Goal: Task Accomplishment & Management: Manage account settings

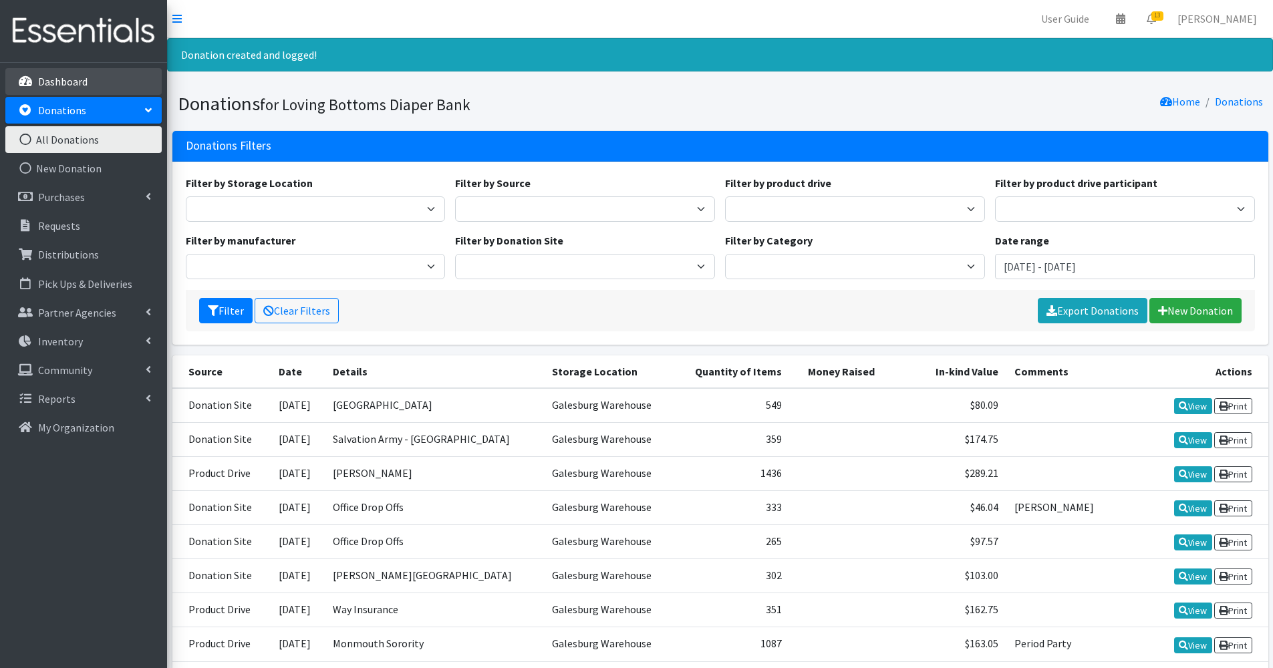
click at [47, 86] on p "Dashboard" at bounding box center [62, 81] width 49 height 13
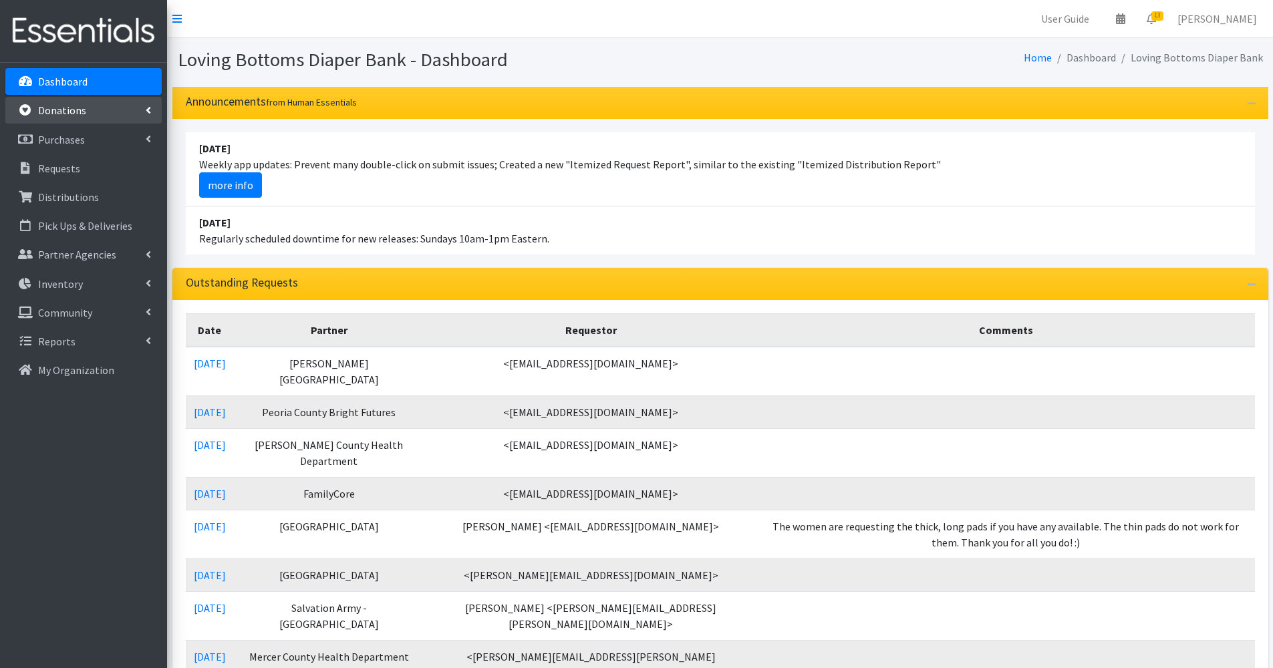
click at [64, 108] on p "Donations" at bounding box center [62, 110] width 48 height 13
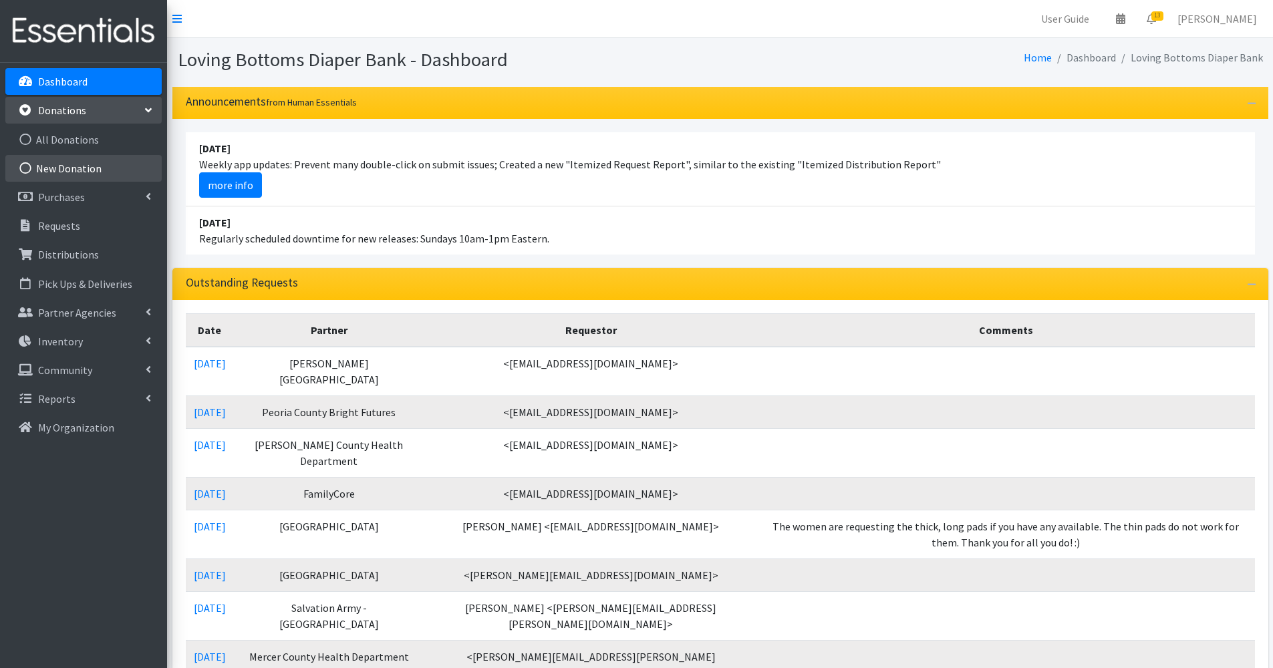
click at [93, 173] on link "New Donation" at bounding box center [83, 168] width 156 height 27
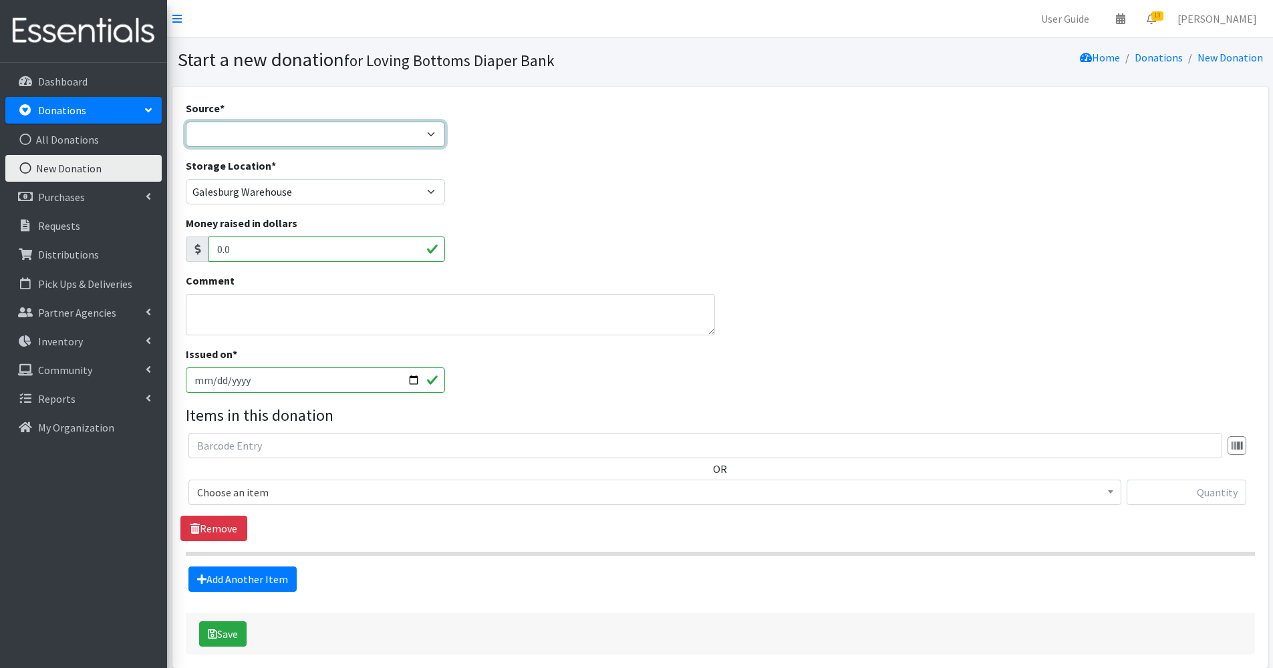
click at [415, 134] on select "Product Drive Manufacturer Donation Site Misc. Donation" at bounding box center [316, 134] width 260 height 25
select select "Donation Site"
click at [186, 122] on select "Product Drive Manufacturer Donation Site Misc. Donation" at bounding box center [316, 134] width 260 height 25
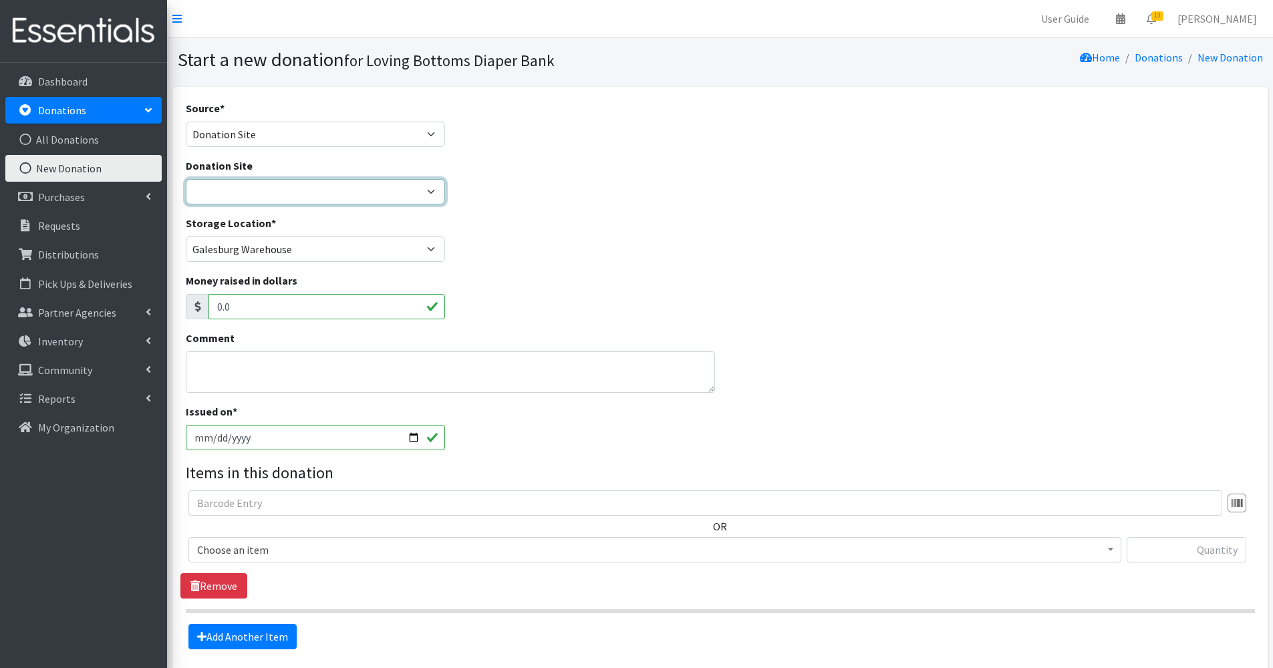
click at [329, 203] on select "Abingdon Community Center Amazon Wish List Compassus Hospice Eagle View - Oquaw…" at bounding box center [316, 191] width 260 height 25
select select "1"
click at [186, 179] on select "Abingdon Community Center Amazon Wish List Compassus Hospice Eagle View - Oquaw…" at bounding box center [316, 191] width 260 height 25
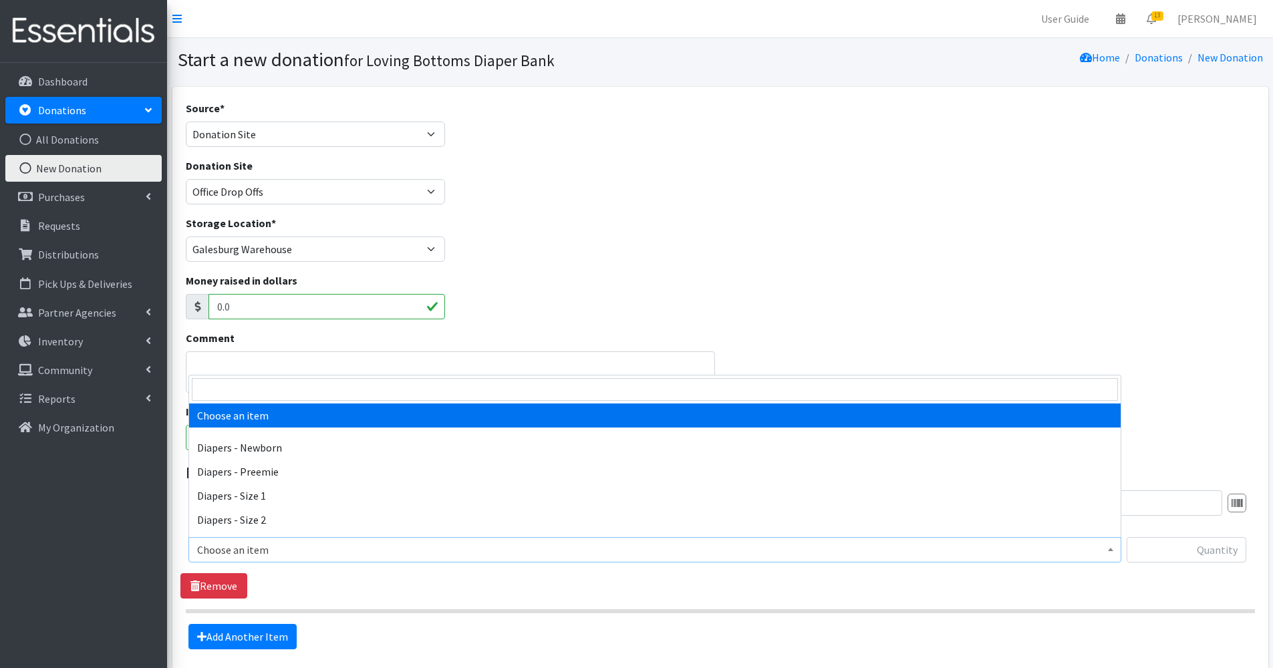
click at [328, 554] on span "Choose an item" at bounding box center [655, 550] width 916 height 19
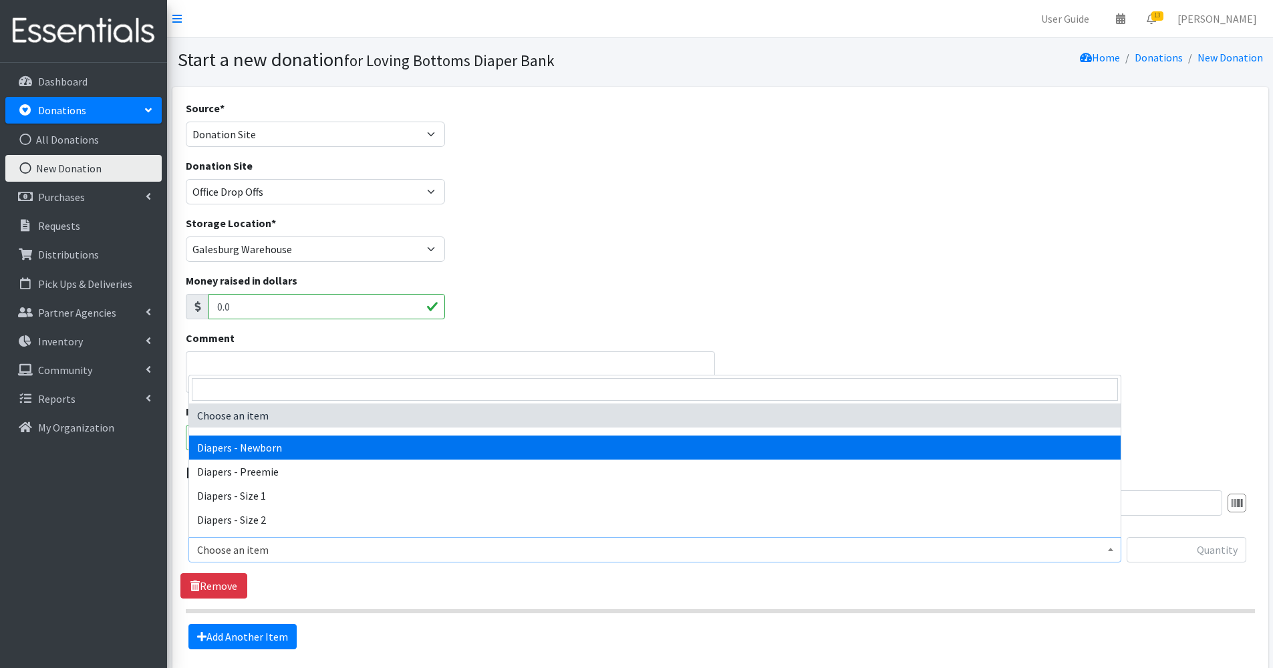
select select "94"
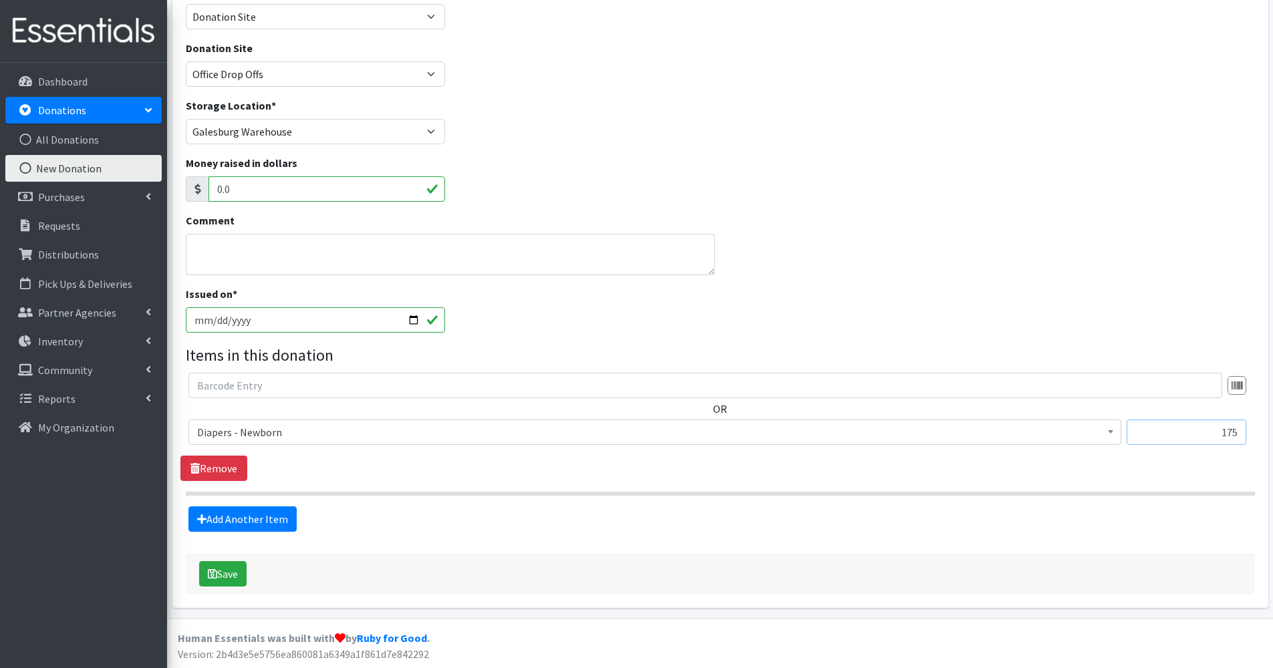
scroll to position [118, 0]
type input "175"
click at [221, 577] on button "Save" at bounding box center [222, 573] width 47 height 25
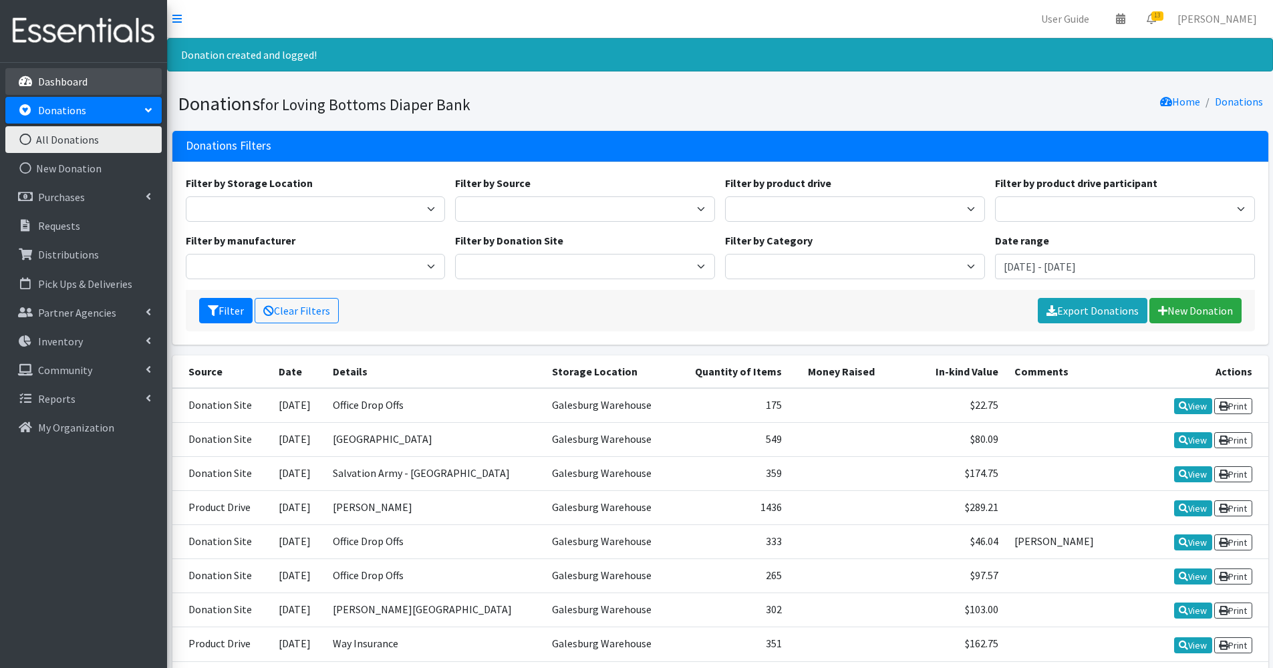
click at [79, 77] on p "Dashboard" at bounding box center [62, 81] width 49 height 13
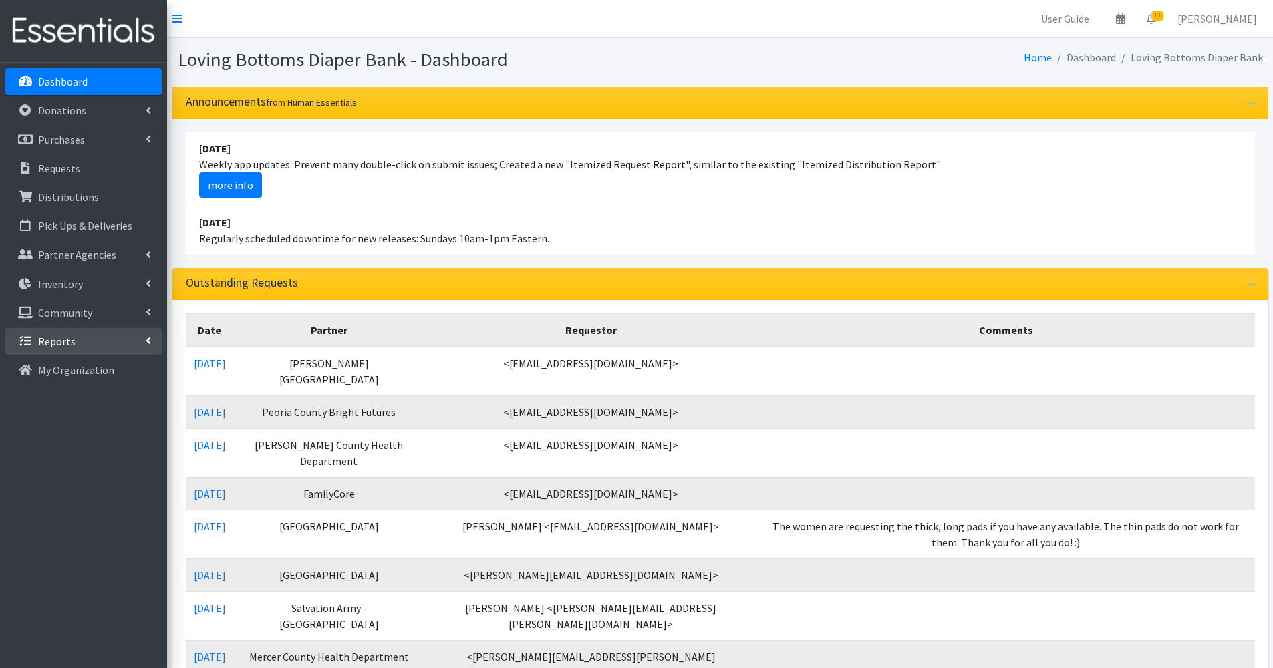
click at [127, 343] on link "Reports" at bounding box center [83, 341] width 156 height 27
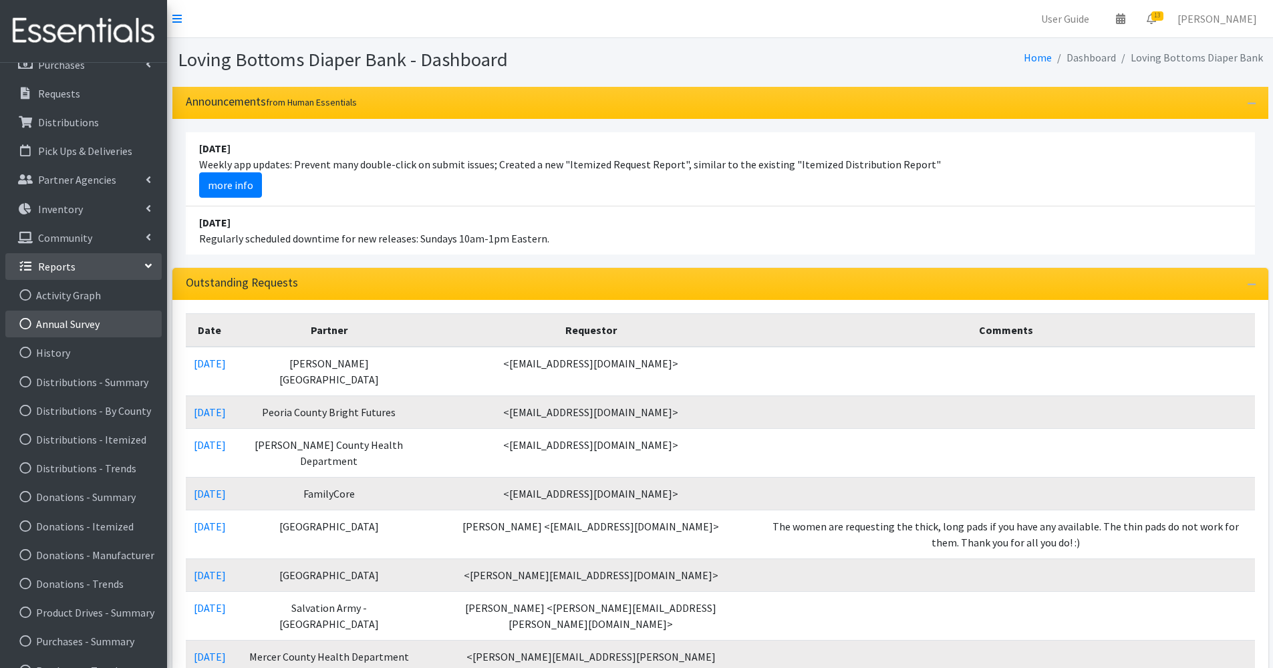
scroll to position [126, 0]
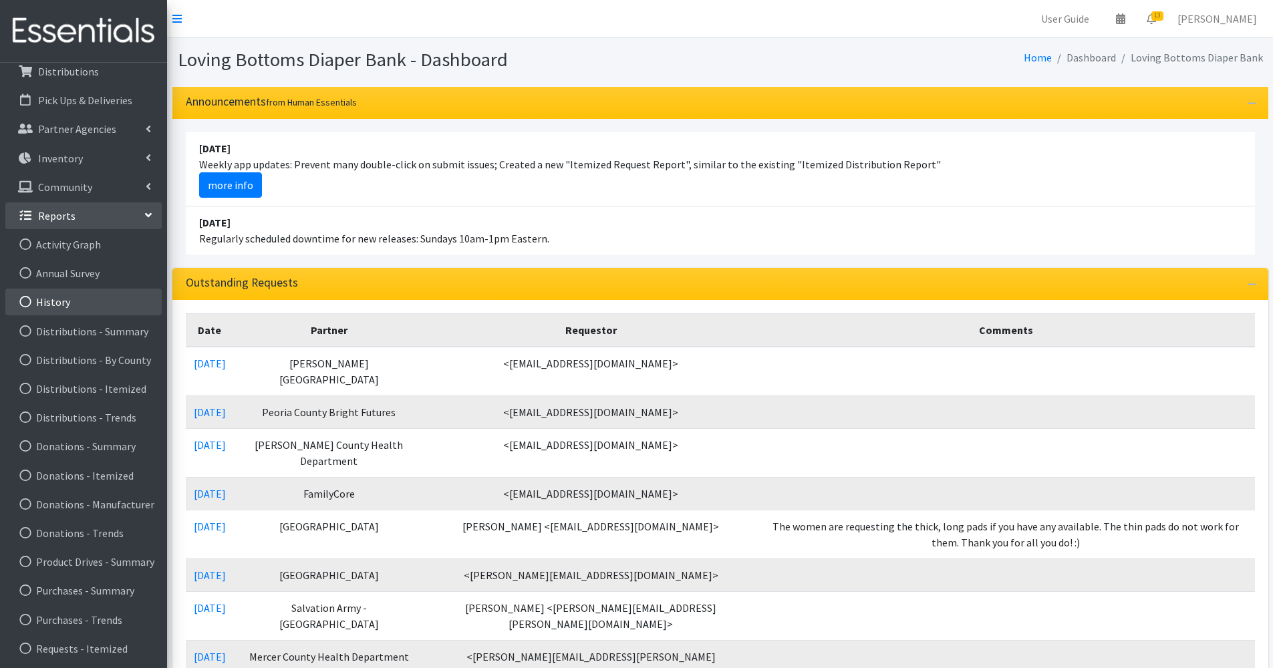
click at [96, 299] on link "History" at bounding box center [83, 302] width 156 height 27
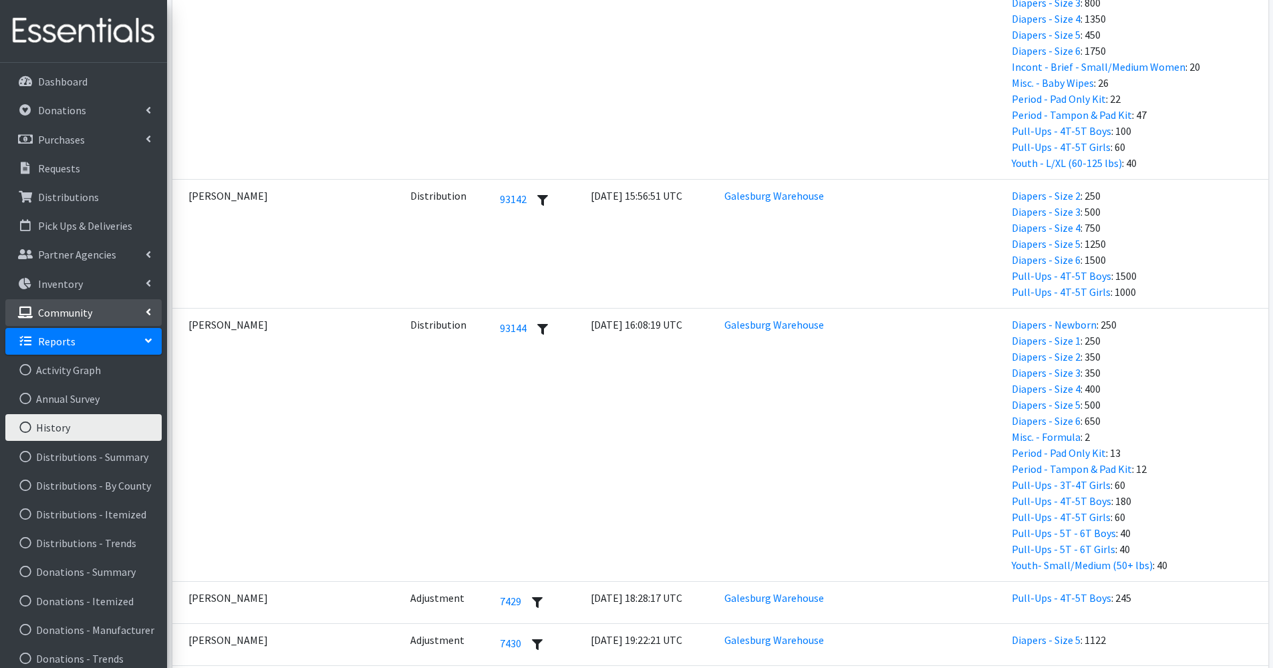
scroll to position [2839, 0]
click at [134, 286] on link "Inventory" at bounding box center [83, 284] width 156 height 27
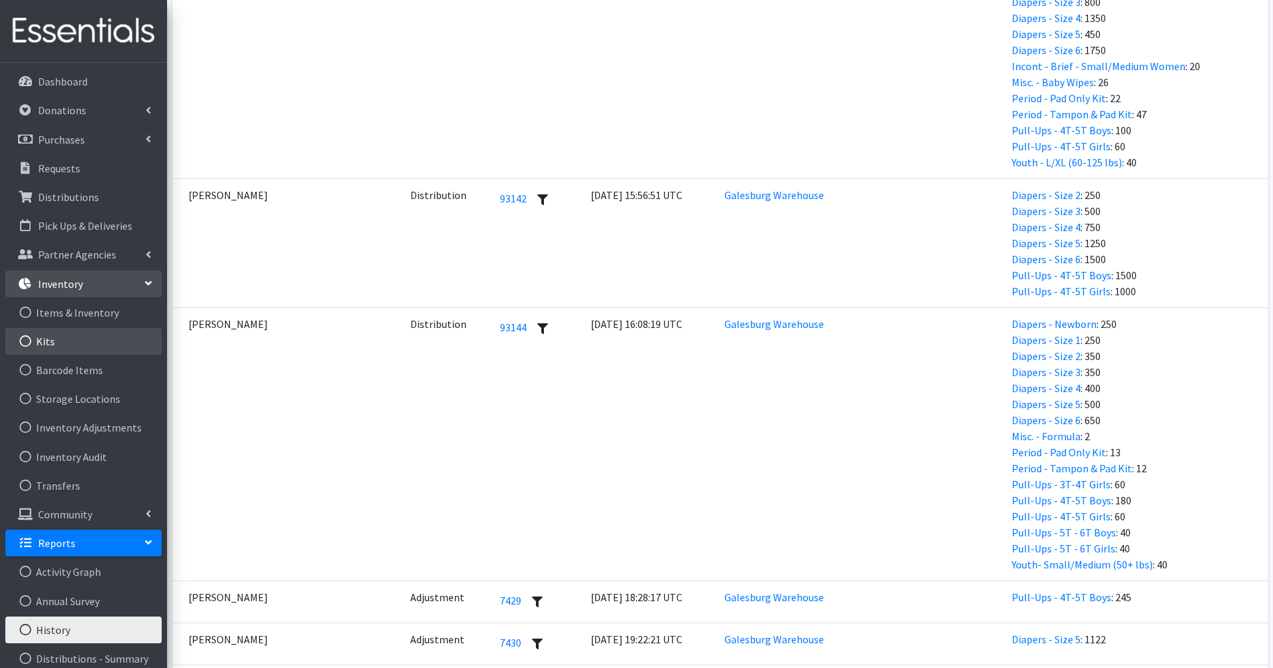
click at [97, 336] on link "Kits" at bounding box center [83, 341] width 156 height 27
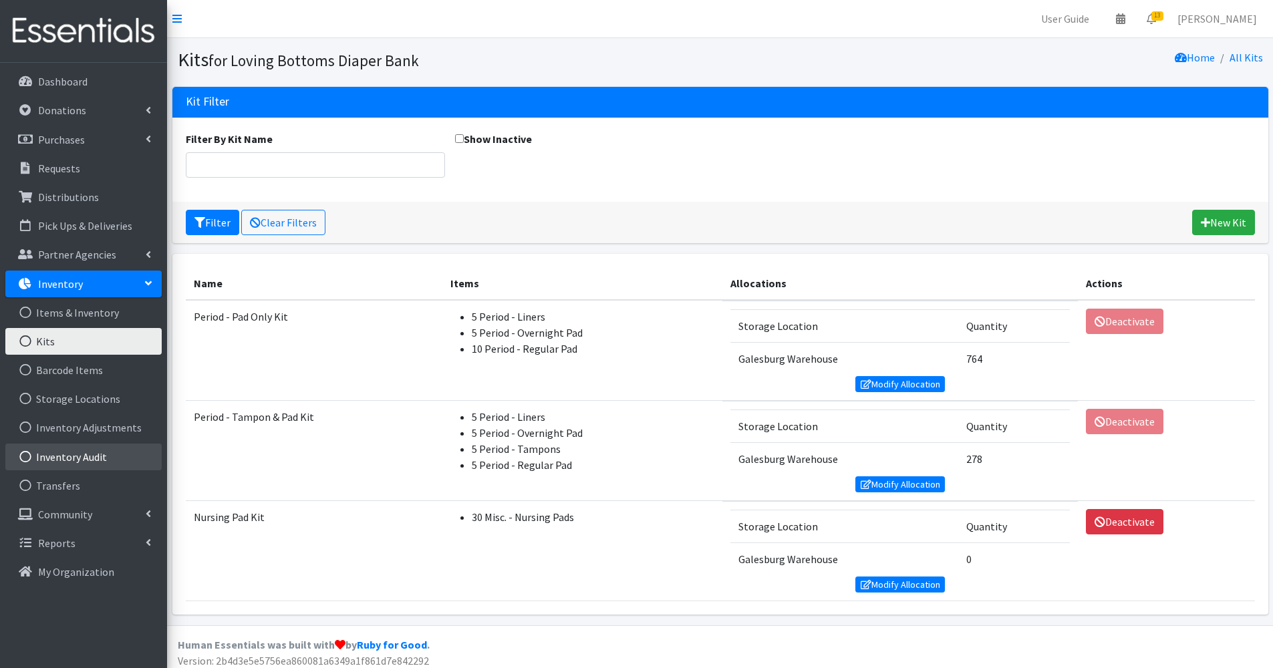
click at [125, 461] on link "Inventory Audit" at bounding box center [83, 457] width 156 height 27
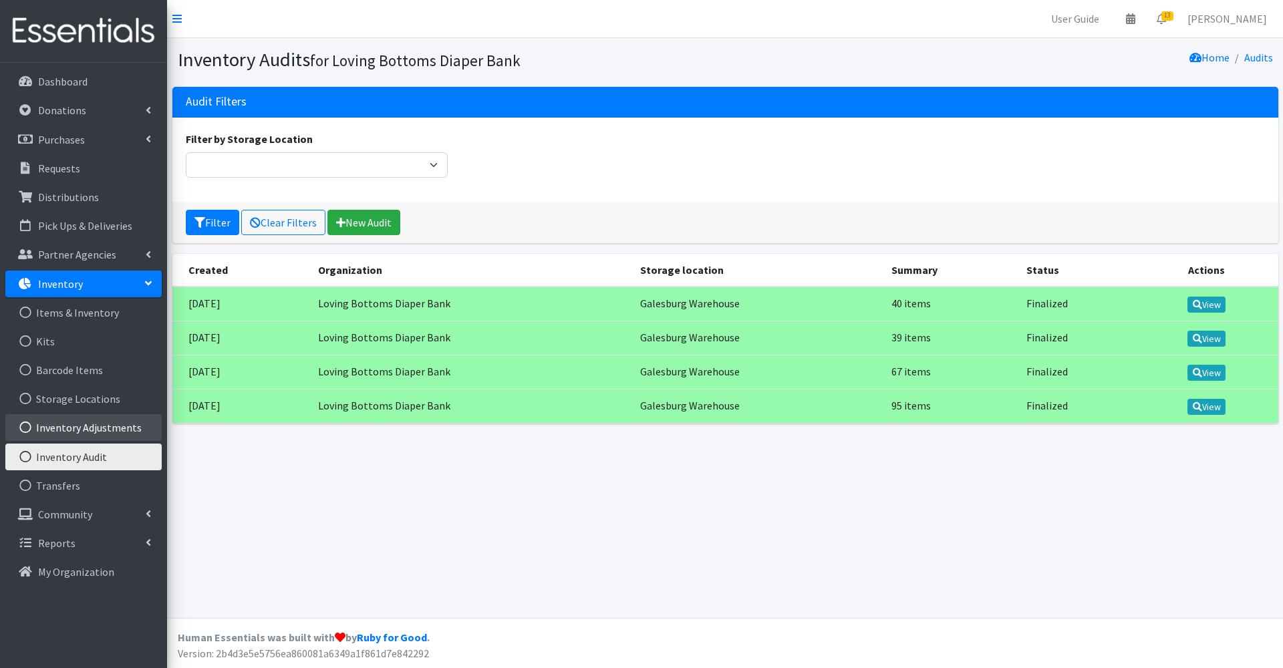
click at [119, 425] on link "Inventory Adjustments" at bounding box center [83, 427] width 156 height 27
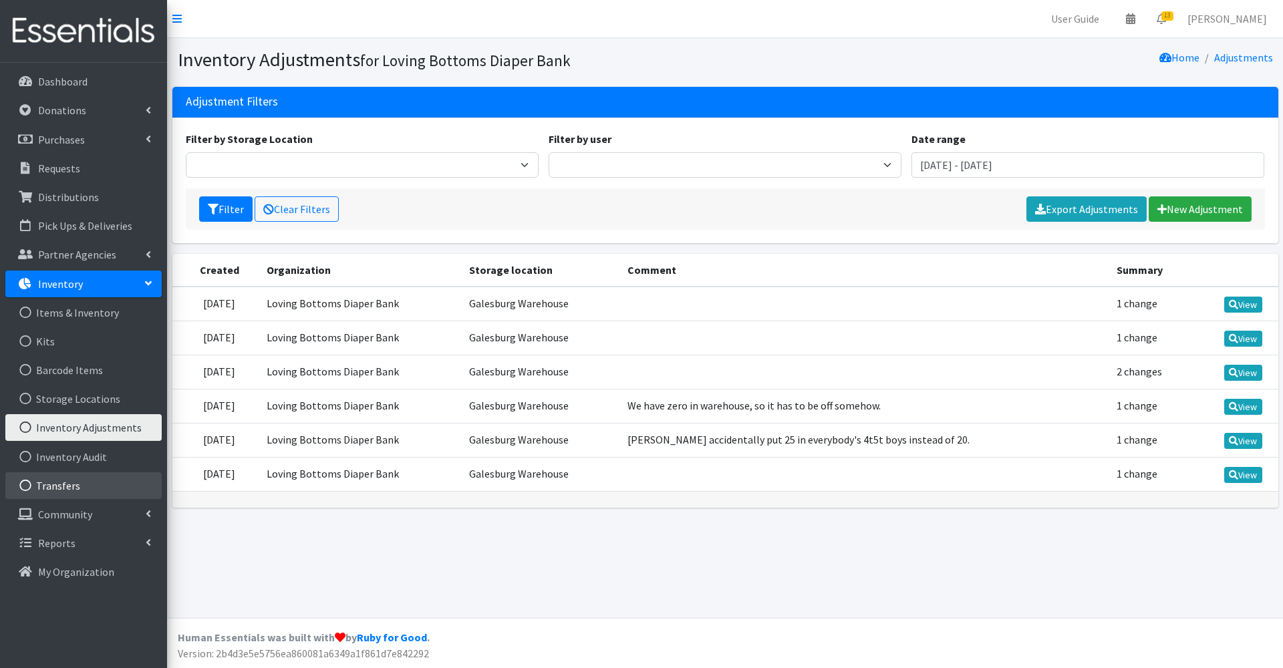
click at [115, 486] on link "Transfers" at bounding box center [83, 486] width 156 height 27
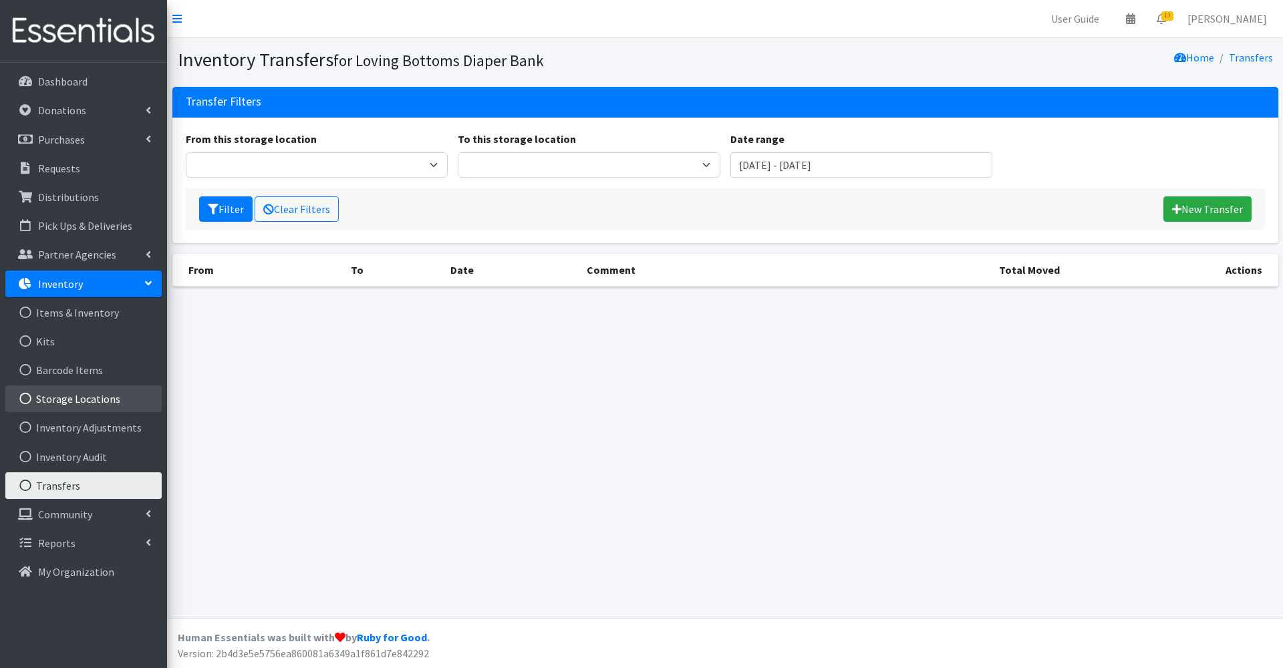
click at [96, 386] on link "Storage Locations" at bounding box center [83, 399] width 156 height 27
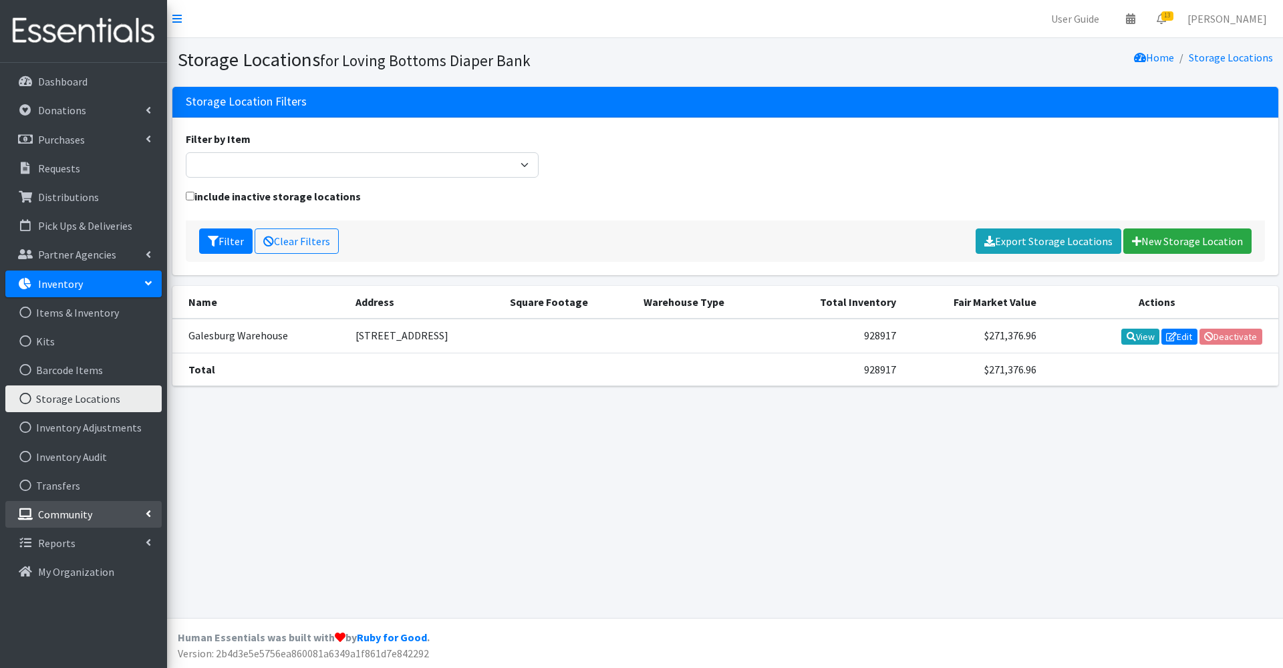
click at [104, 507] on link "Community" at bounding box center [83, 514] width 156 height 27
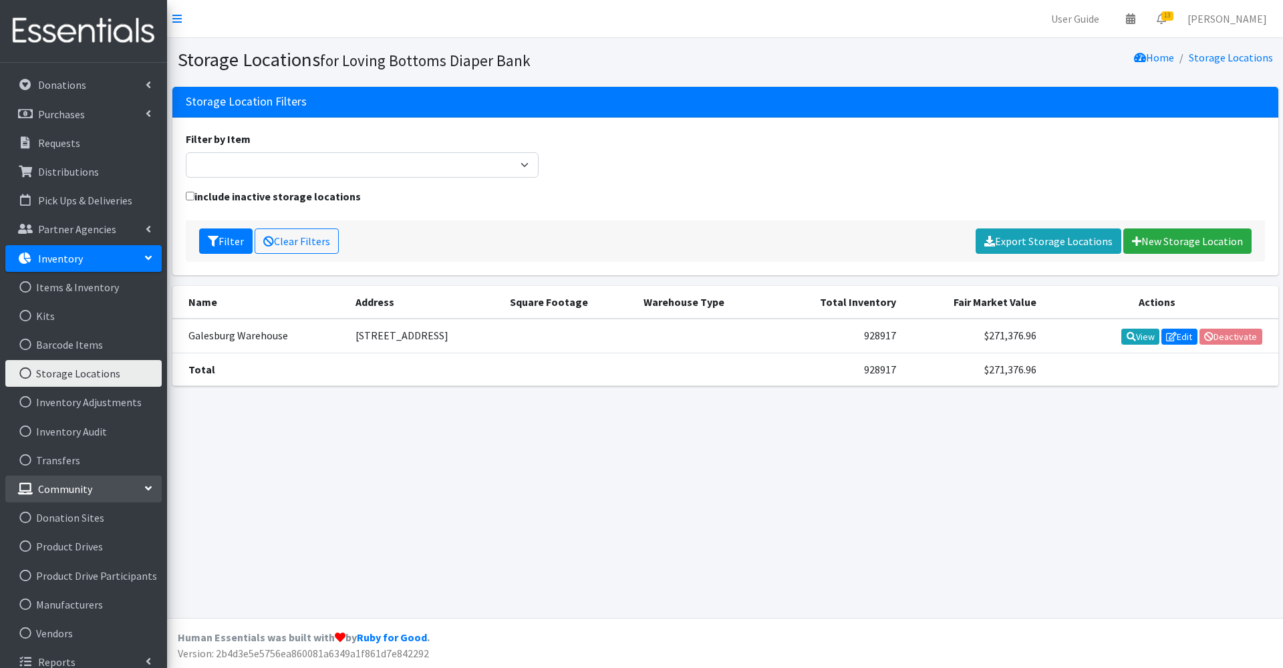
scroll to position [21, 0]
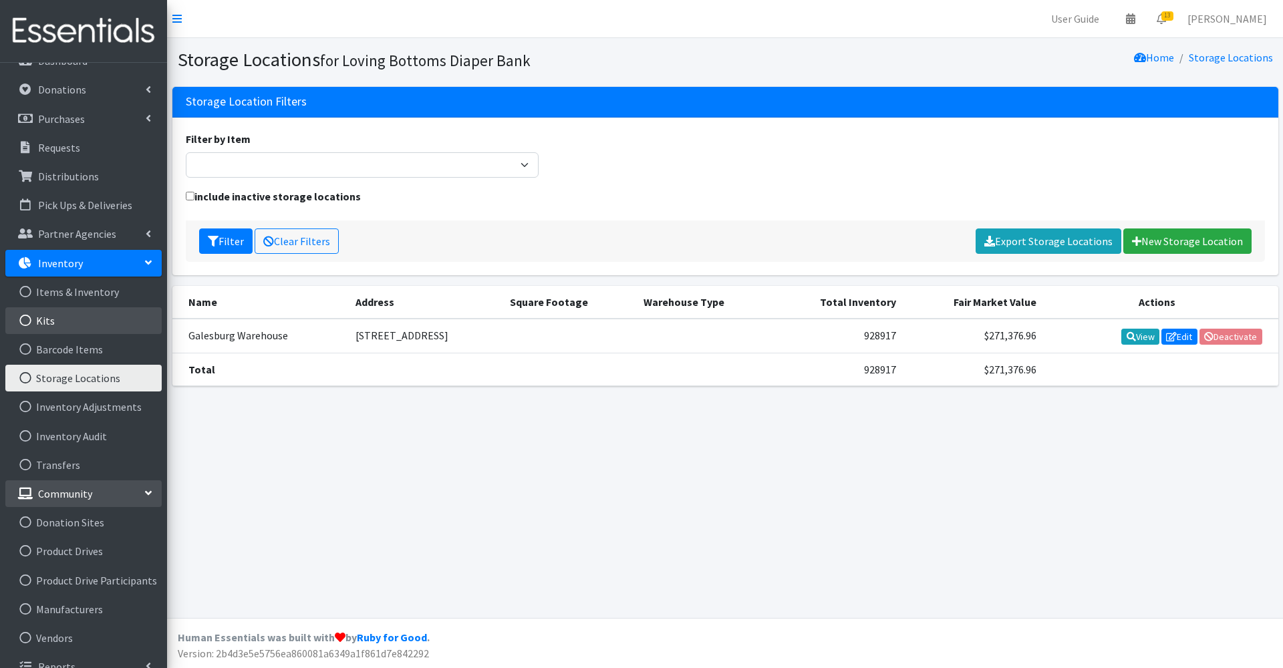
click at [100, 315] on link "Kits" at bounding box center [83, 320] width 156 height 27
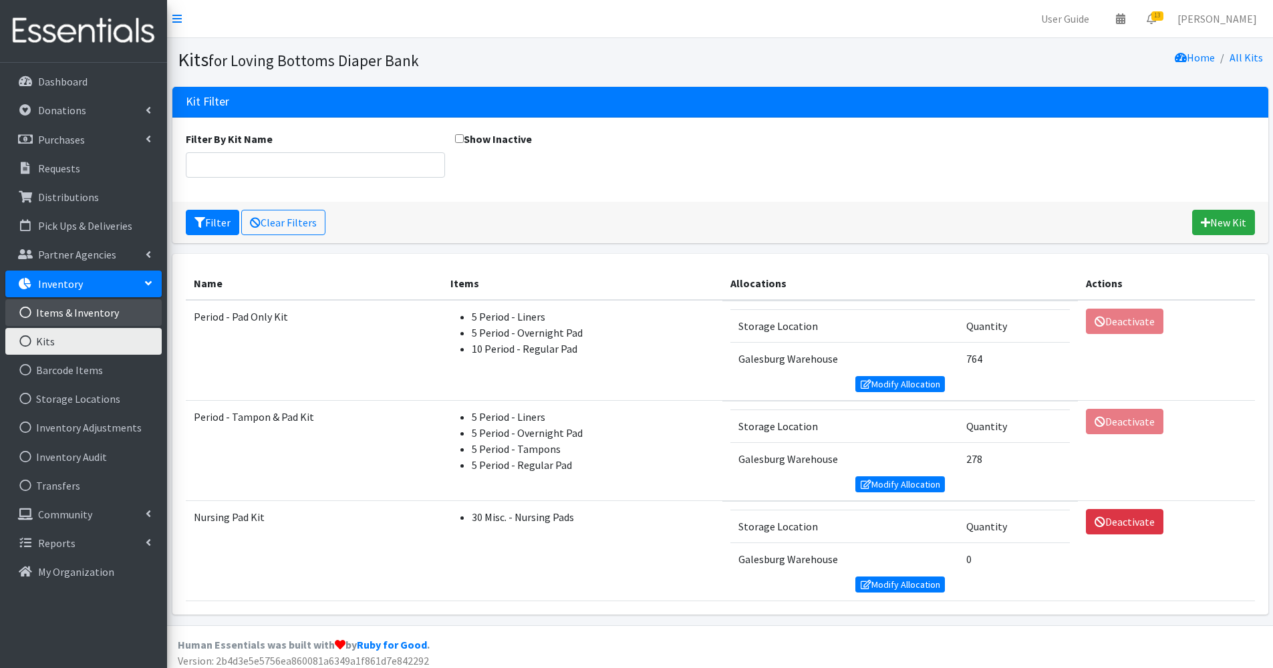
click at [101, 312] on link "Items & Inventory" at bounding box center [83, 312] width 156 height 27
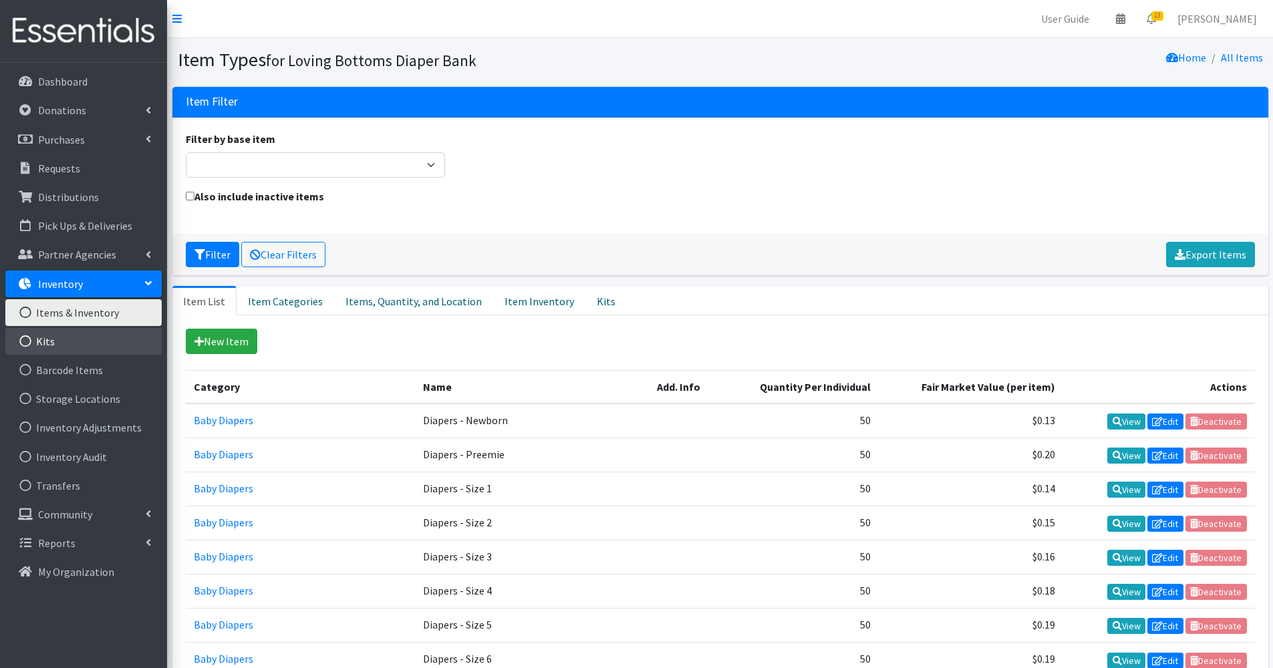
click at [72, 340] on link "Kits" at bounding box center [83, 341] width 156 height 27
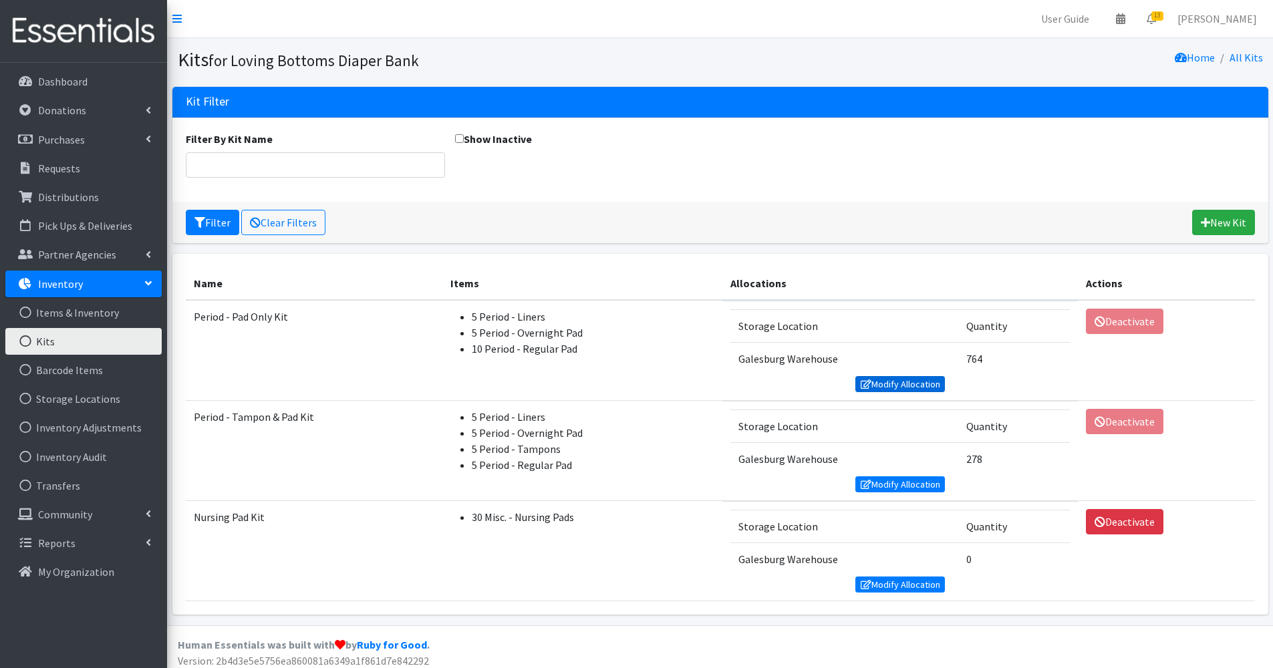
click at [901, 380] on link "Modify Allocation" at bounding box center [901, 384] width 90 height 16
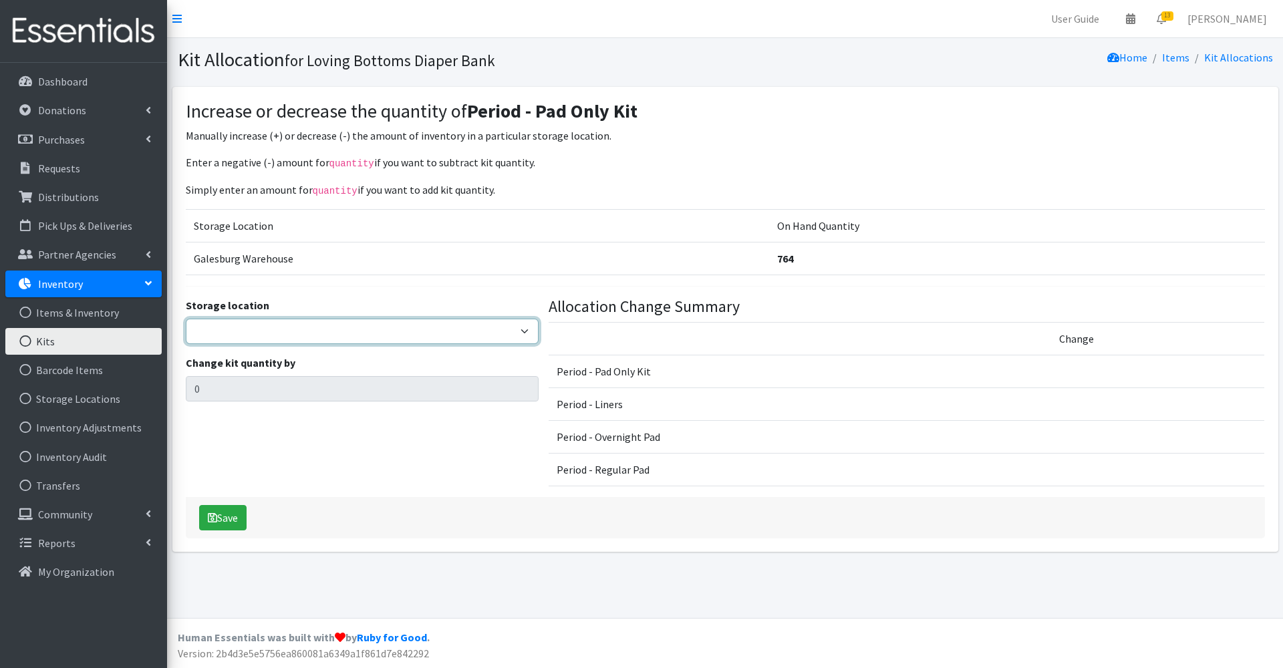
click at [368, 324] on select "Galesburg Warehouse" at bounding box center [362, 331] width 353 height 25
select select "1"
click at [186, 319] on select "Galesburg Warehouse" at bounding box center [362, 331] width 353 height 25
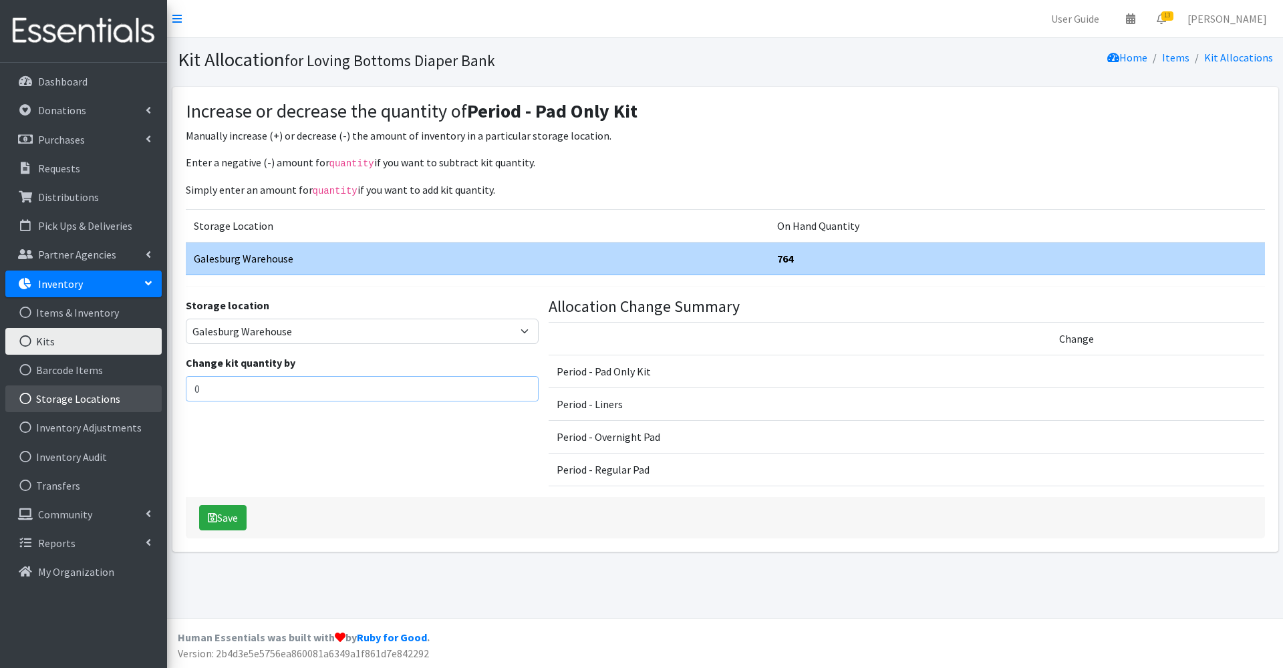
drag, startPoint x: 309, startPoint y: 390, endPoint x: 98, endPoint y: 401, distance: 211.5
click at [98, 401] on div "User Guide 0 Pick-ups remaining this week View Calendar 13 13 Requests 0 Partne…" at bounding box center [641, 309] width 1283 height 618
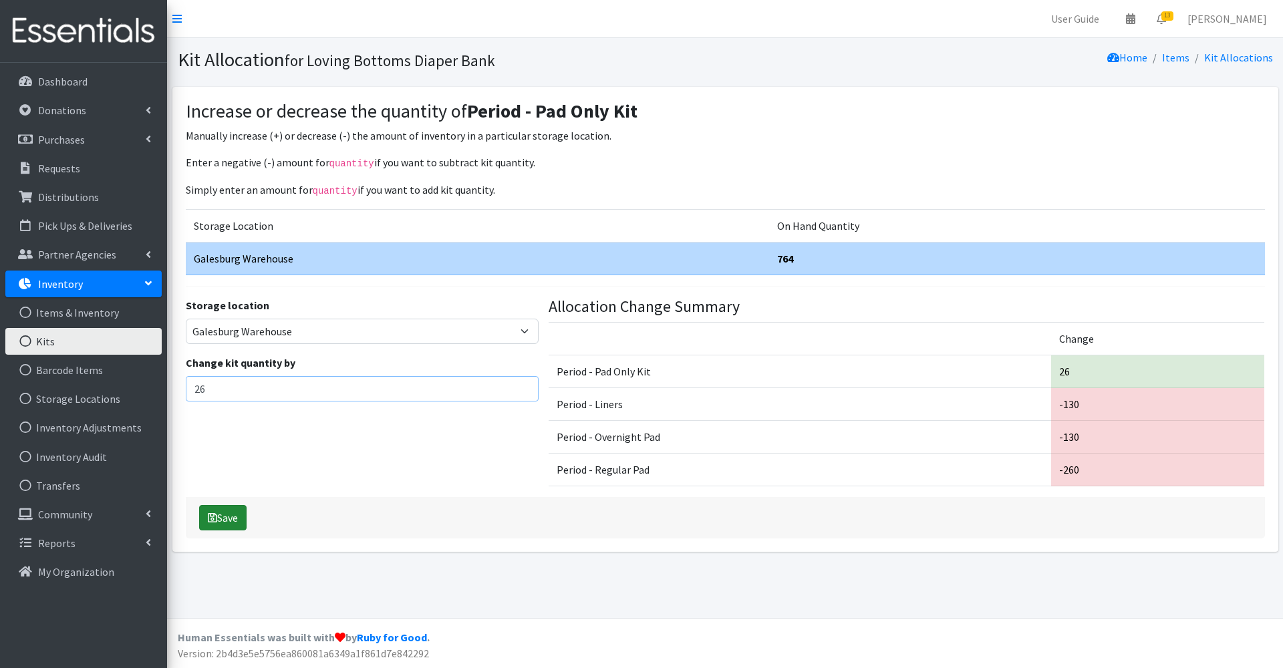
type input "26"
click at [223, 515] on button "Save" at bounding box center [222, 517] width 47 height 25
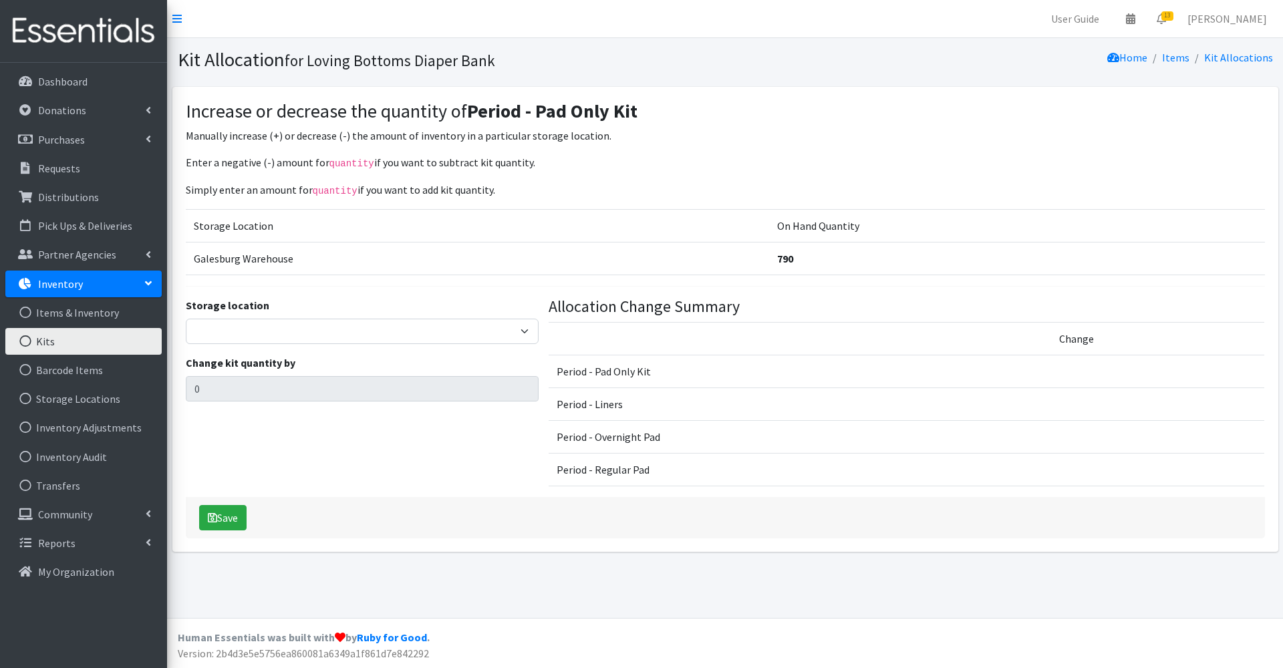
click at [74, 340] on link "Kits" at bounding box center [83, 341] width 156 height 27
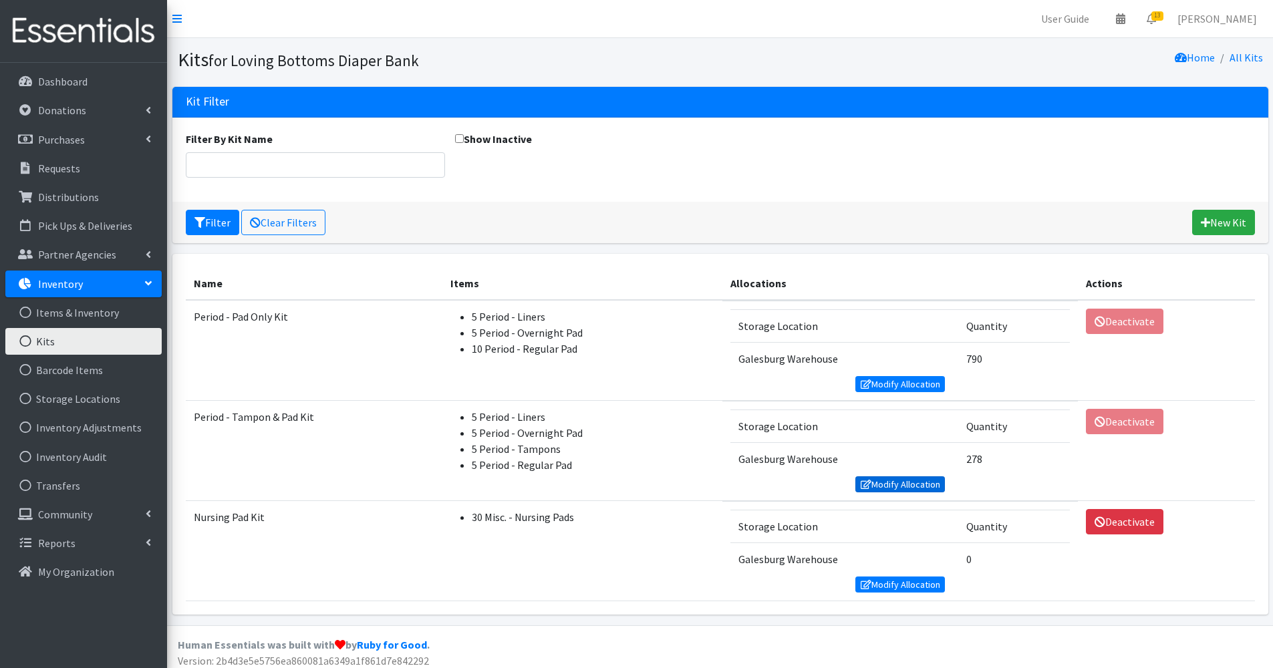
click at [912, 487] on link "Modify Allocation" at bounding box center [901, 485] width 90 height 16
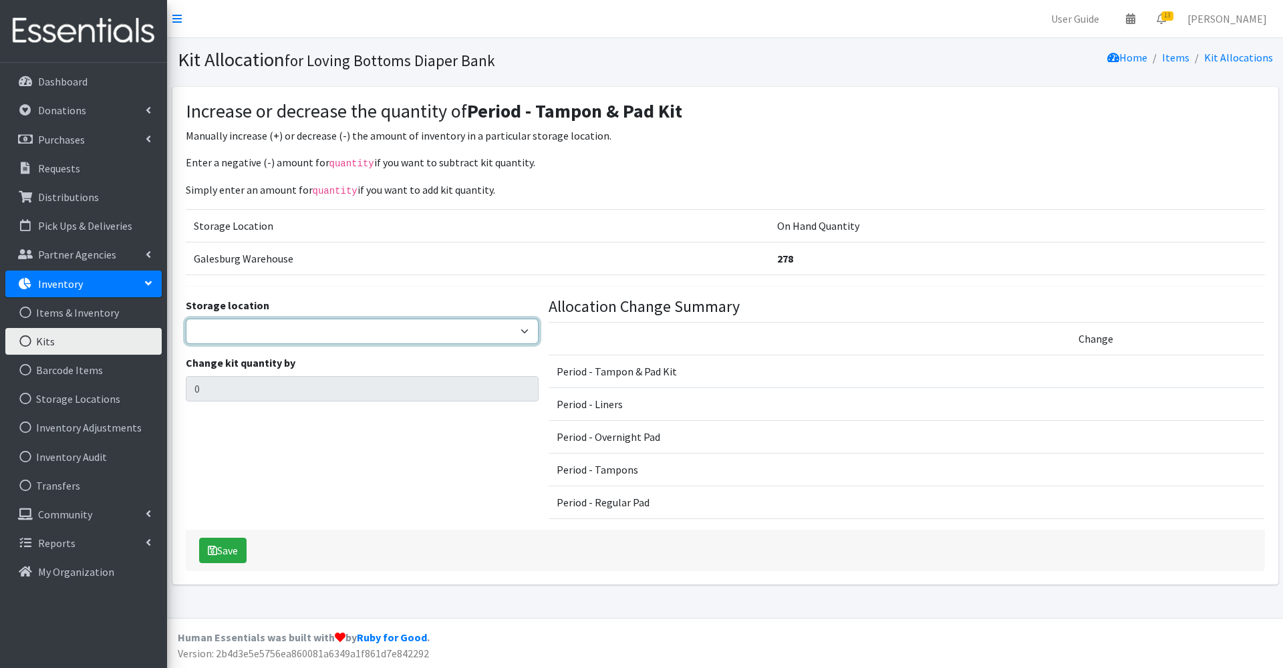
click at [380, 330] on select "Galesburg Warehouse" at bounding box center [362, 331] width 353 height 25
select select "1"
click at [186, 319] on select "Galesburg Warehouse" at bounding box center [362, 331] width 353 height 25
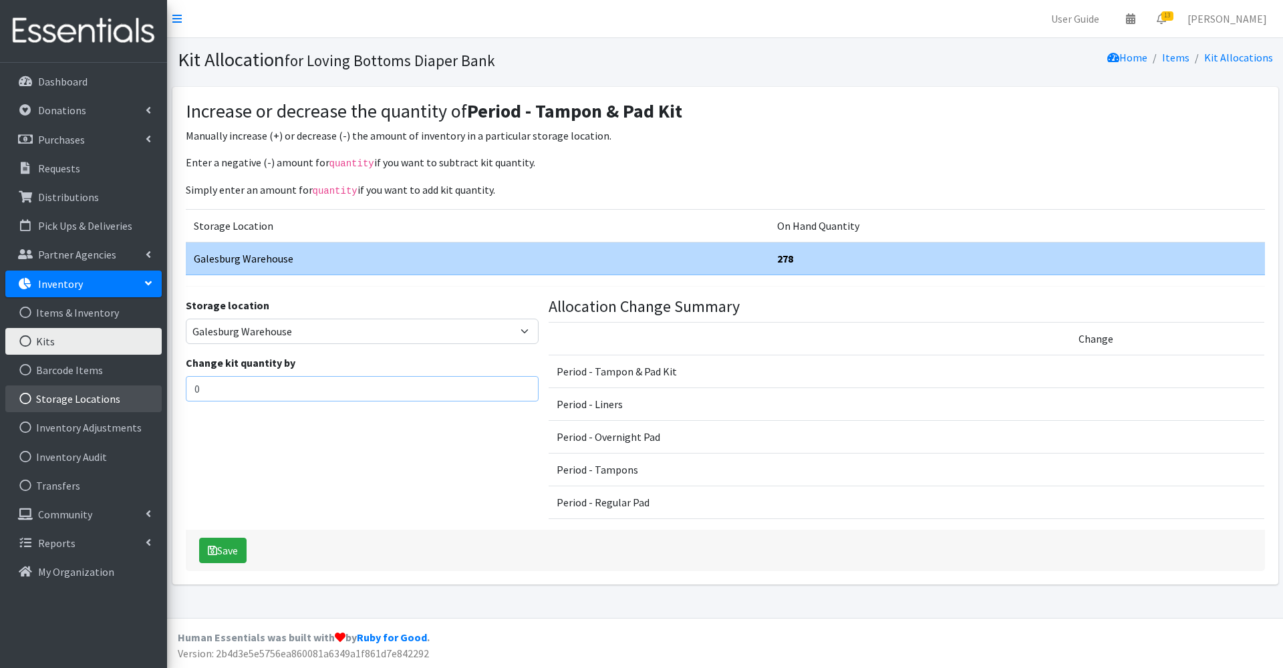
drag, startPoint x: 263, startPoint y: 378, endPoint x: 152, endPoint y: 398, distance: 112.1
click at [152, 398] on div "User Guide 0 Pick-ups remaining this week View Calendar 13 13 Requests 0 Partne…" at bounding box center [641, 309] width 1283 height 618
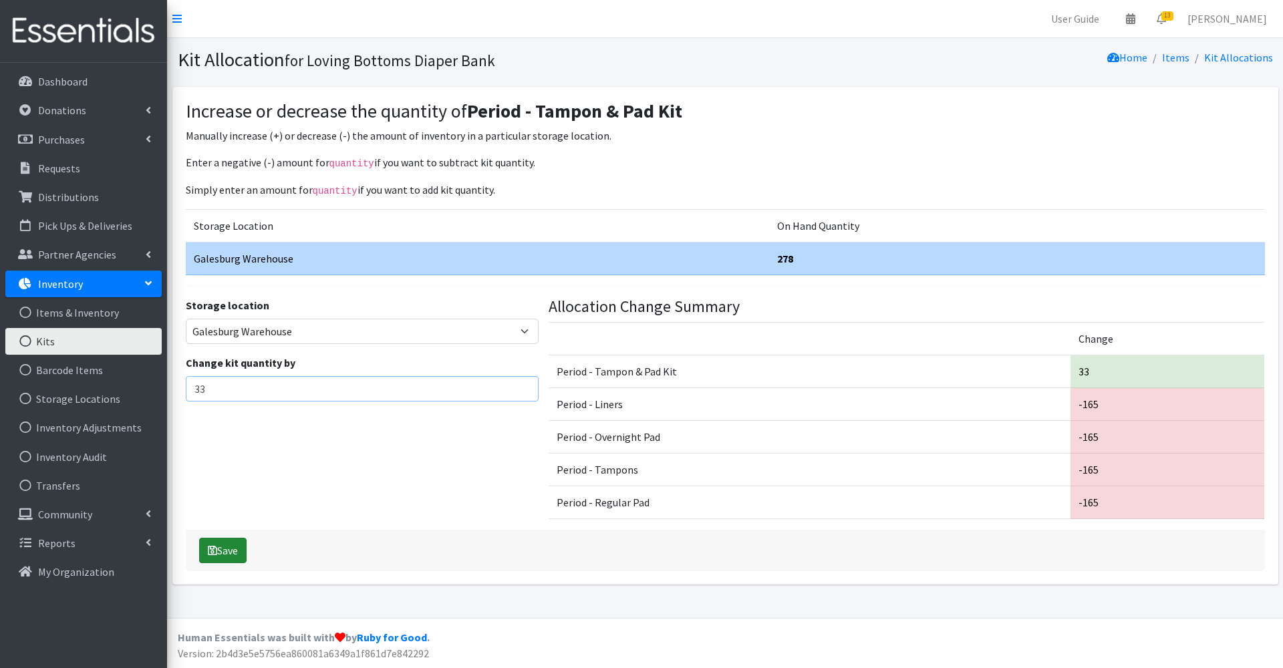
type input "33"
click at [225, 554] on button "Save" at bounding box center [222, 550] width 47 height 25
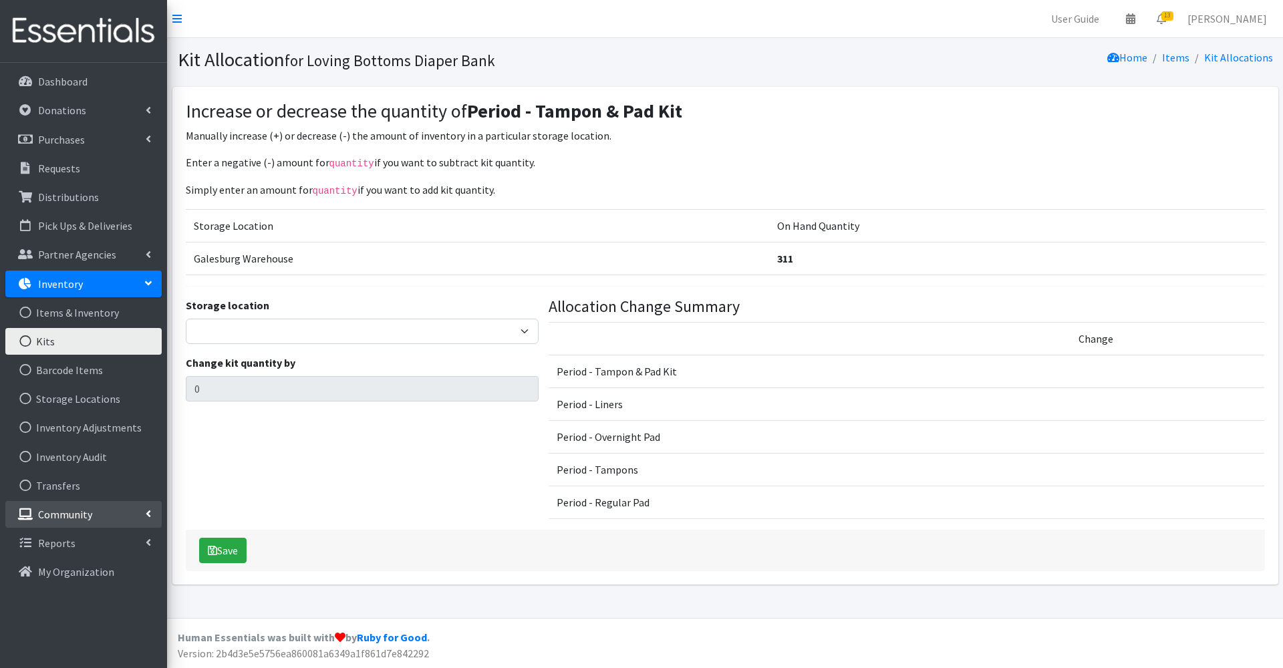
click at [78, 507] on link "Community" at bounding box center [83, 514] width 156 height 27
click at [78, 115] on p "Donations" at bounding box center [62, 110] width 48 height 13
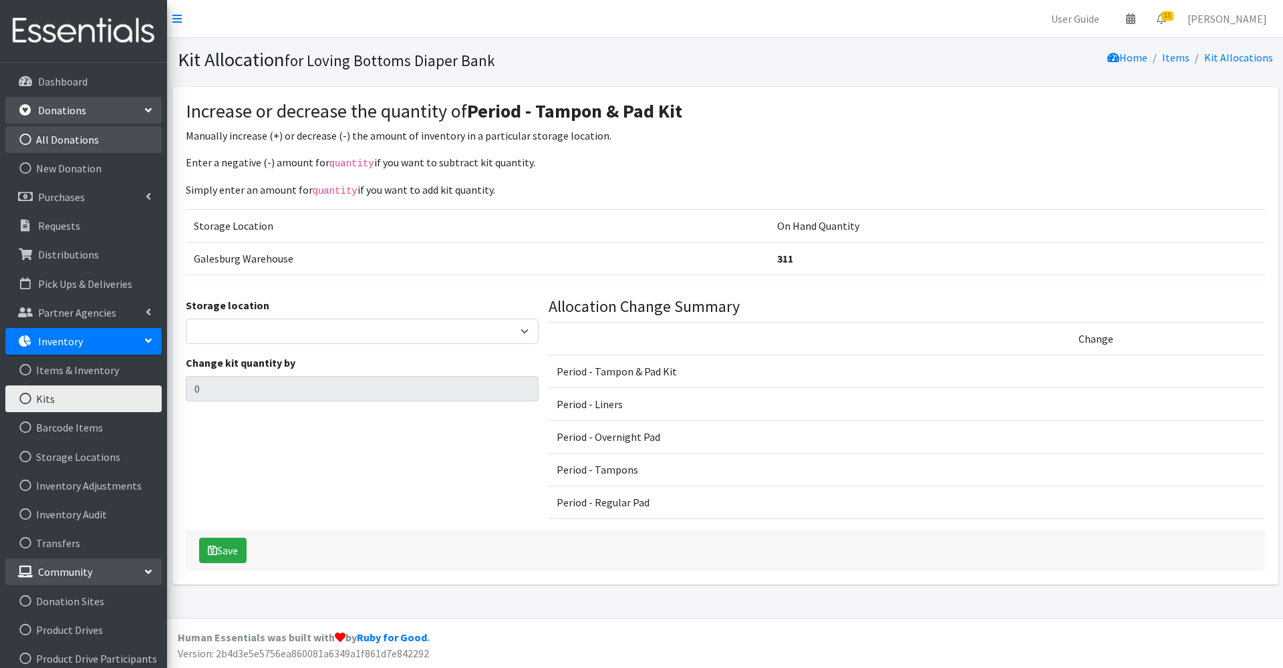
click at [88, 133] on link "All Donations" at bounding box center [83, 139] width 156 height 27
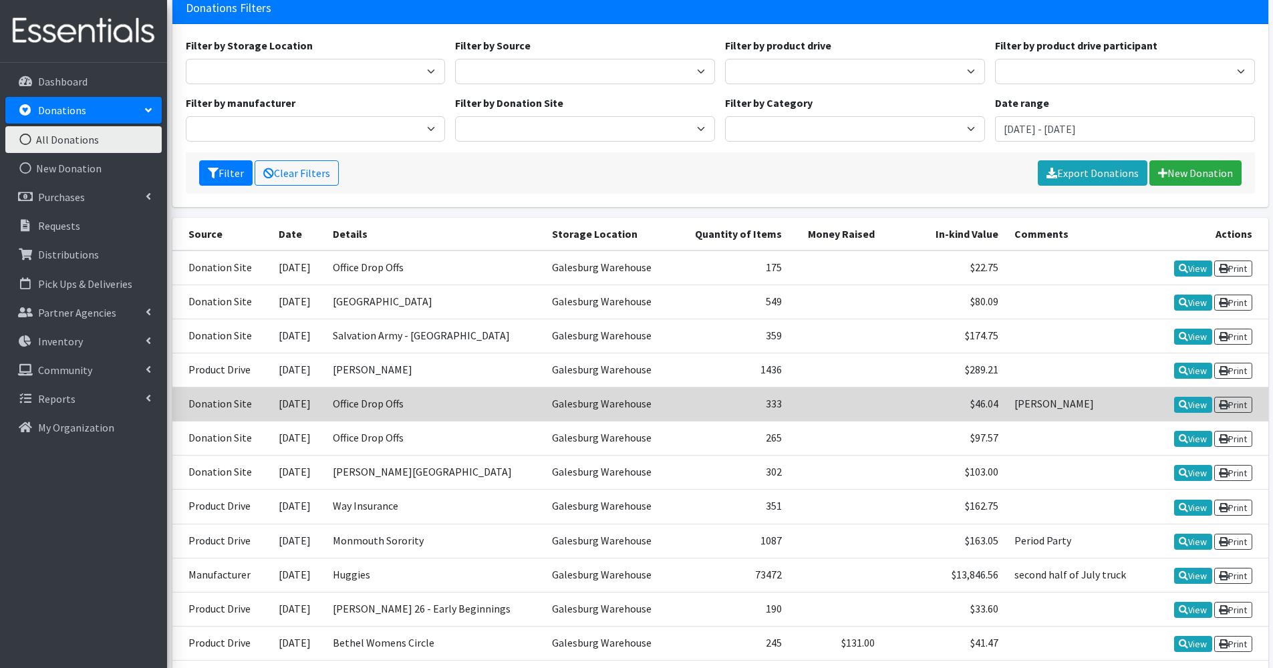
scroll to position [94, 0]
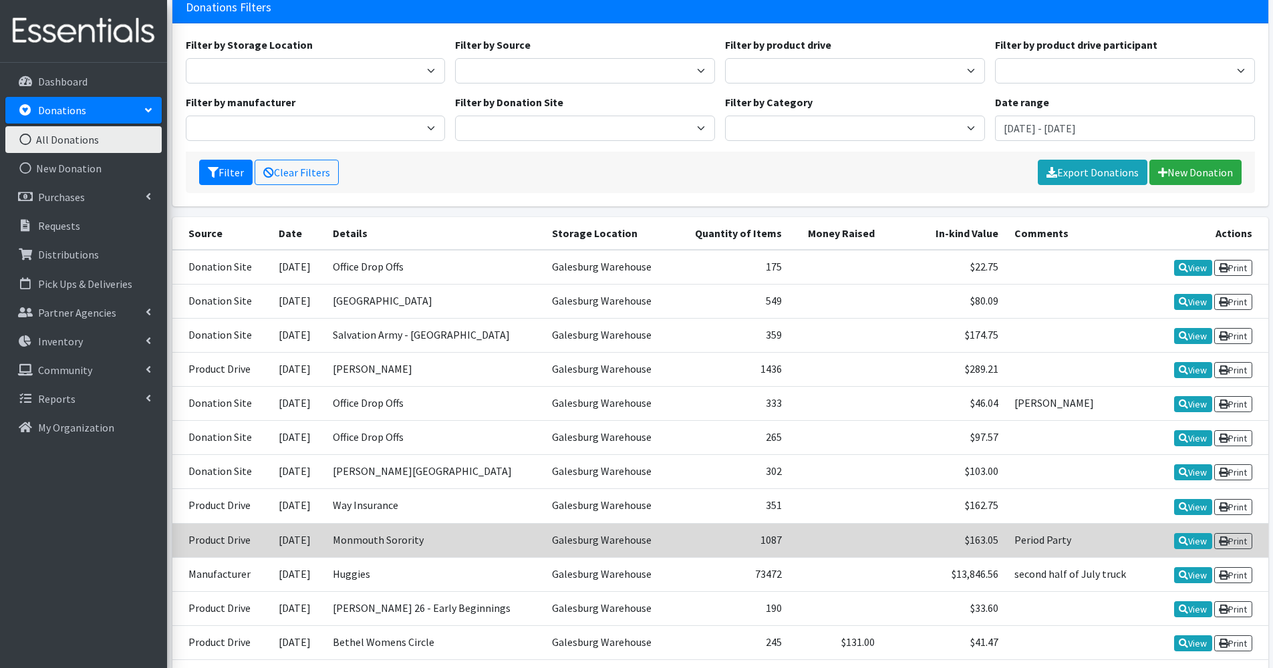
click at [612, 531] on td "Galesburg Warehouse" at bounding box center [609, 540] width 130 height 34
click at [1184, 547] on link "View" at bounding box center [1193, 541] width 38 height 16
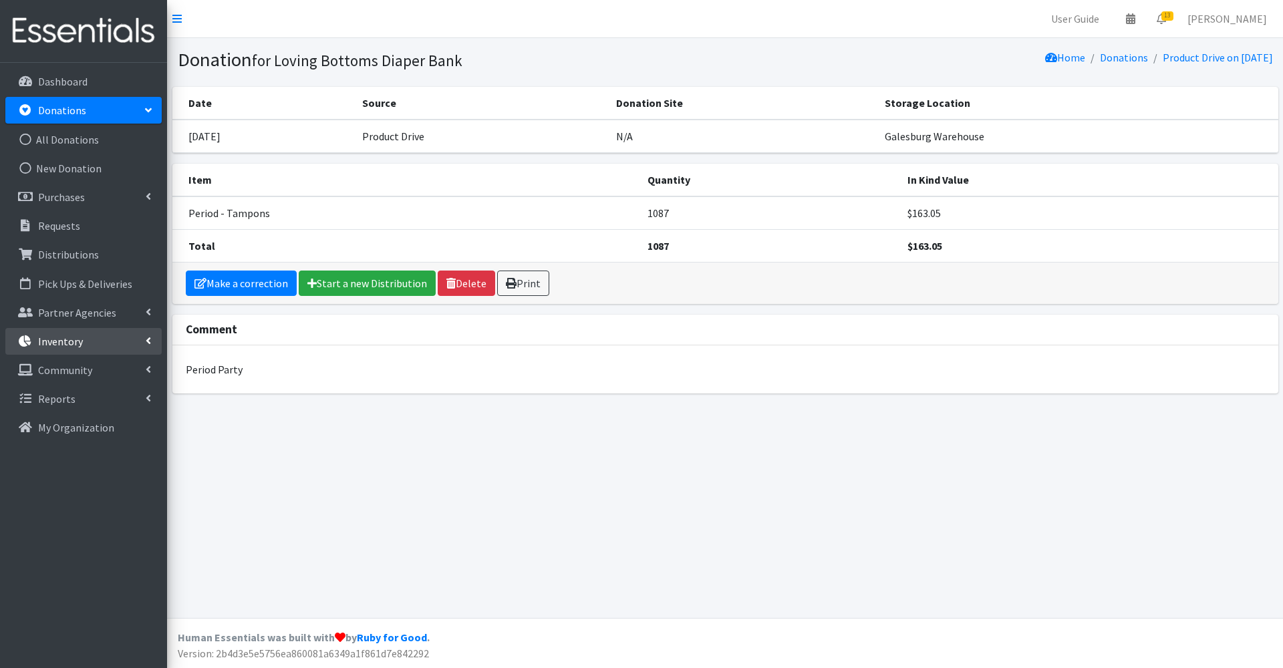
click at [104, 347] on link "Inventory" at bounding box center [83, 341] width 156 height 27
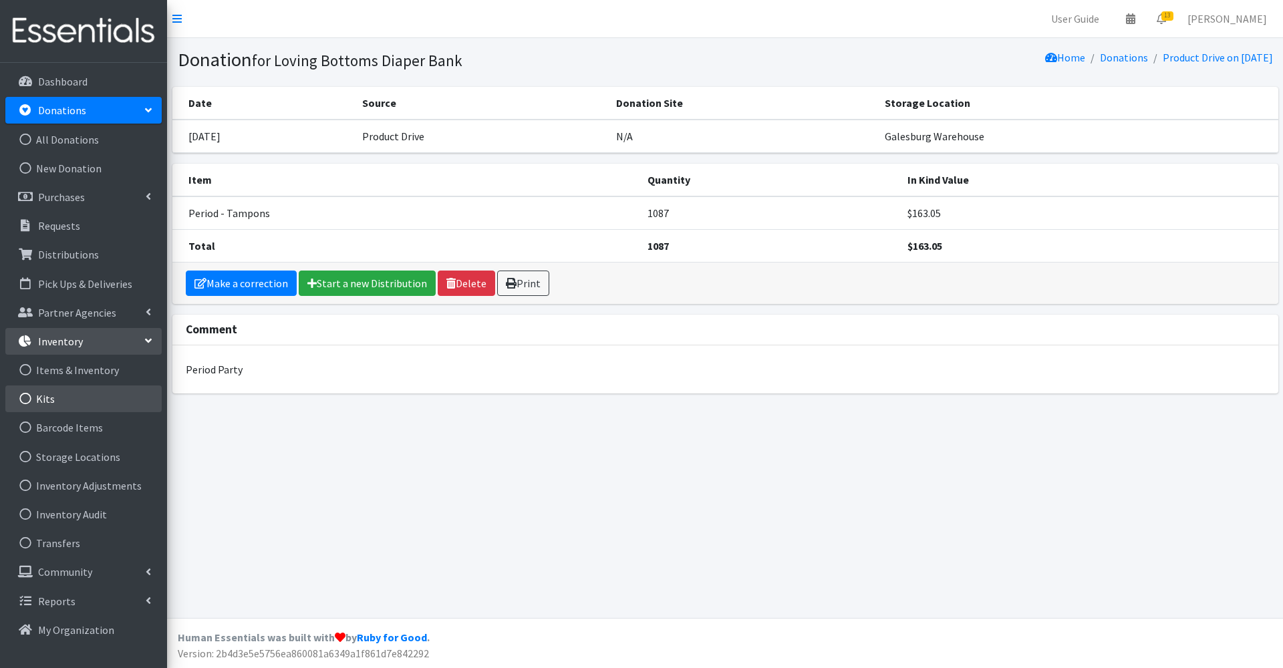
click at [94, 394] on link "Kits" at bounding box center [83, 399] width 156 height 27
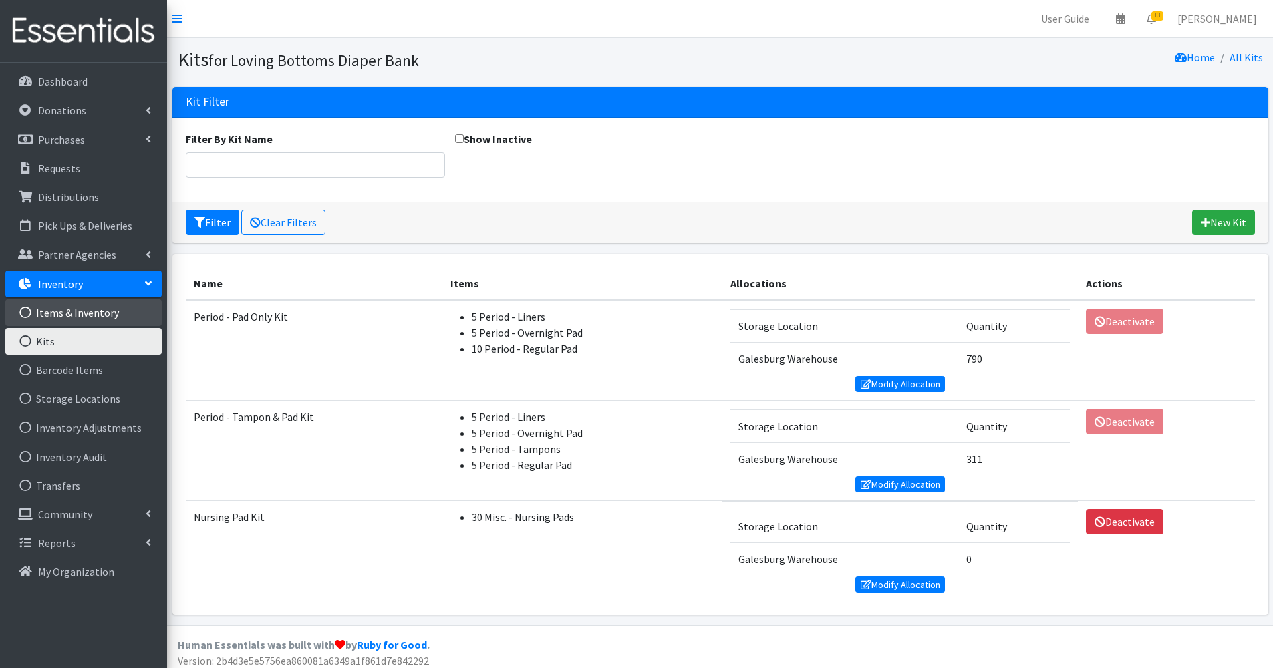
click at [66, 320] on link "Items & Inventory" at bounding box center [83, 312] width 156 height 27
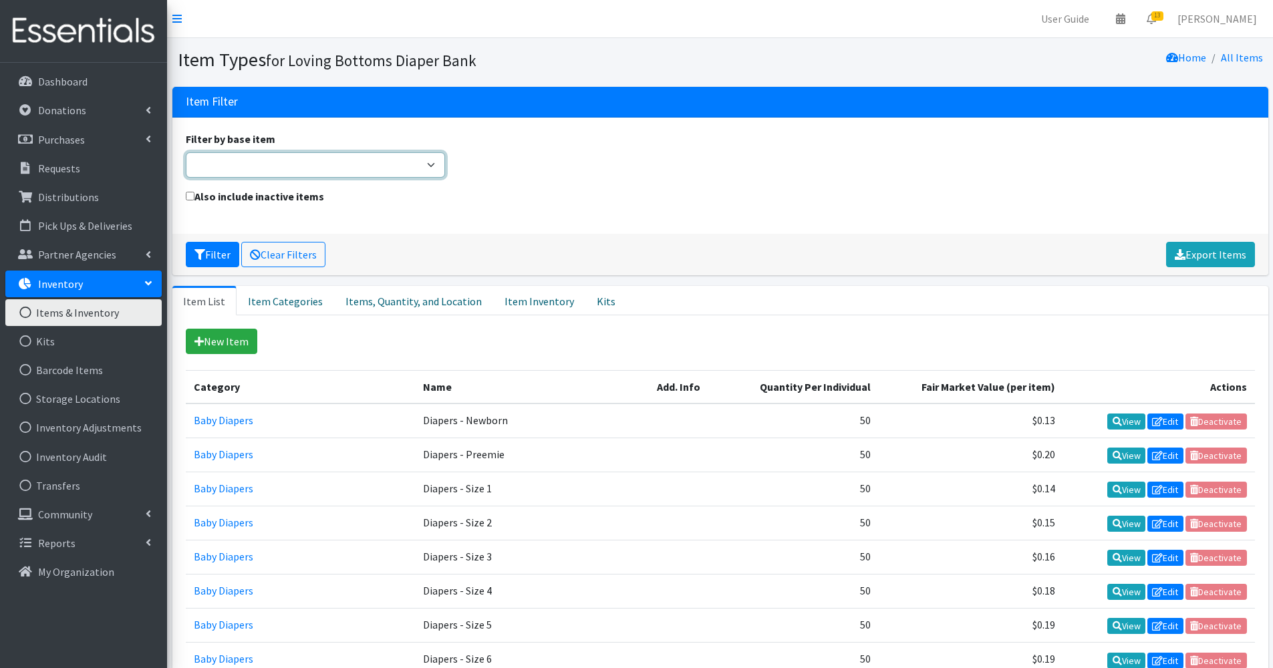
click at [293, 171] on select "Adult Briefs (Large/X-Large) Adult Briefs (Medium/Large) Adult Briefs (Small/Me…" at bounding box center [316, 164] width 260 height 25
select select "tampons"
click at [186, 152] on select "Adult Briefs (Large/X-Large) Adult Briefs (Medium/Large) Adult Briefs (Small/Me…" at bounding box center [316, 164] width 260 height 25
click at [221, 264] on button "Filter" at bounding box center [212, 254] width 53 height 25
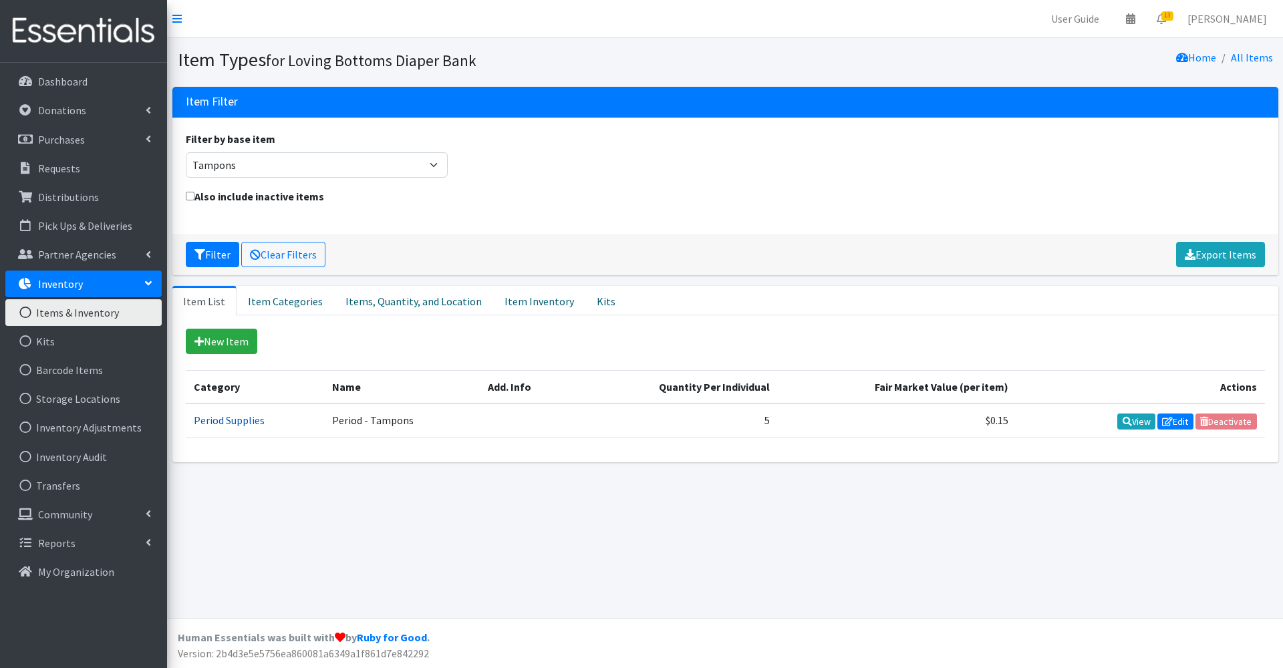
click at [254, 418] on link "Period Supplies" at bounding box center [229, 420] width 71 height 13
click at [525, 302] on link "Item Inventory" at bounding box center [539, 300] width 92 height 29
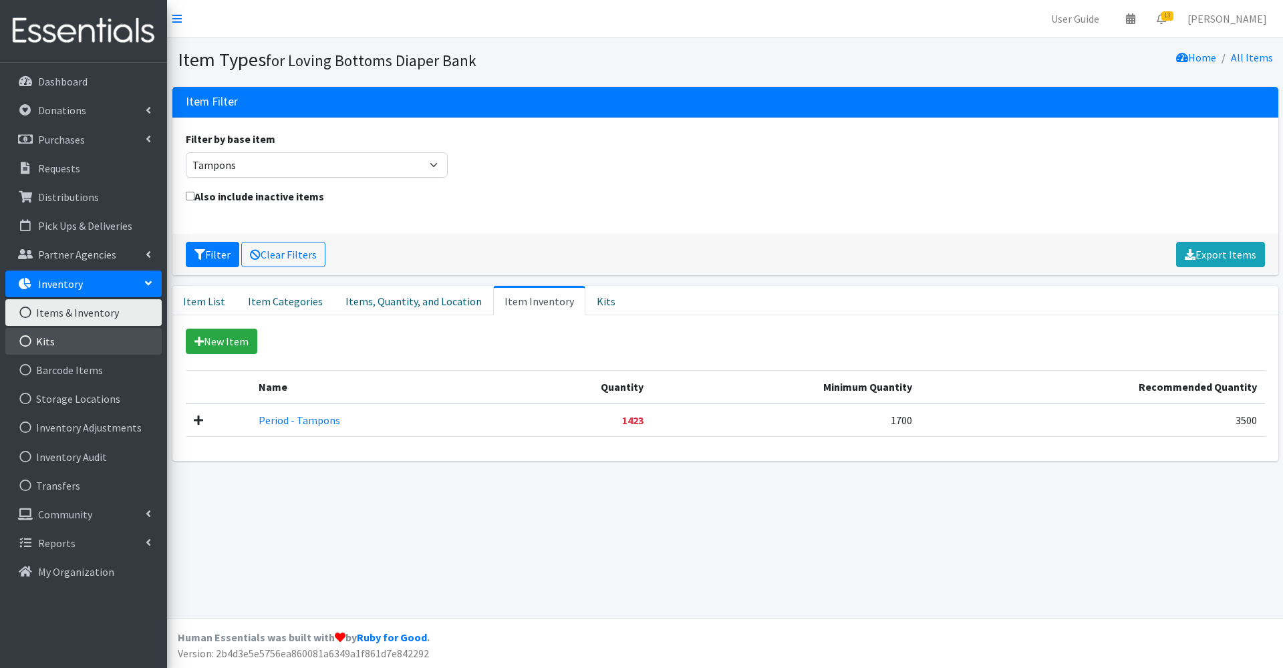
click at [57, 344] on link "Kits" at bounding box center [83, 341] width 156 height 27
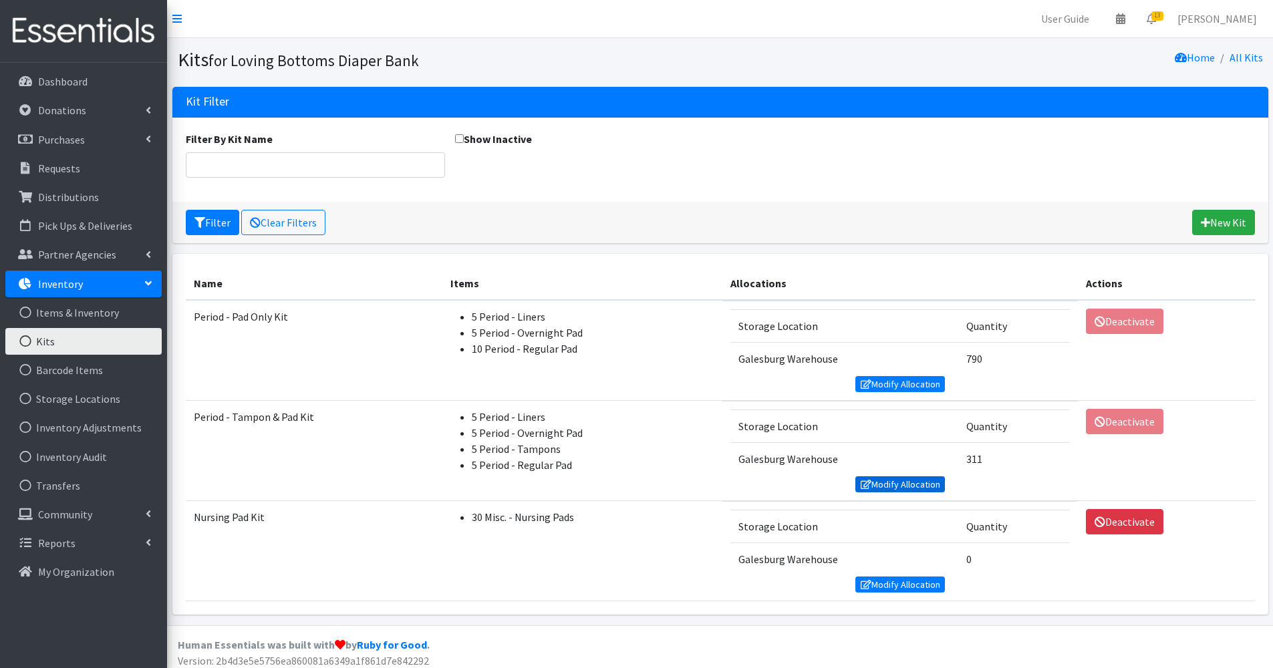
click at [892, 483] on link "Modify Allocation" at bounding box center [901, 485] width 90 height 16
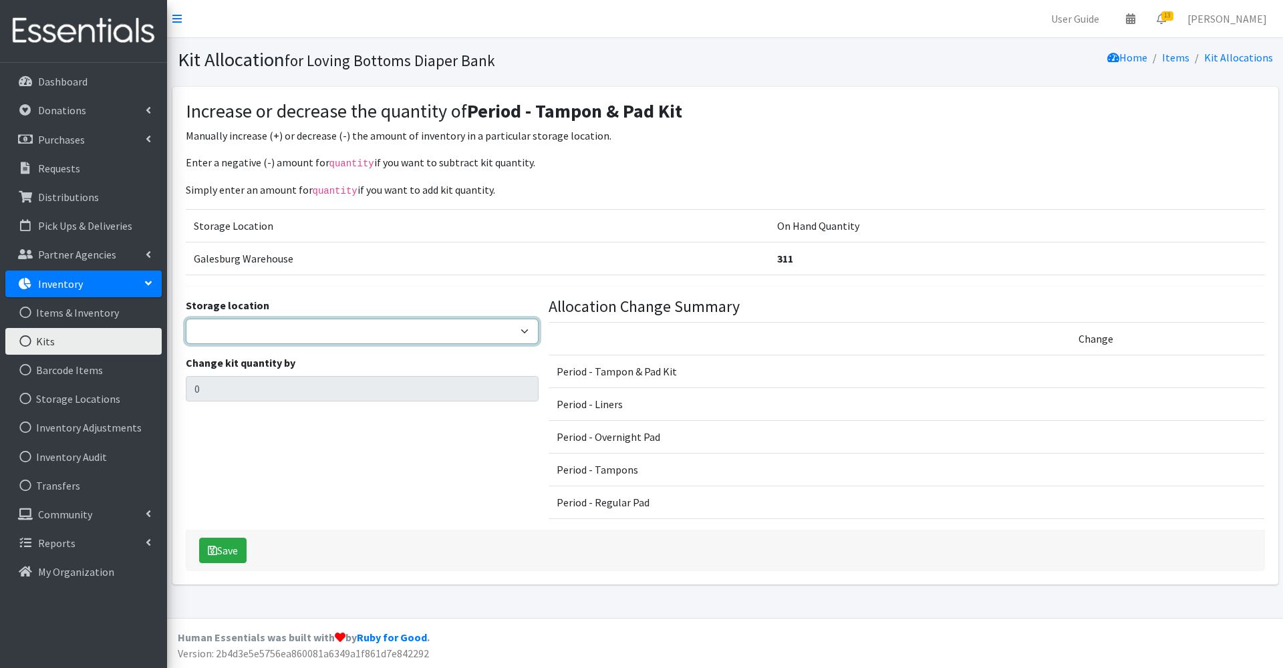
click at [375, 327] on select "Galesburg Warehouse" at bounding box center [362, 331] width 353 height 25
select select "1"
click at [186, 319] on select "Galesburg Warehouse" at bounding box center [362, 331] width 353 height 25
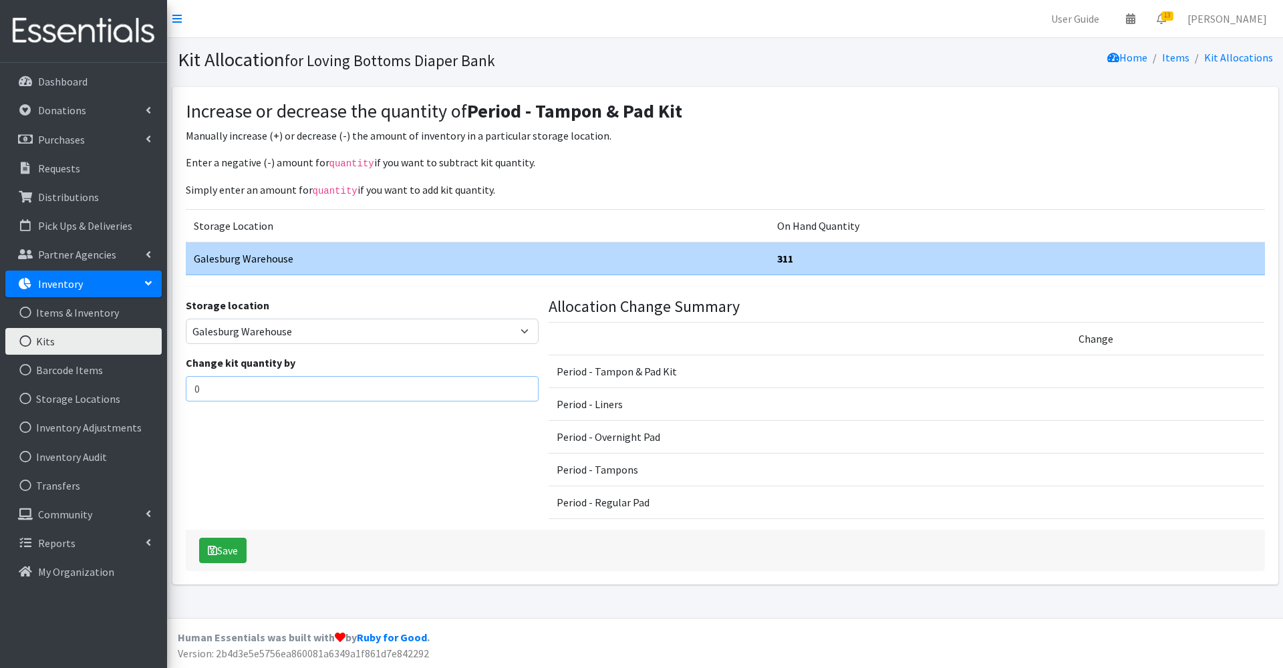
drag, startPoint x: 336, startPoint y: 388, endPoint x: 186, endPoint y: 406, distance: 150.7
click at [186, 406] on div "Storage location Galesburg Warehouse Change kit quantity by 0" at bounding box center [361, 413] width 363 height 233
click at [218, 388] on input "0" at bounding box center [362, 388] width 353 height 25
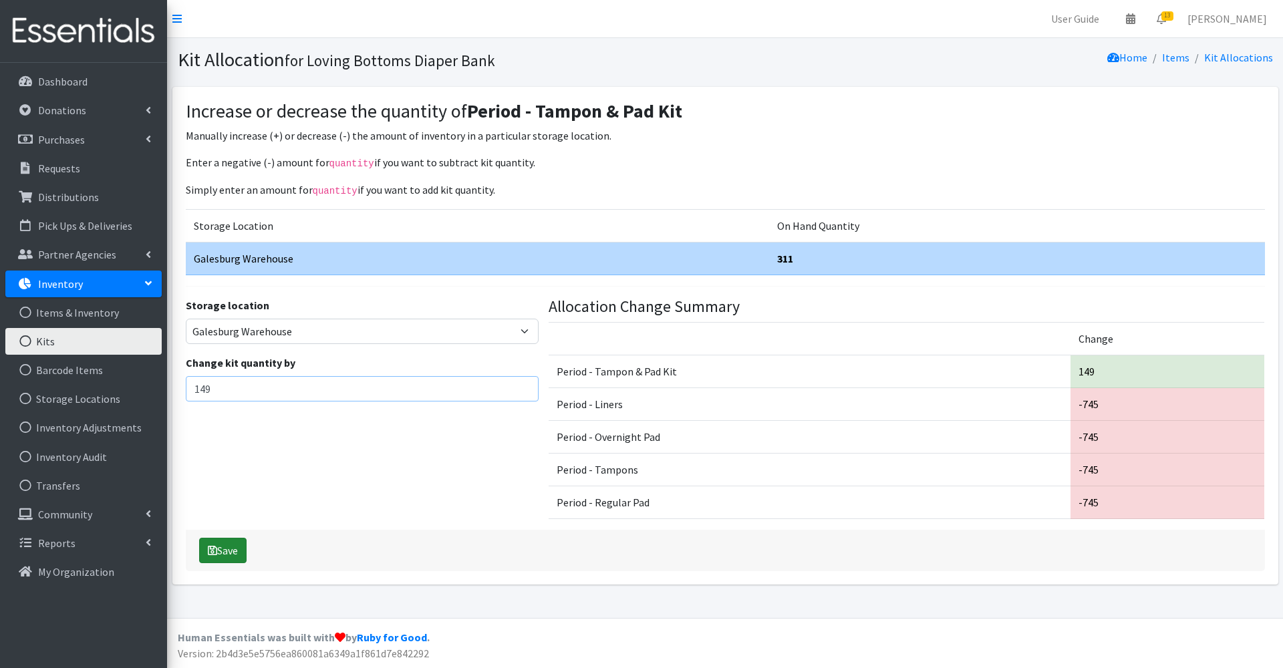
type input "149"
click at [224, 554] on button "Save" at bounding box center [222, 550] width 47 height 25
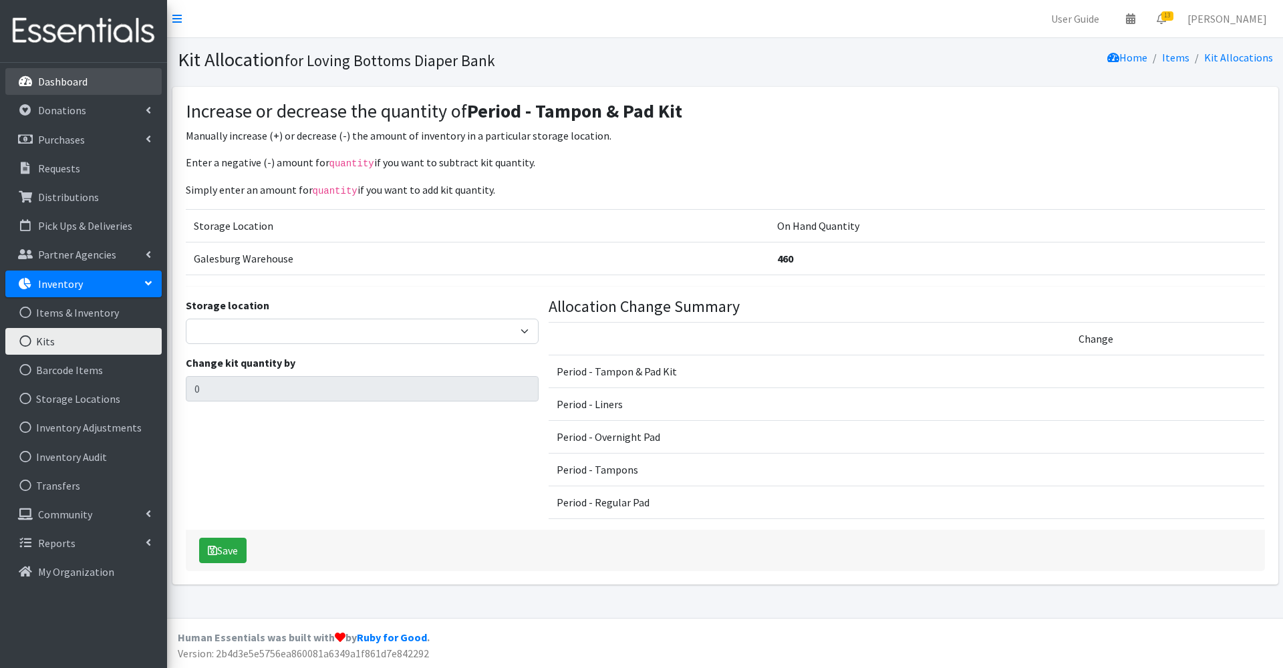
click at [47, 82] on p "Dashboard" at bounding box center [62, 81] width 49 height 13
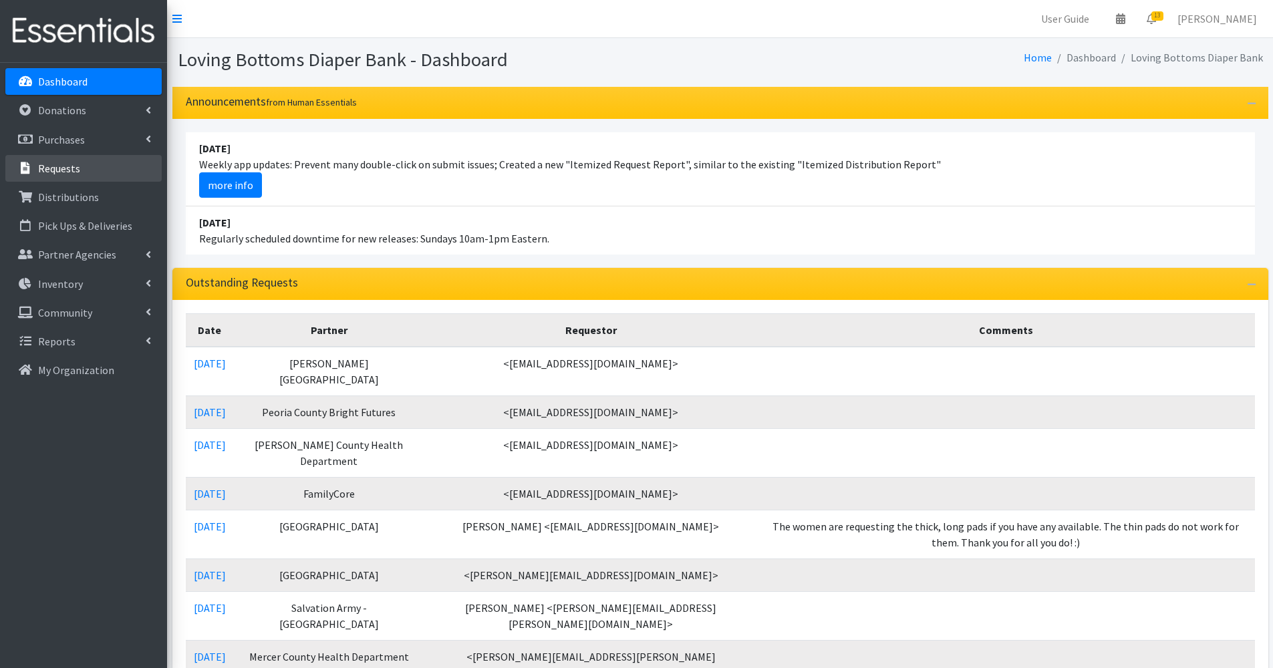
click at [88, 162] on link "Requests" at bounding box center [83, 168] width 156 height 27
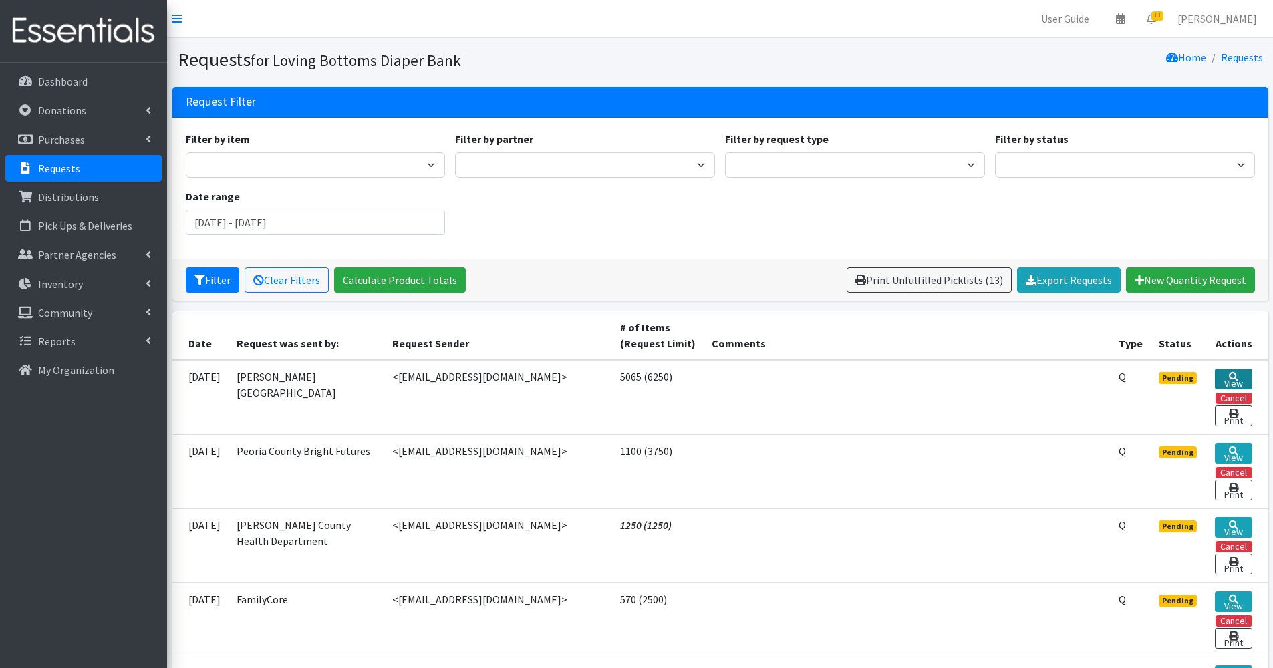
click at [1230, 373] on icon at bounding box center [1233, 376] width 9 height 9
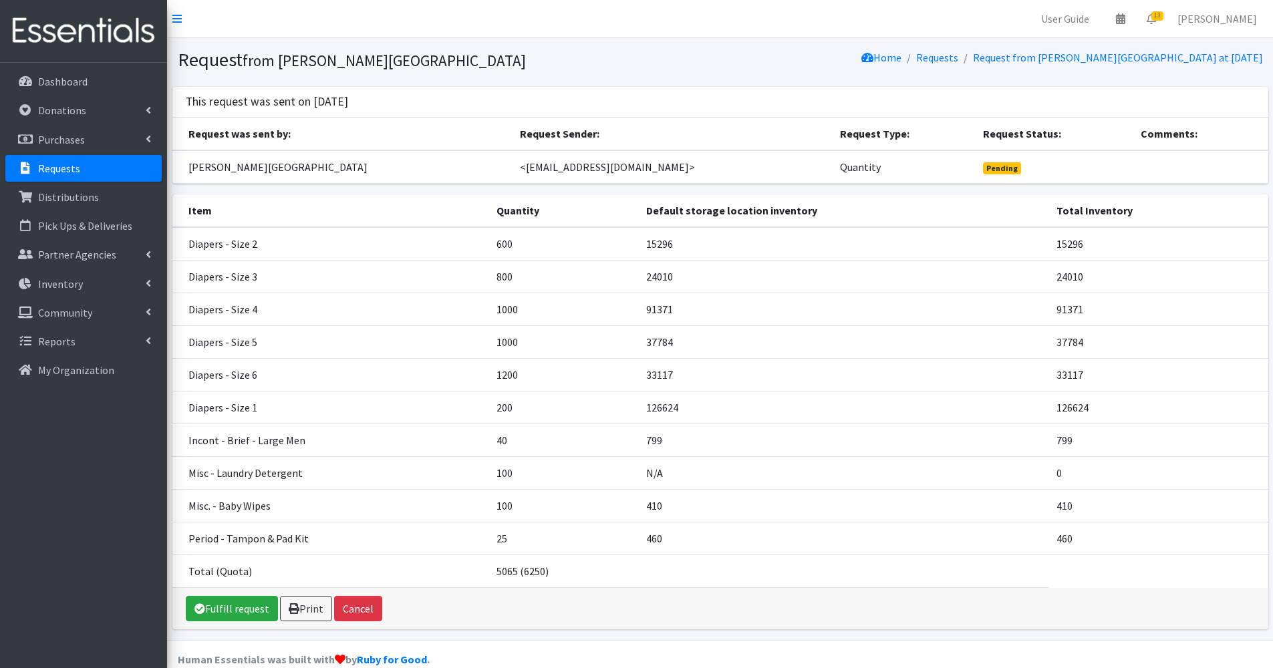
scroll to position [22, 0]
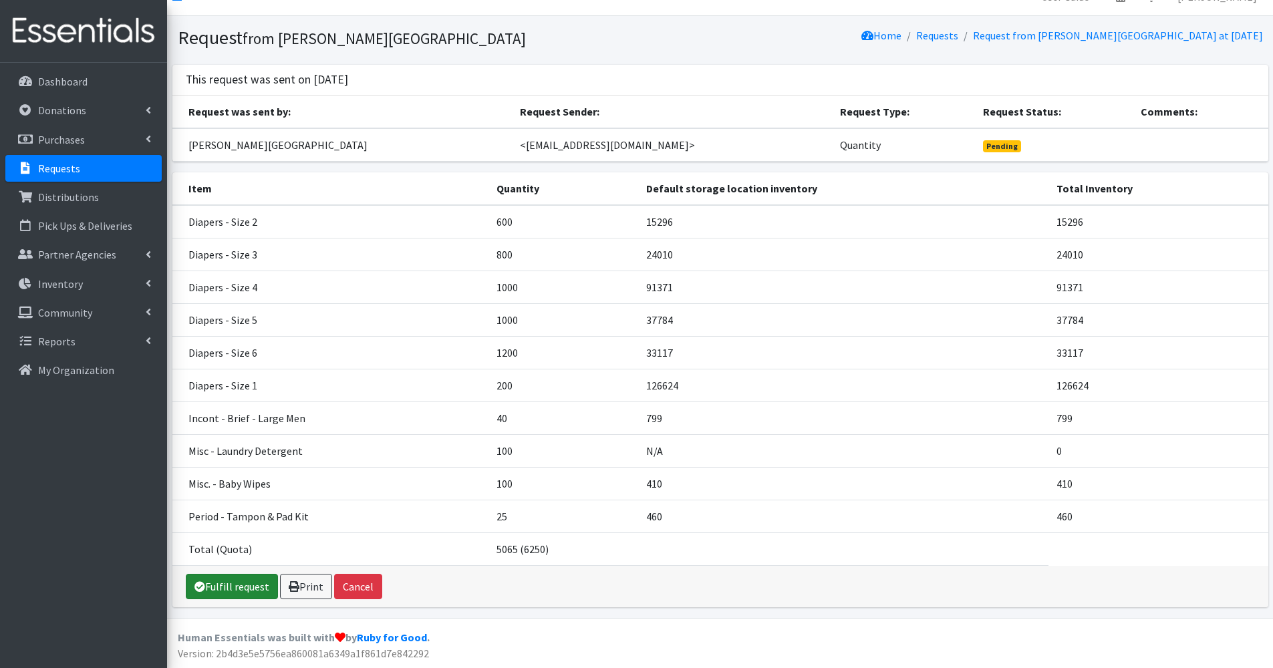
click at [233, 589] on link "Fulfill request" at bounding box center [232, 586] width 92 height 25
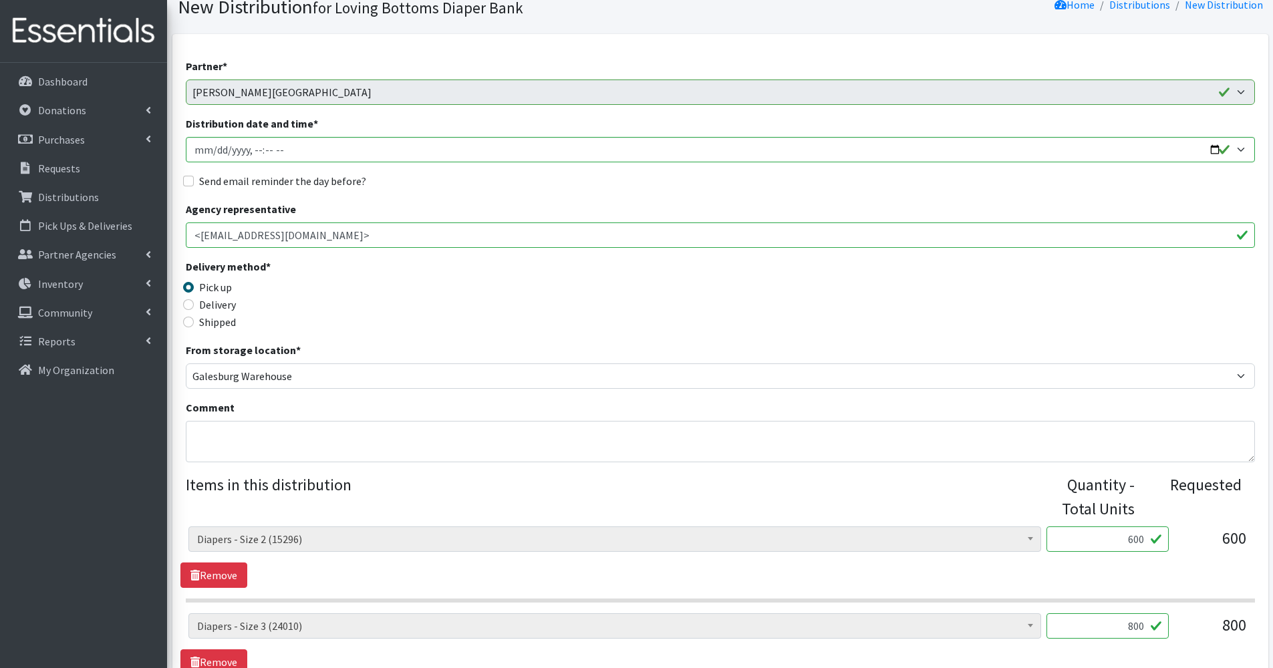
scroll to position [95, 0]
click at [1213, 149] on input "Distribution date and time *" at bounding box center [720, 151] width 1069 height 25
type input "[DATE]T09:30"
click at [491, 303] on div "Delivery method * Pick up Delivery Shipped Shipping cost" at bounding box center [720, 303] width 1069 height 84
click at [327, 423] on textarea "Comment" at bounding box center [720, 443] width 1069 height 41
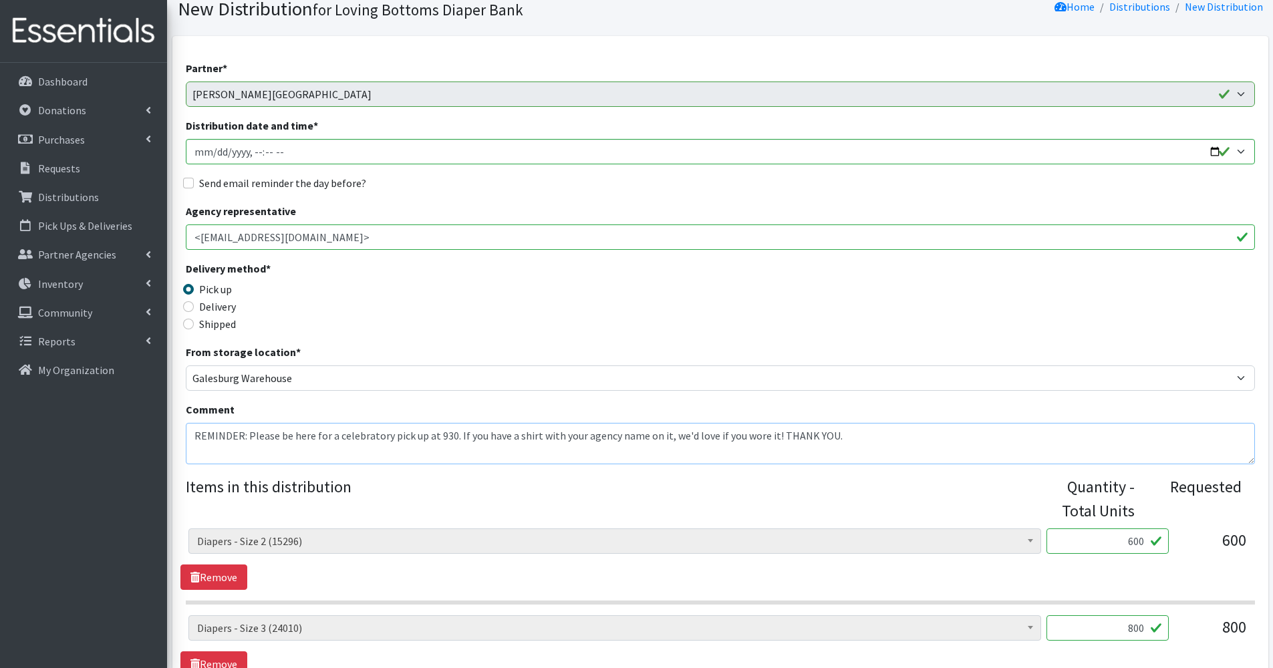
click at [456, 438] on textarea "REMINDER: Please be here for a celebratory pick up at 930. If you have a shirt …" at bounding box center [720, 443] width 1069 height 41
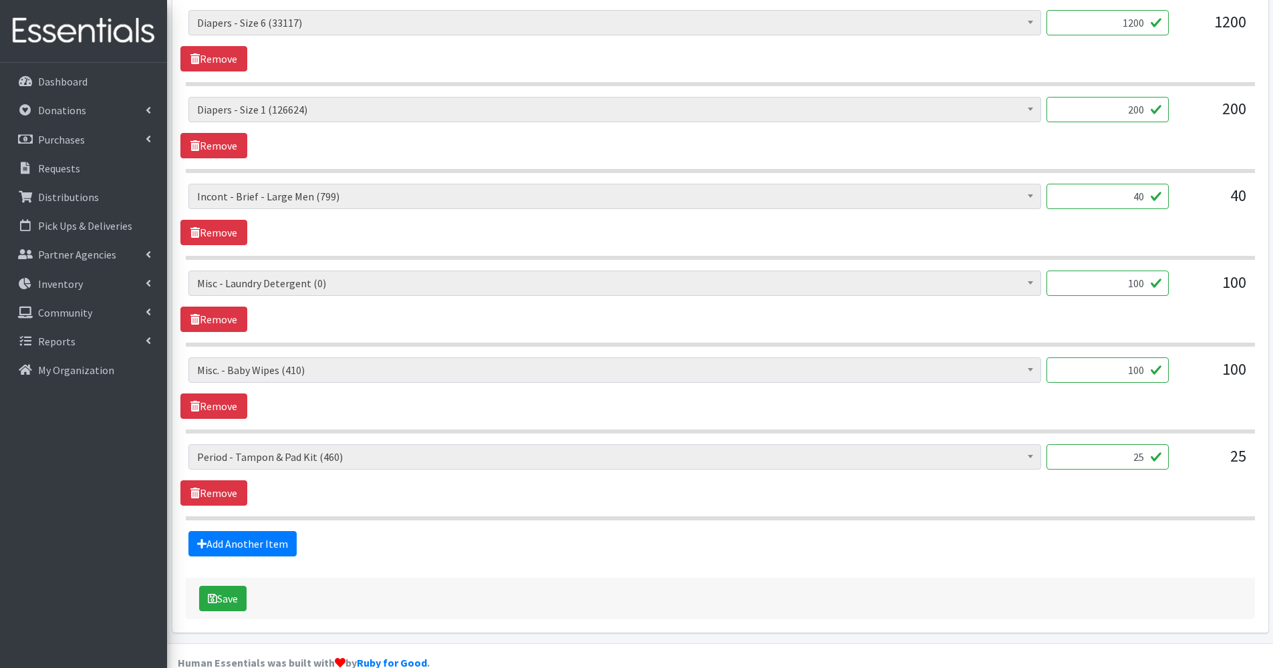
scroll to position [987, 0]
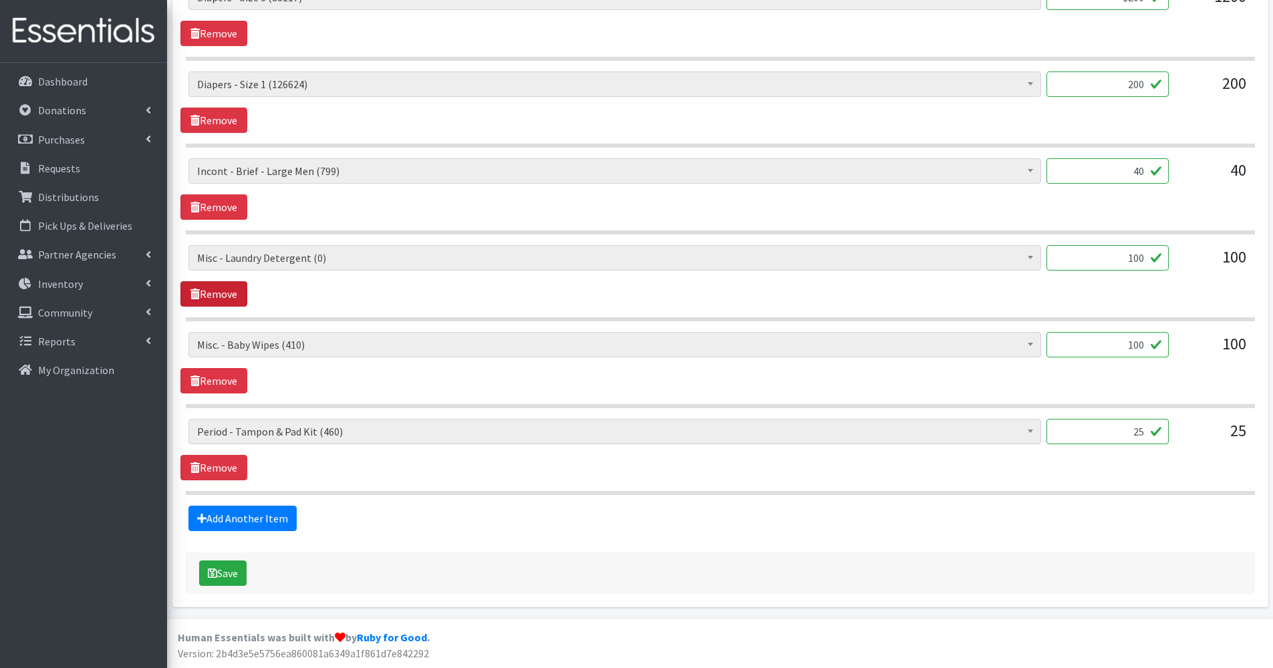
type textarea "REMINDER: Please be here for a celebratory pick up at 930. Pick up is NOT 9-12 …"
click at [224, 299] on link "Remove" at bounding box center [213, 293] width 67 height 25
click at [227, 376] on link "Remove" at bounding box center [213, 380] width 67 height 25
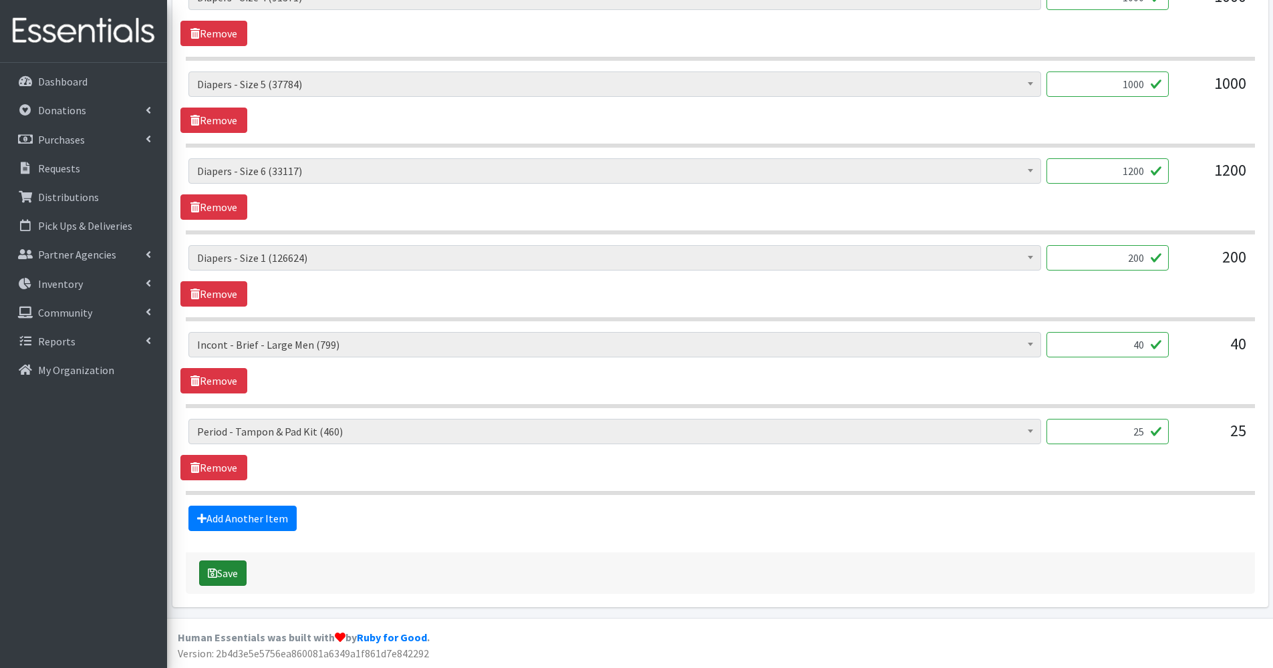
click at [235, 565] on button "Save" at bounding box center [222, 573] width 47 height 25
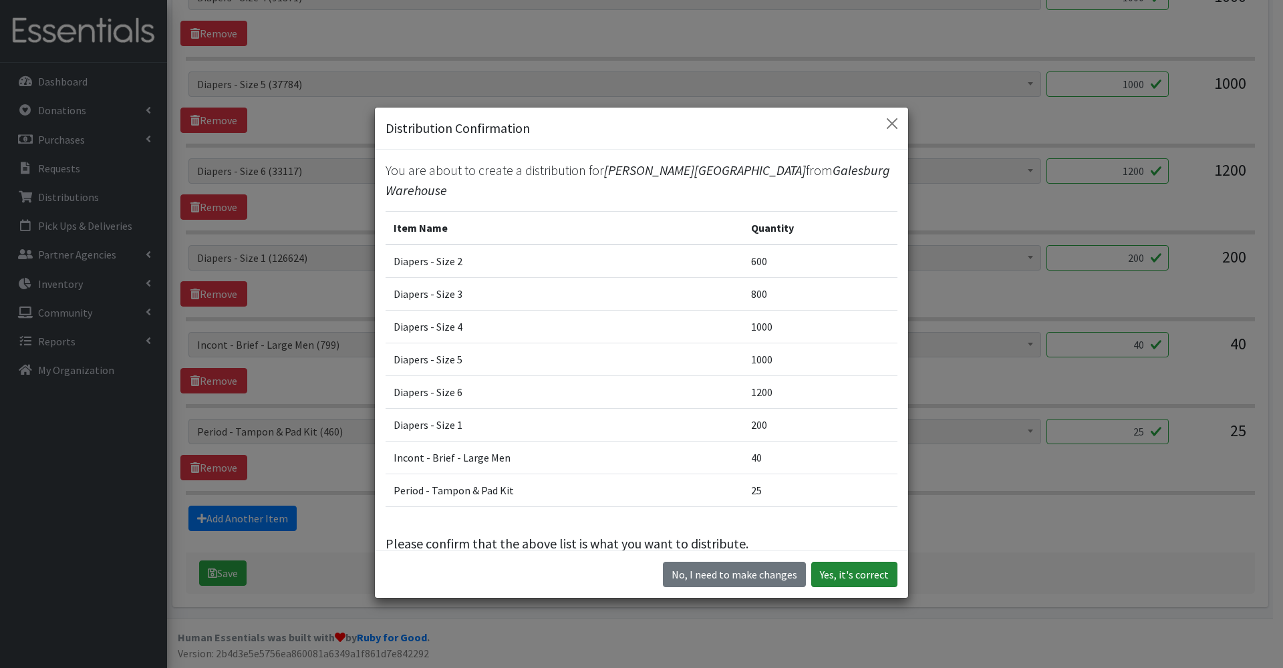
click at [858, 567] on button "Yes, it's correct" at bounding box center [854, 574] width 86 height 25
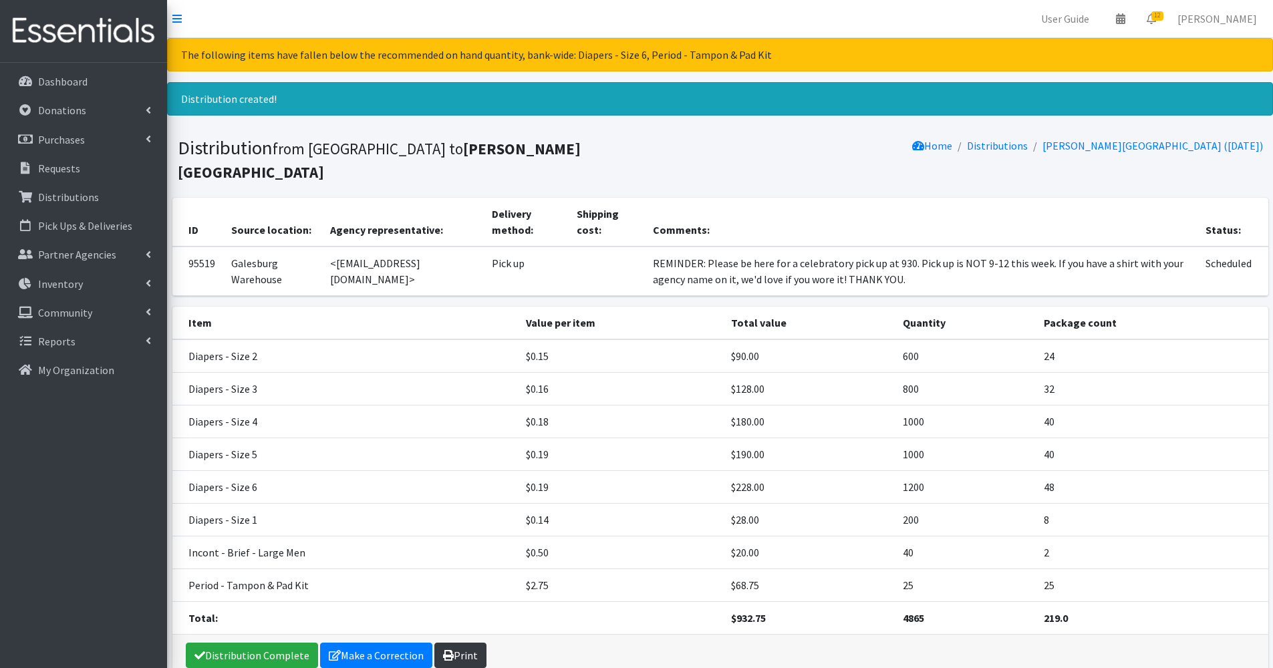
click at [467, 643] on link "Print" at bounding box center [460, 655] width 52 height 25
click at [86, 170] on link "Requests" at bounding box center [83, 168] width 156 height 27
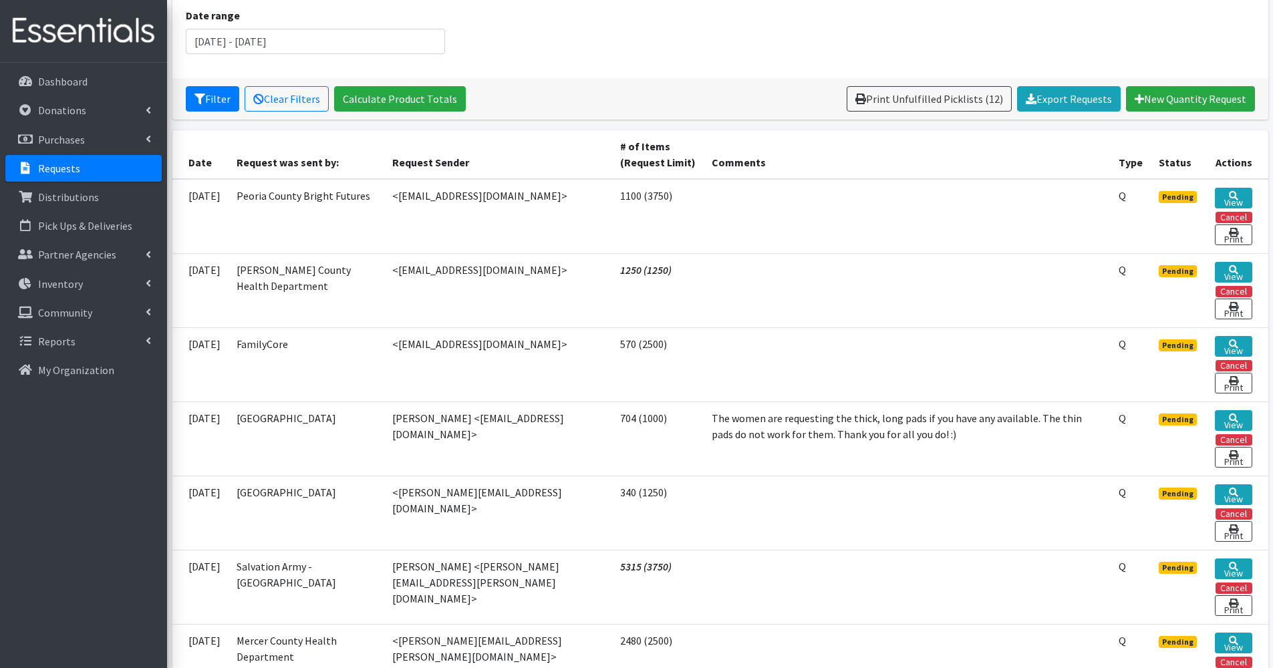
scroll to position [182, 0]
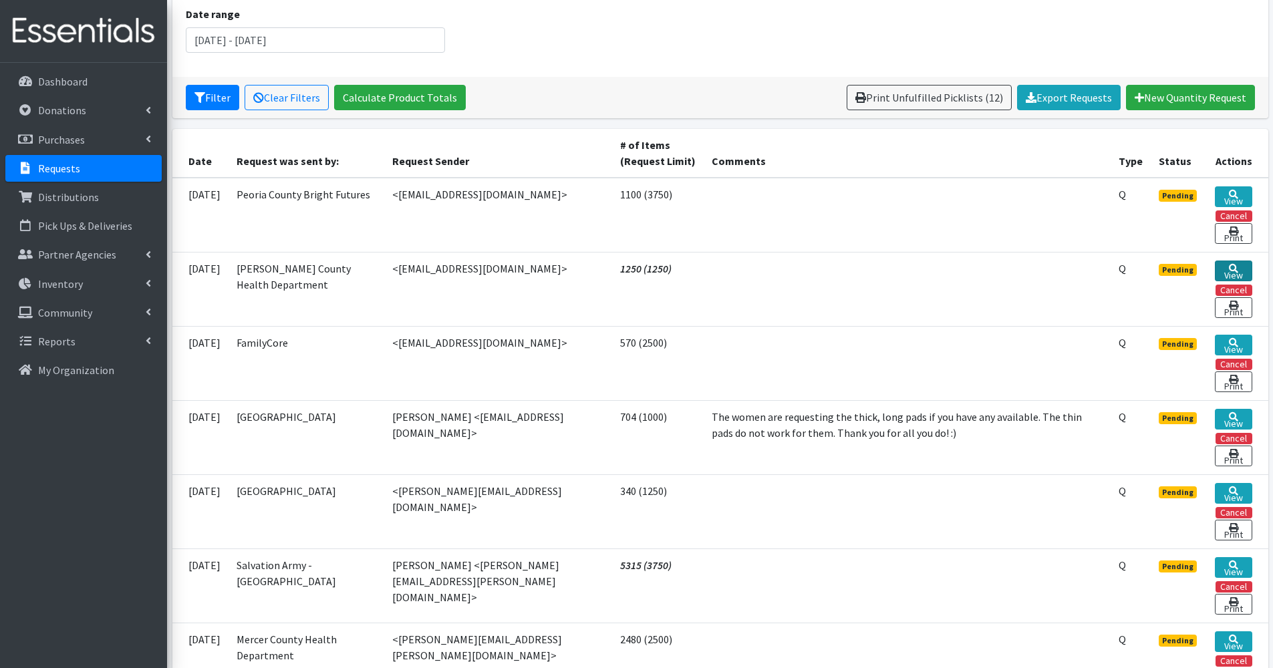
click at [1223, 265] on link "View" at bounding box center [1233, 271] width 37 height 21
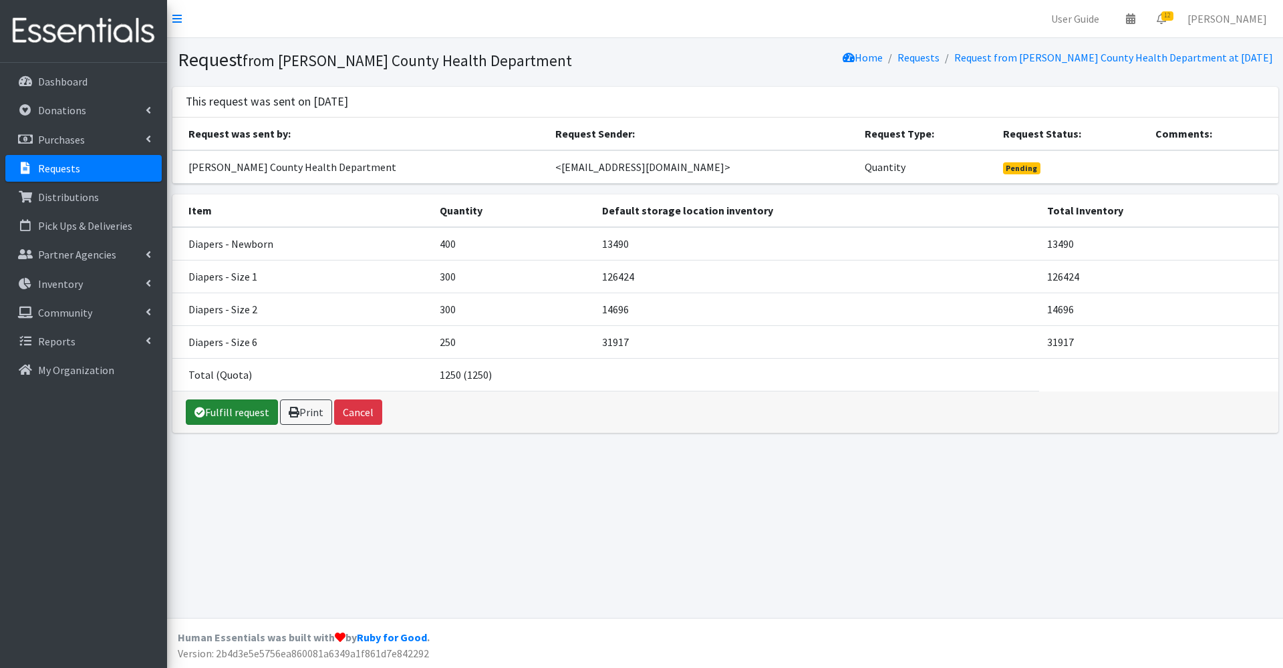
click at [237, 419] on link "Fulfill request" at bounding box center [232, 412] width 92 height 25
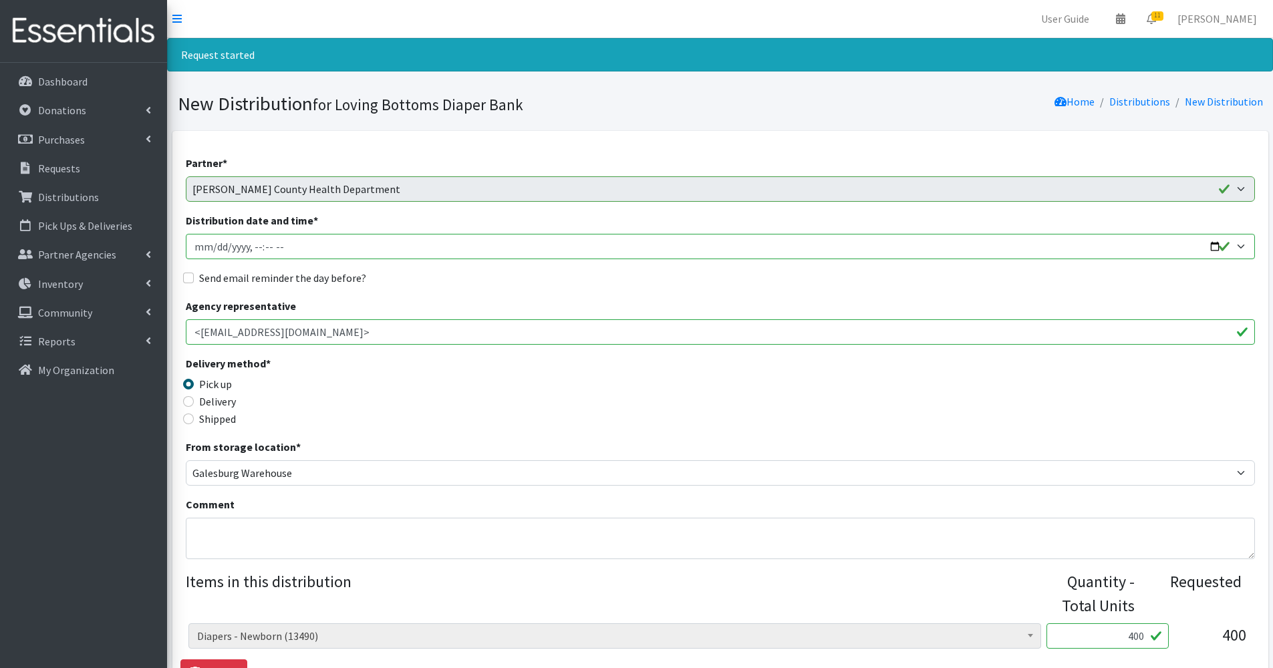
click at [1212, 247] on input "Distribution date and time *" at bounding box center [720, 246] width 1069 height 25
type input "2025-09-03T09:30"
click at [469, 357] on div "Delivery method * Pick up Delivery Shipped Shipping cost" at bounding box center [720, 398] width 1069 height 84
click at [372, 552] on textarea "Comment" at bounding box center [720, 538] width 1069 height 41
paste textarea "REMINDER: Please be here for a celebratory pick up at 930. Pick up is NOT 9-12 …"
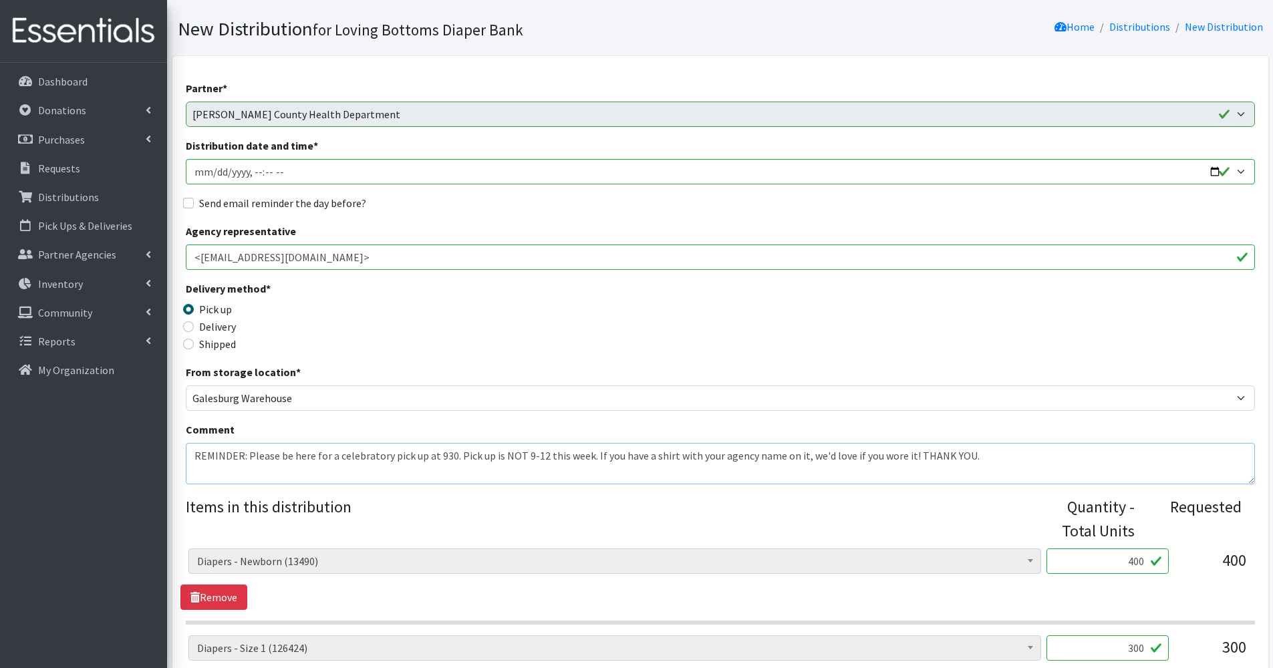
scroll to position [74, 0]
type textarea "REMINDER: Please be here for a celebratory pick up at 930. Pick up is NOT 9-12 …"
click at [311, 201] on label "Send email reminder the day before?" at bounding box center [282, 204] width 167 height 16
click at [194, 201] on input "Send email reminder the day before?" at bounding box center [188, 204] width 11 height 11
checkbox input "true"
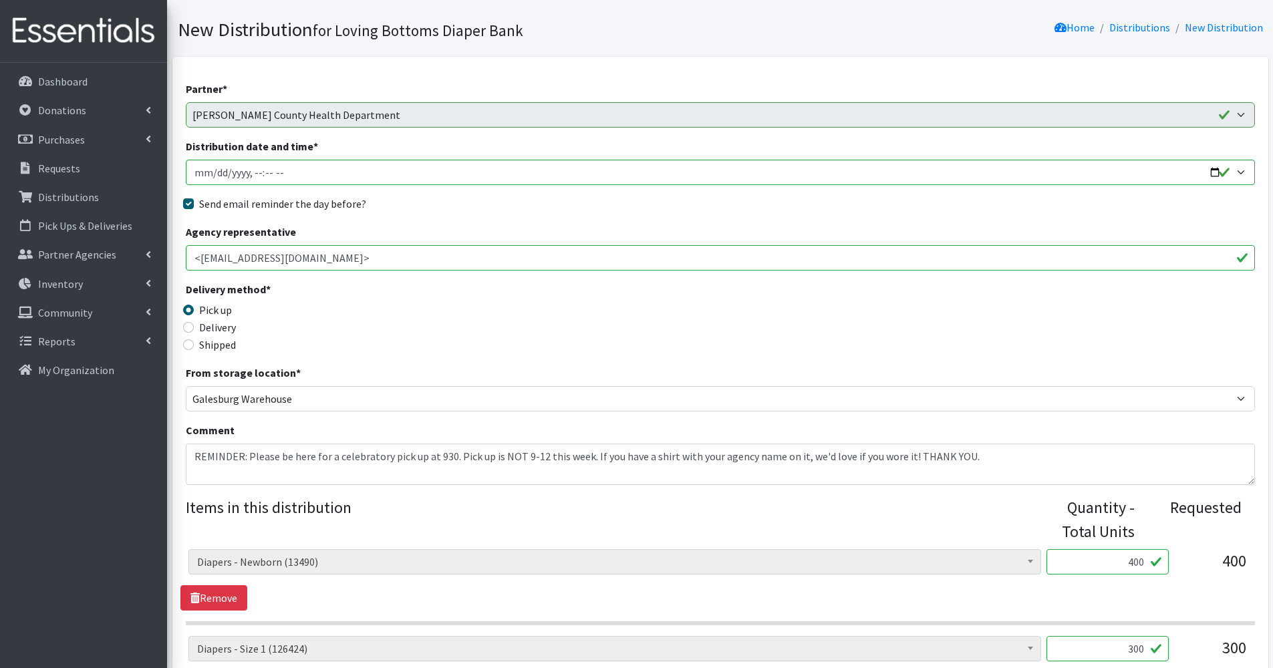
click at [434, 385] on div "From storage location * Galesburg Warehouse" at bounding box center [720, 388] width 1069 height 47
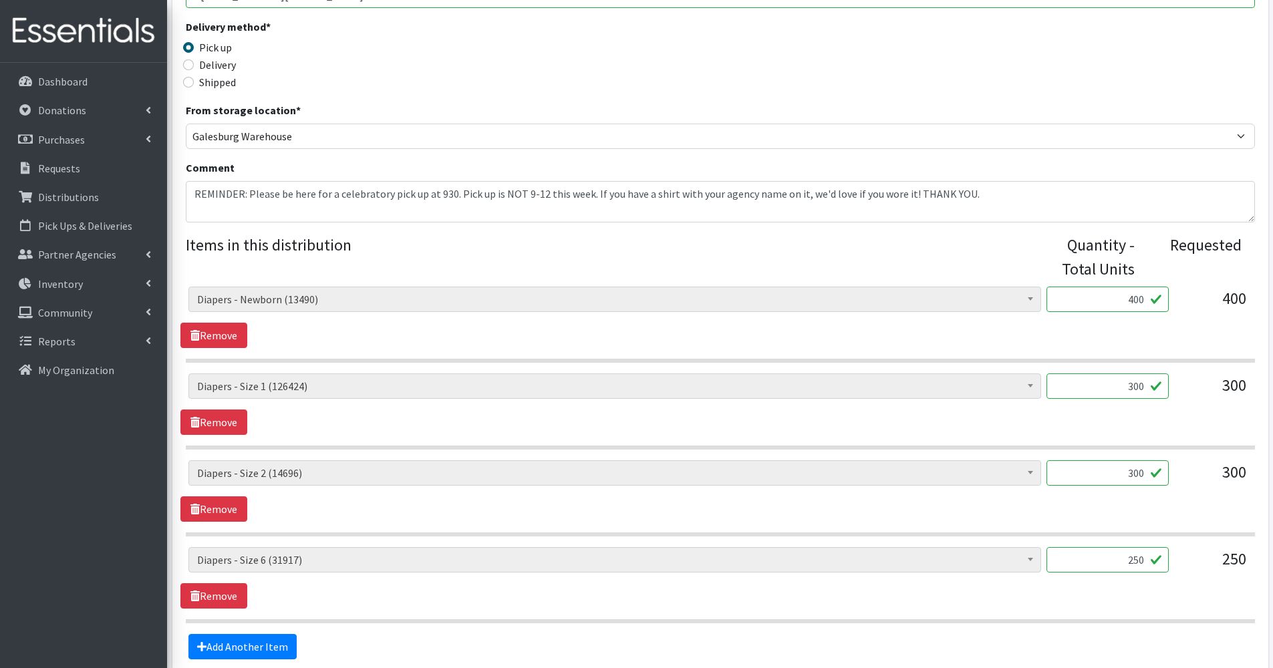
scroll to position [465, 0]
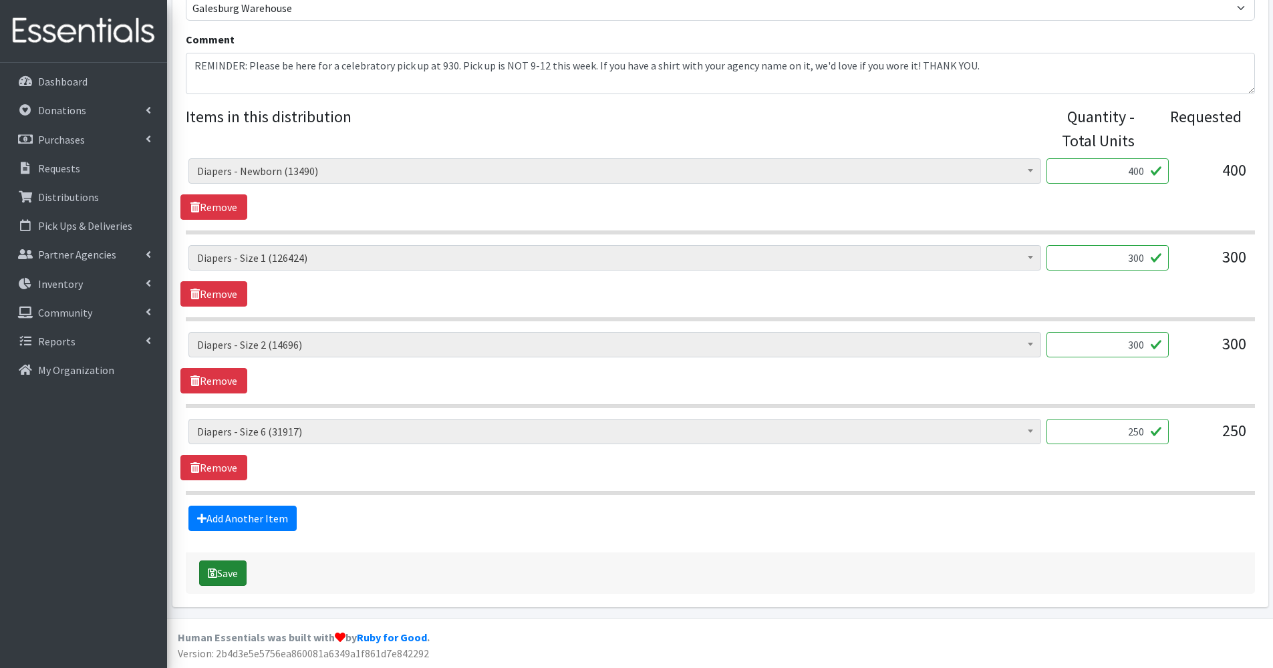
click at [227, 571] on button "Save" at bounding box center [222, 573] width 47 height 25
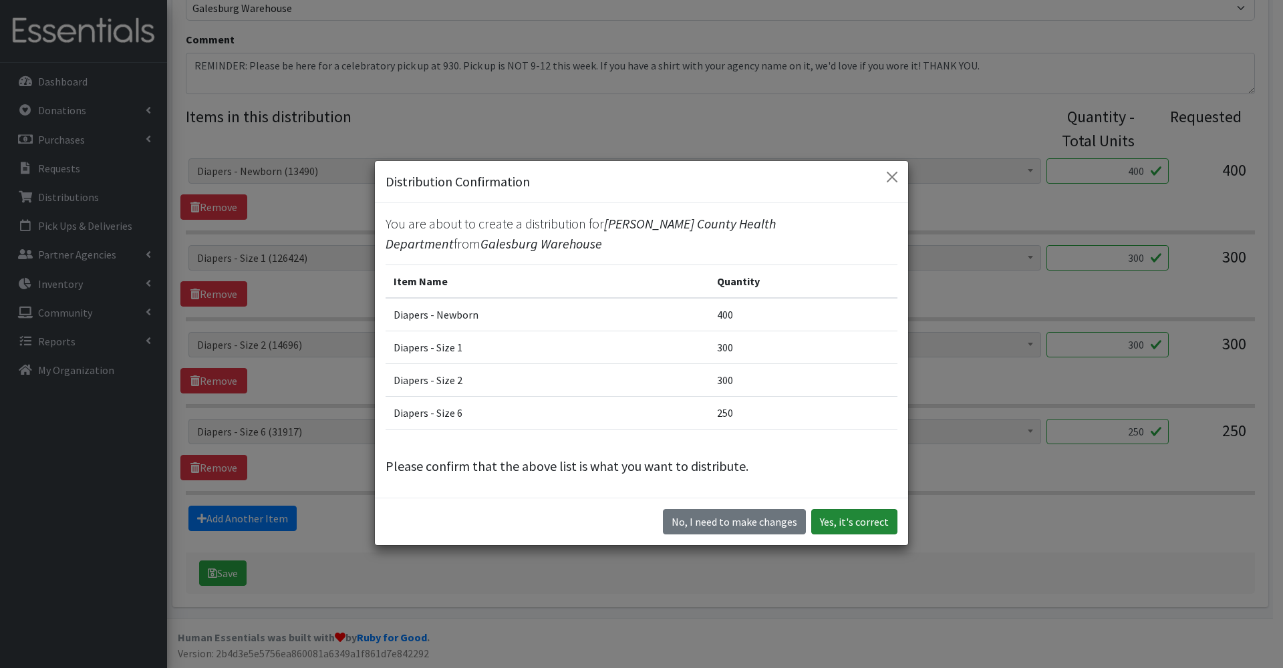
click at [864, 525] on button "Yes, it's correct" at bounding box center [854, 521] width 86 height 25
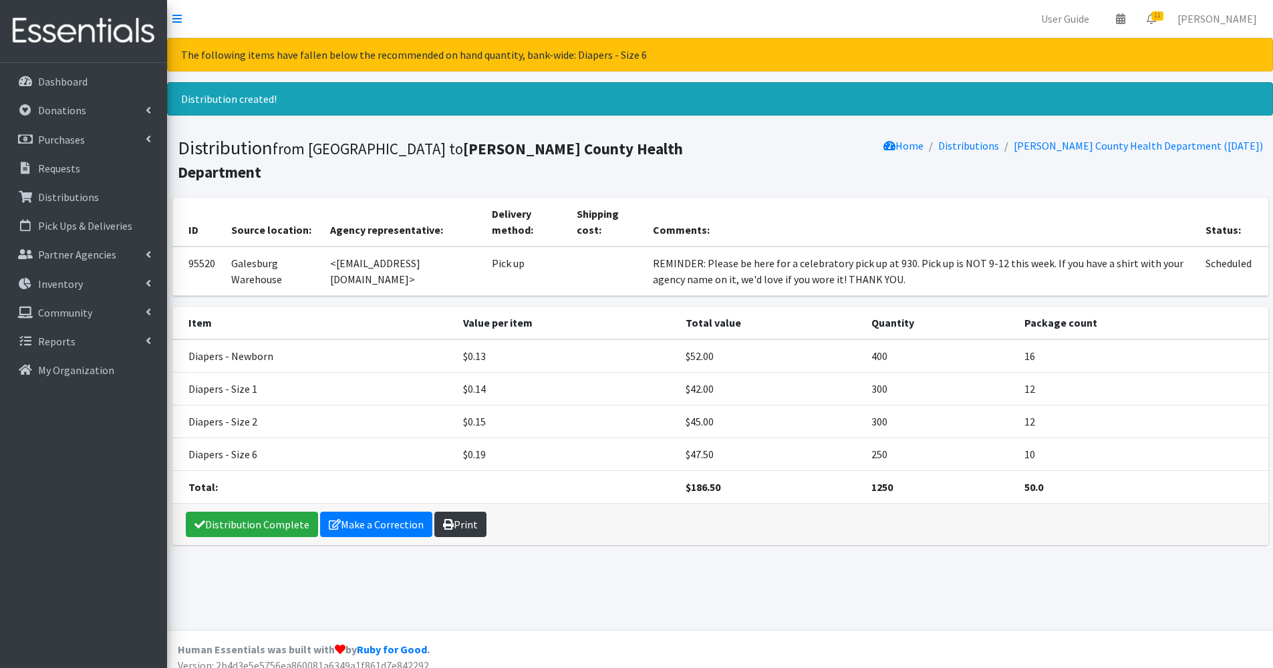
click at [449, 521] on icon at bounding box center [448, 524] width 11 height 11
click at [55, 162] on p "Requests" at bounding box center [59, 168] width 42 height 13
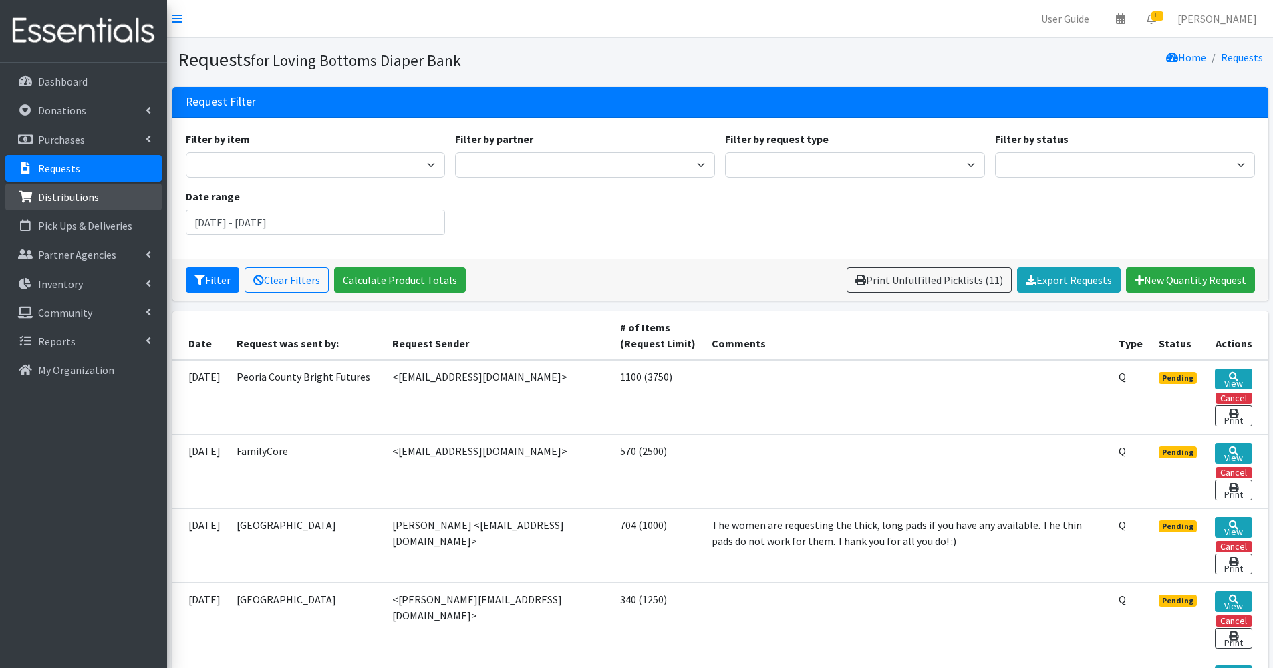
click at [76, 191] on p "Distributions" at bounding box center [68, 197] width 61 height 13
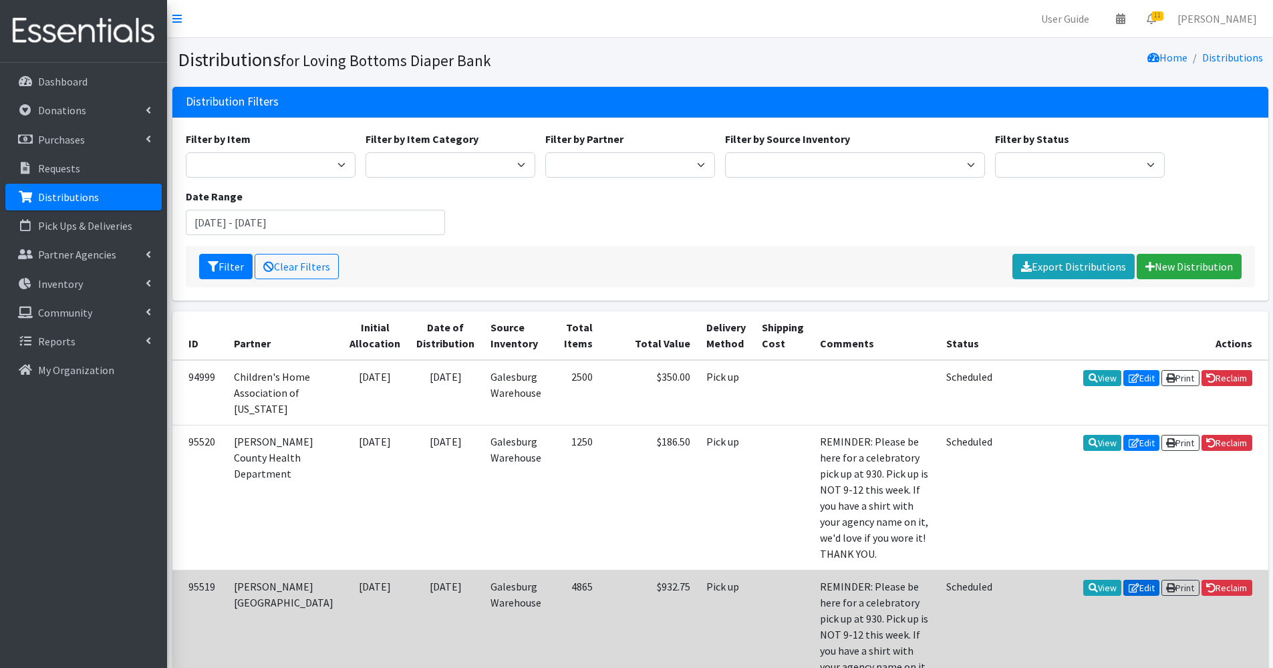
click at [1135, 580] on link "Edit" at bounding box center [1142, 588] width 36 height 16
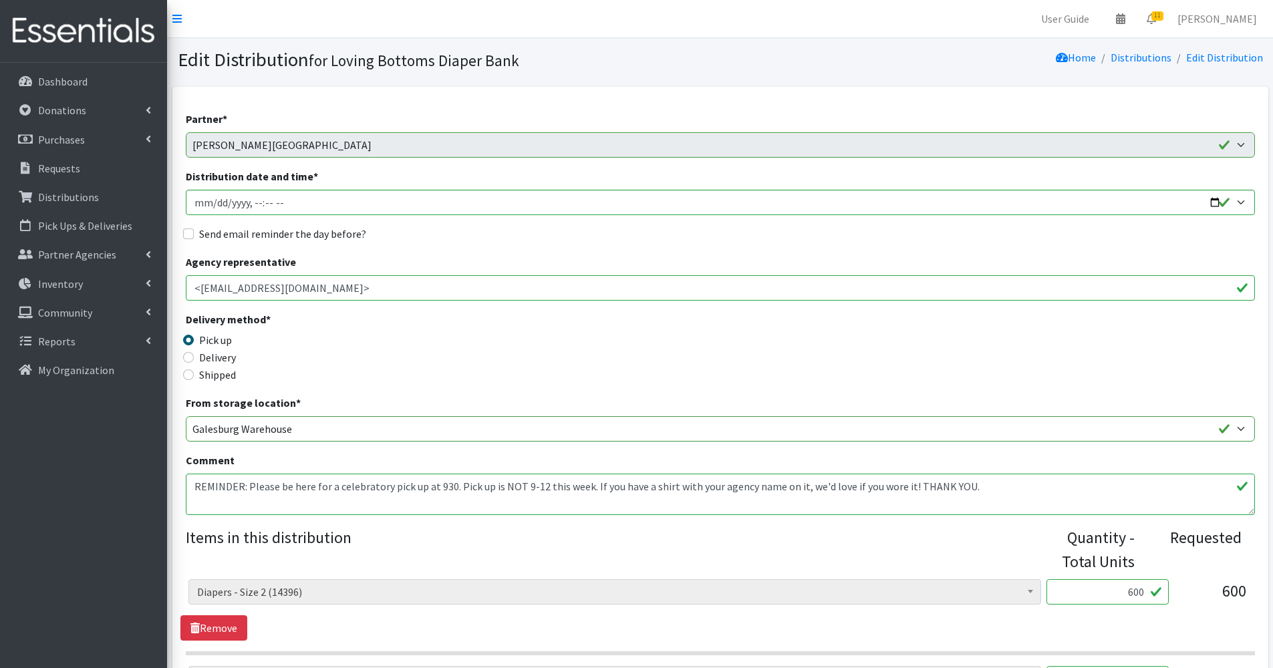
click at [249, 238] on label "Send email reminder the day before?" at bounding box center [282, 234] width 167 height 16
click at [194, 238] on input "Send email reminder the day before?" at bounding box center [188, 234] width 11 height 11
checkbox input "true"
click at [402, 354] on div "Delivery" at bounding box center [319, 358] width 267 height 16
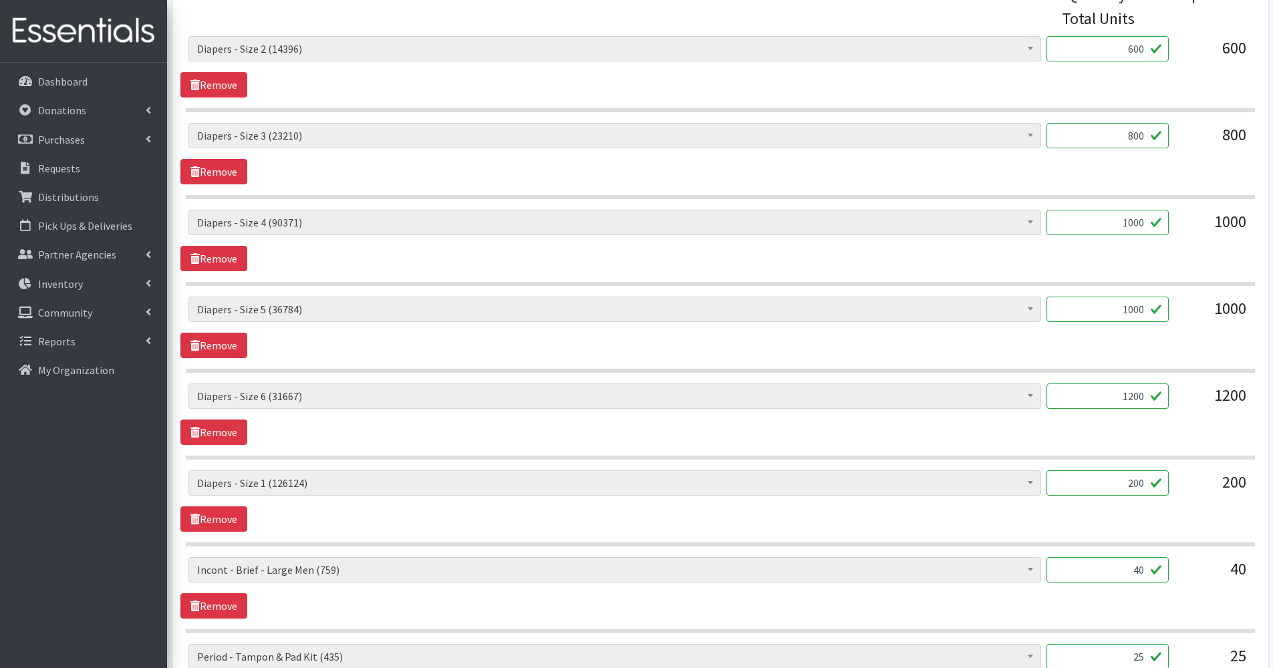
scroll to position [942, 0]
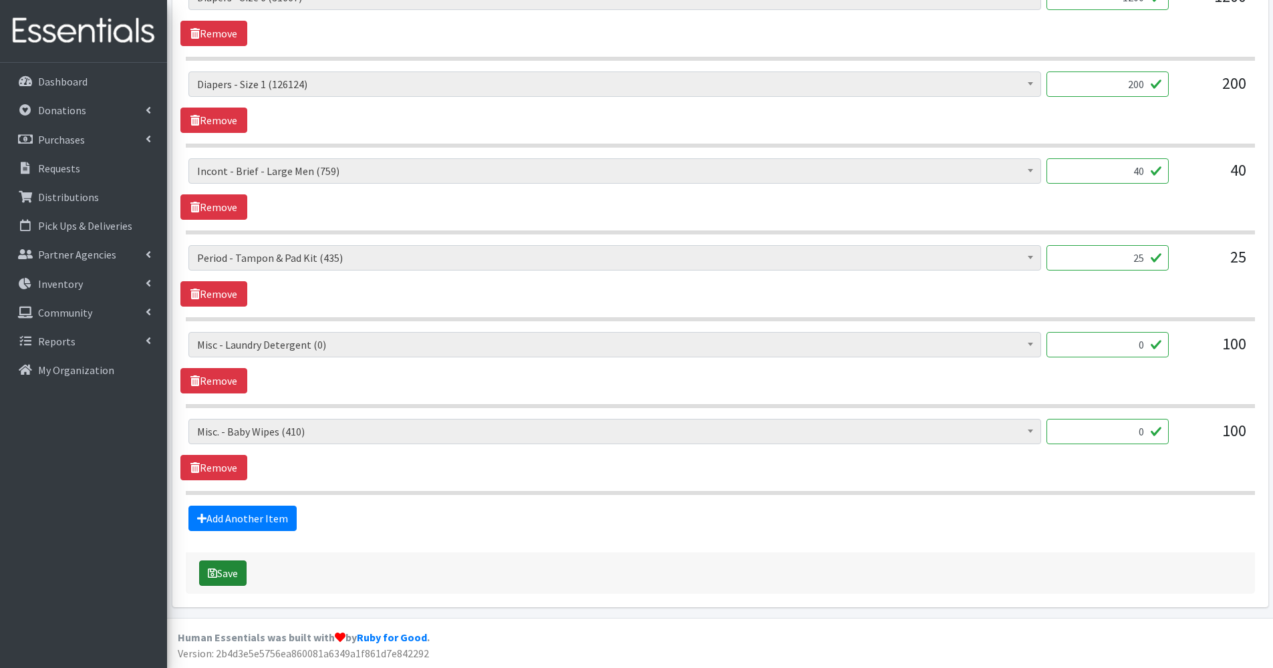
click at [234, 578] on button "Save" at bounding box center [222, 573] width 47 height 25
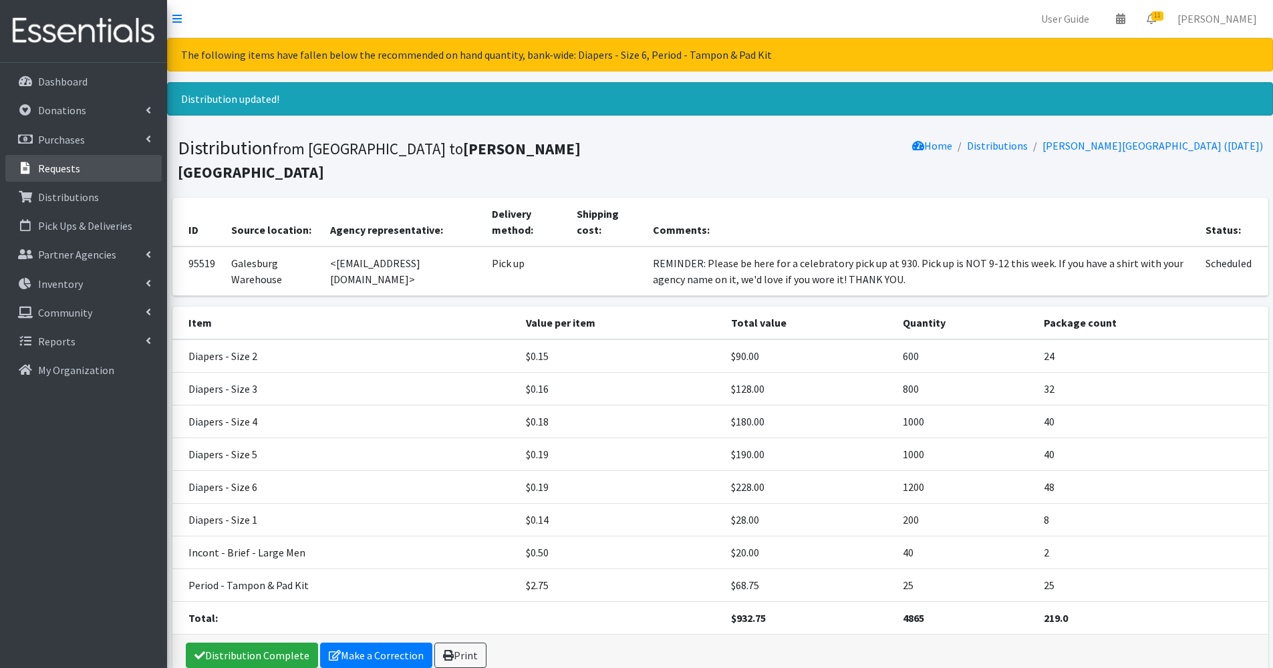
click at [70, 166] on p "Requests" at bounding box center [59, 168] width 42 height 13
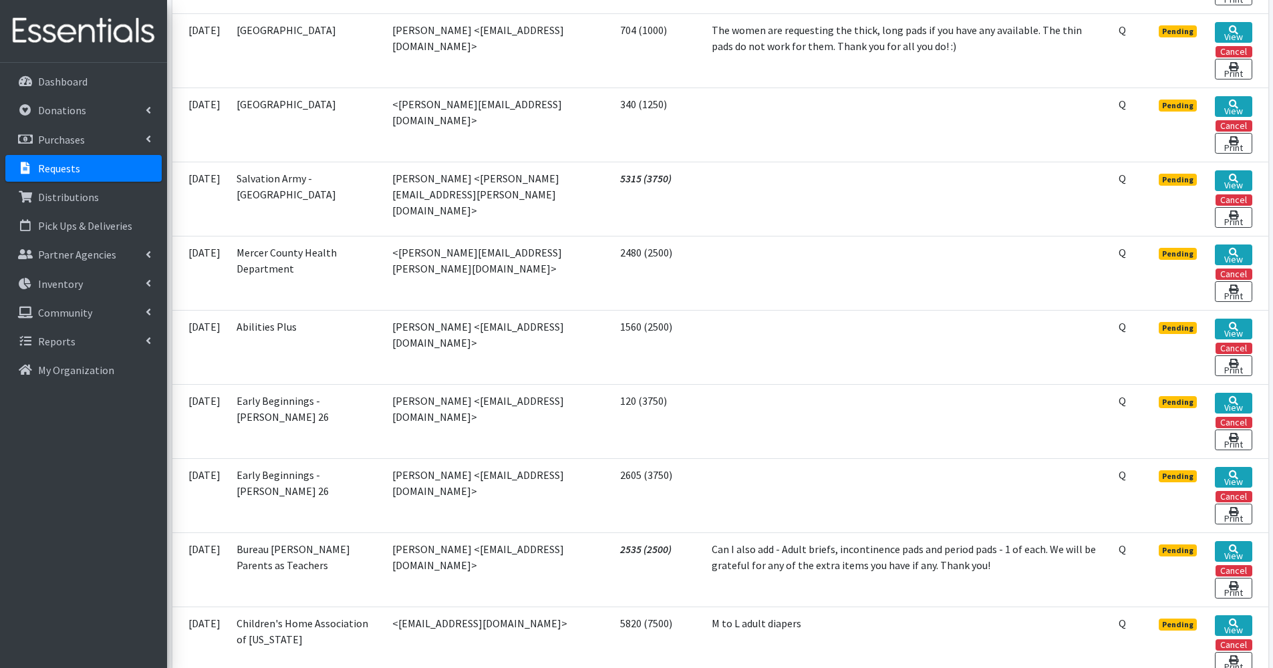
scroll to position [548, 0]
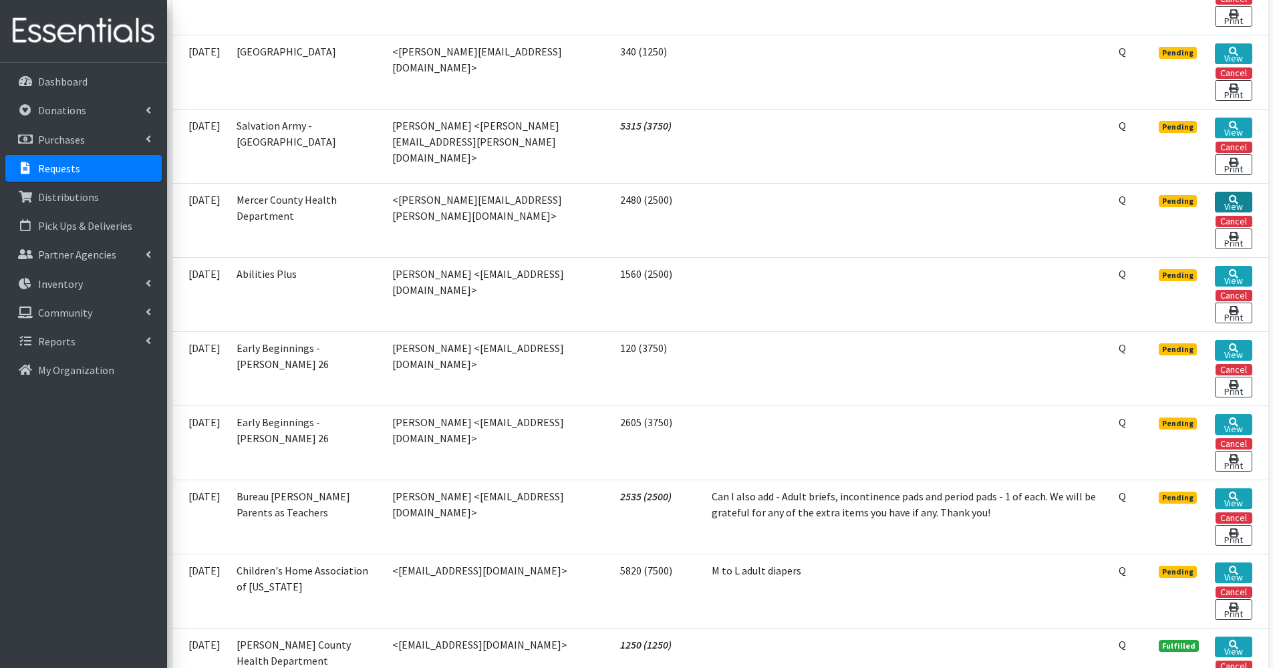
click at [1230, 202] on link "View" at bounding box center [1233, 202] width 37 height 21
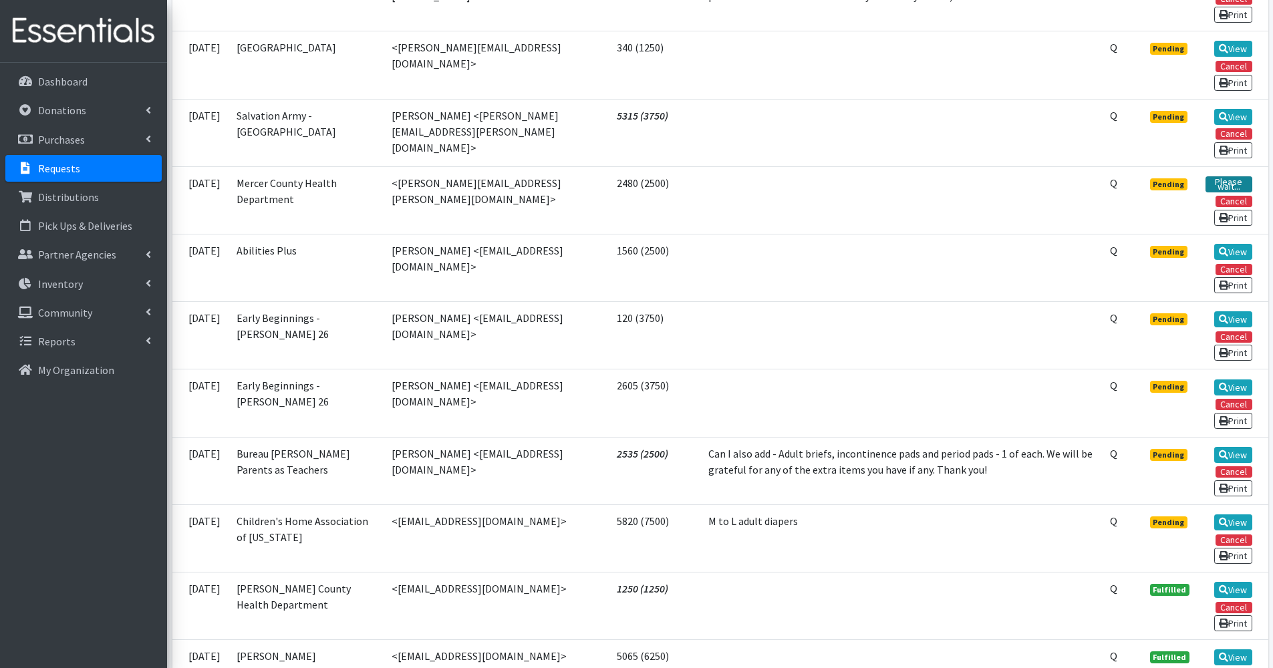
scroll to position [535, 0]
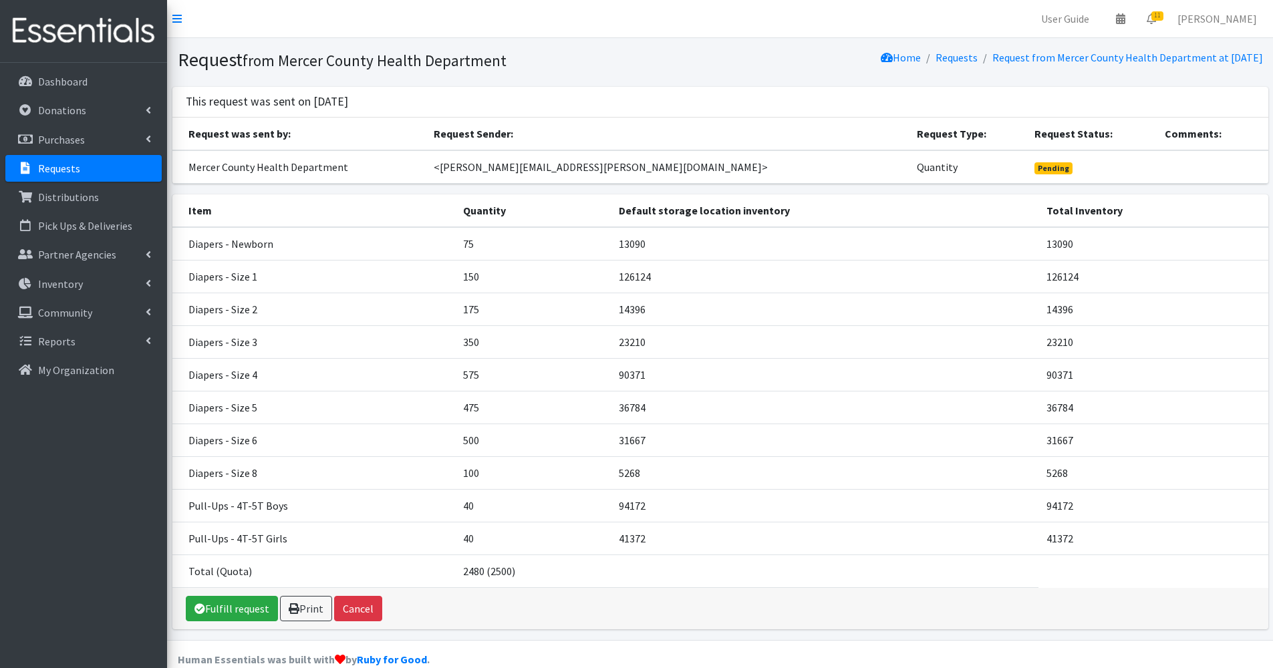
scroll to position [22, 0]
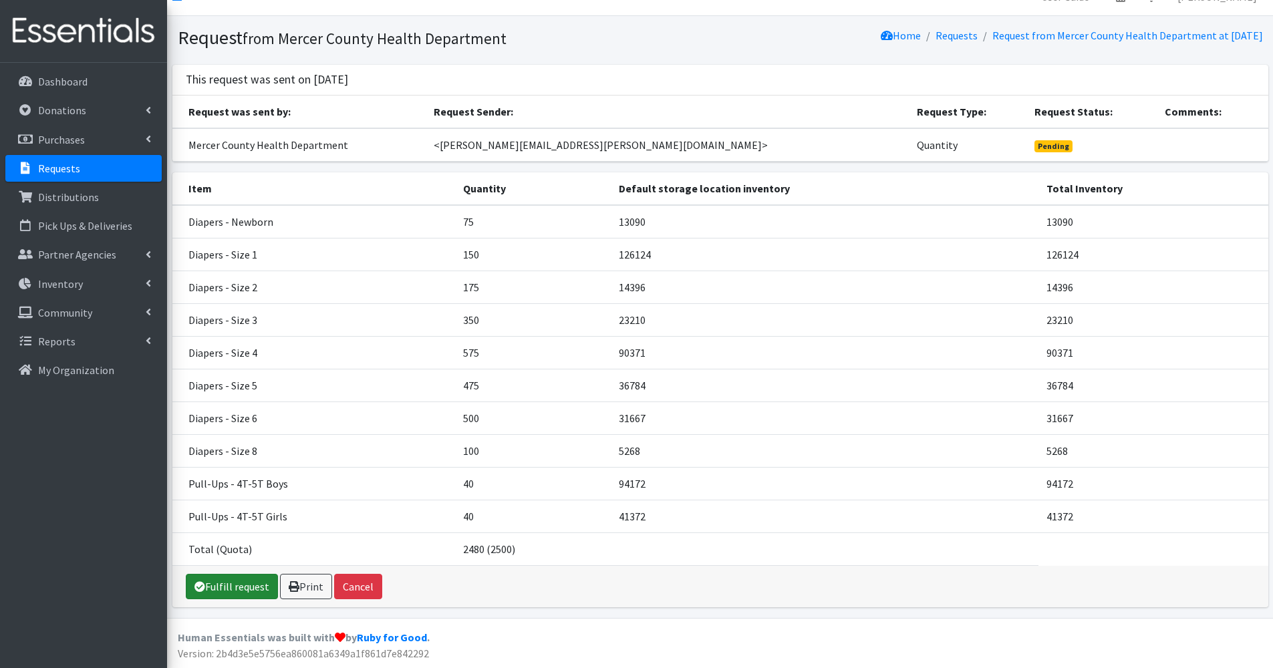
click at [249, 587] on link "Fulfill request" at bounding box center [232, 586] width 92 height 25
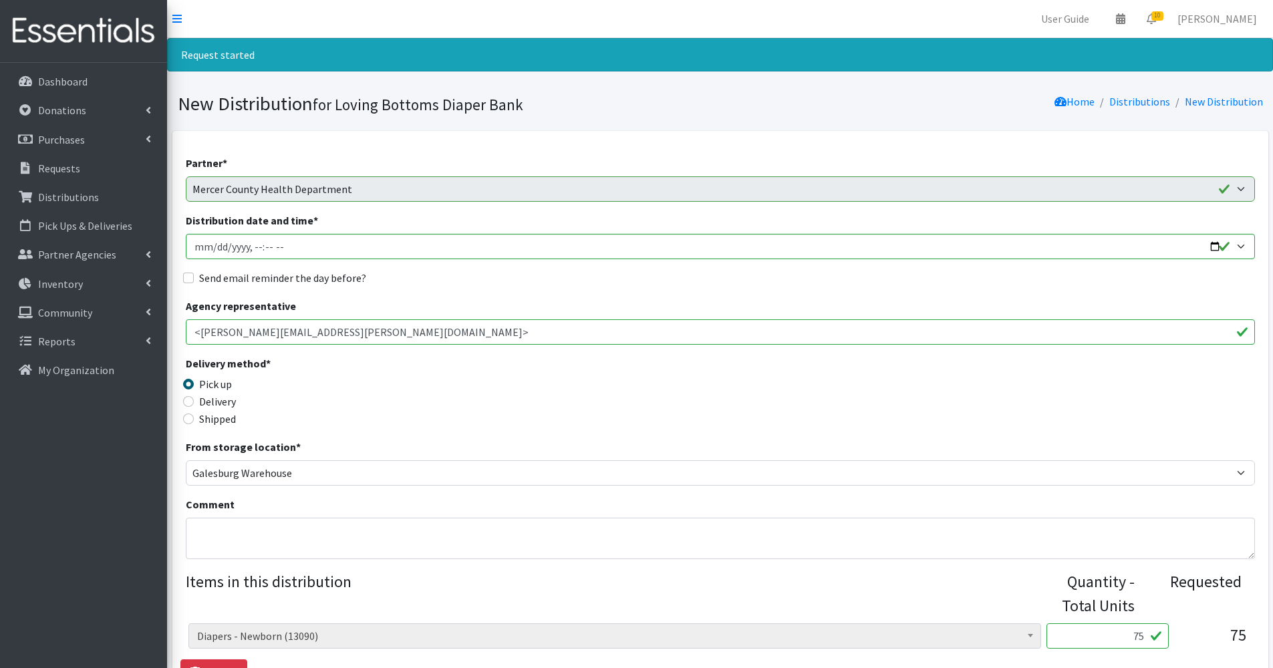
click at [334, 285] on label "Send email reminder the day before?" at bounding box center [282, 278] width 167 height 16
click at [194, 283] on input "Send email reminder the day before?" at bounding box center [188, 278] width 11 height 11
checkbox input "true"
click at [333, 253] on input "Distribution date and time *" at bounding box center [720, 246] width 1069 height 25
click at [1215, 247] on input "Distribution date and time *" at bounding box center [720, 246] width 1069 height 25
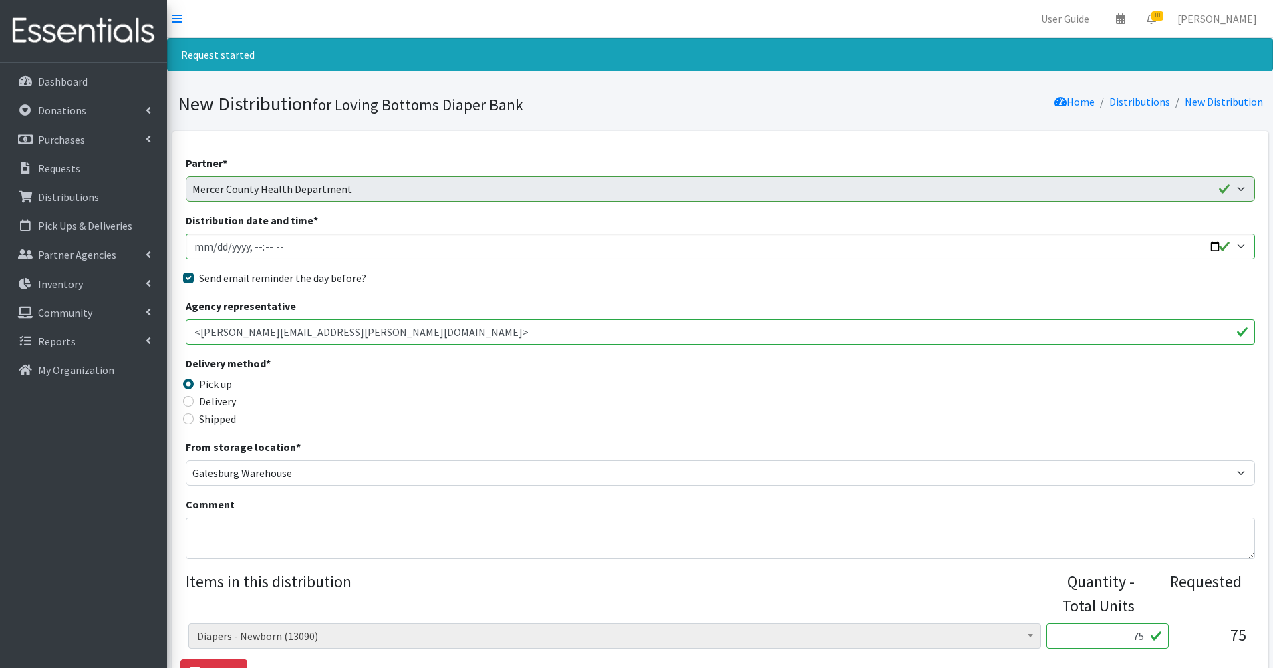
type input "2025-09-03T09:30"
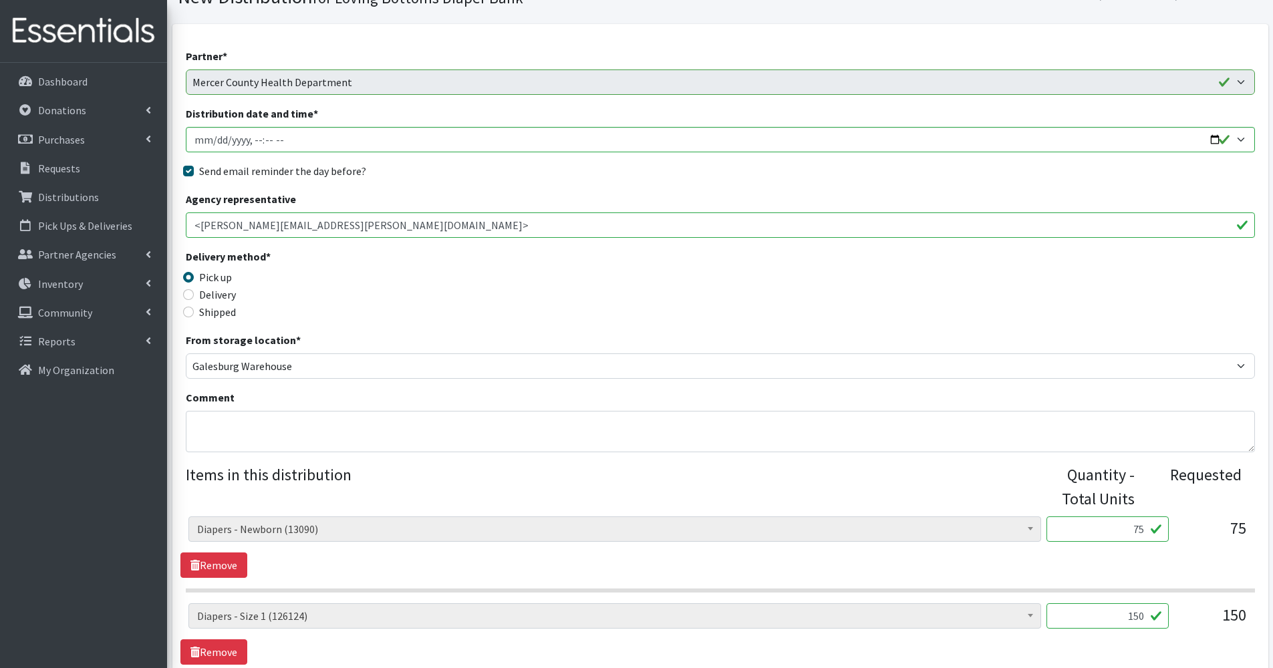
scroll to position [108, 0]
click at [347, 429] on textarea "Comment" at bounding box center [720, 430] width 1069 height 41
paste textarea "REMINDER: Please be here for a celebratory pick up at 930. Pick up is NOT 9-12 …"
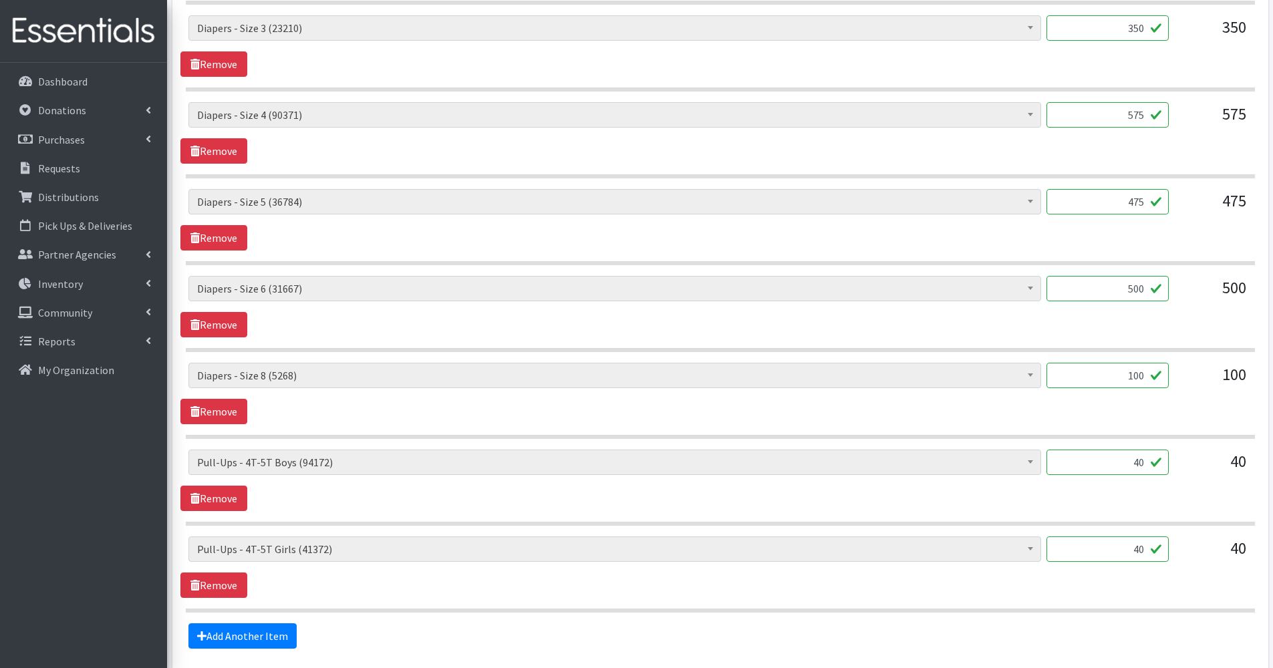
scroll to position [877, 0]
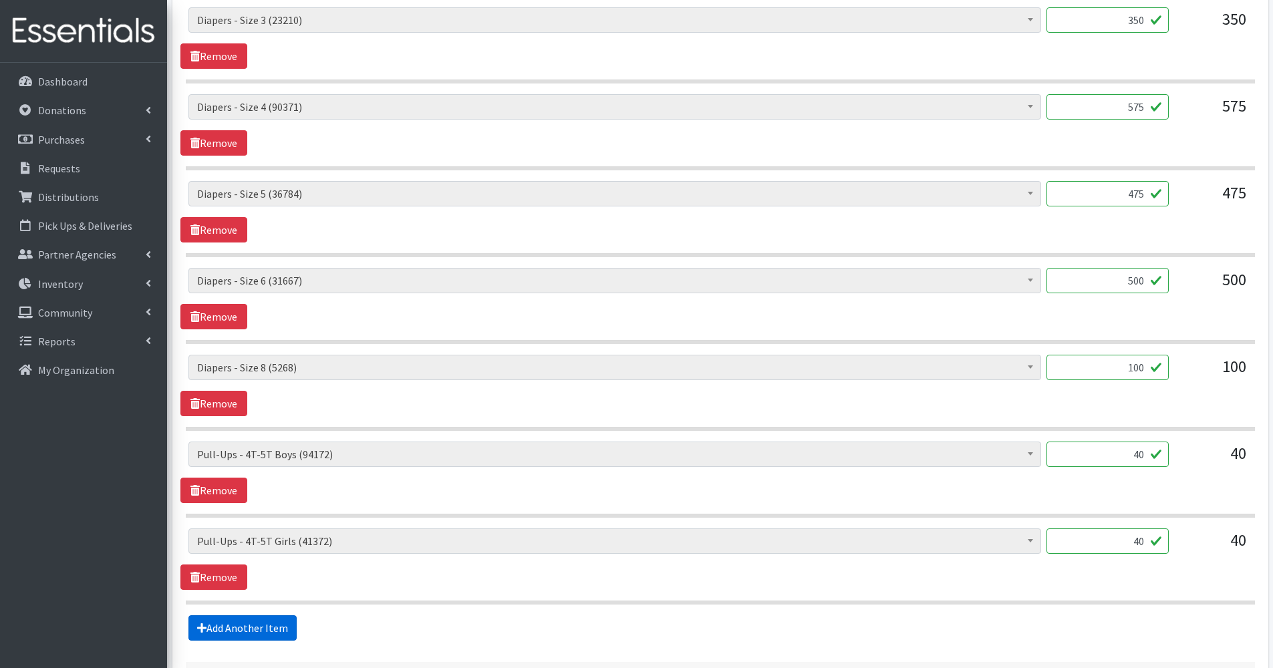
type textarea "REMINDER: Please be here for a celebratory pick up at 930. Pick up is NOT 9-12 …"
click at [277, 625] on link "Add Another Item" at bounding box center [242, 628] width 108 height 25
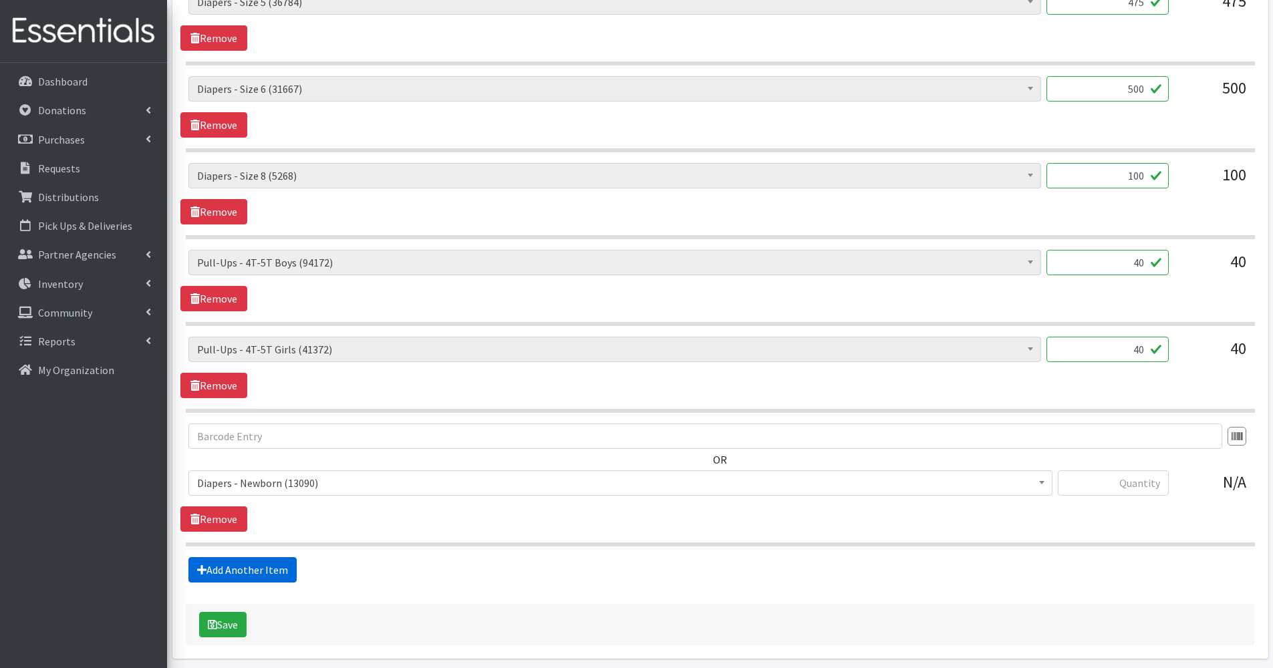
scroll to position [1120, 0]
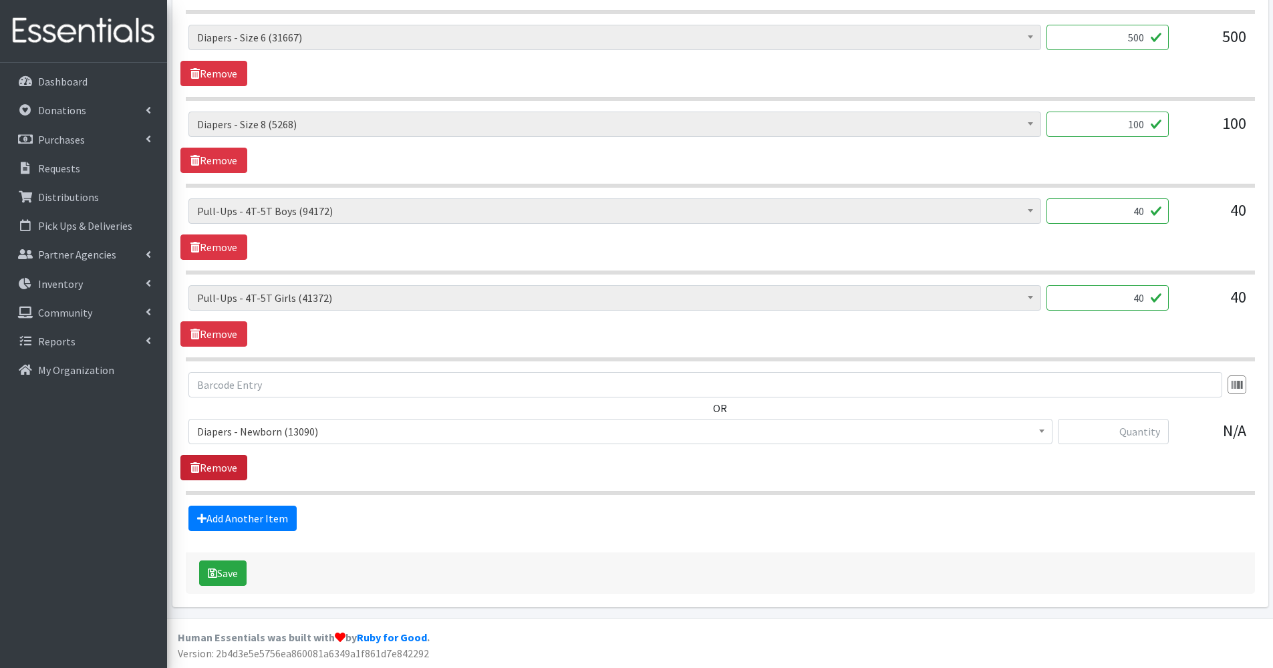
click at [219, 461] on link "Remove" at bounding box center [213, 467] width 67 height 25
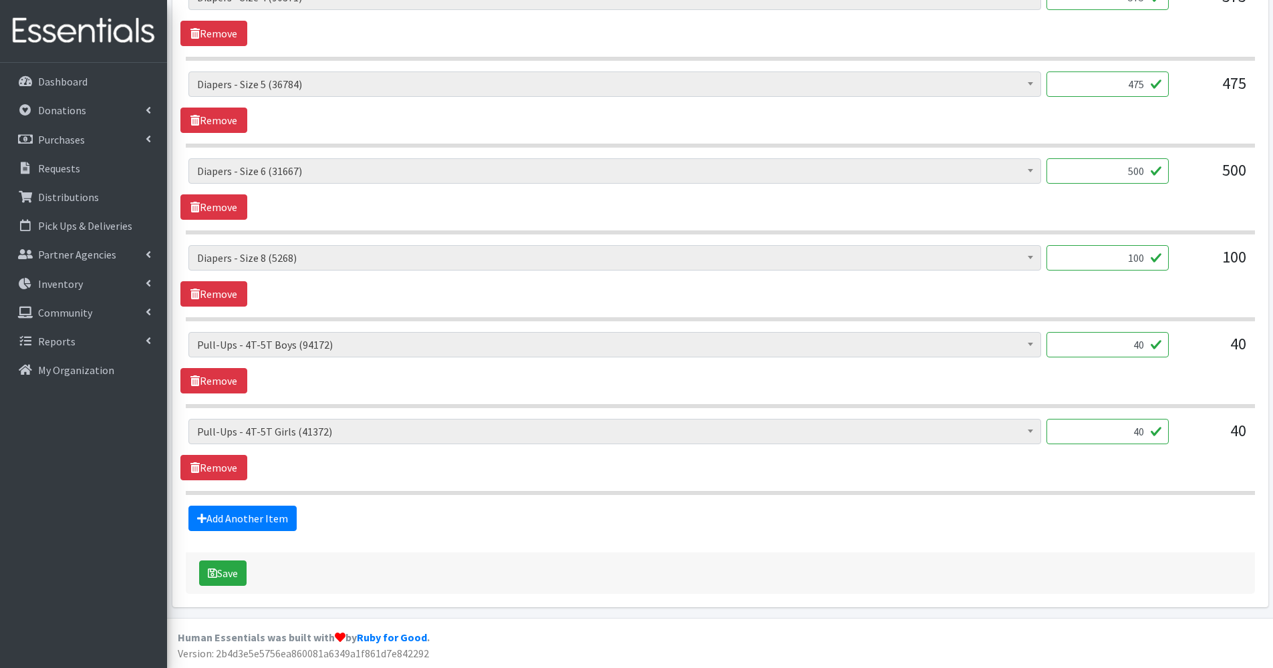
scroll to position [987, 0]
click at [227, 569] on button "Save" at bounding box center [222, 573] width 47 height 25
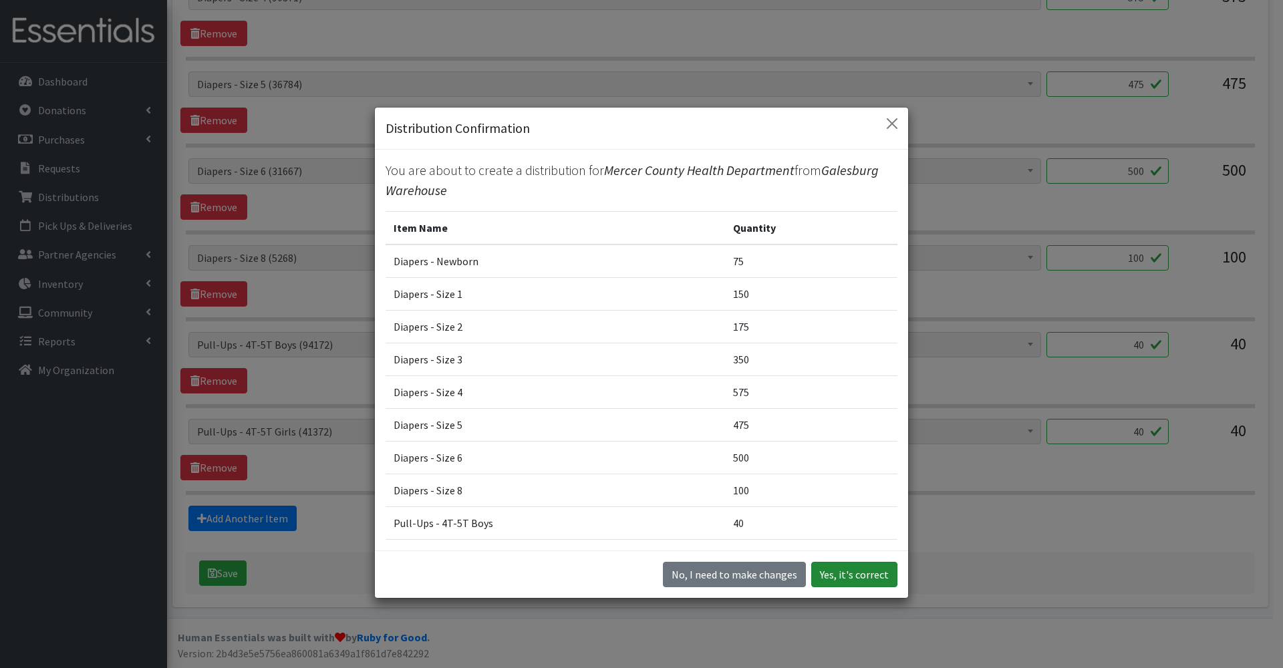
click at [830, 571] on button "Yes, it's correct" at bounding box center [854, 574] width 86 height 25
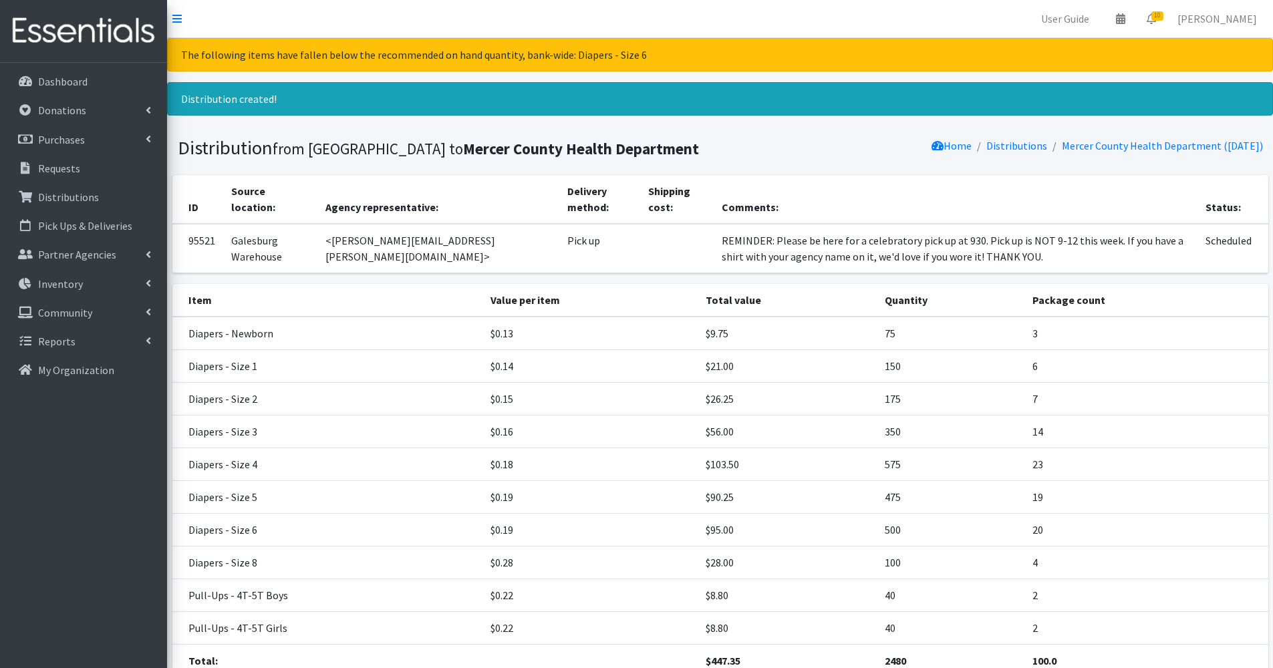
scroll to position [112, 0]
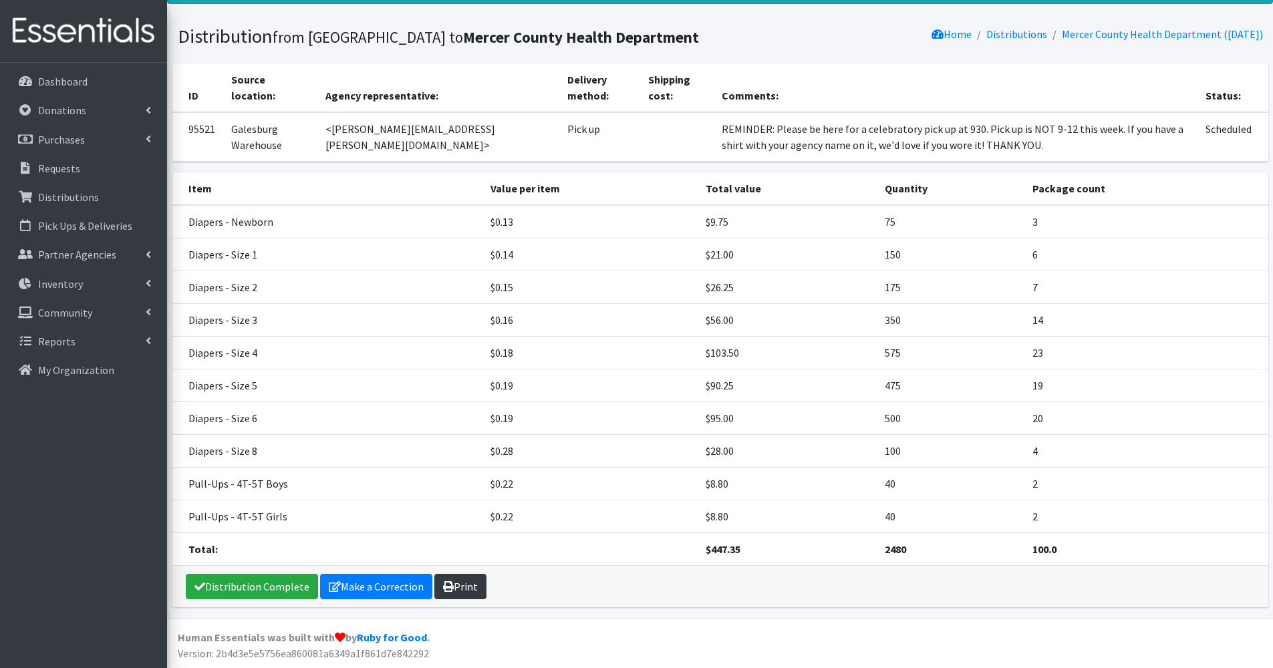
click at [455, 584] on link "Print" at bounding box center [460, 586] width 52 height 25
click at [99, 170] on link "Requests" at bounding box center [83, 168] width 156 height 27
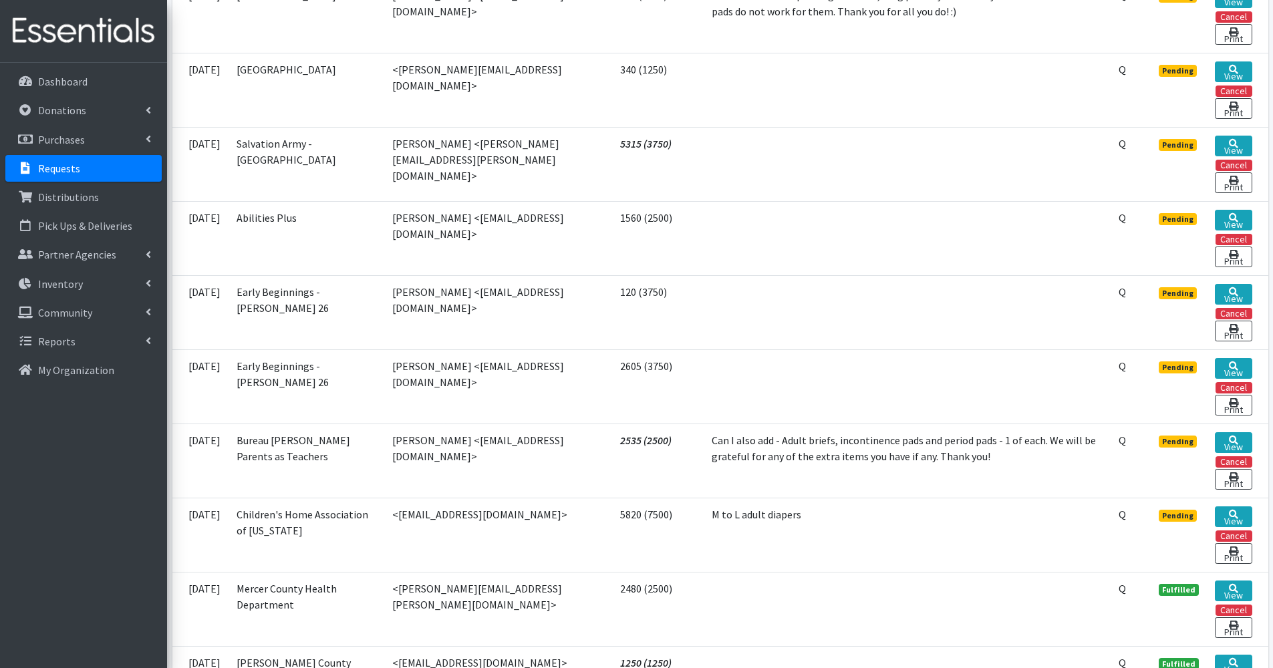
scroll to position [535, 0]
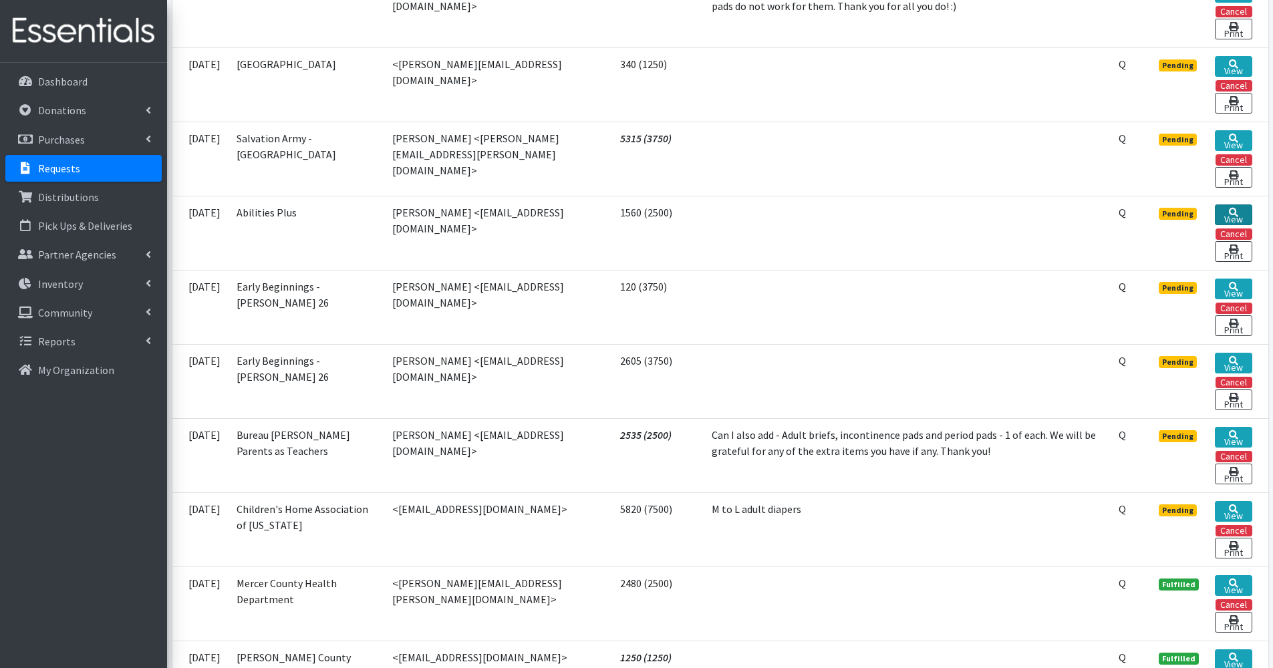
click at [1238, 219] on link "View" at bounding box center [1233, 215] width 37 height 21
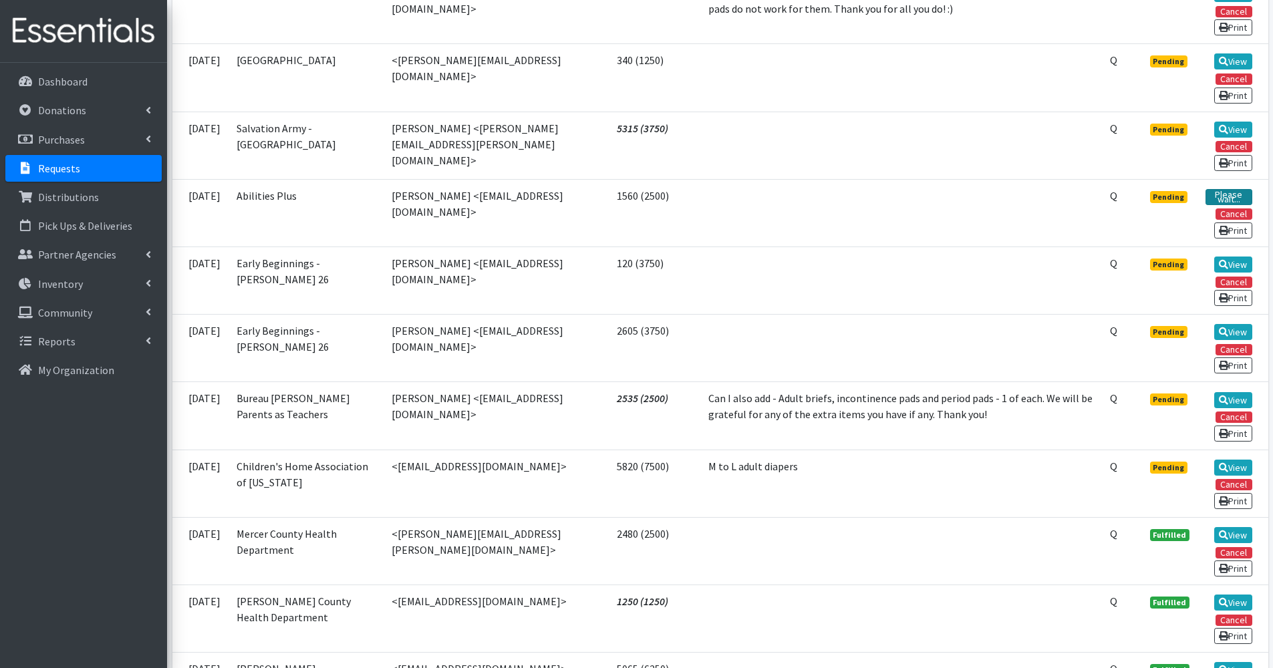
scroll to position [523, 0]
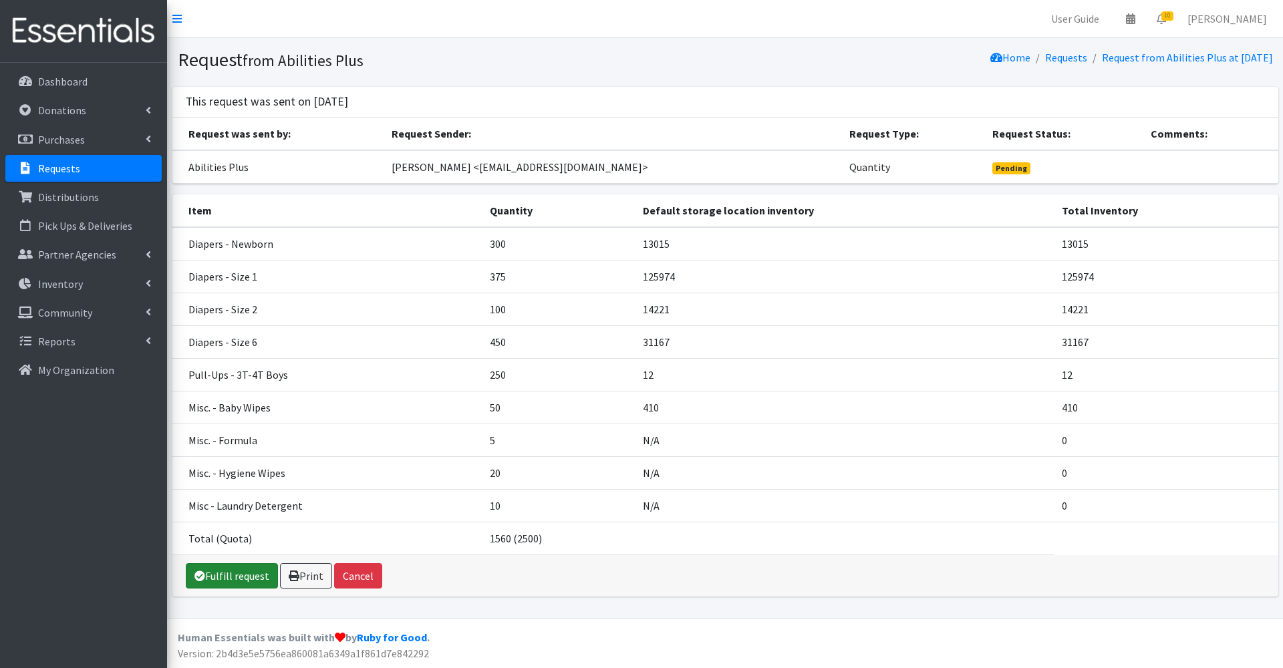
click at [248, 578] on link "Fulfill request" at bounding box center [232, 575] width 92 height 25
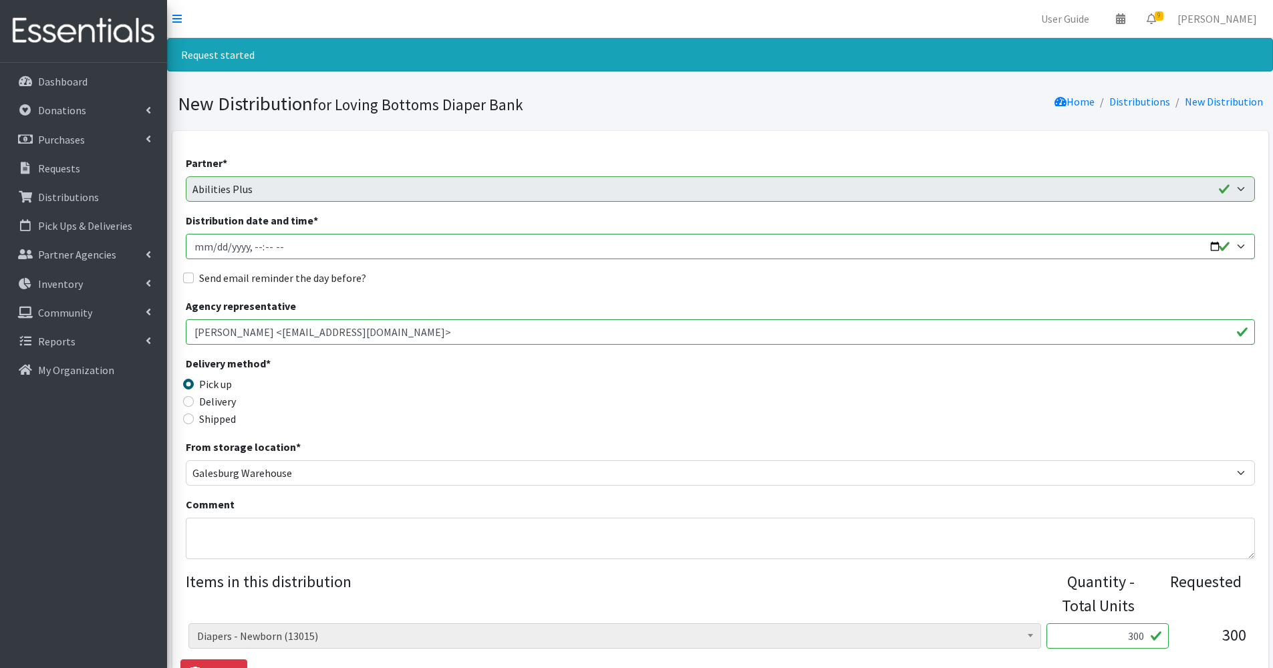
click at [1217, 247] on input "Distribution date and time *" at bounding box center [720, 246] width 1069 height 25
type input "2025-09-03T09:30"
click at [475, 392] on div "Delivery method * Pick up Delivery Shipped Shipping cost" at bounding box center [720, 398] width 1069 height 84
click at [299, 282] on label "Send email reminder the day before?" at bounding box center [282, 278] width 167 height 16
click at [194, 282] on input "Send email reminder the day before?" at bounding box center [188, 278] width 11 height 11
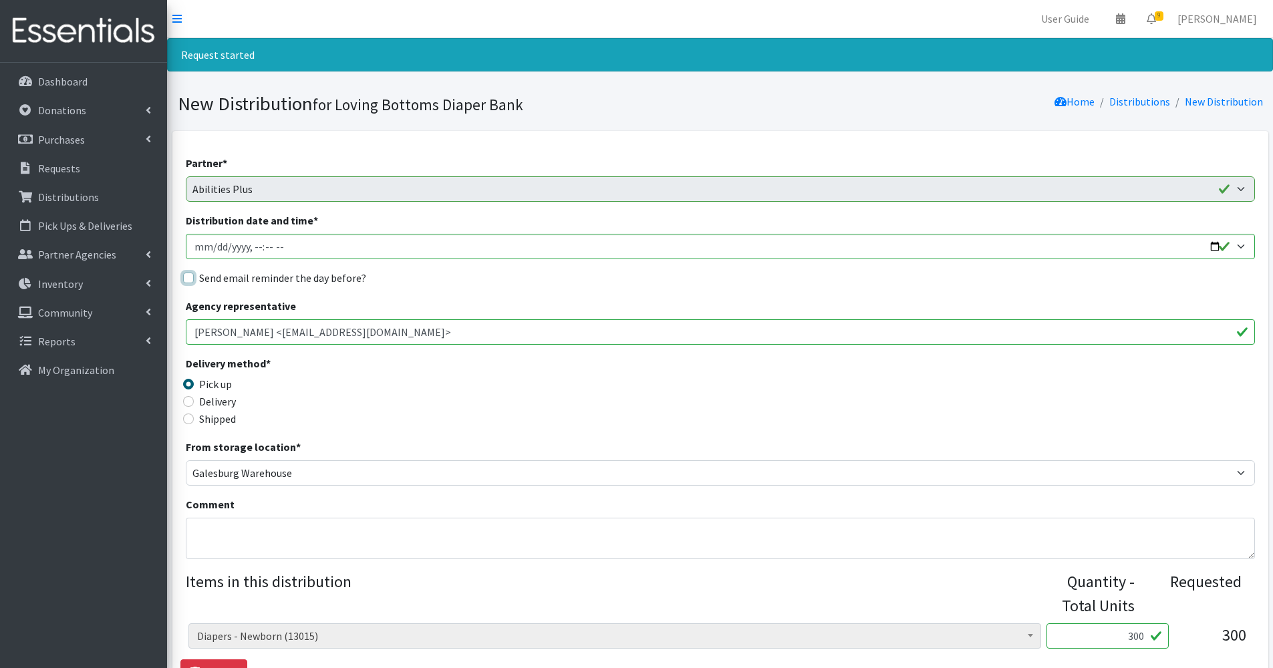
checkbox input "true"
click at [331, 519] on textarea "Comment" at bounding box center [720, 538] width 1069 height 41
paste textarea "REMINDER: Please be here for a celebratory pick up at 930. Pick up is NOT 9-12 …"
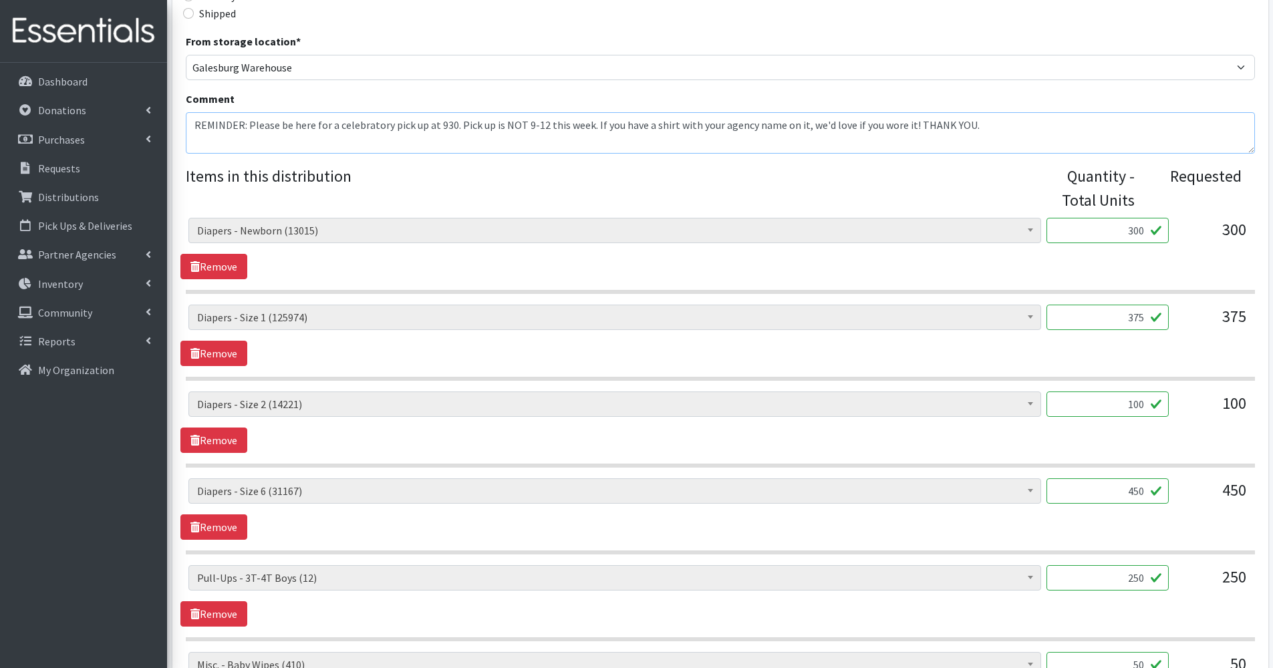
scroll to position [406, 0]
type textarea "REMINDER: Please be here for a celebratory pick up at 930. Pick up is NOT 9-12 …"
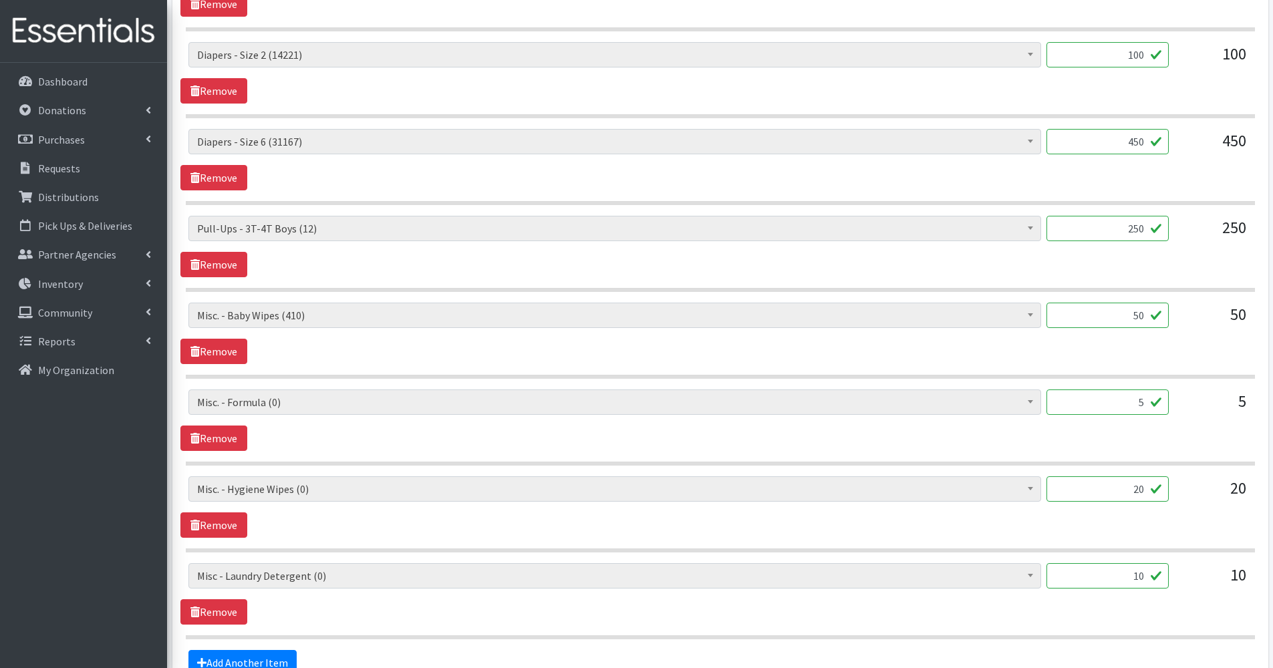
scroll to position [771, 0]
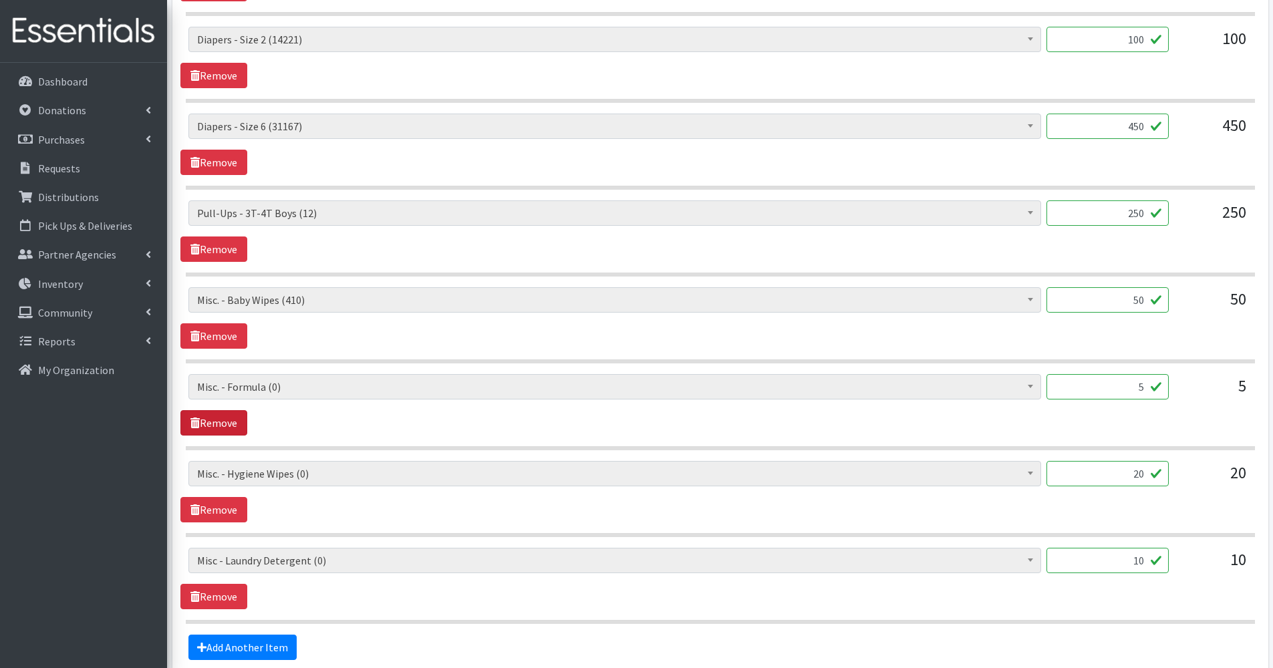
click at [227, 416] on link "Remove" at bounding box center [213, 422] width 67 height 25
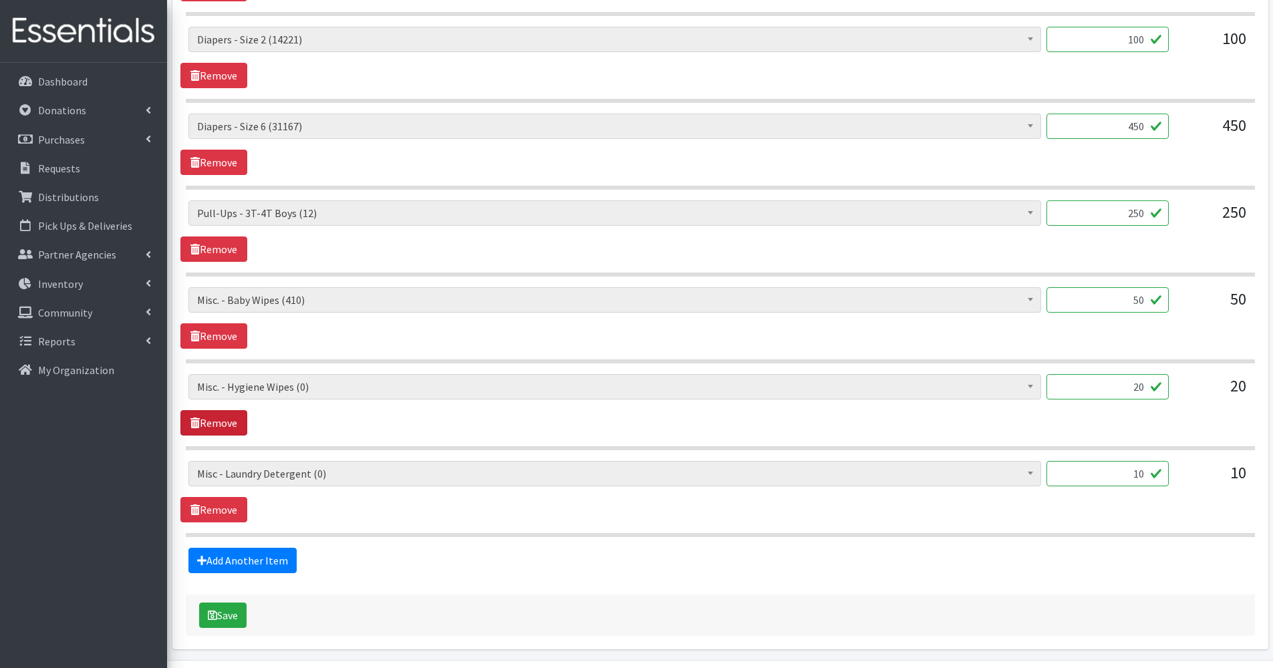
click at [227, 416] on link "Remove" at bounding box center [213, 422] width 67 height 25
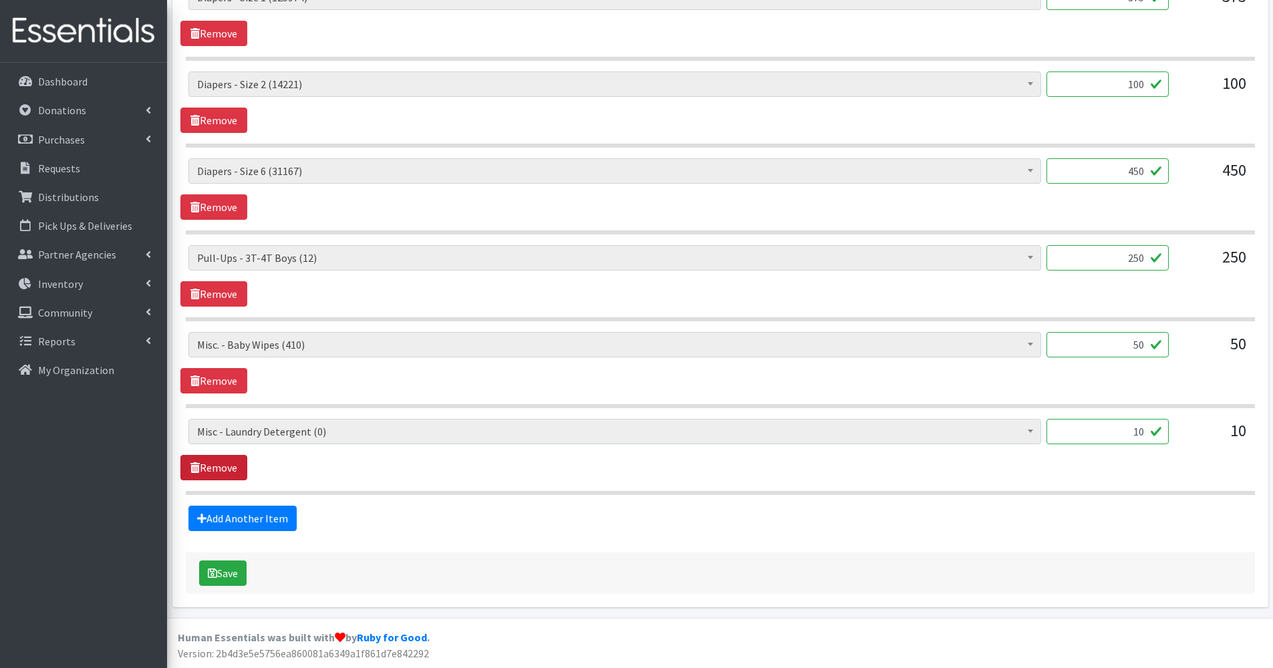
click at [227, 469] on link "Remove" at bounding box center [213, 467] width 67 height 25
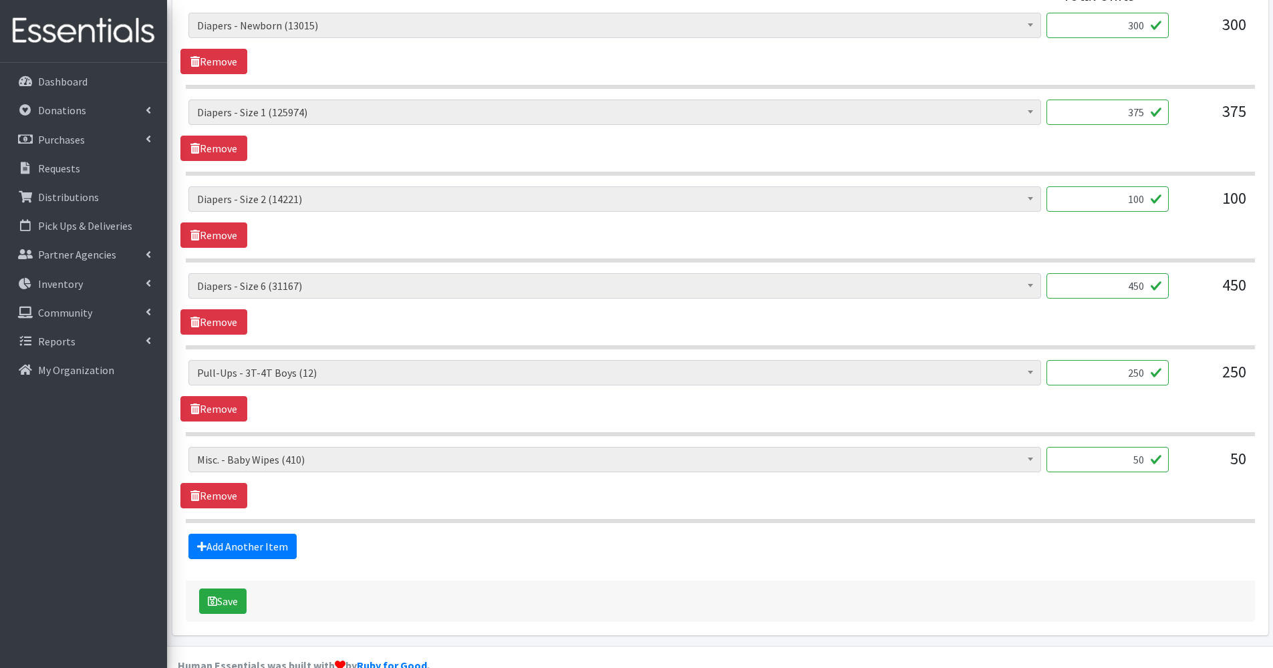
scroll to position [612, 0]
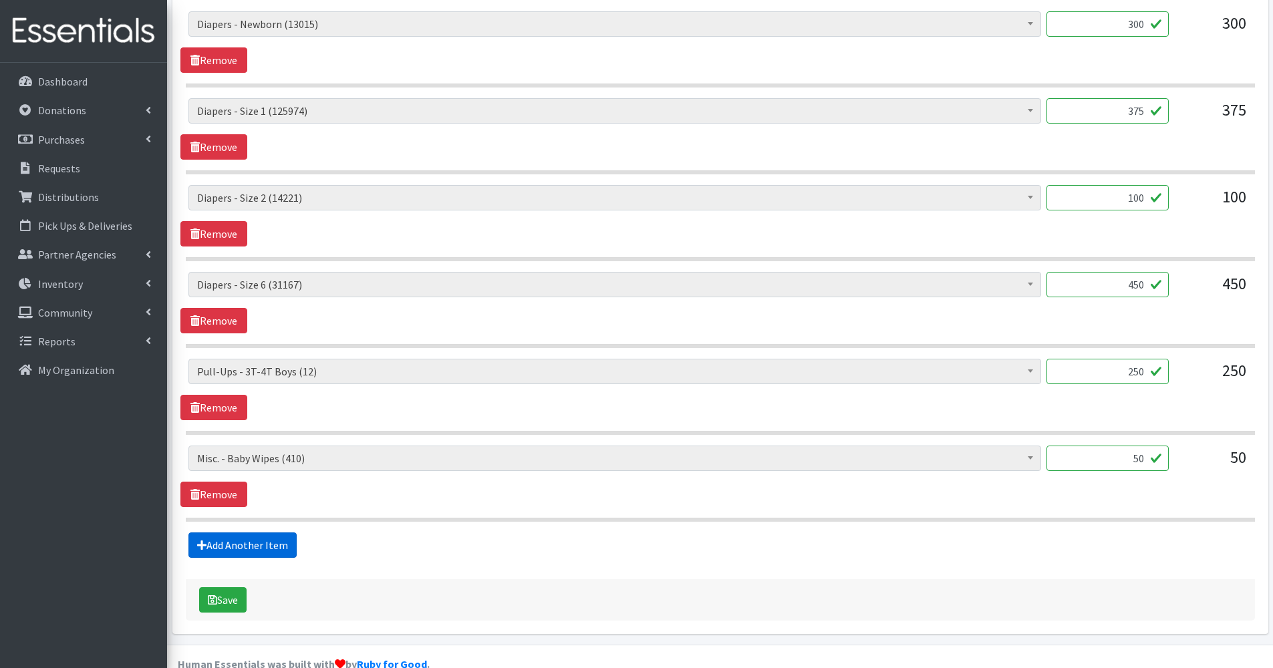
click at [277, 536] on link "Add Another Item" at bounding box center [242, 545] width 108 height 25
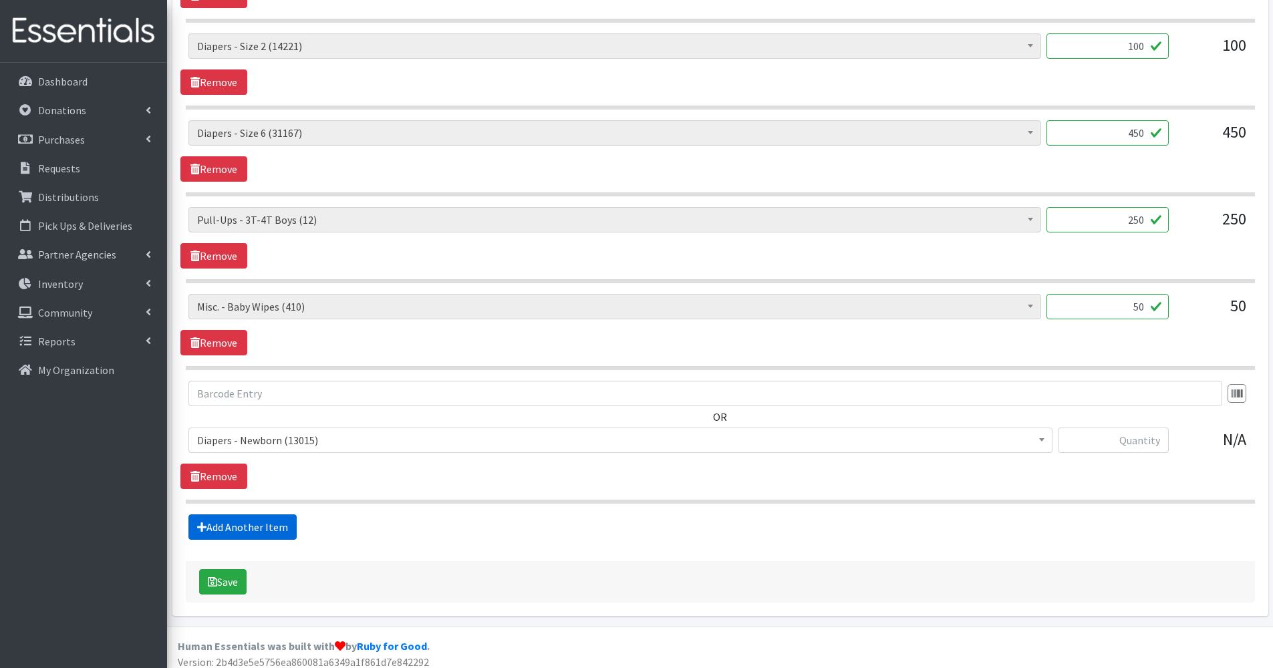
scroll to position [773, 0]
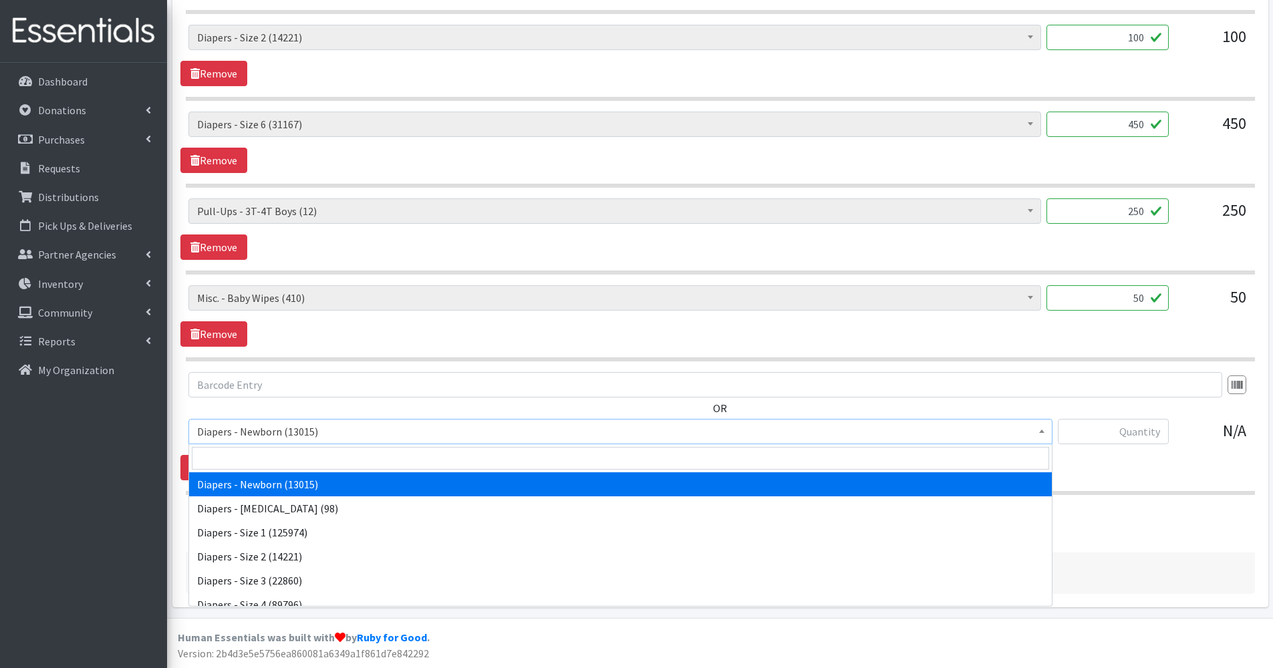
click at [261, 463] on input "search" at bounding box center [621, 458] width 858 height 23
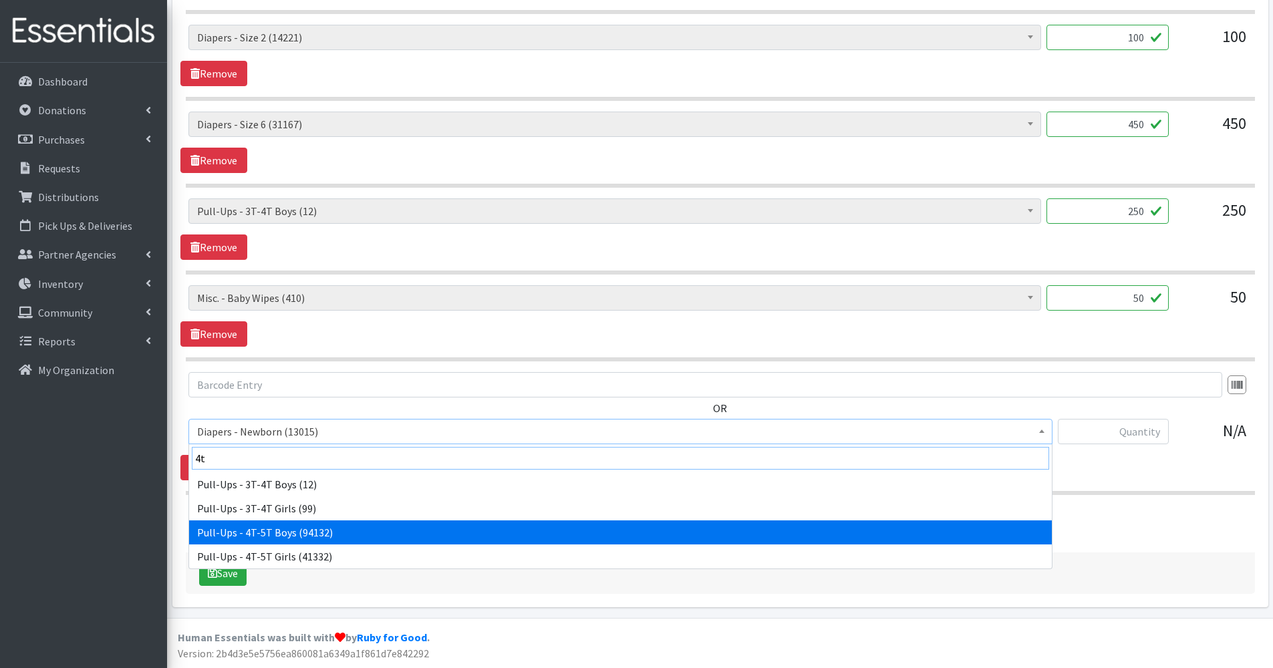
type input "4t"
select select "79"
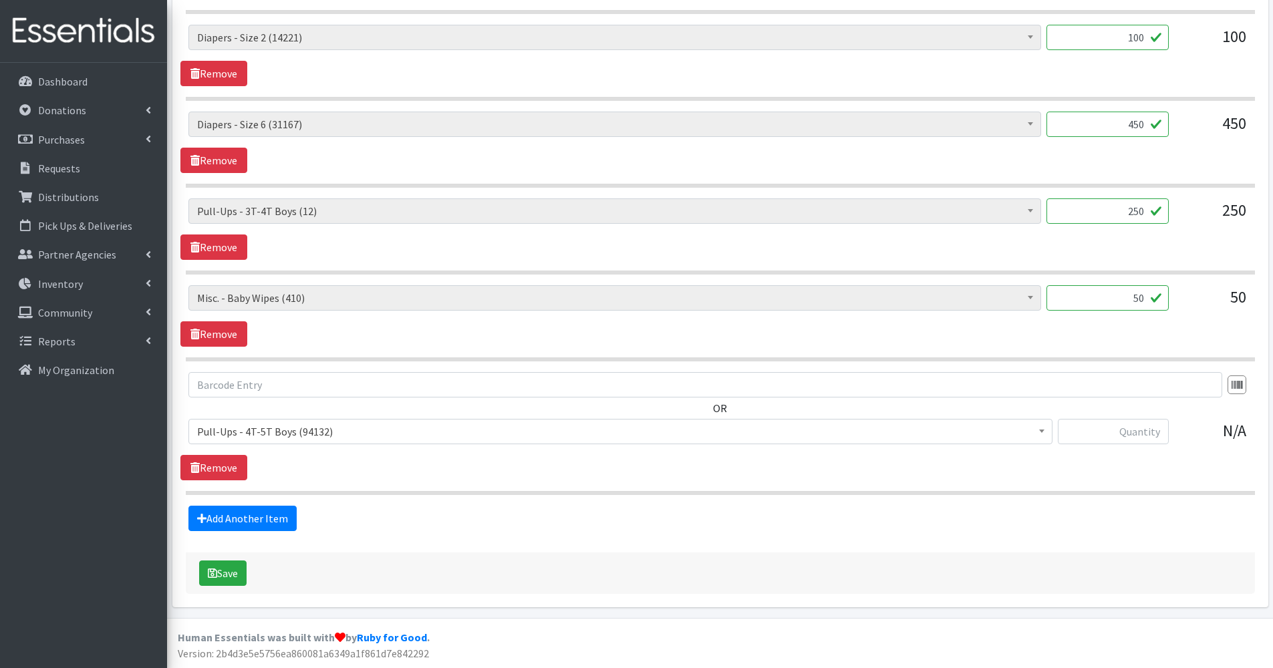
click at [692, 491] on hr at bounding box center [720, 493] width 1069 height 4
click at [1129, 438] on input "text" at bounding box center [1113, 431] width 111 height 25
type input "260"
click at [244, 250] on link "Remove" at bounding box center [213, 247] width 67 height 25
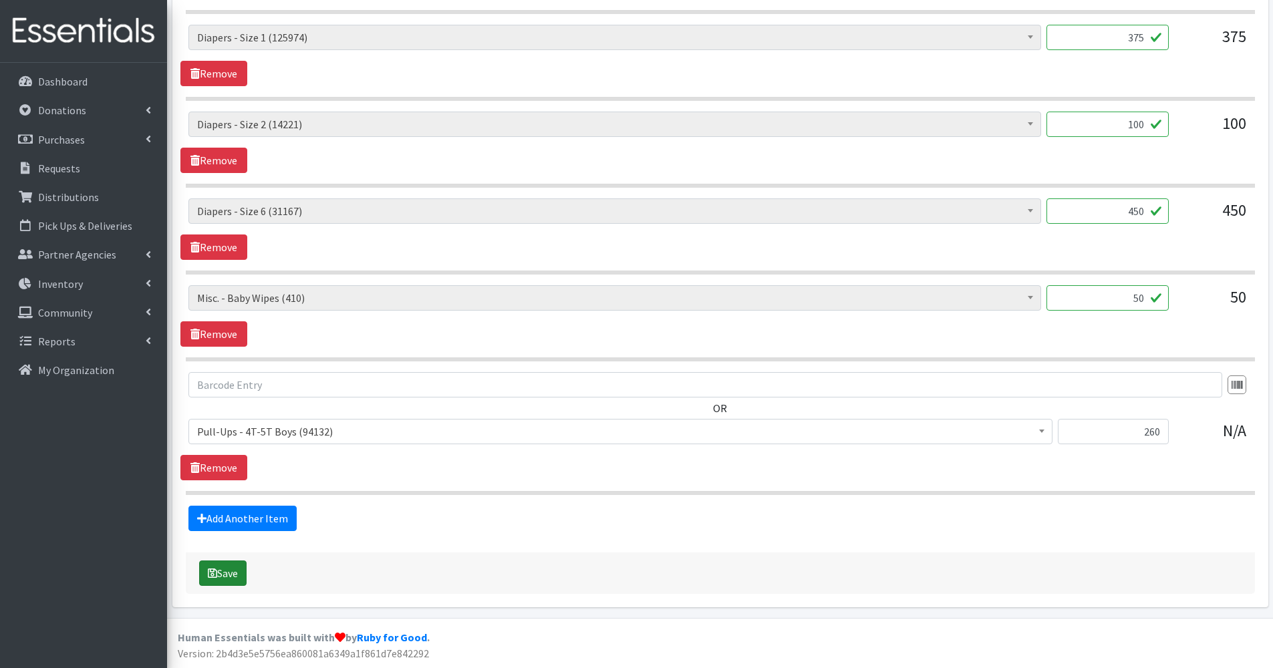
click at [226, 585] on button "Save" at bounding box center [222, 573] width 47 height 25
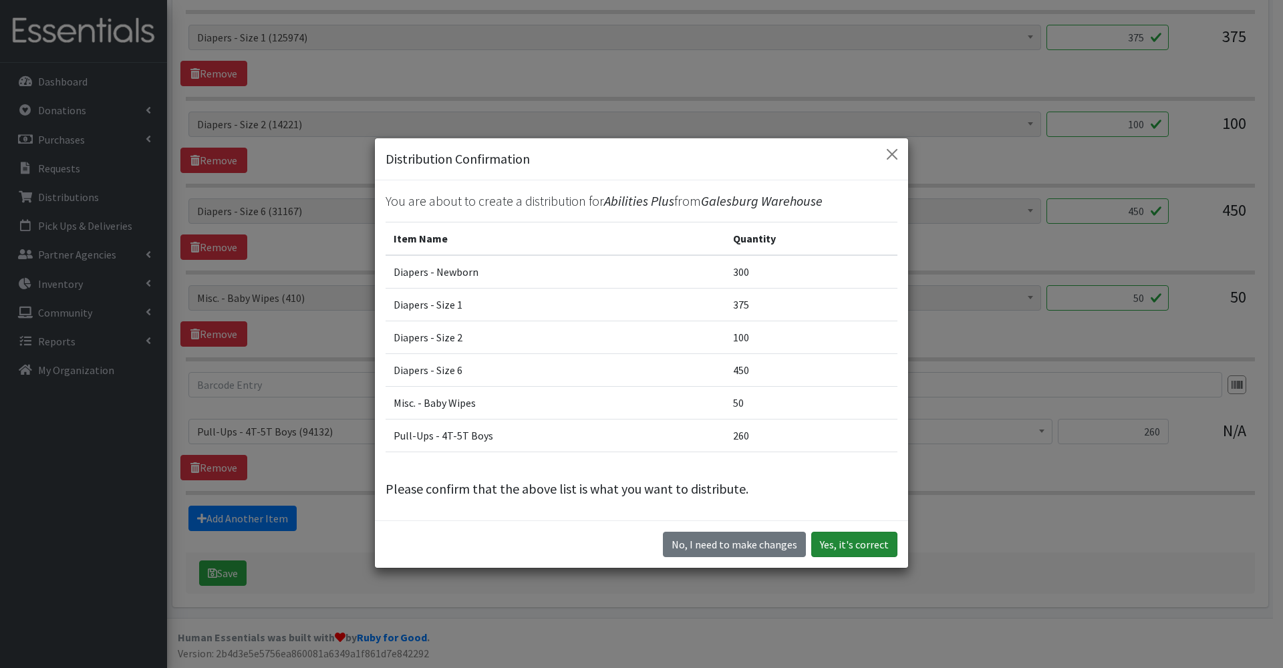
click at [824, 554] on button "Yes, it's correct" at bounding box center [854, 544] width 86 height 25
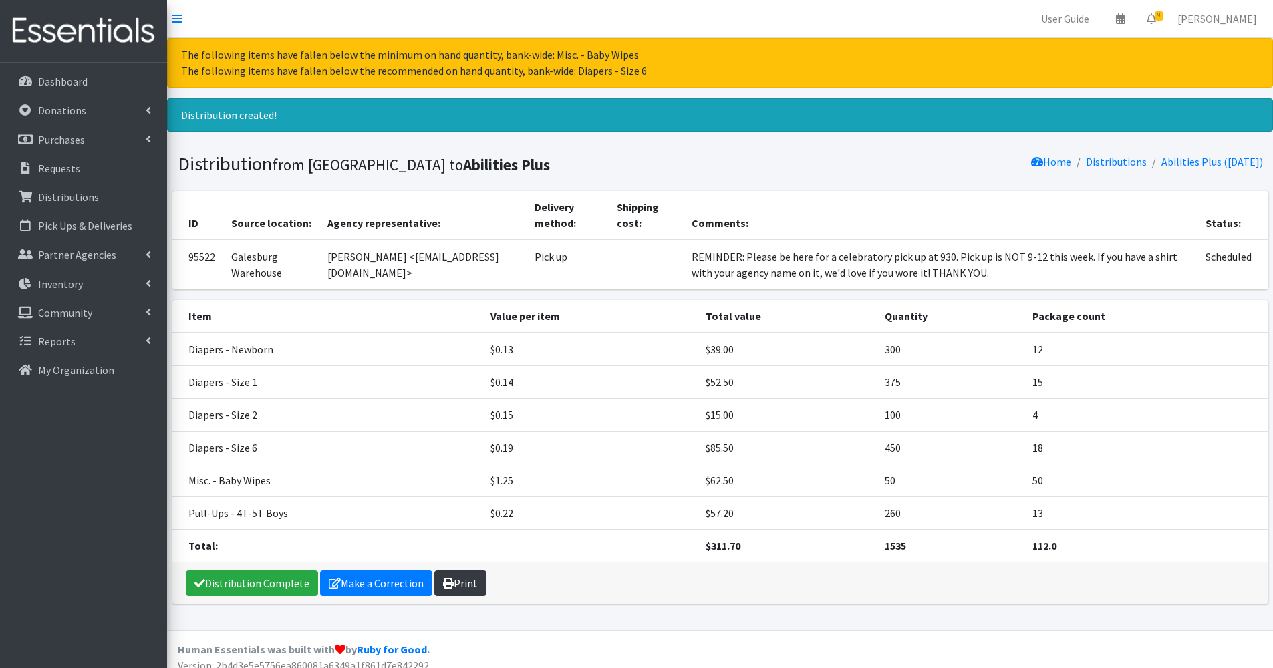
click at [455, 582] on link "Print" at bounding box center [460, 583] width 52 height 25
click at [49, 173] on p "Requests" at bounding box center [59, 168] width 42 height 13
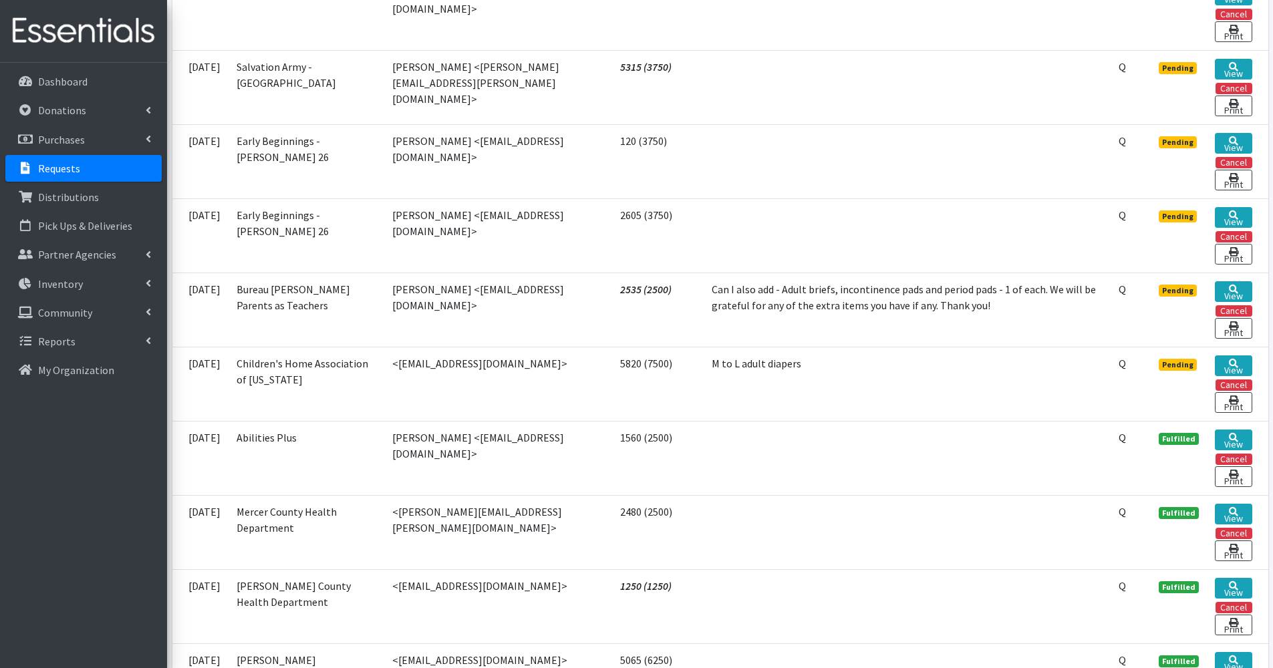
scroll to position [608, 0]
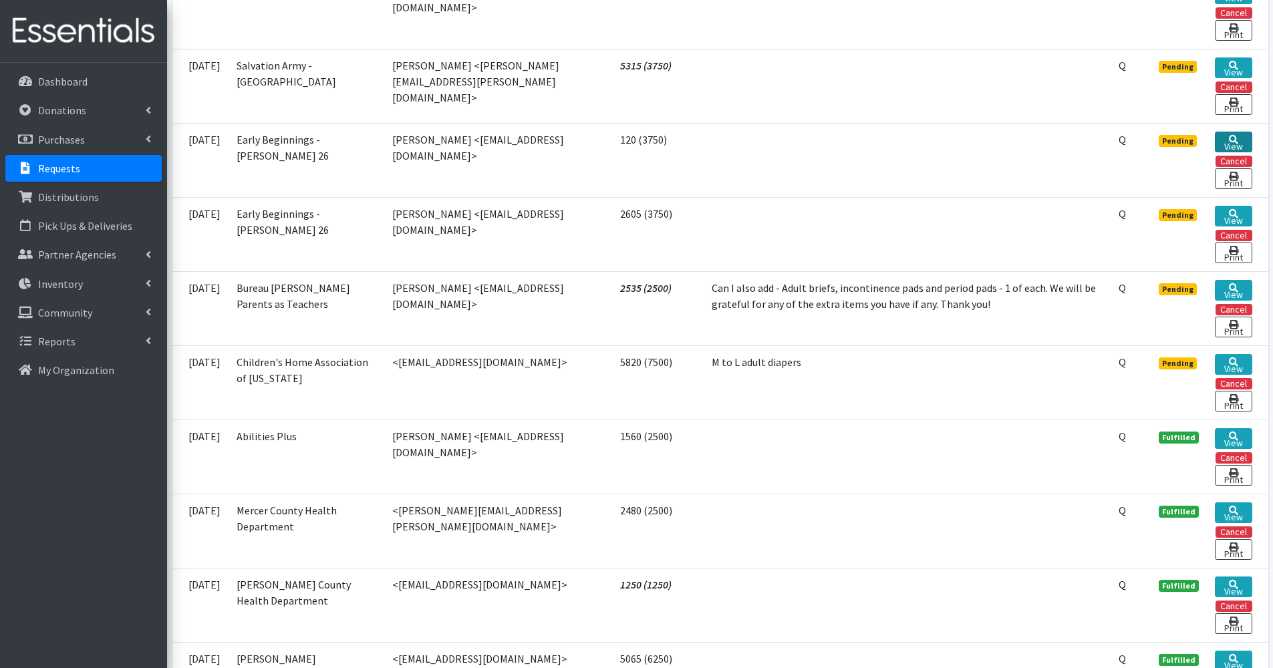
click at [1241, 142] on link "View" at bounding box center [1233, 142] width 37 height 21
click at [1234, 217] on link "View" at bounding box center [1233, 216] width 37 height 21
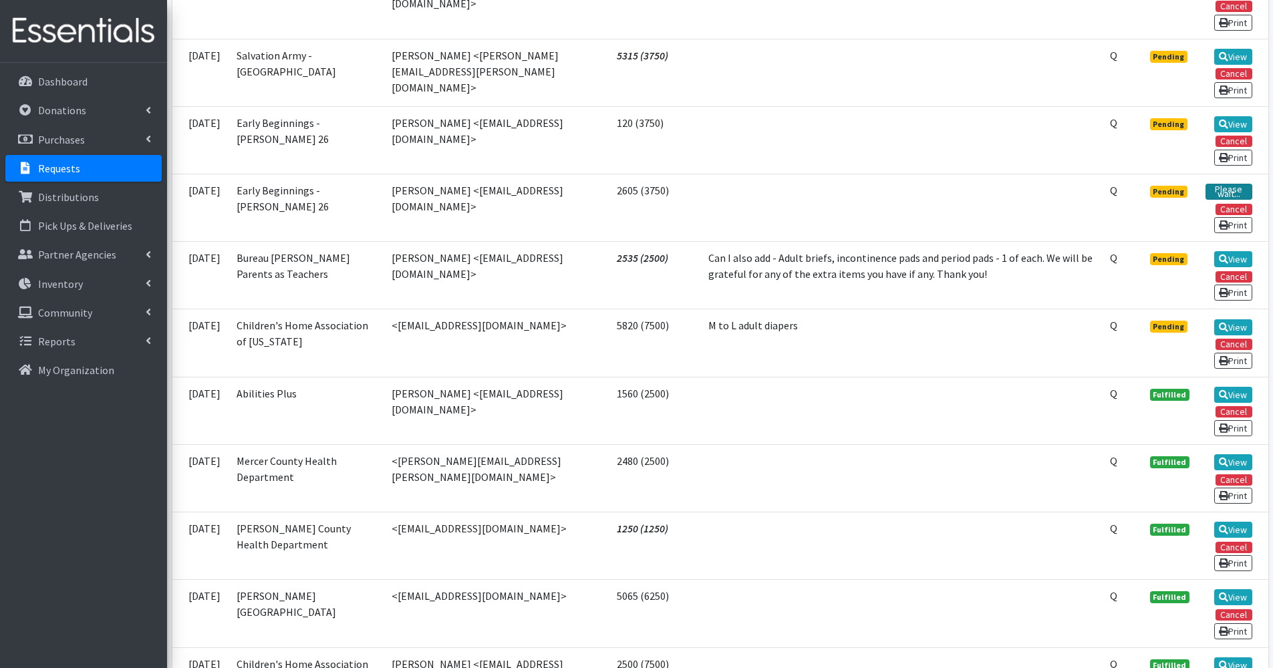
scroll to position [589, 0]
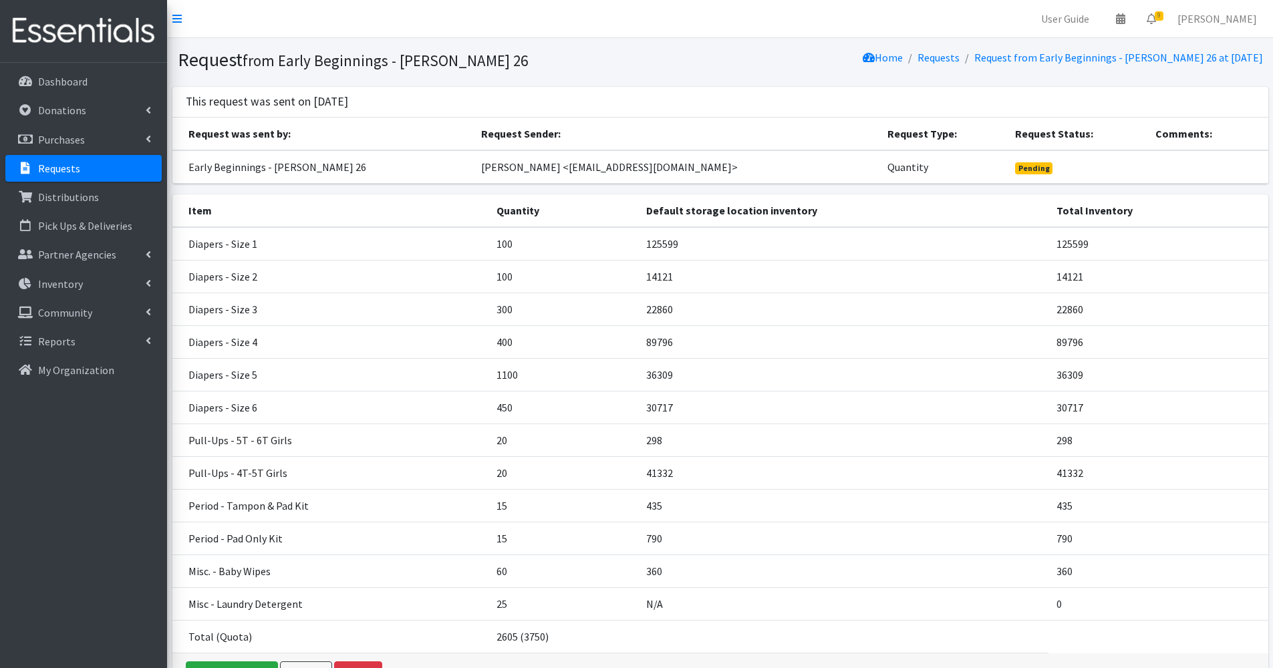
scroll to position [88, 0]
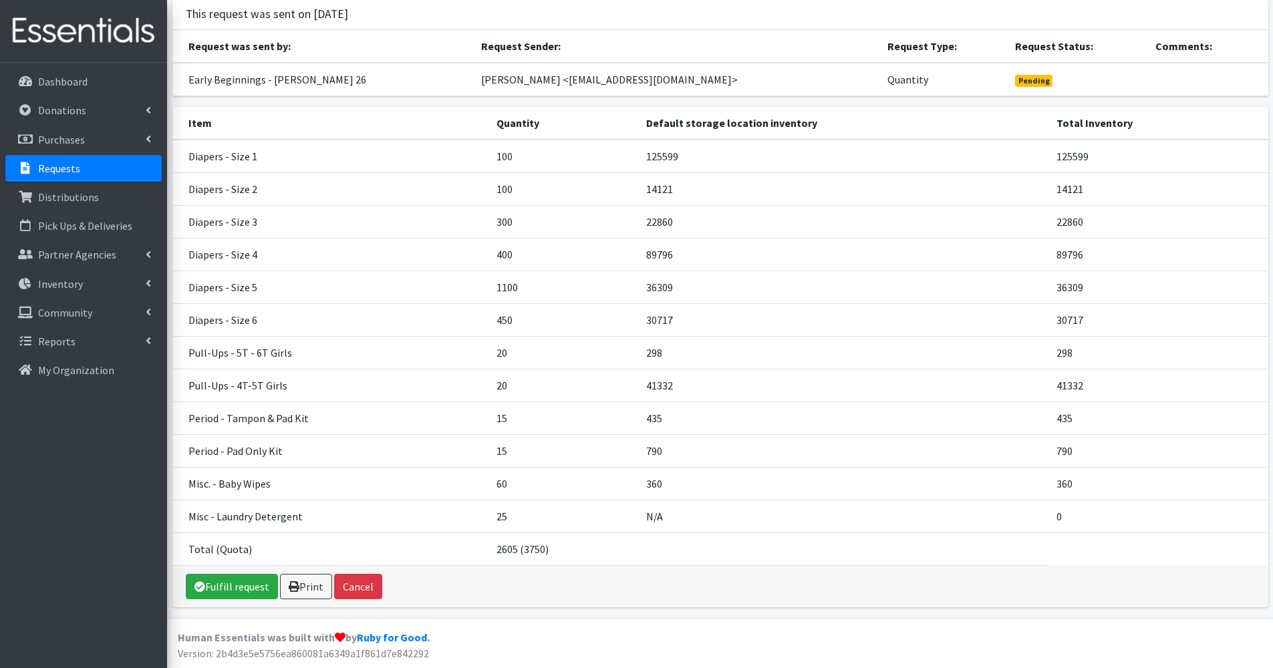
click at [239, 569] on div "Fulfill request Print Cancel" at bounding box center [720, 586] width 1096 height 41
click at [250, 598] on link "Fulfill request" at bounding box center [232, 586] width 92 height 25
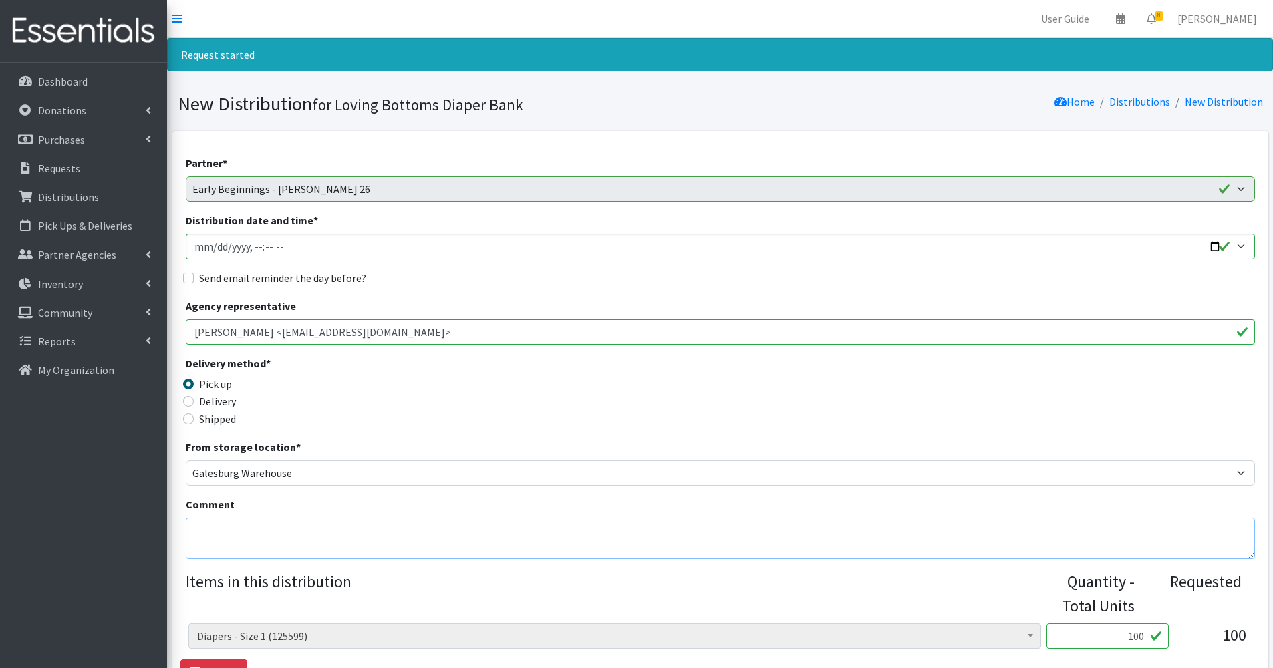
click at [315, 519] on textarea "Comment" at bounding box center [720, 538] width 1069 height 41
paste textarea "REMINDER: Please be here for a celebratory pick up at 930. Pick up is NOT 9-12 …"
type textarea "REMINDER: Please be here for a celebratory pick up at 930. Pick up is NOT 9-12 …"
click at [184, 273] on input "Send email reminder the day before?" at bounding box center [188, 278] width 11 height 11
checkbox input "true"
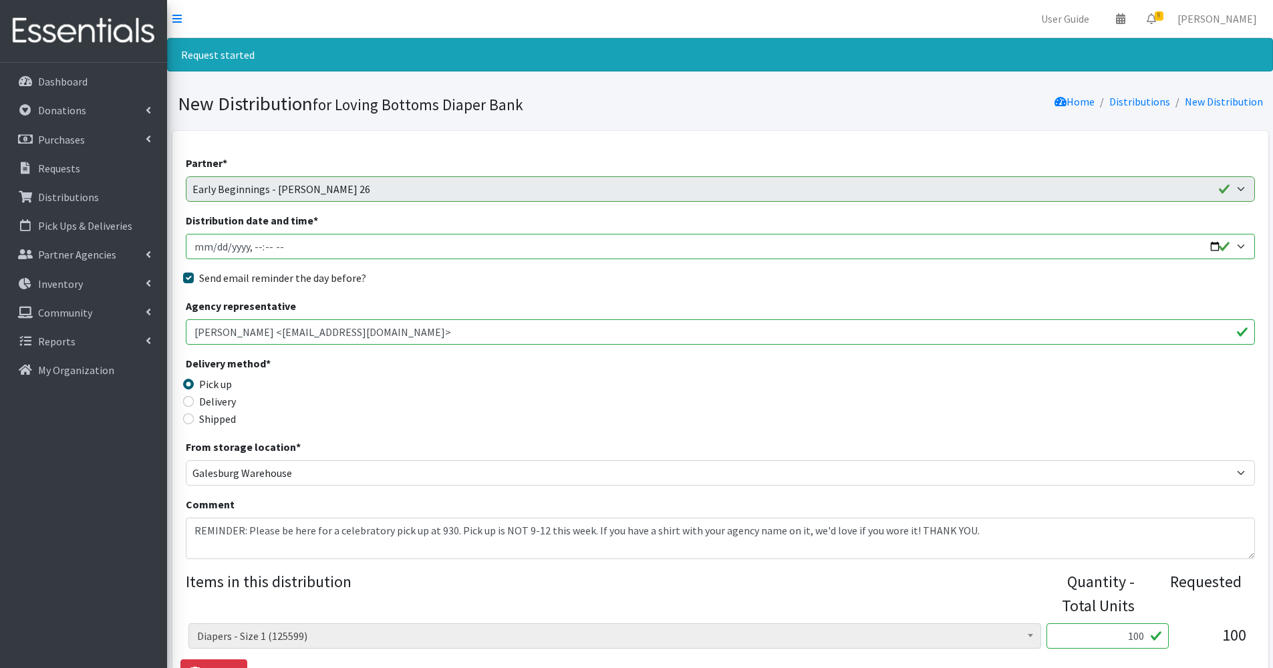
click at [1210, 244] on input "Distribution date and time *" at bounding box center [720, 246] width 1069 height 25
type input "2025-09-03T09:30"
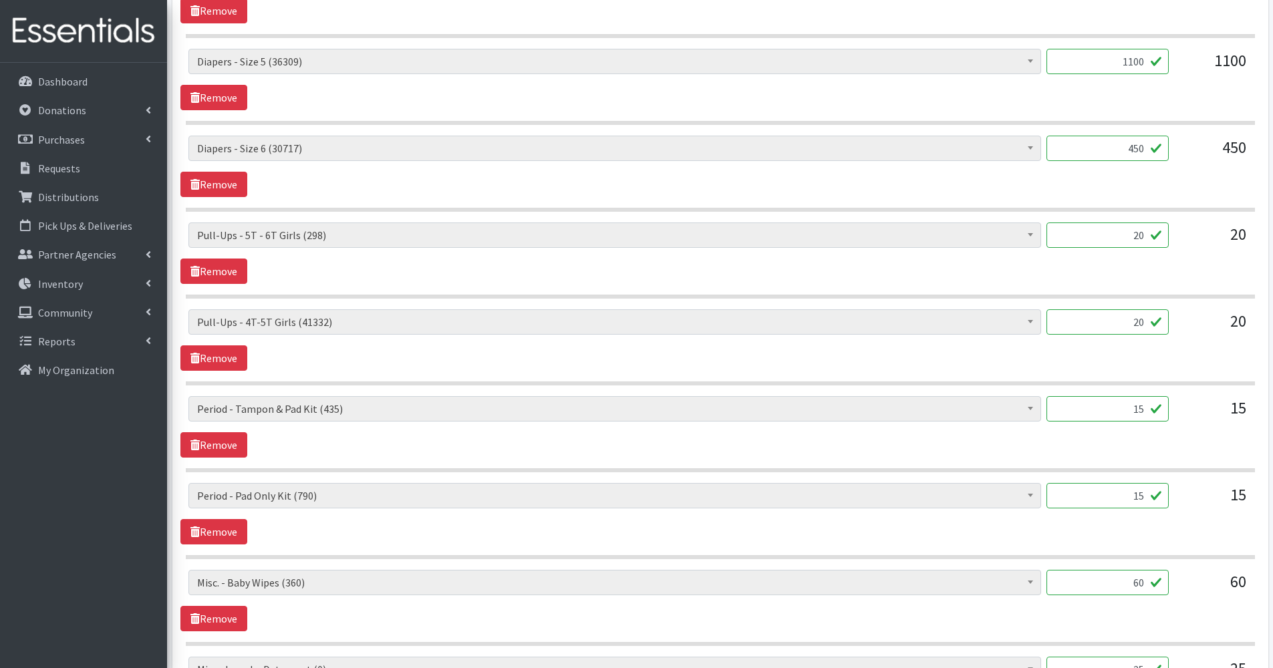
scroll to position [926, 0]
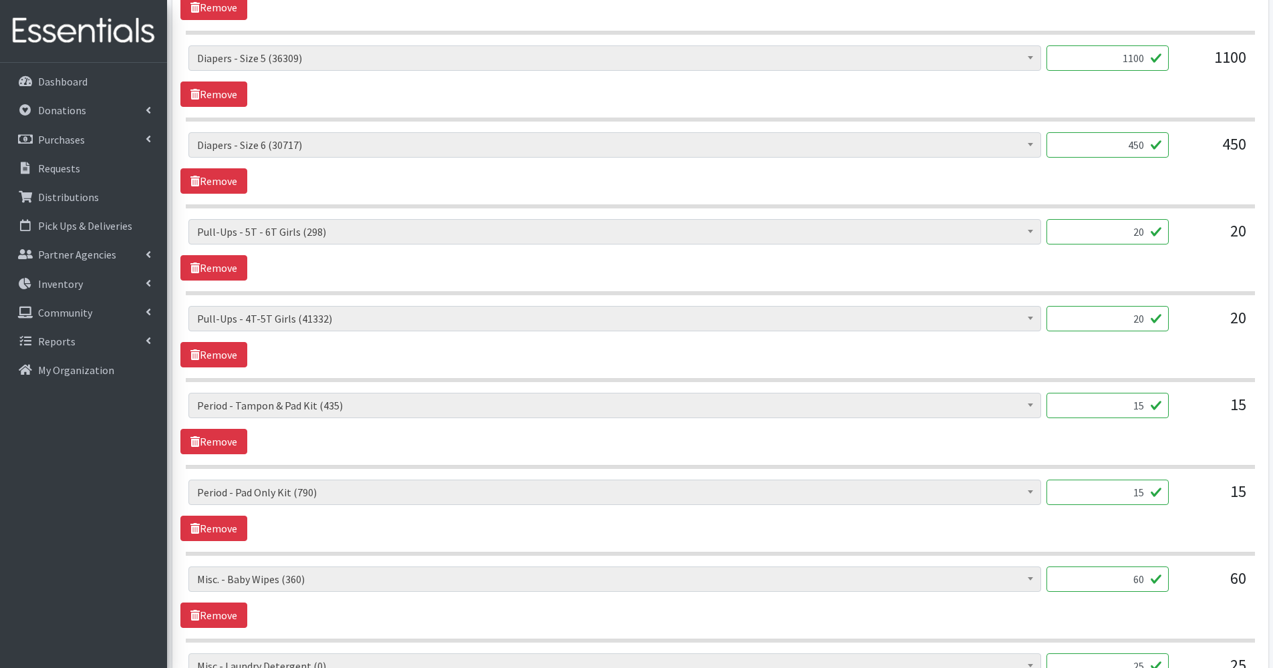
drag, startPoint x: 1131, startPoint y: 237, endPoint x: 1171, endPoint y: 240, distance: 40.2
click at [1171, 240] on div "Diapers - Newborn (12715) Diapers - Preemie (98) Diapers - Size 1 (125599) Diap…" at bounding box center [719, 237] width 1063 height 36
type input "40"
drag, startPoint x: 1119, startPoint y: 313, endPoint x: 1175, endPoint y: 330, distance: 58.6
click at [1175, 330] on div "Diapers - Newborn (12715) Diapers - Preemie (98) Diapers - Size 1 (125599) Diap…" at bounding box center [719, 324] width 1063 height 36
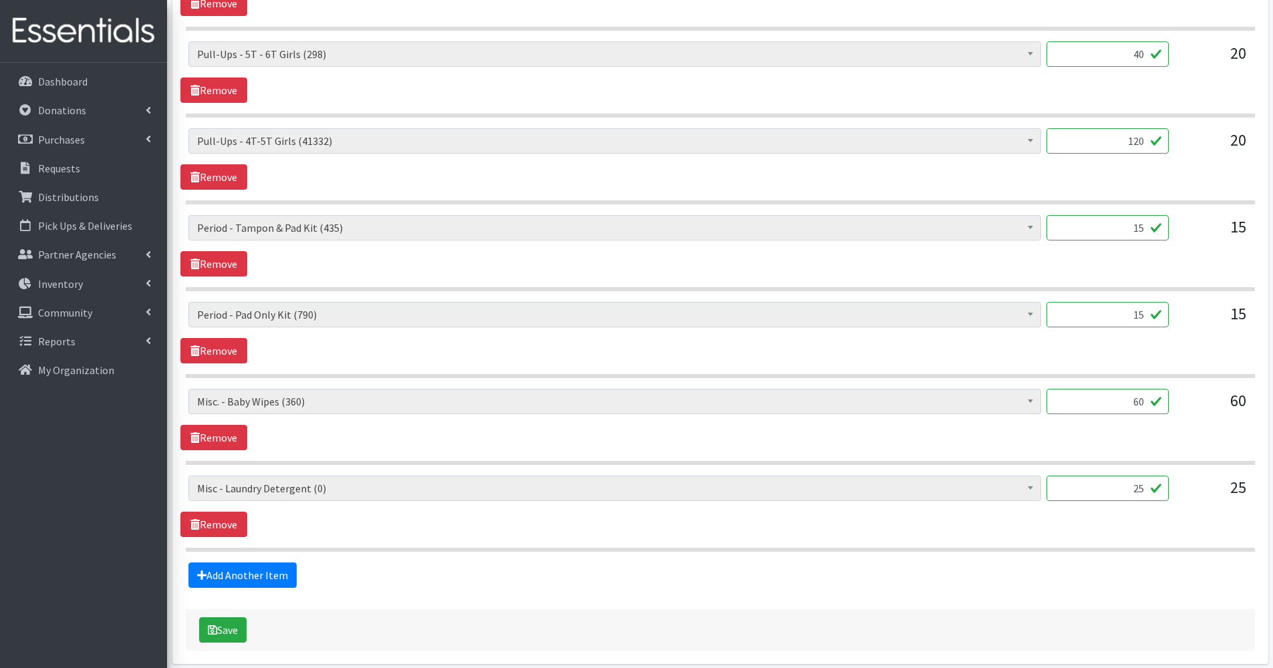
scroll to position [1104, 0]
type input "120"
click at [223, 534] on link "Remove" at bounding box center [213, 523] width 67 height 25
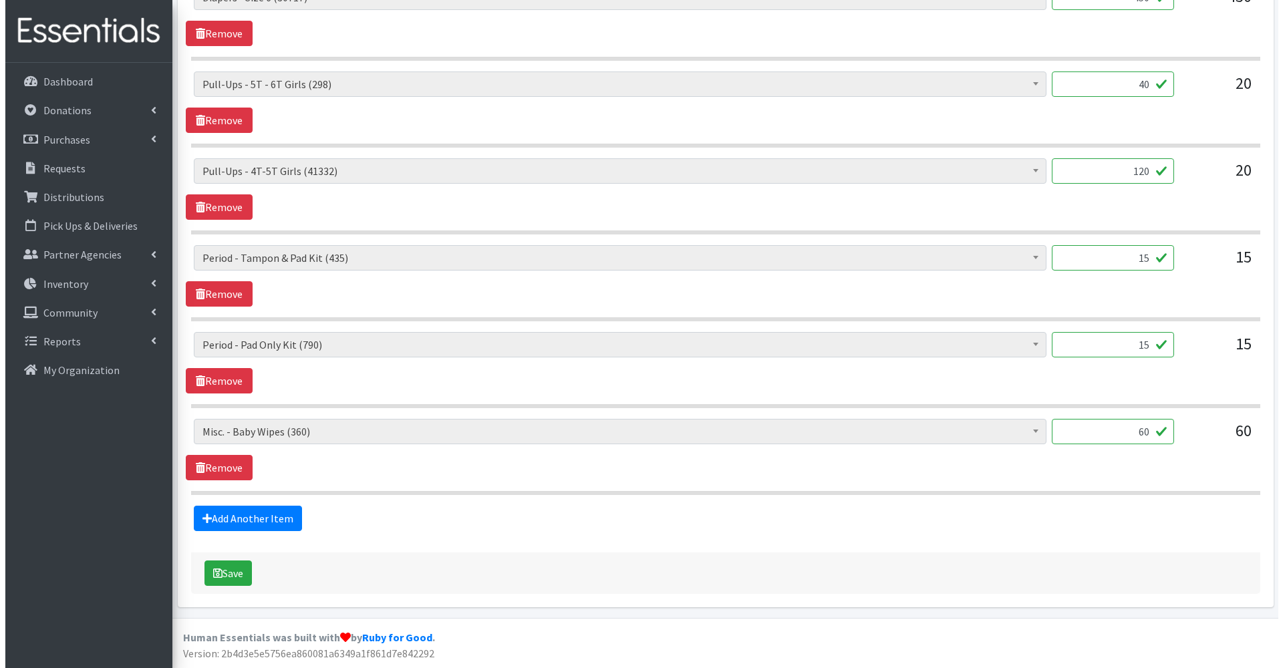
scroll to position [1073, 0]
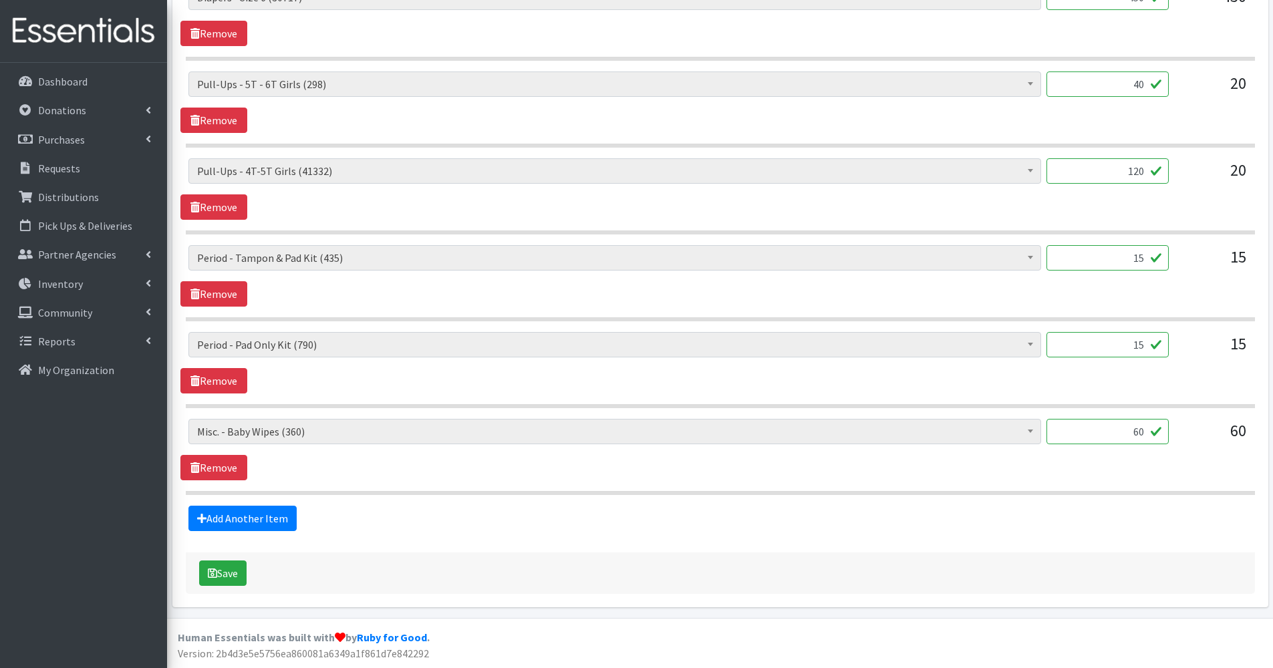
click at [233, 587] on div "Save" at bounding box center [720, 573] width 1069 height 41
click at [231, 578] on button "Save" at bounding box center [222, 573] width 47 height 25
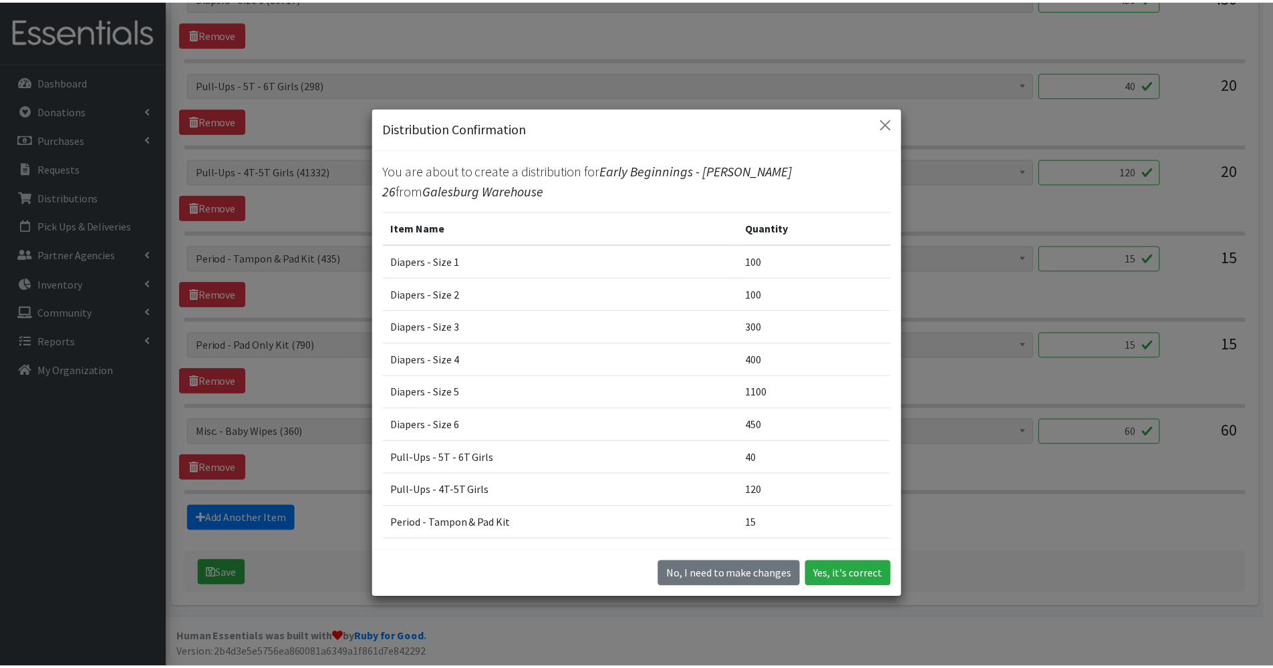
scroll to position [123, 0]
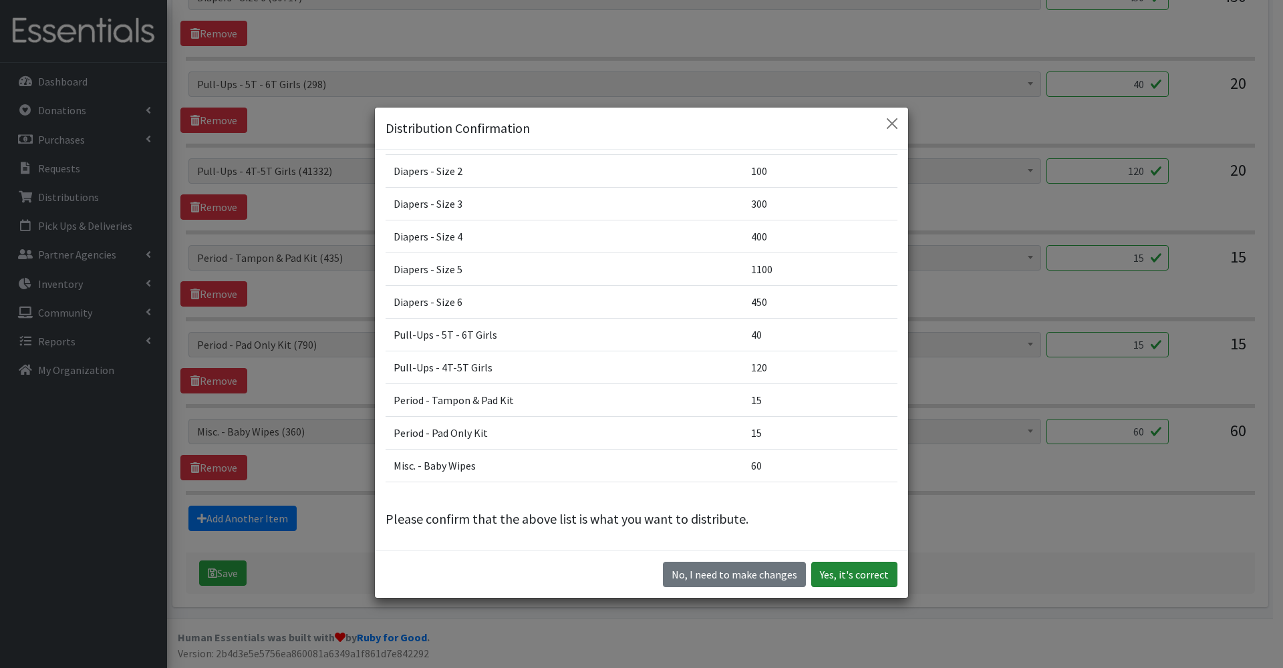
click at [846, 572] on button "Yes, it's correct" at bounding box center [854, 574] width 86 height 25
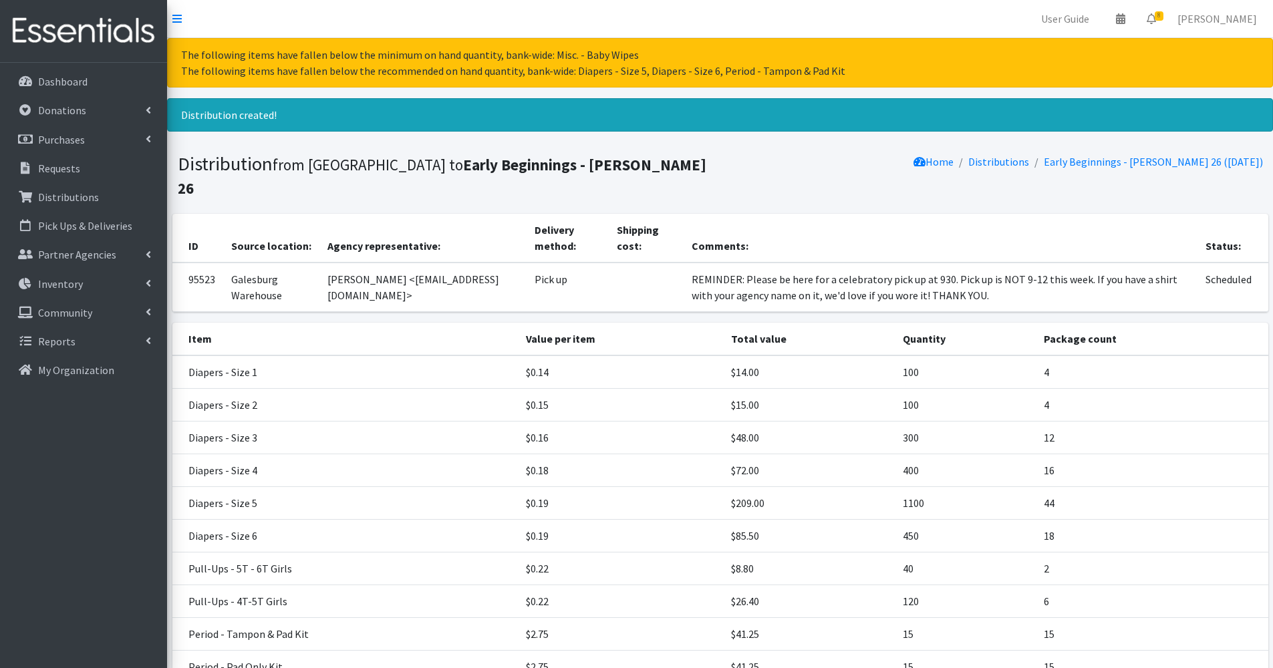
scroll to position [160, 0]
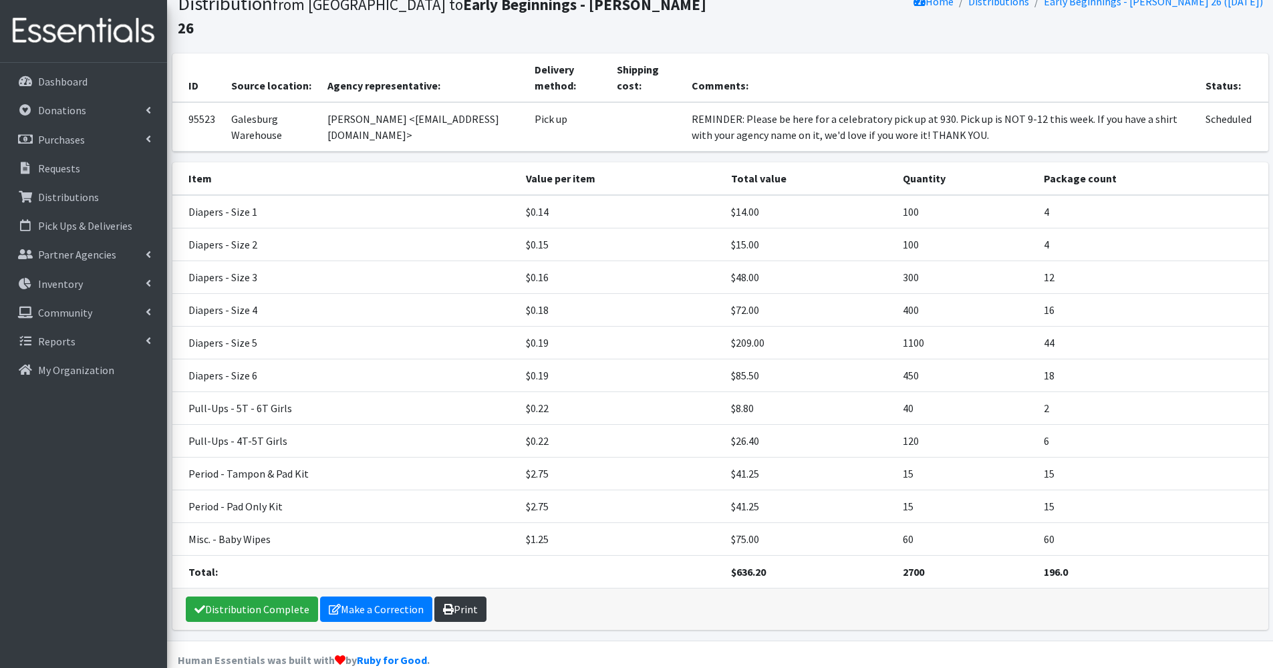
click at [455, 597] on link "Print" at bounding box center [460, 609] width 52 height 25
click at [77, 167] on p "Requests" at bounding box center [59, 168] width 42 height 13
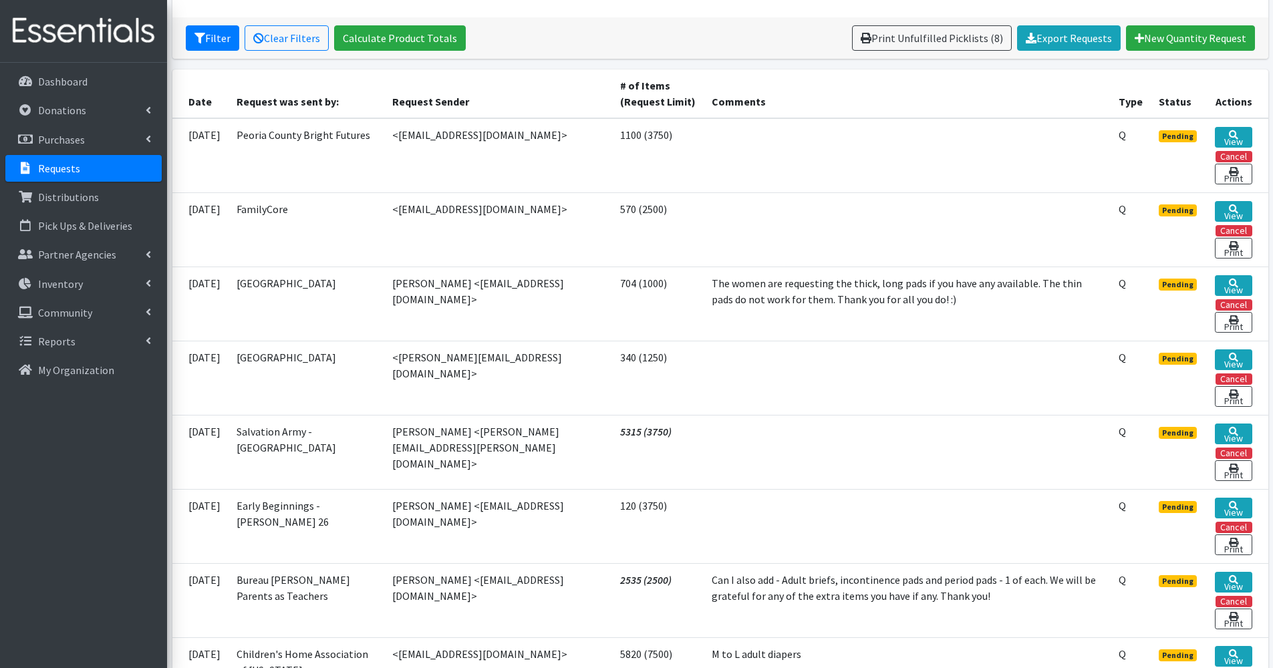
scroll to position [241, 0]
click at [1237, 501] on link "View" at bounding box center [1233, 509] width 37 height 21
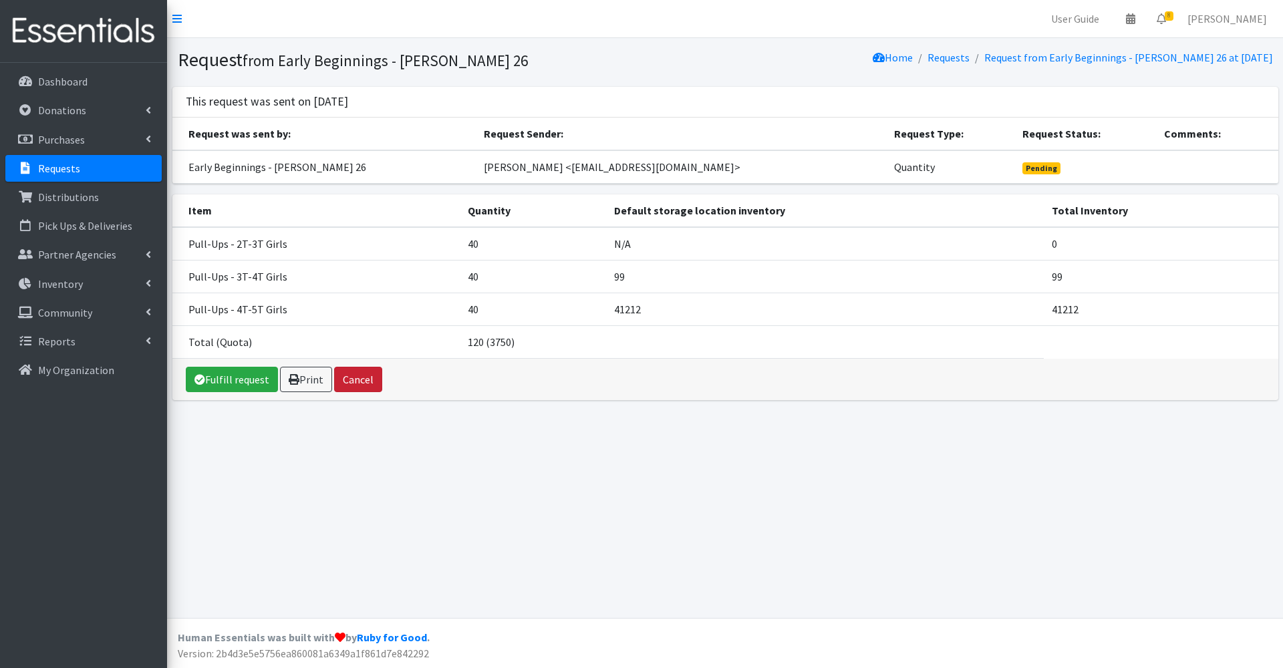
click at [354, 374] on button "Cancel" at bounding box center [358, 379] width 48 height 25
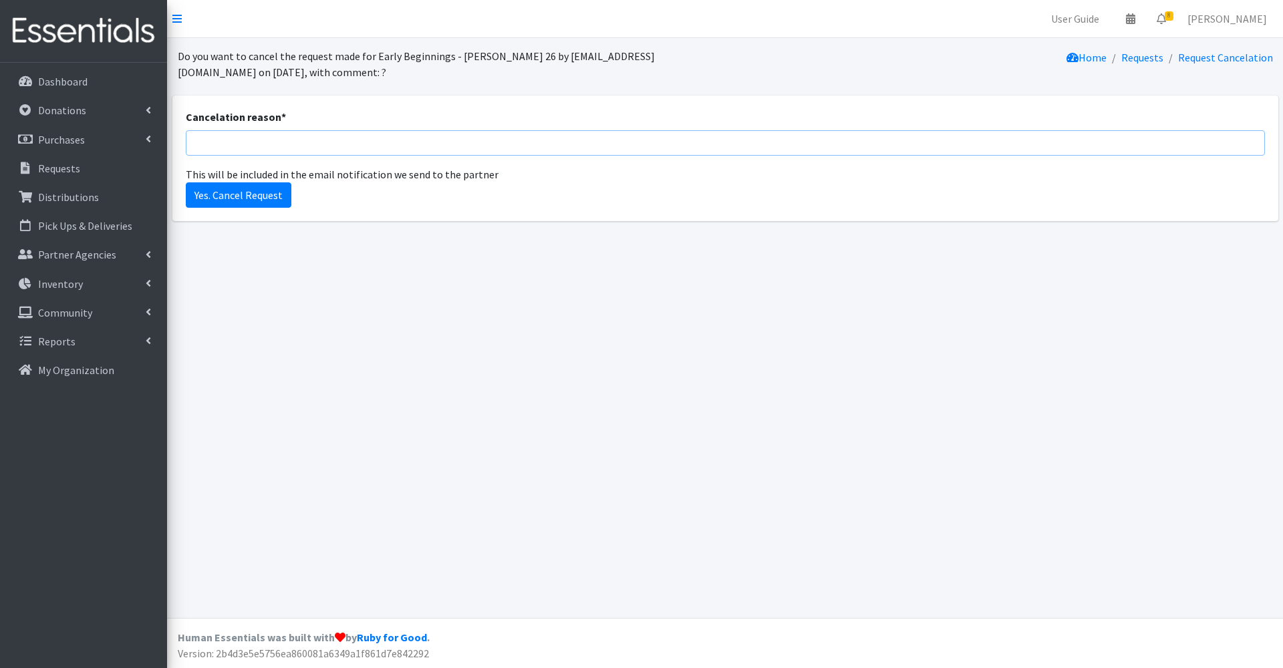
click at [235, 138] on input "Cancelation reason *" at bounding box center [726, 142] width 1080 height 25
type input "Don't have most of these. But added what we did have to original order. Let me …"
click at [250, 186] on input "Yes. Cancel Request" at bounding box center [239, 194] width 106 height 25
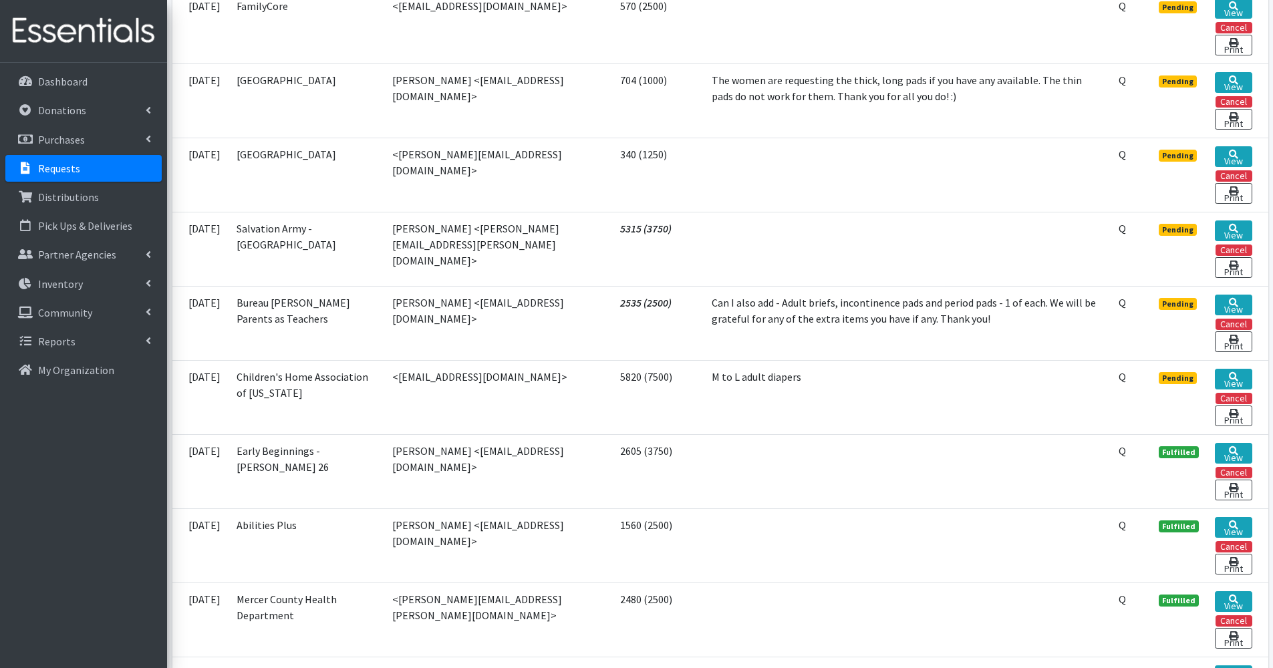
scroll to position [491, 0]
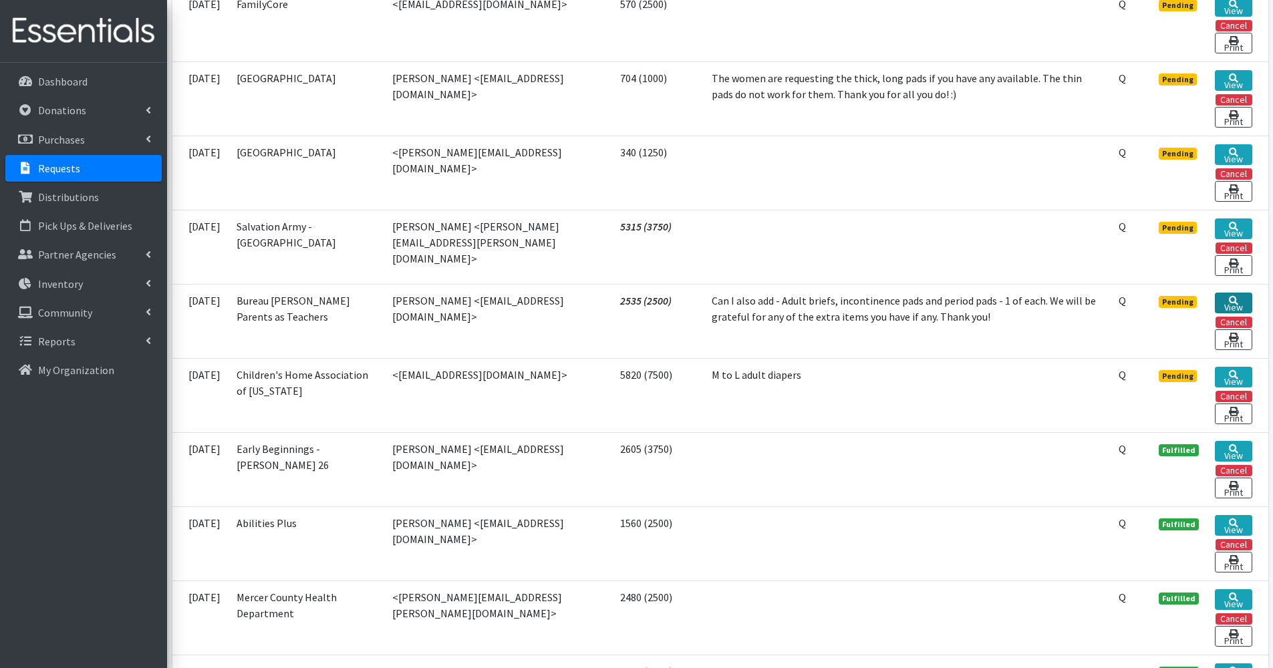
click at [1225, 296] on link "View" at bounding box center [1233, 303] width 37 height 21
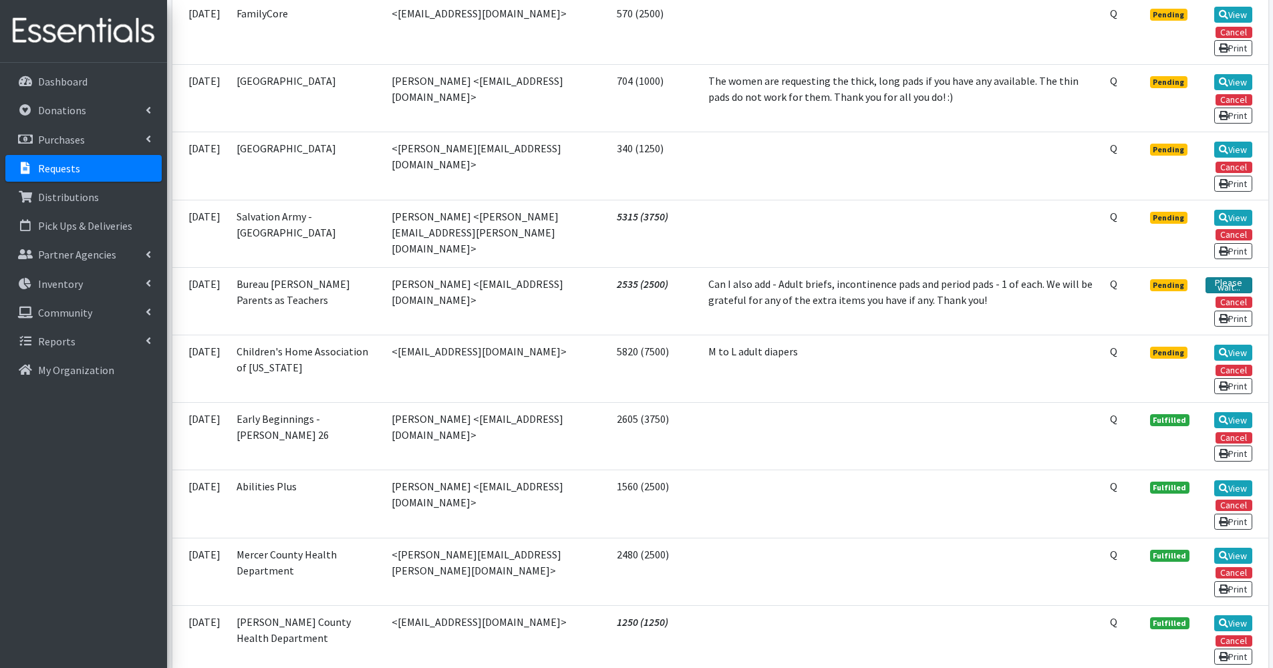
scroll to position [485, 0]
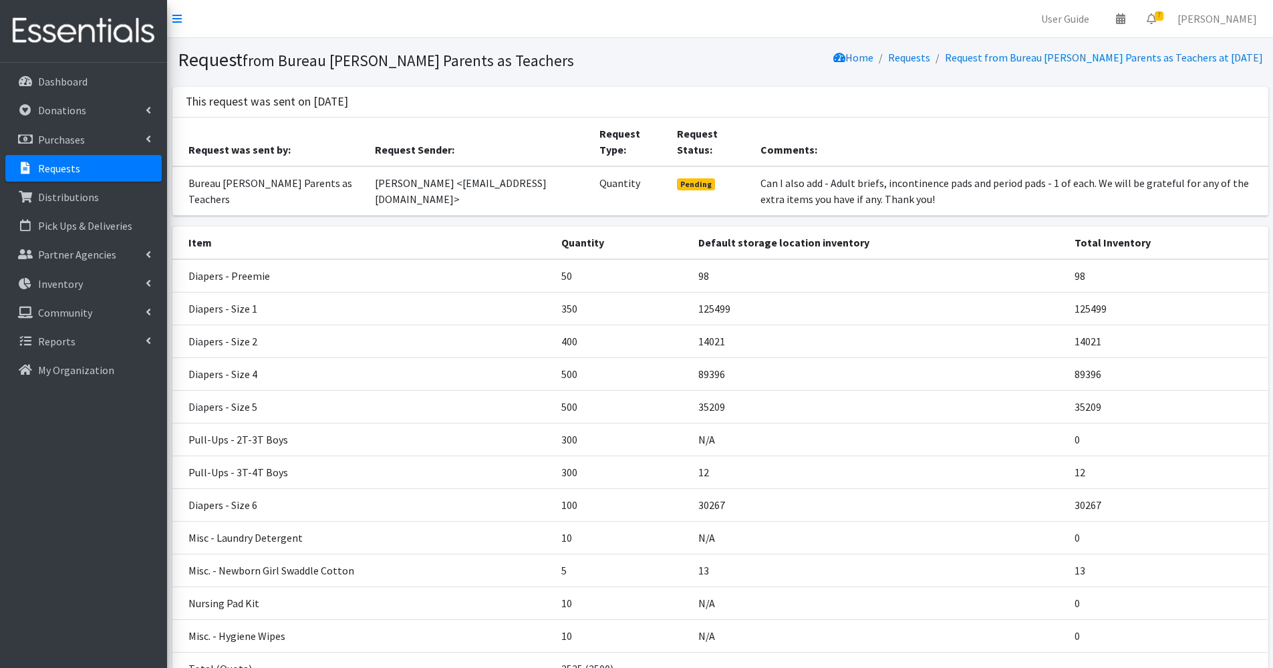
scroll to position [120, 0]
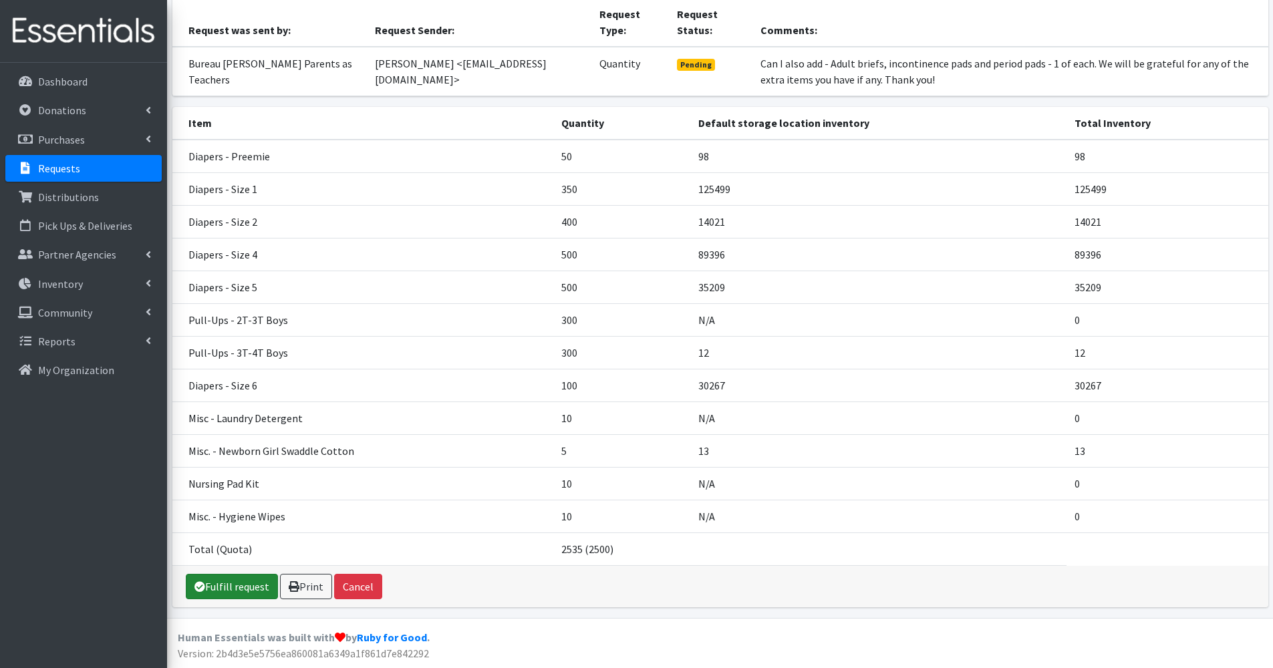
click at [258, 586] on link "Fulfill request" at bounding box center [232, 586] width 92 height 25
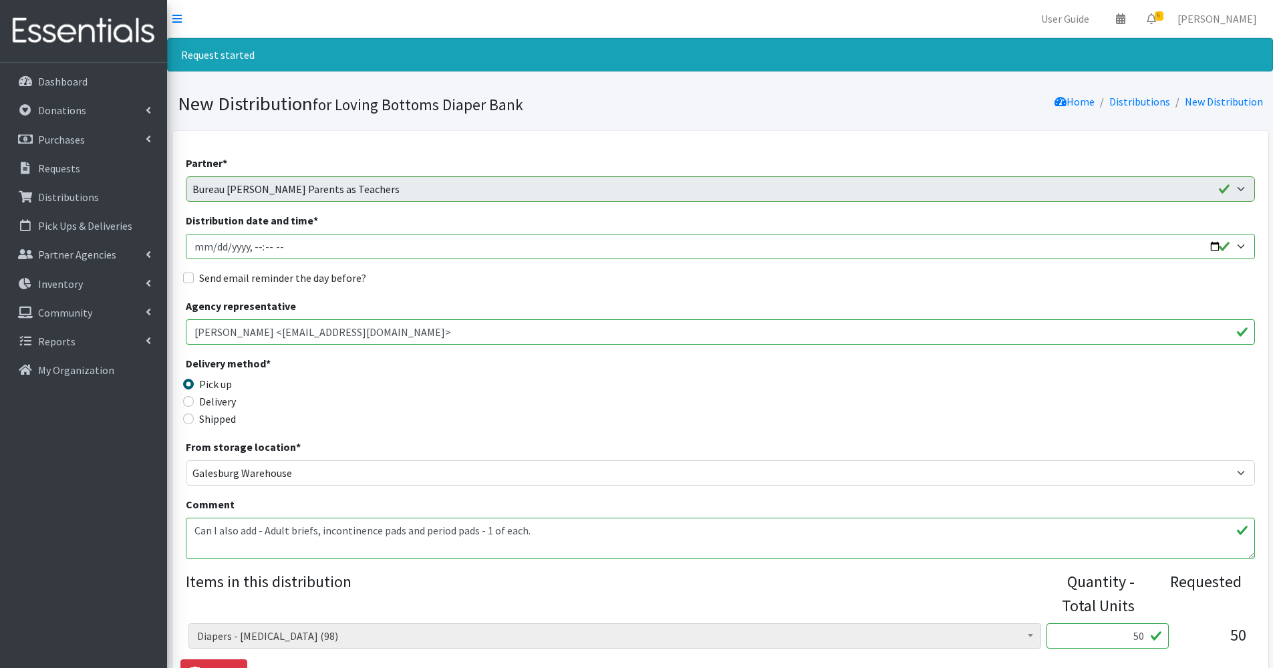
click at [1214, 246] on input "Distribution date and time *" at bounding box center [720, 246] width 1069 height 25
type input "2025-09-03T09:30"
click at [311, 270] on label "Send email reminder the day before?" at bounding box center [282, 278] width 167 height 16
click at [194, 273] on input "Send email reminder the day before?" at bounding box center [188, 278] width 11 height 11
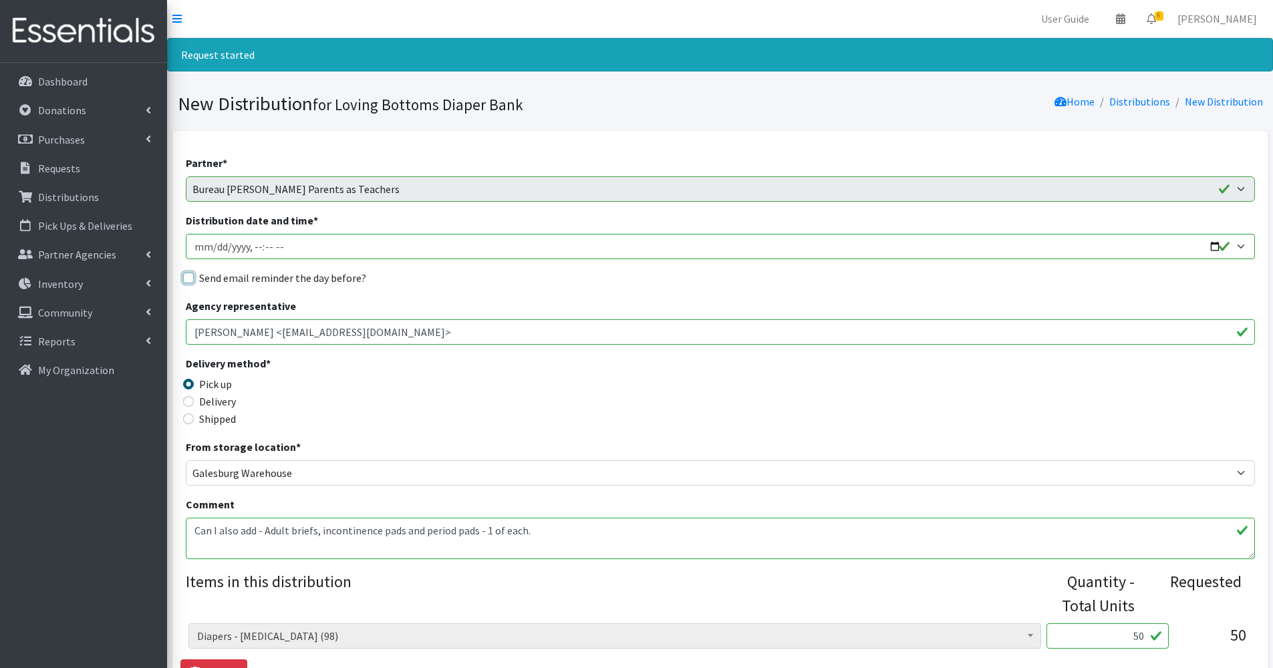
checkbox input "true"
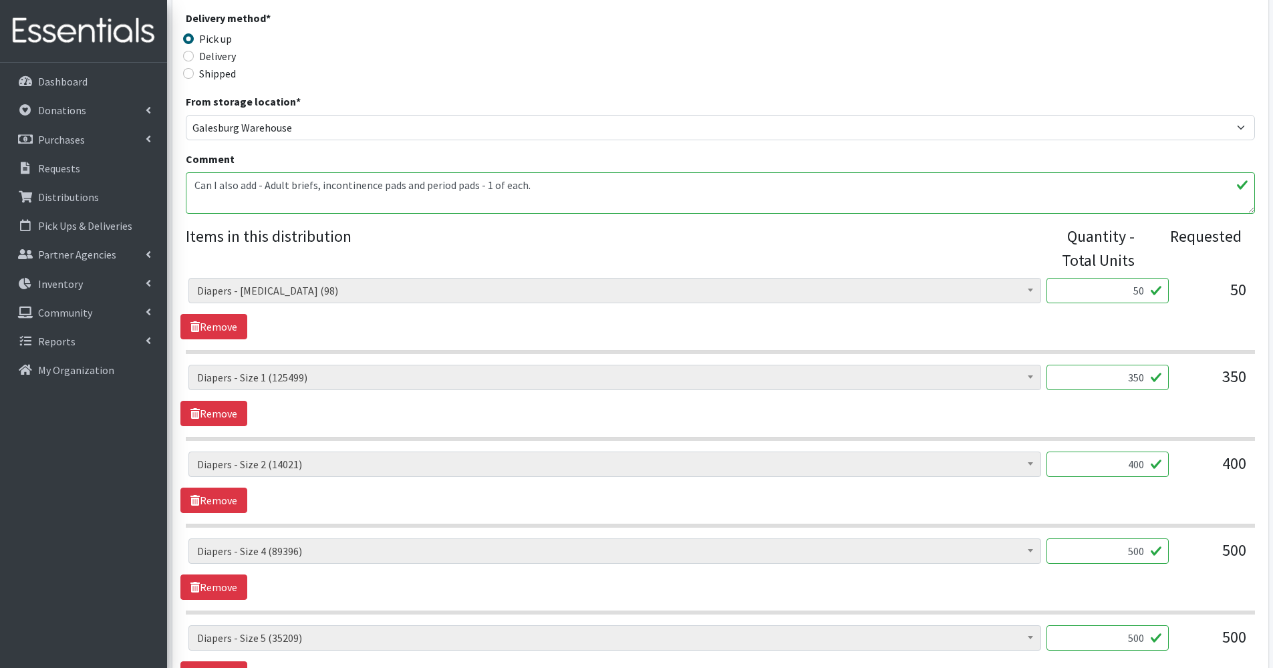
scroll to position [346, 0]
click at [567, 199] on textarea "Can I also add - Adult briefs, incontinence pads and period pads - 1 of each. W…" at bounding box center [720, 192] width 1069 height 41
paste textarea "REMINDER: Please be here for a celebratory pick up at 930. Pick up is NOT 9-12 …"
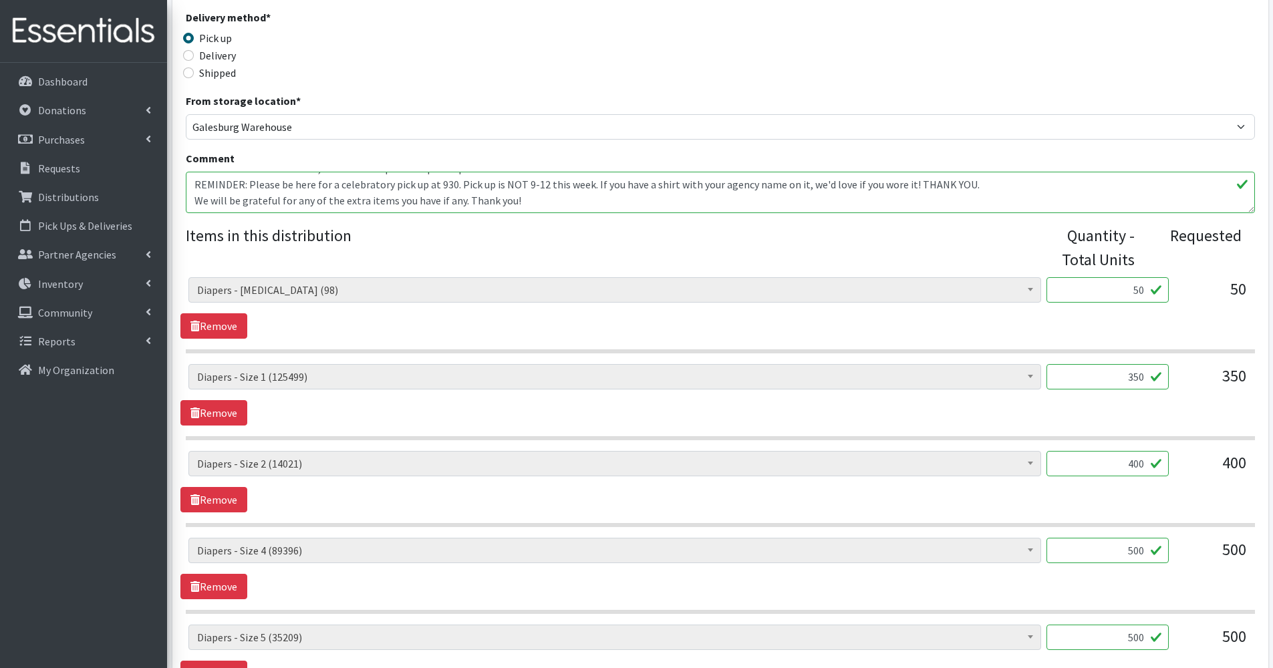
scroll to position [0, 0]
drag, startPoint x: 543, startPoint y: 186, endPoint x: 179, endPoint y: 98, distance: 374.7
click at [179, 98] on div "Partner * Abilities Plus Boots & Blessings Boys & Girls Club of Greater Peoria …" at bounding box center [720, 603] width 1096 height 1637
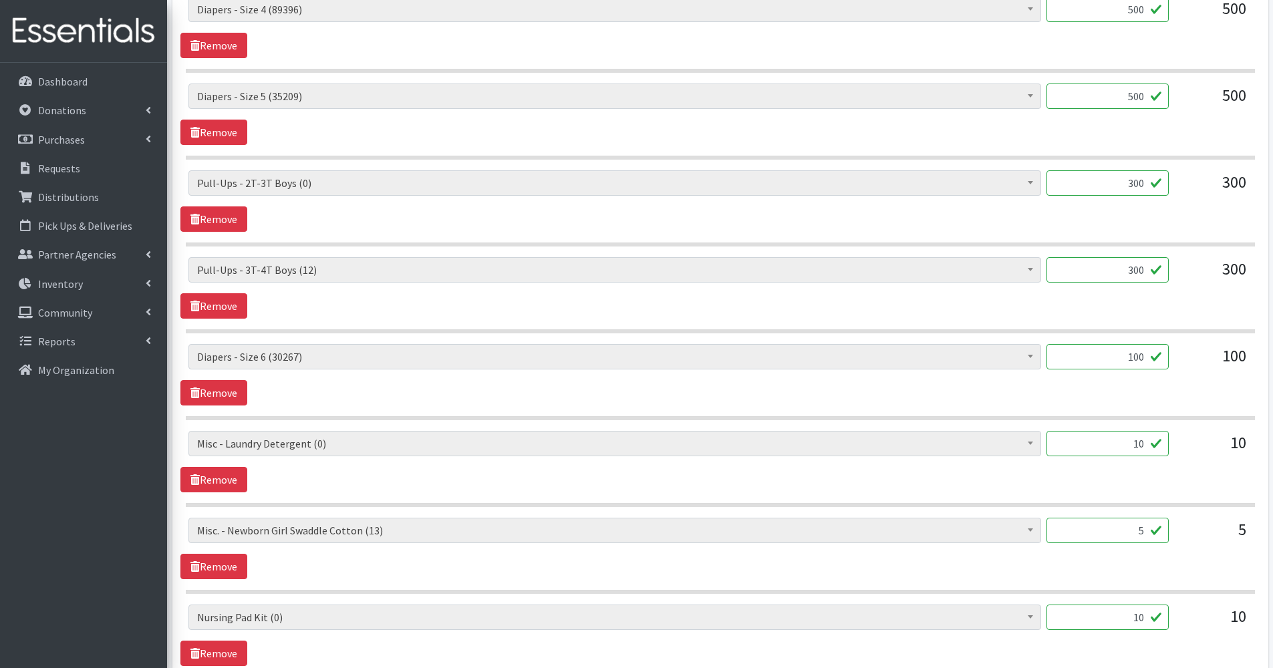
scroll to position [1160, 0]
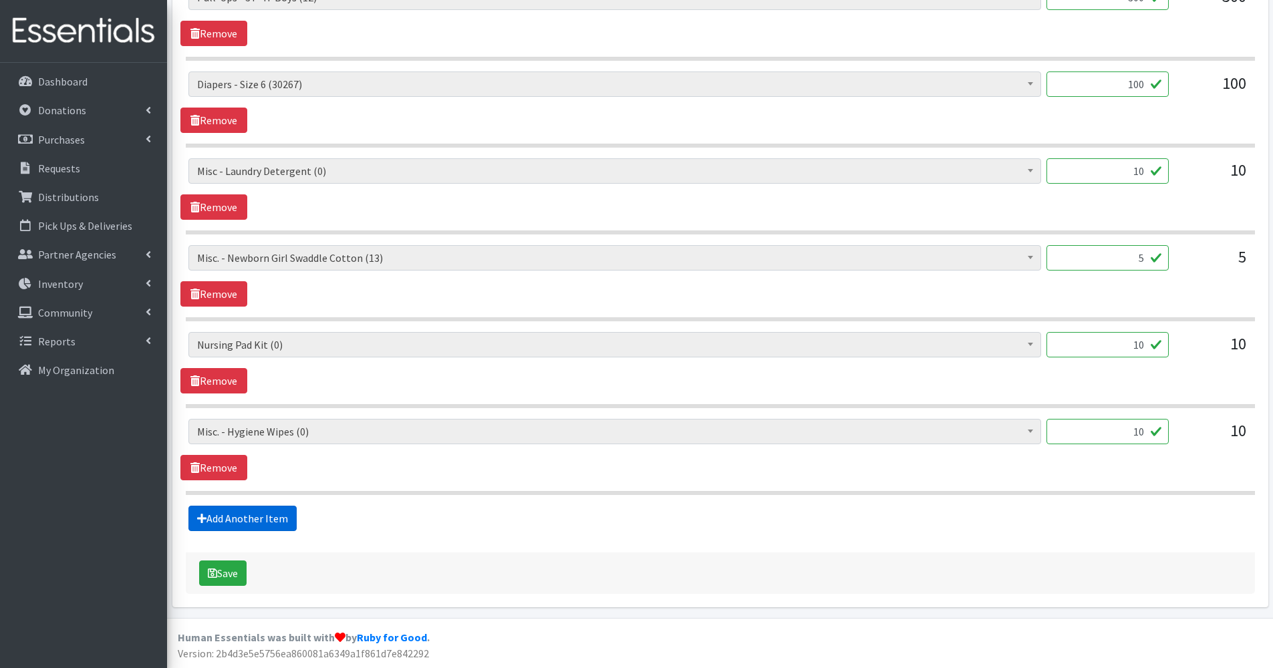
type textarea "REMINDER: Please be here for a celebratory pick up at 930. Pick up is NOT 9-12 …"
click at [249, 521] on link "Add Another Item" at bounding box center [242, 518] width 108 height 25
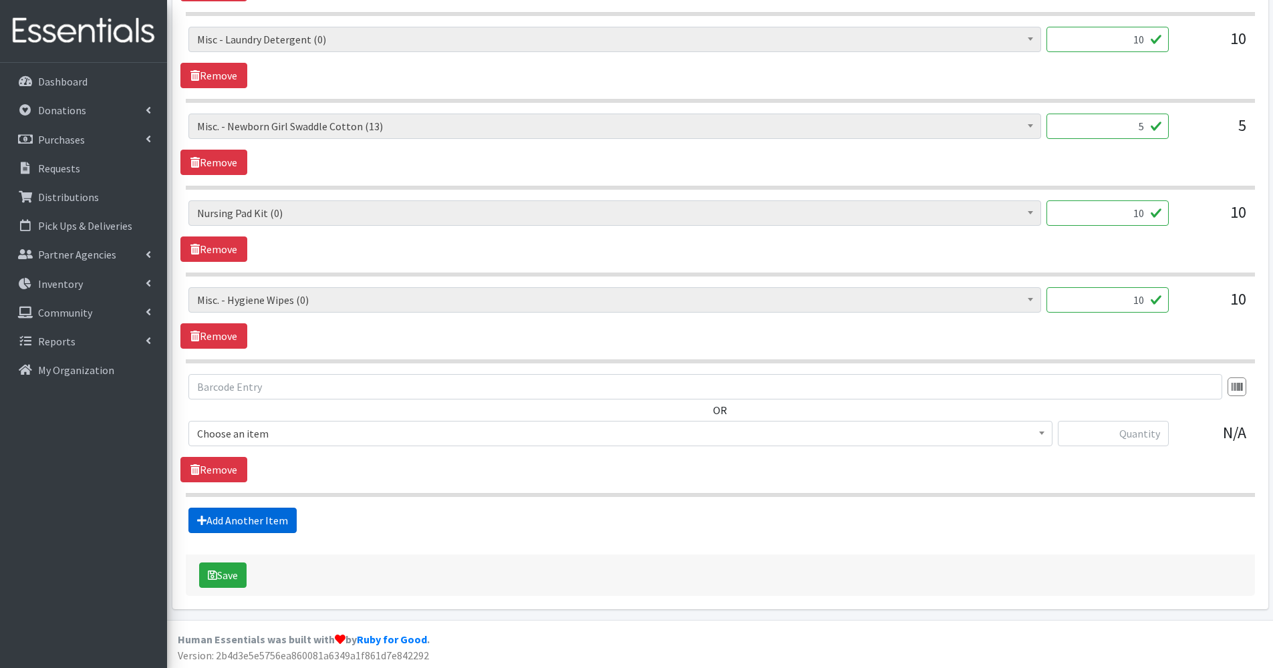
scroll to position [1294, 0]
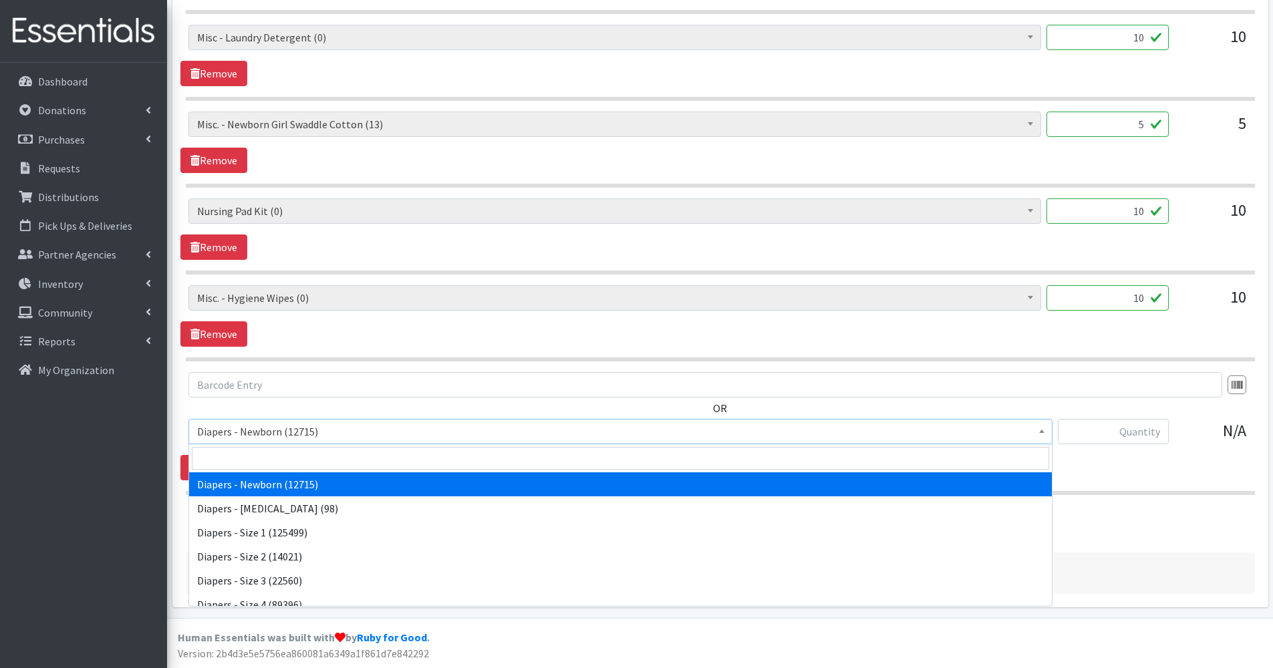
click at [254, 425] on span "Diapers - Newborn (12715)" at bounding box center [620, 431] width 847 height 19
click at [262, 453] on input "search" at bounding box center [621, 458] width 858 height 23
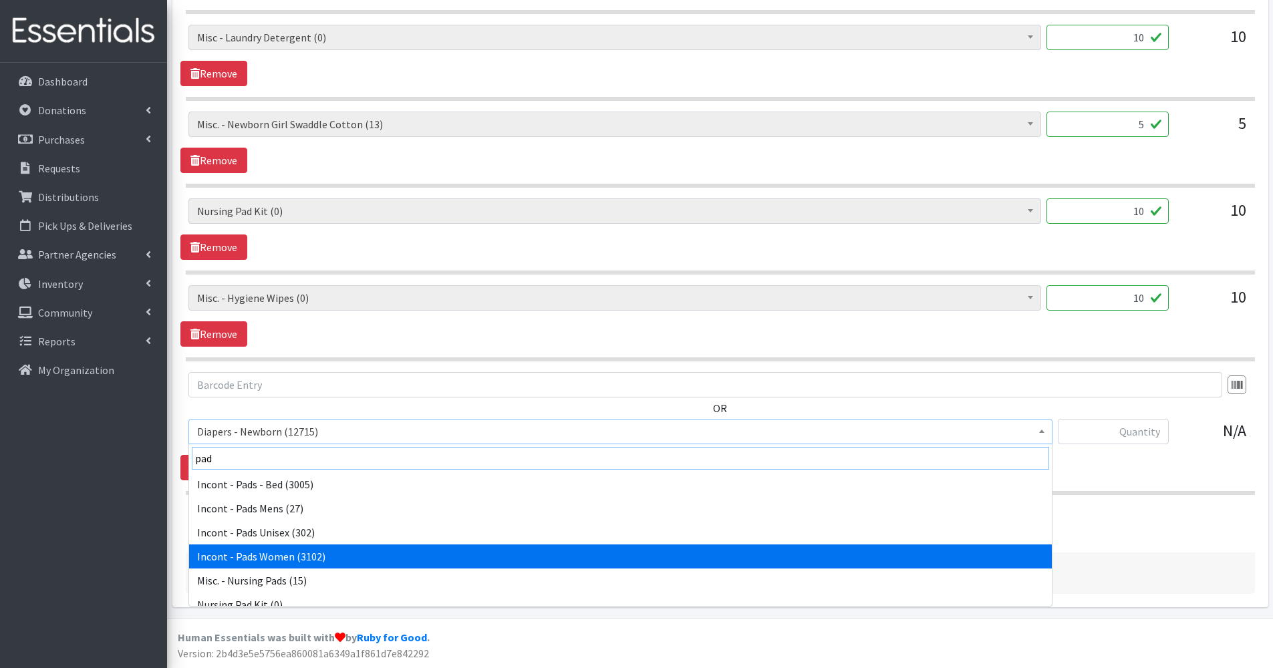
type input "pad"
select select "12730"
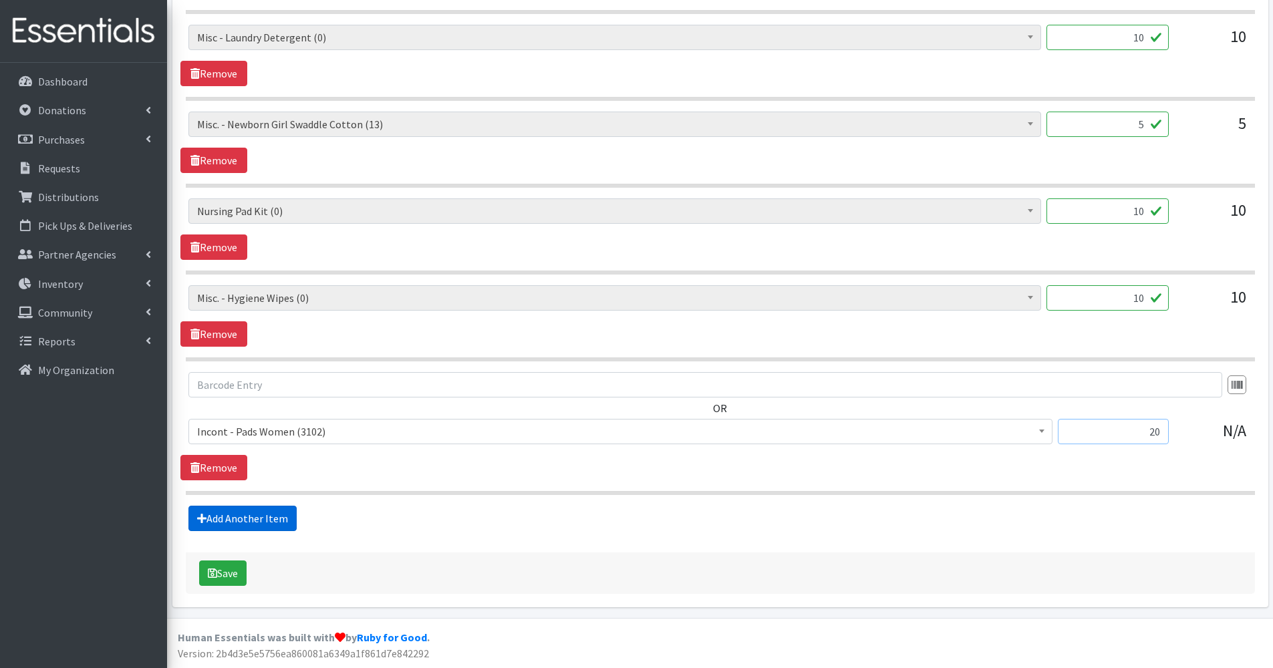
type input "20"
click at [266, 517] on link "Add Another Item" at bounding box center [242, 518] width 108 height 25
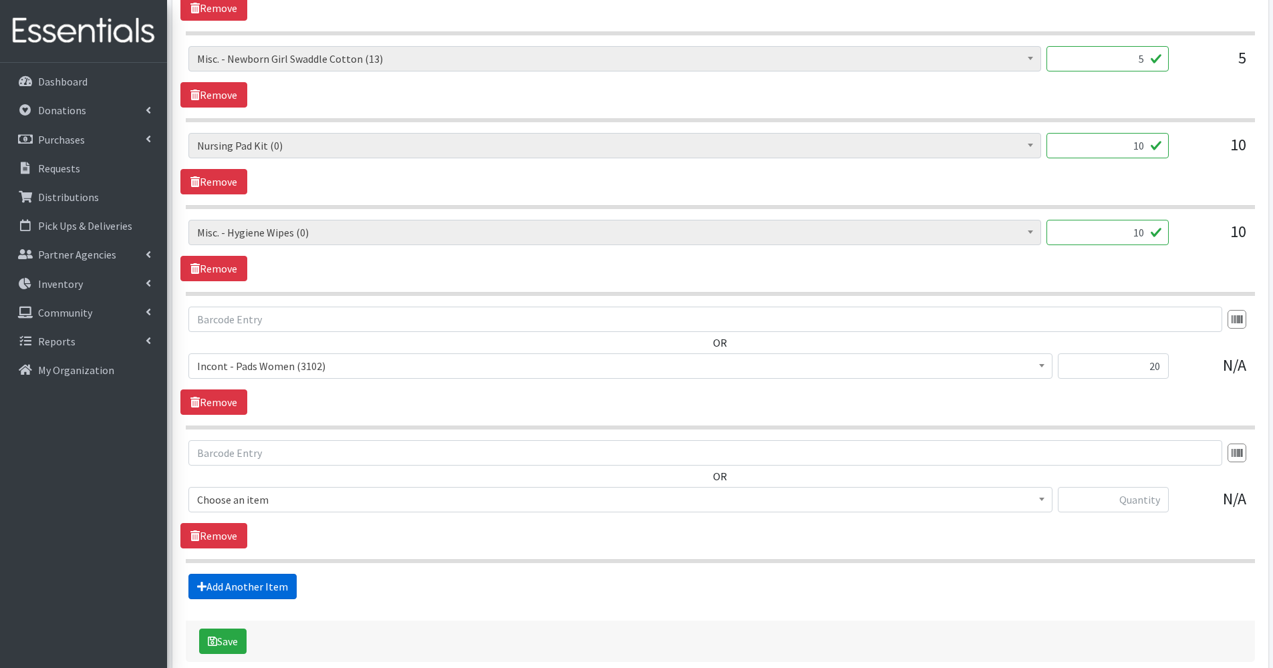
scroll to position [1428, 0]
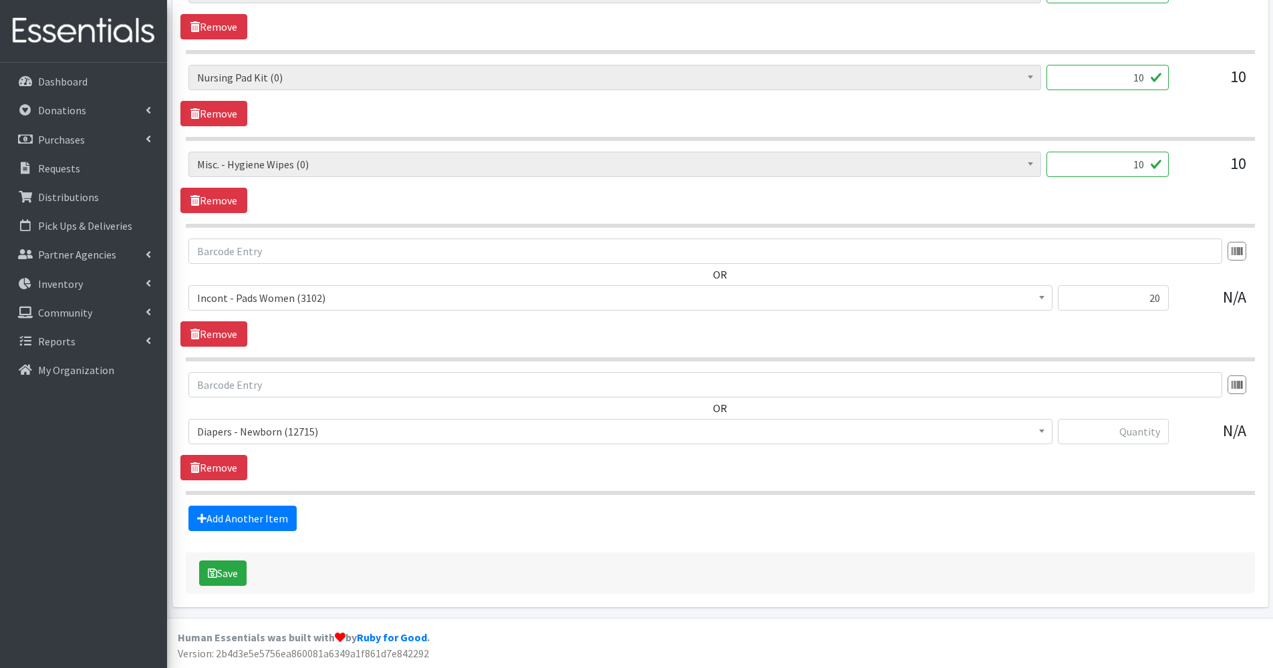
click at [255, 438] on span "Diapers - Newborn (12715)" at bounding box center [620, 431] width 847 height 19
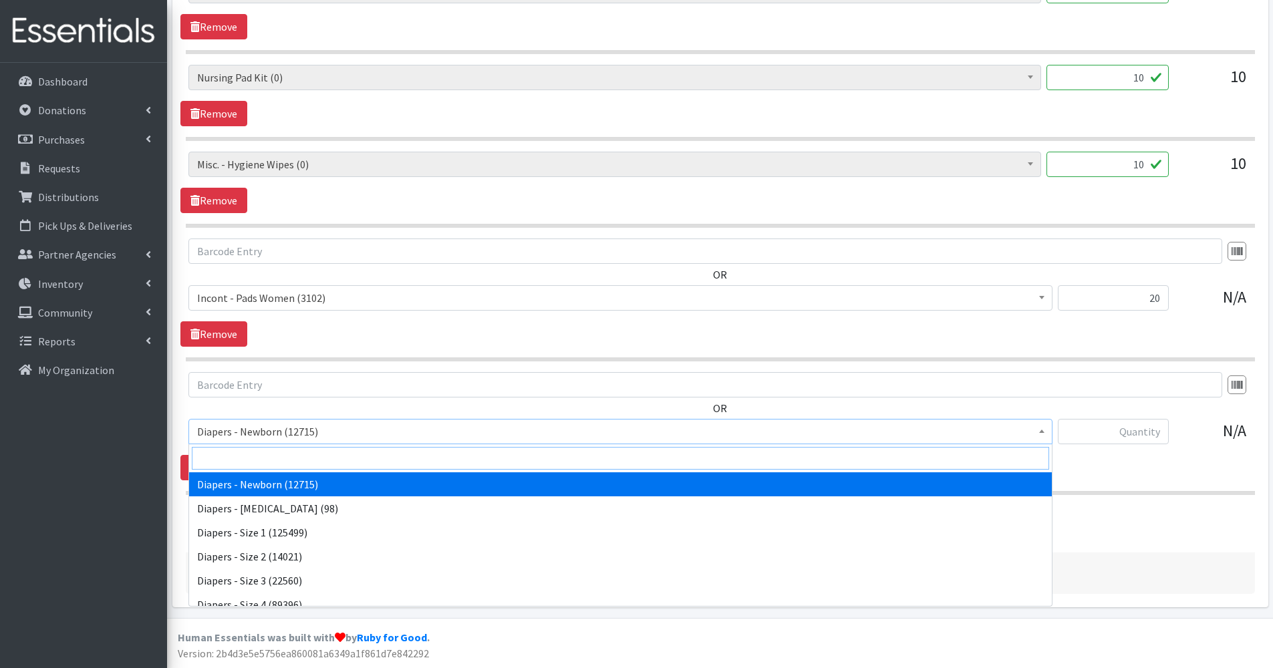
click at [253, 465] on input "search" at bounding box center [621, 458] width 858 height 23
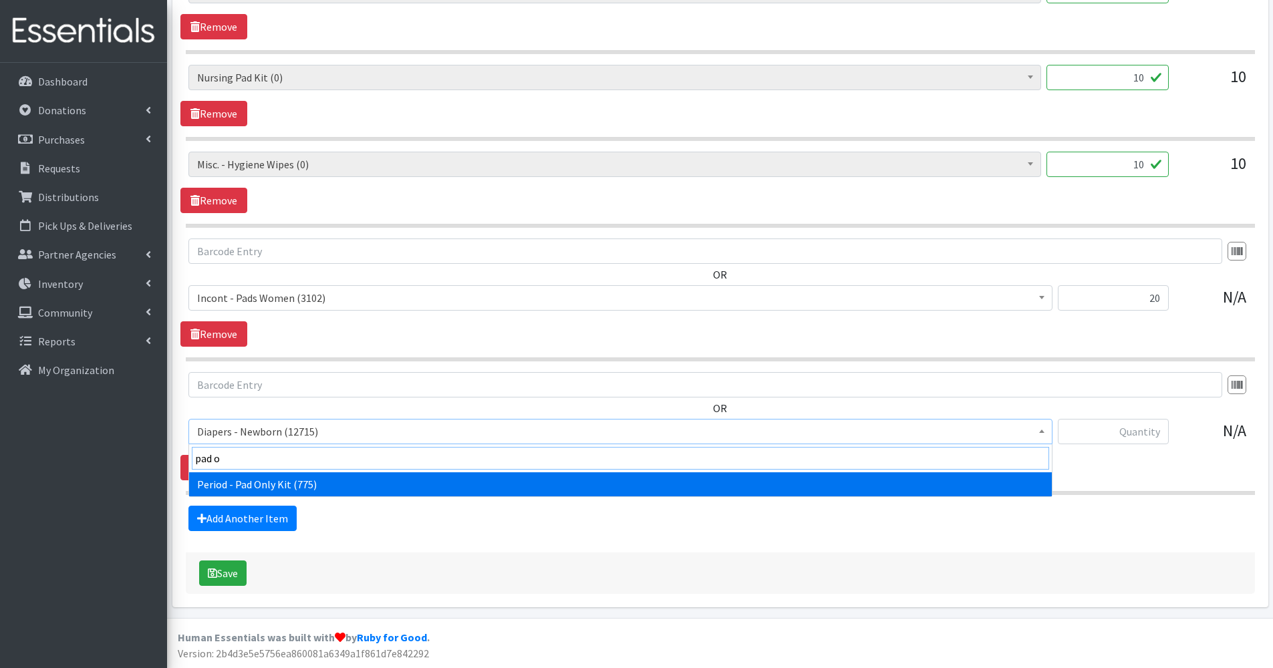
type input "pad on"
select select "9066"
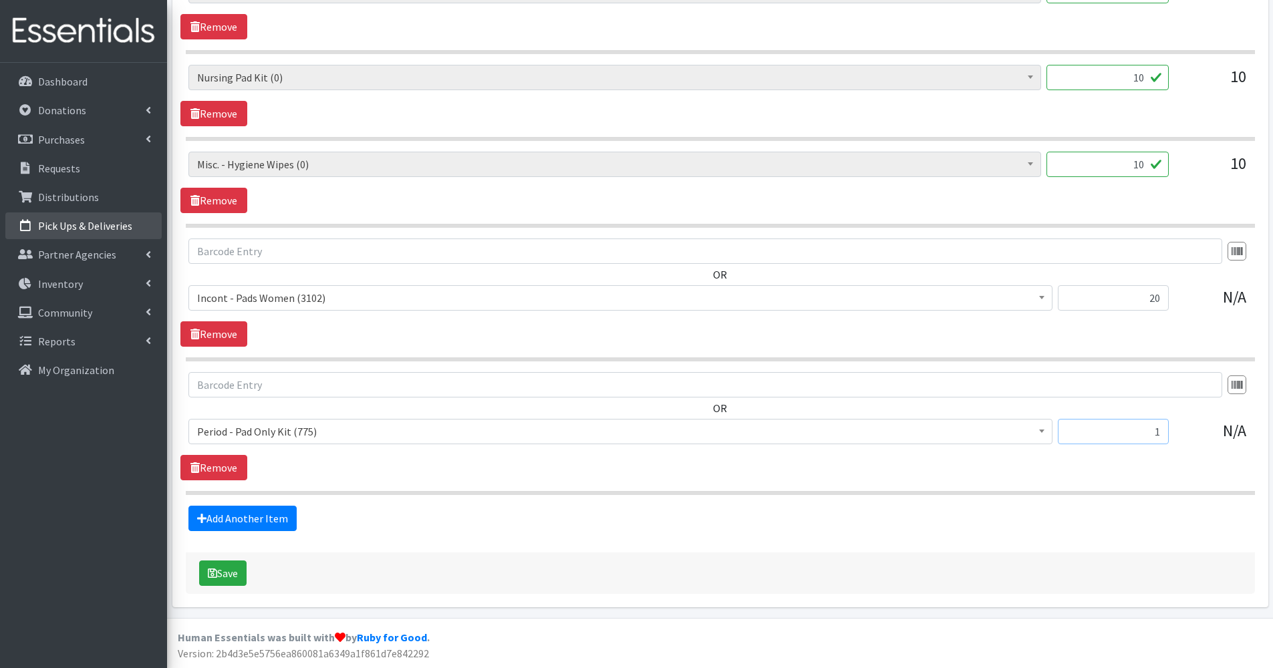
type input "1"
click at [358, 297] on span "Incont - Pads Women (3102)" at bounding box center [620, 298] width 847 height 19
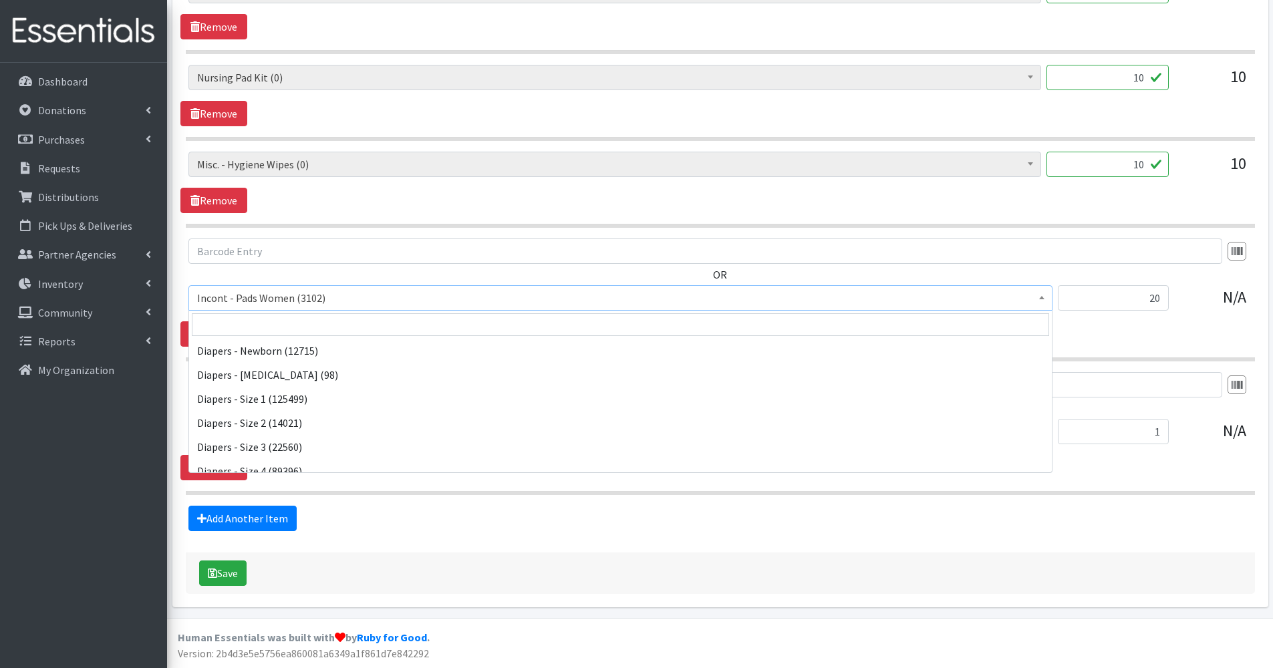
scroll to position [746, 0]
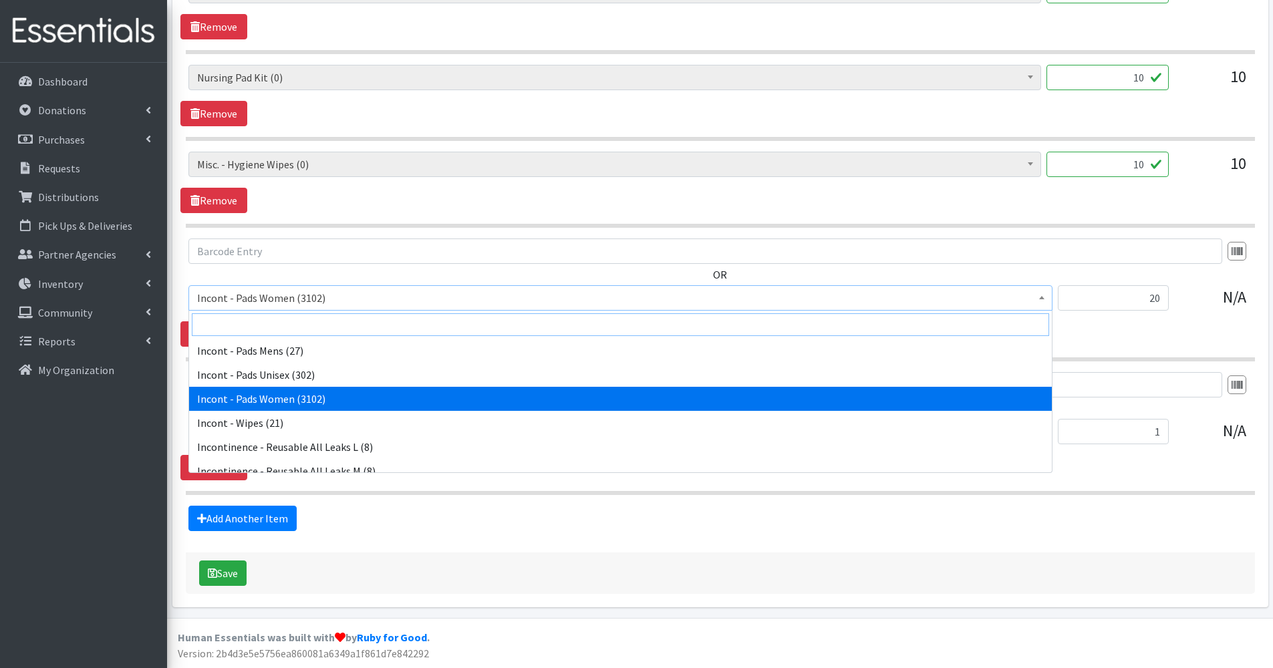
click at [319, 327] on input "search" at bounding box center [621, 324] width 858 height 23
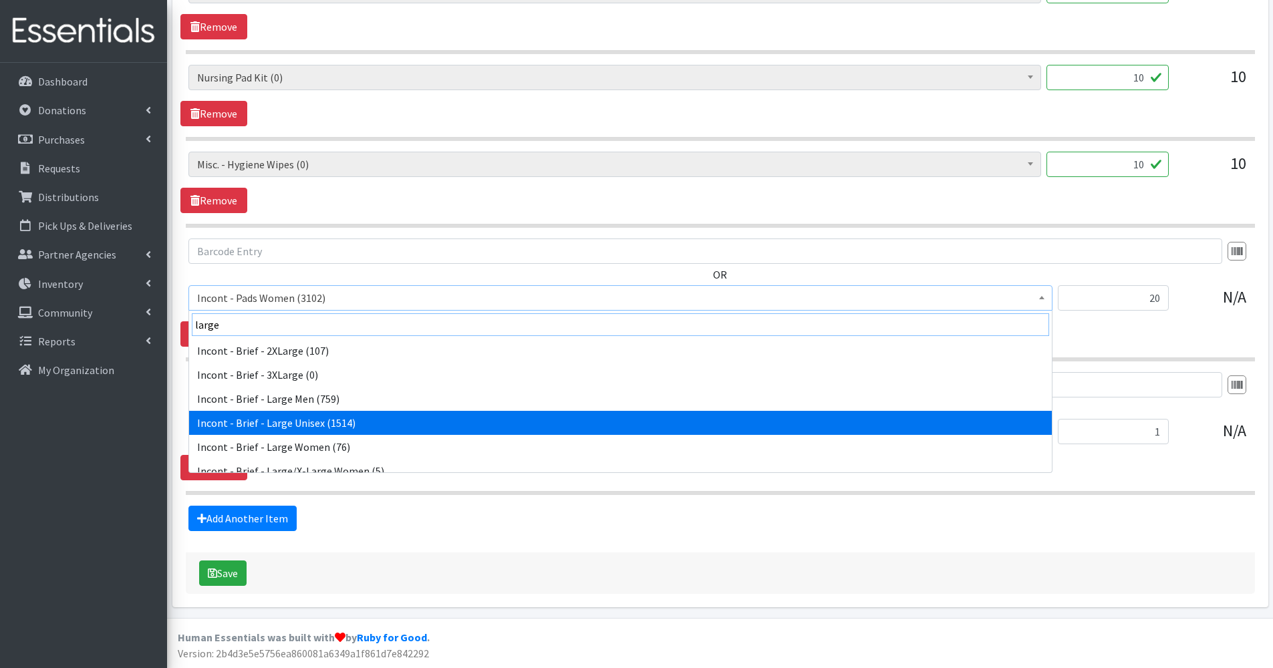
type input "large"
select select "91"
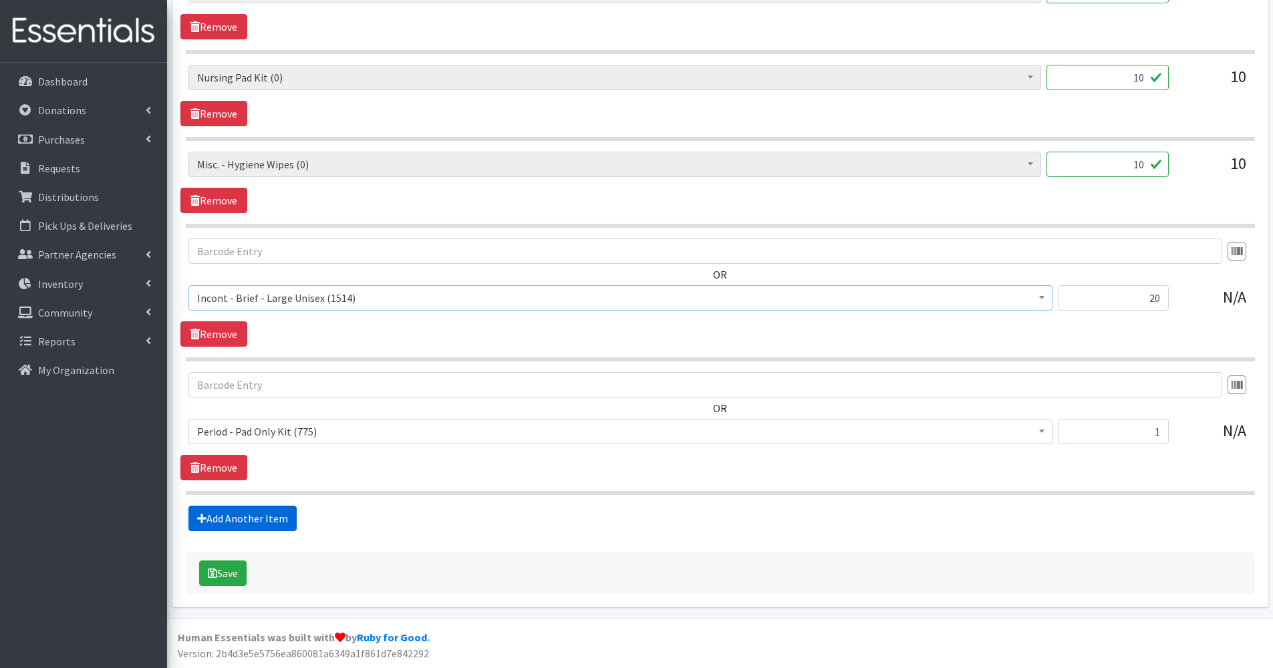
click at [272, 514] on link "Add Another Item" at bounding box center [242, 518] width 108 height 25
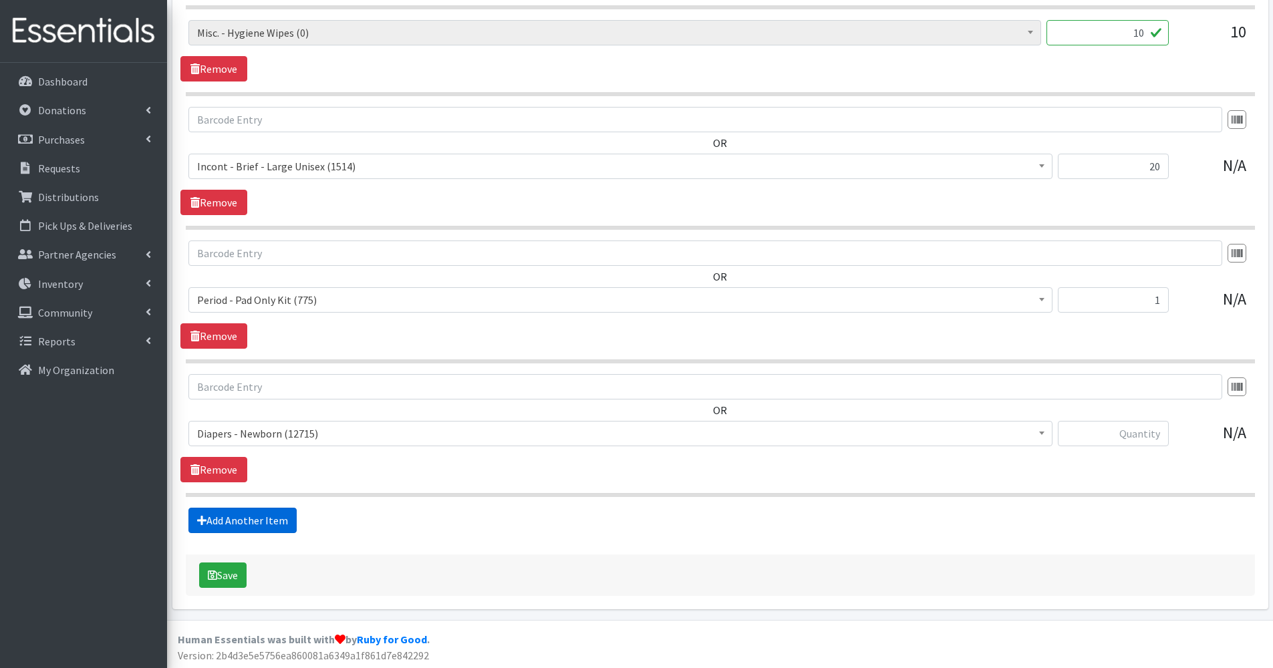
scroll to position [1561, 0]
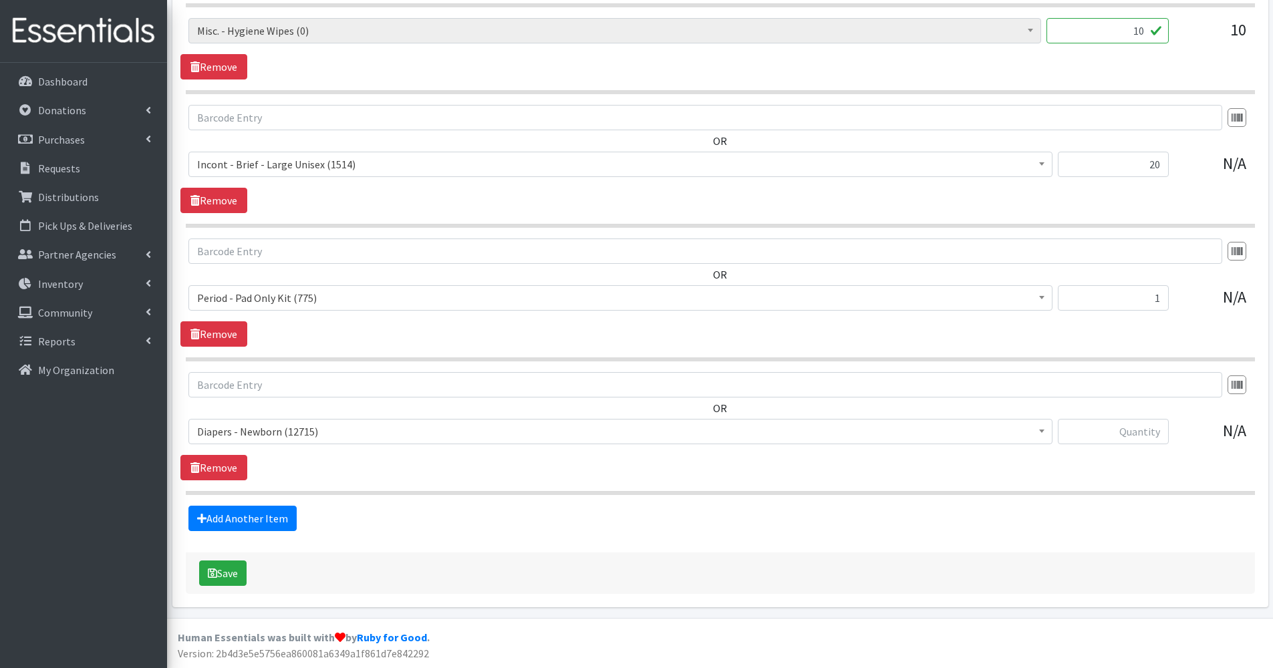
click at [258, 435] on span "Diapers - Newborn (12715)" at bounding box center [620, 431] width 847 height 19
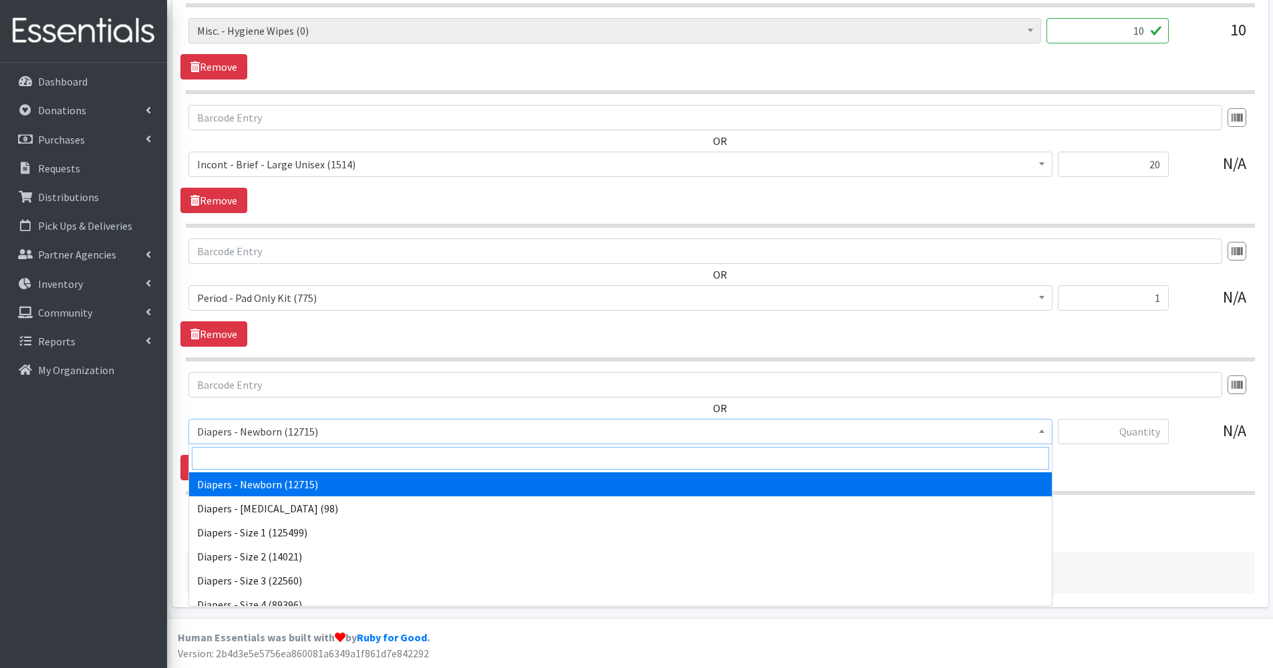
click at [249, 461] on input "search" at bounding box center [621, 458] width 858 height 23
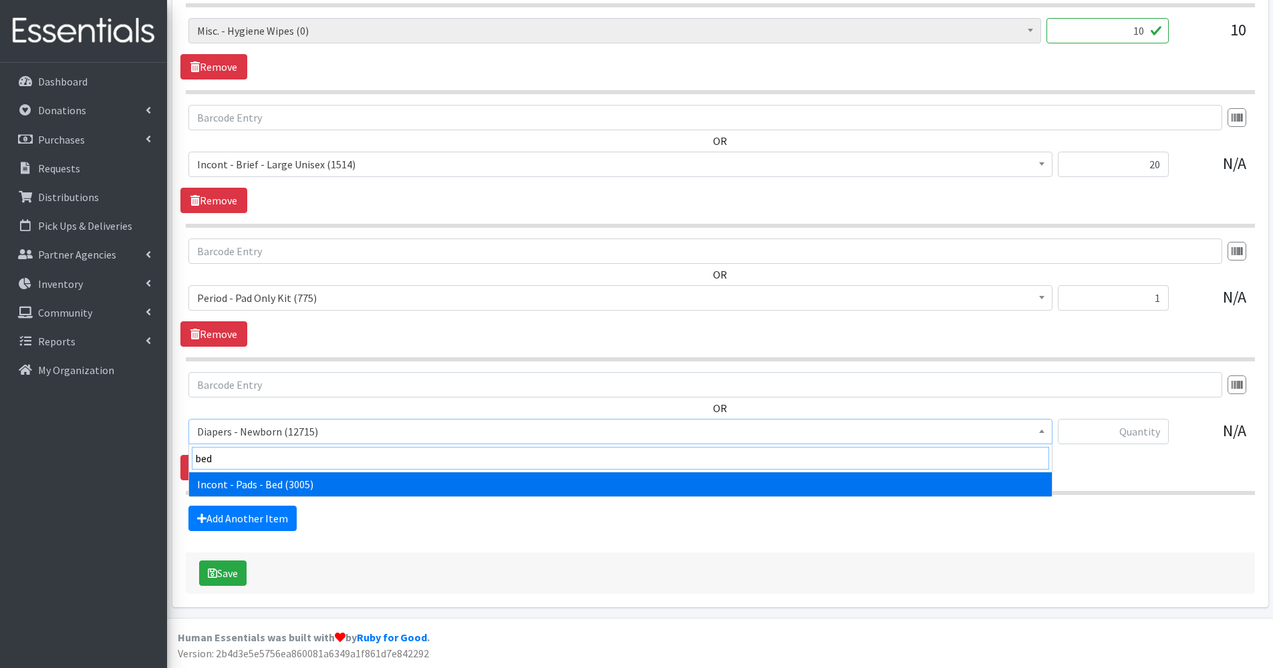
type input "bed"
select select "106"
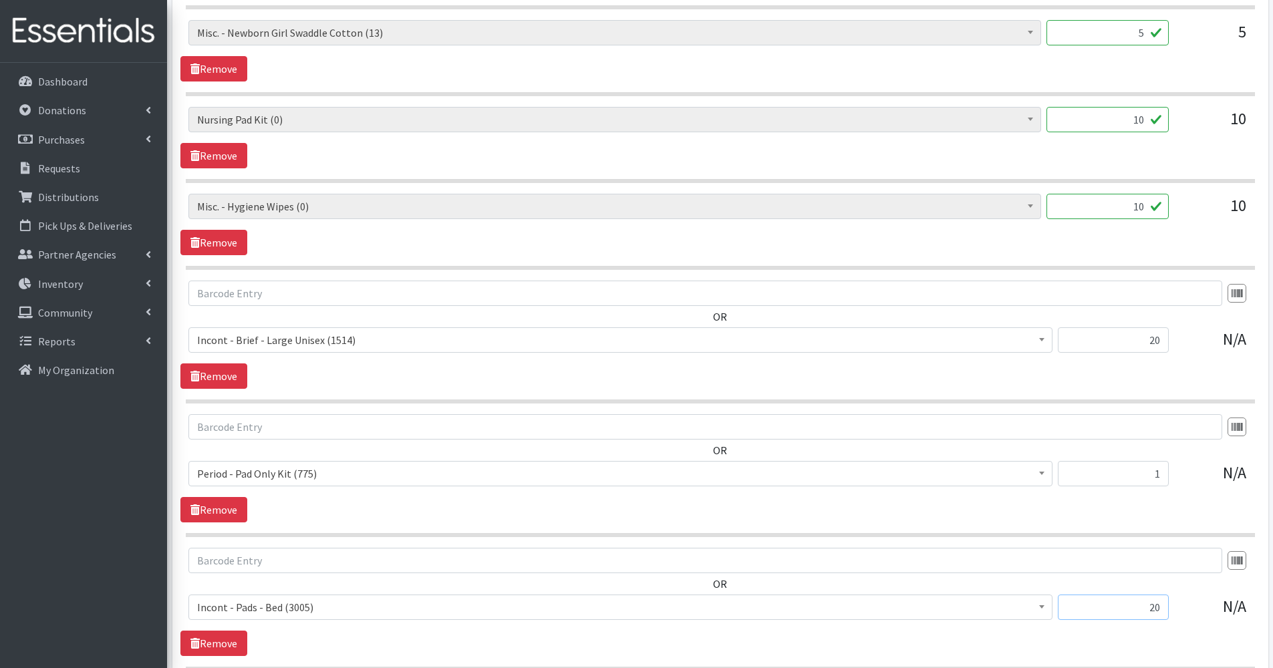
scroll to position [1384, 0]
type input "20"
click at [241, 244] on link "Remove" at bounding box center [213, 243] width 67 height 25
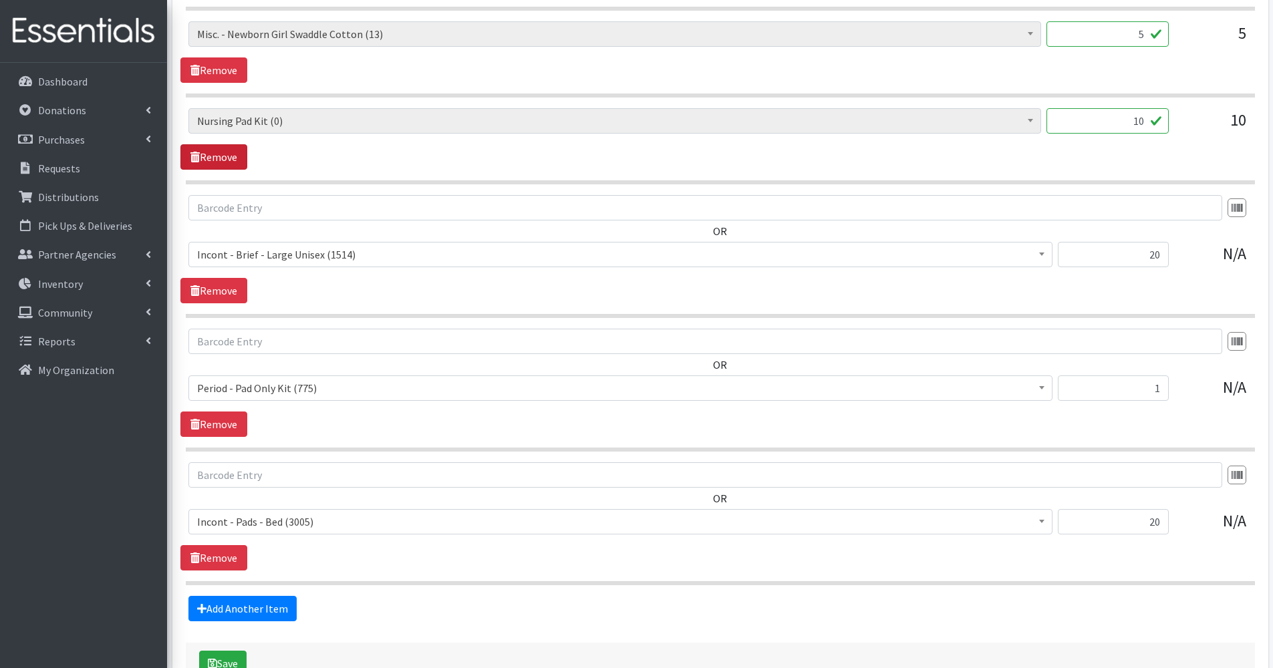
click at [219, 159] on link "Remove" at bounding box center [213, 156] width 67 height 25
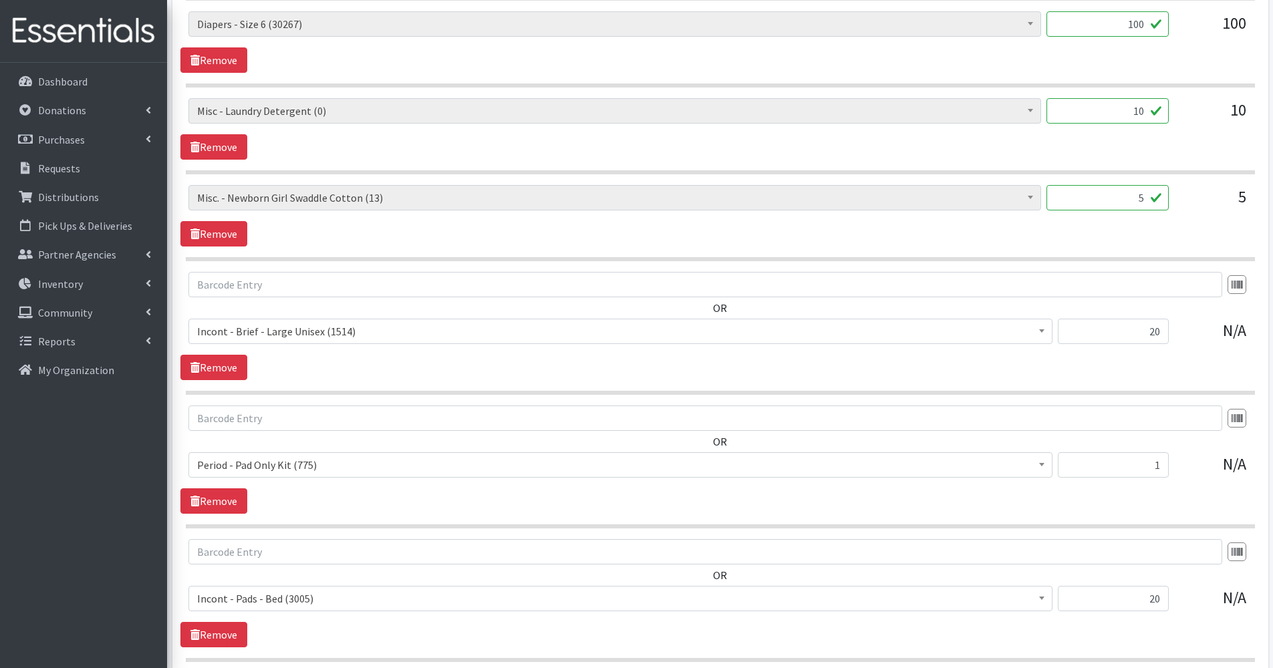
scroll to position [1219, 0]
click at [219, 159] on link "Remove" at bounding box center [213, 148] width 67 height 25
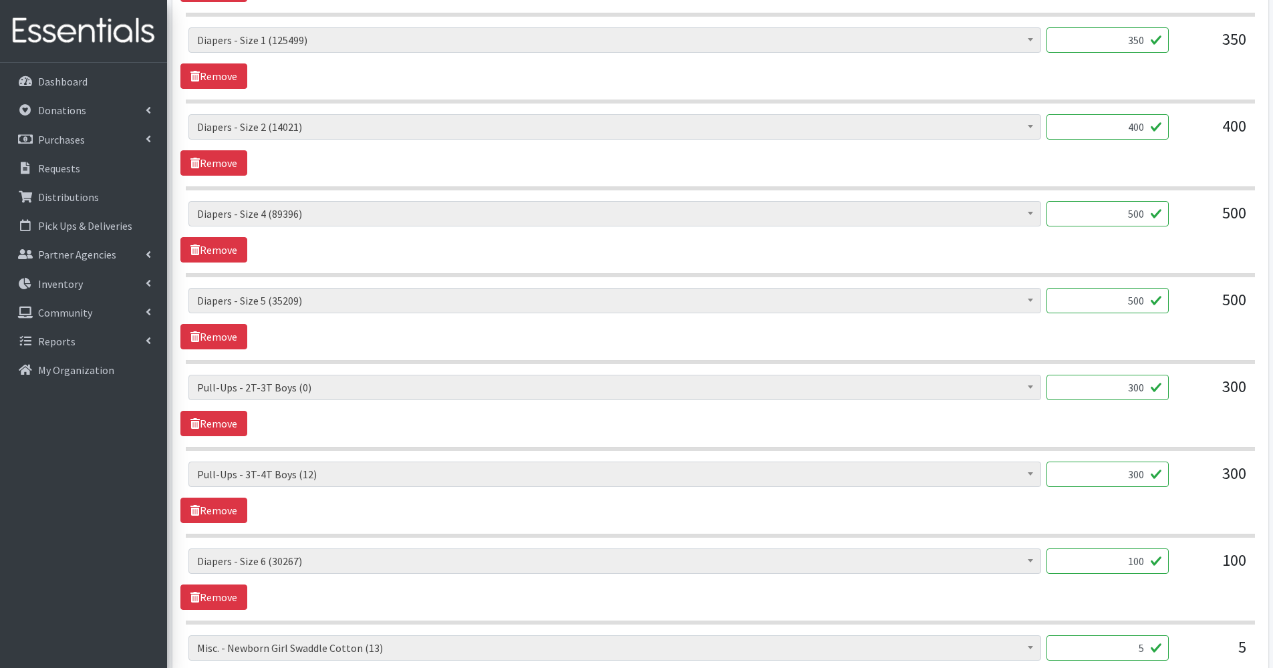
scroll to position [690, 0]
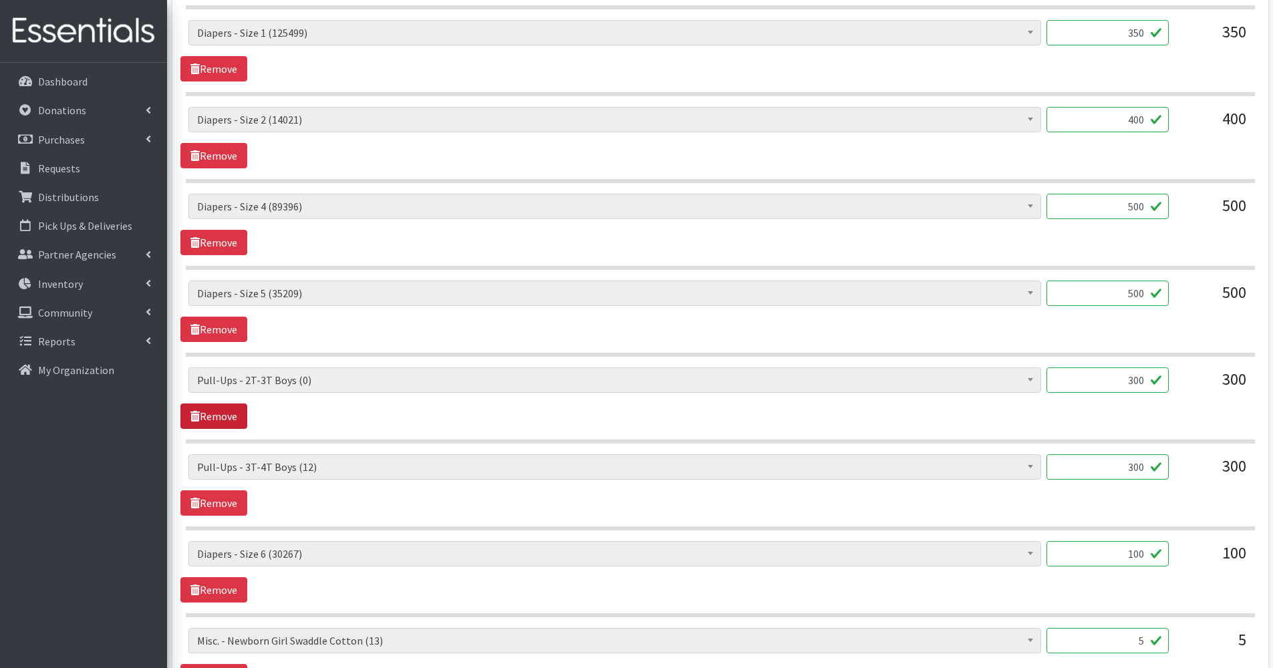
click at [237, 416] on link "Remove" at bounding box center [213, 416] width 67 height 25
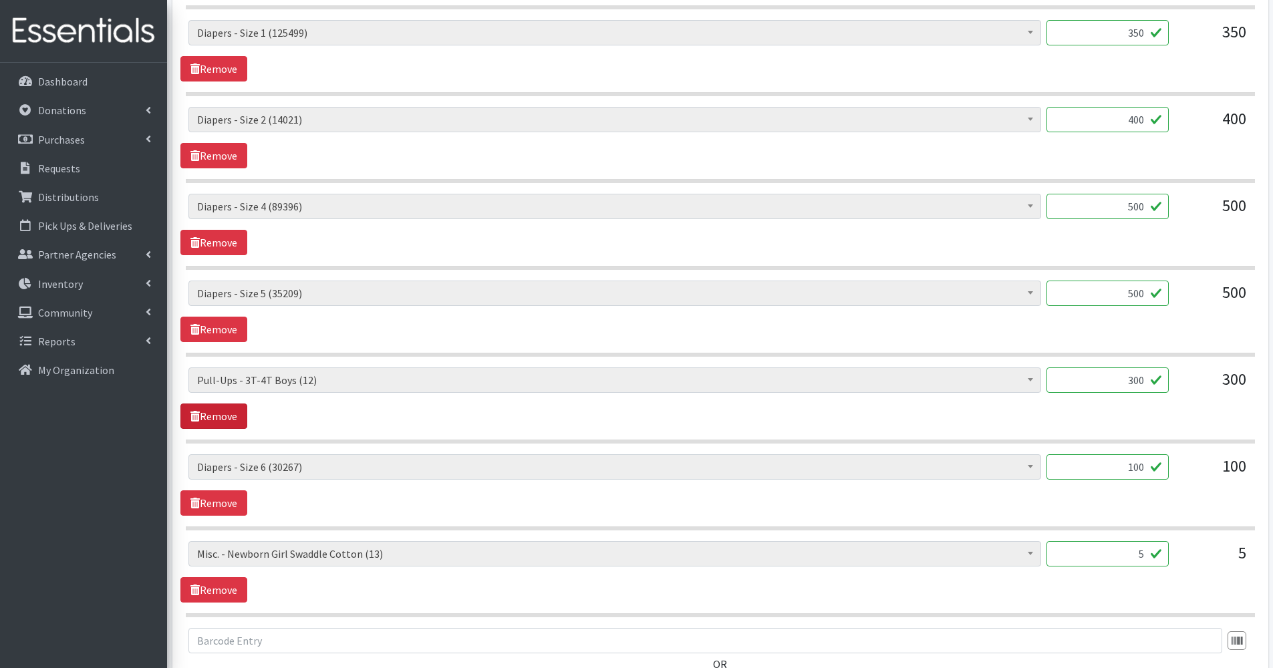
click at [237, 414] on link "Remove" at bounding box center [213, 416] width 67 height 25
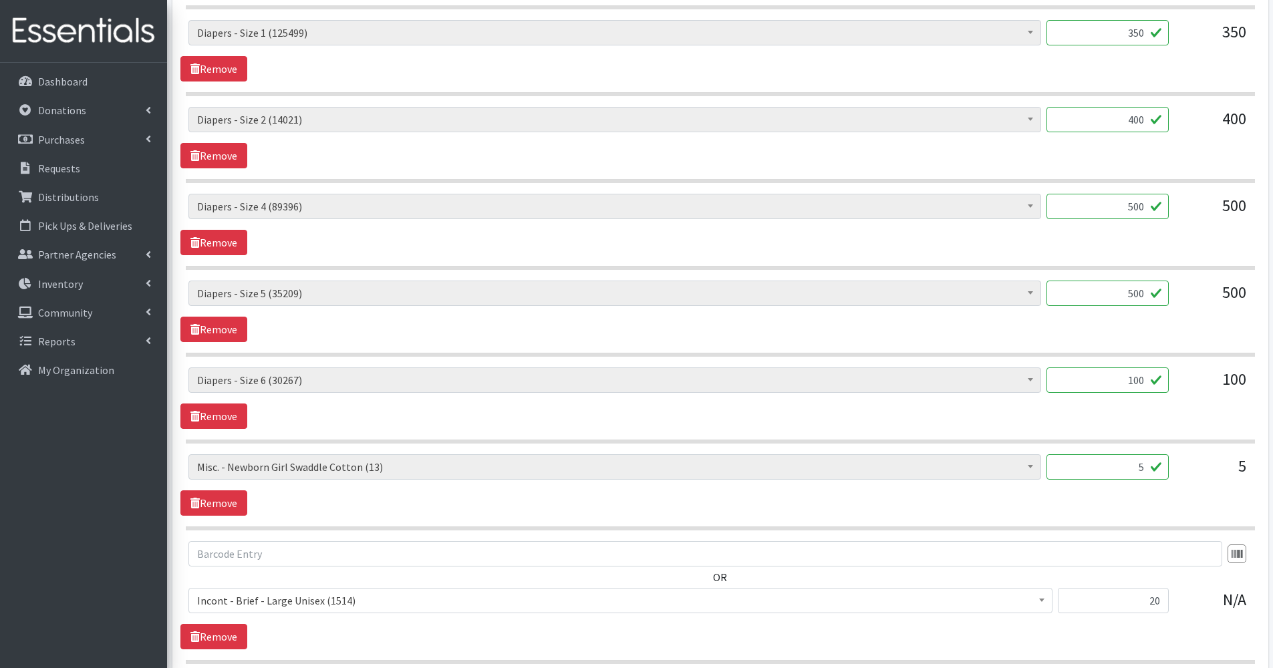
scroll to position [1127, 0]
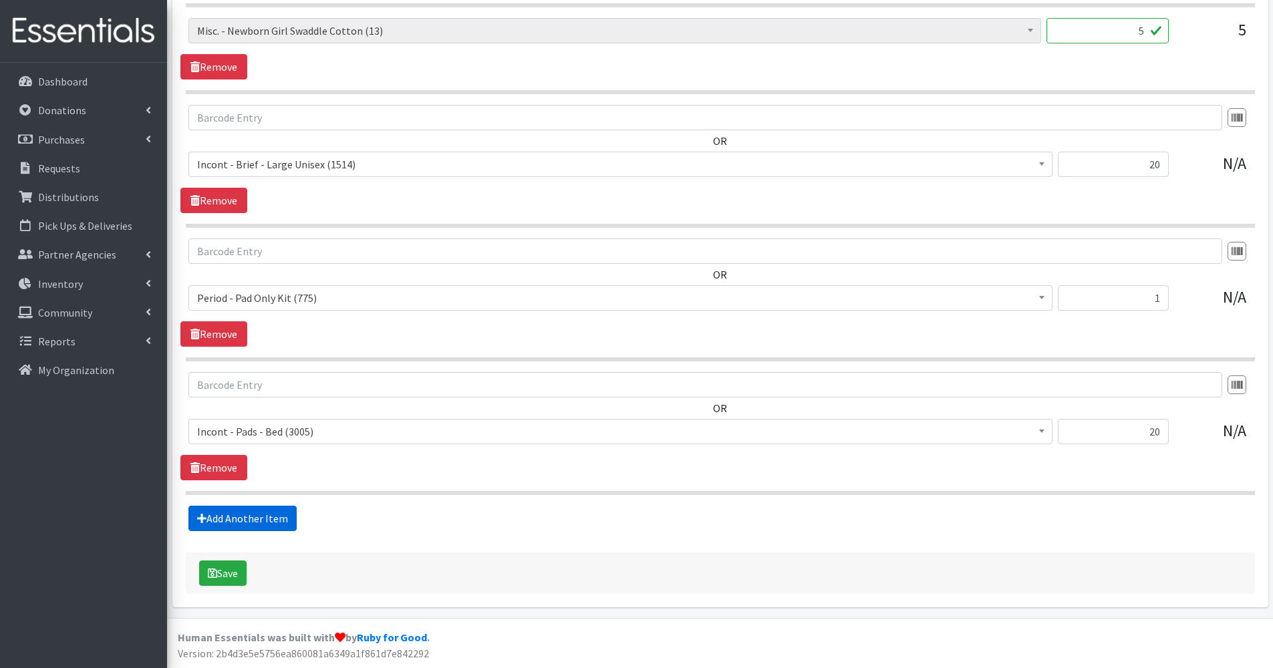
click at [223, 521] on link "Add Another Item" at bounding box center [242, 518] width 108 height 25
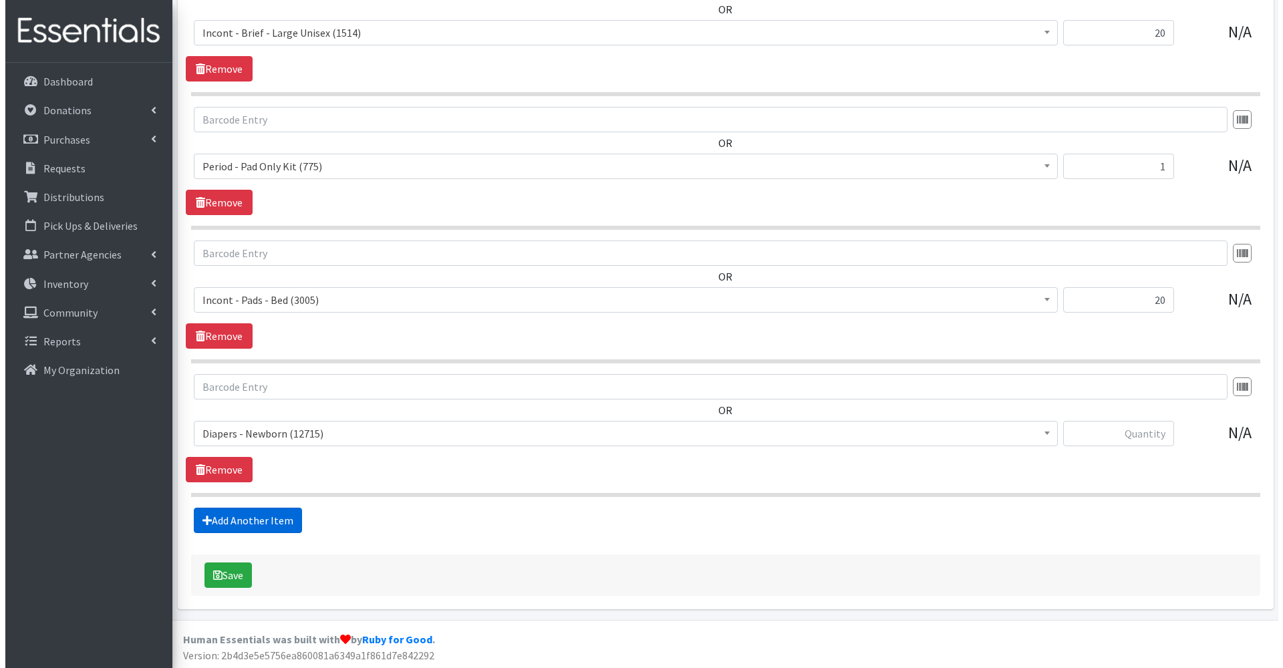
scroll to position [1261, 0]
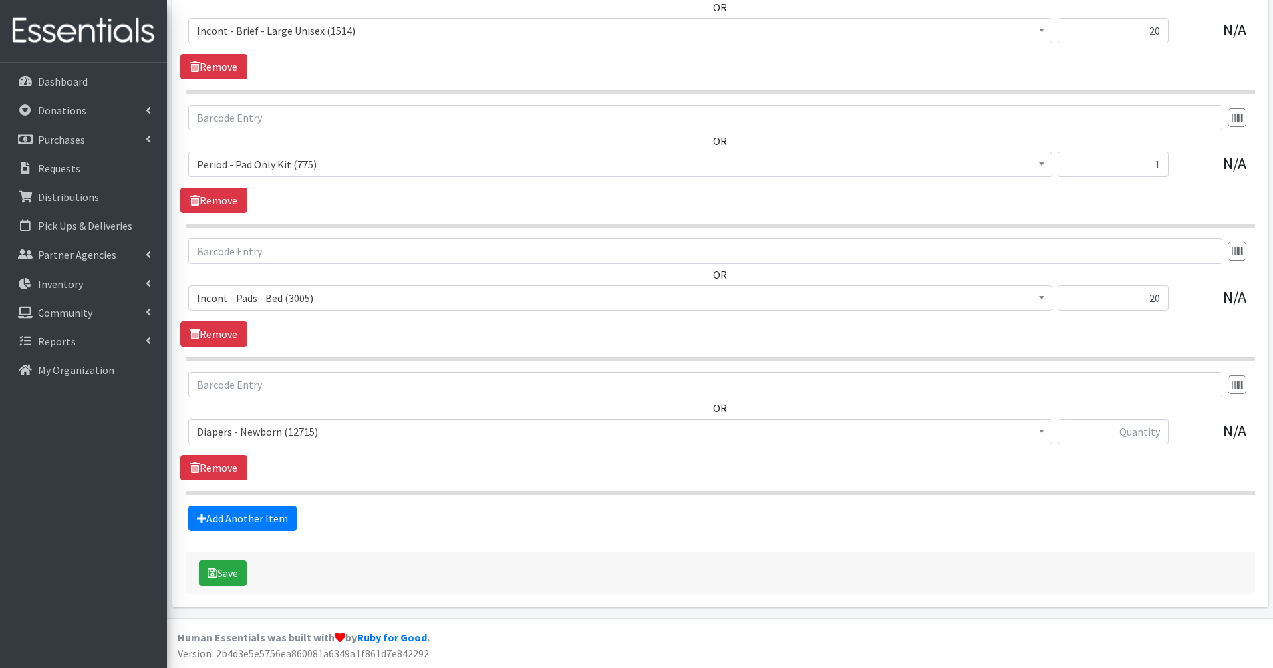
click at [223, 427] on span "Diapers - Newborn (12715)" at bounding box center [620, 431] width 847 height 19
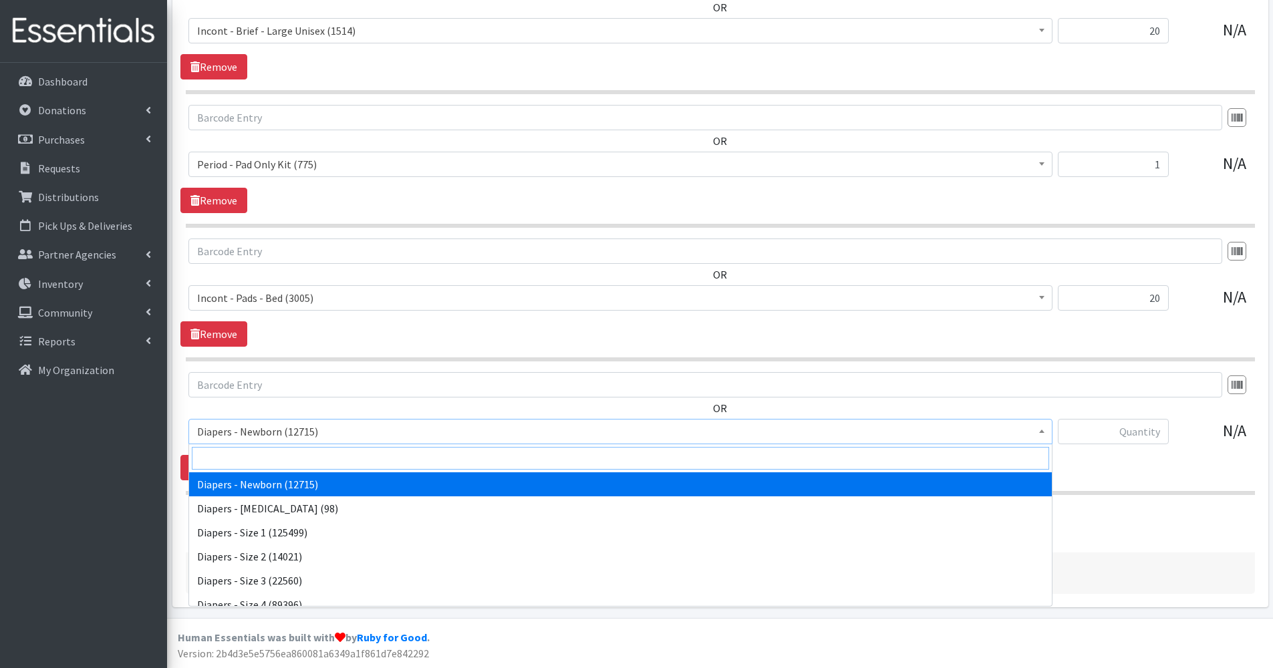
click at [223, 465] on input "search" at bounding box center [621, 458] width 858 height 23
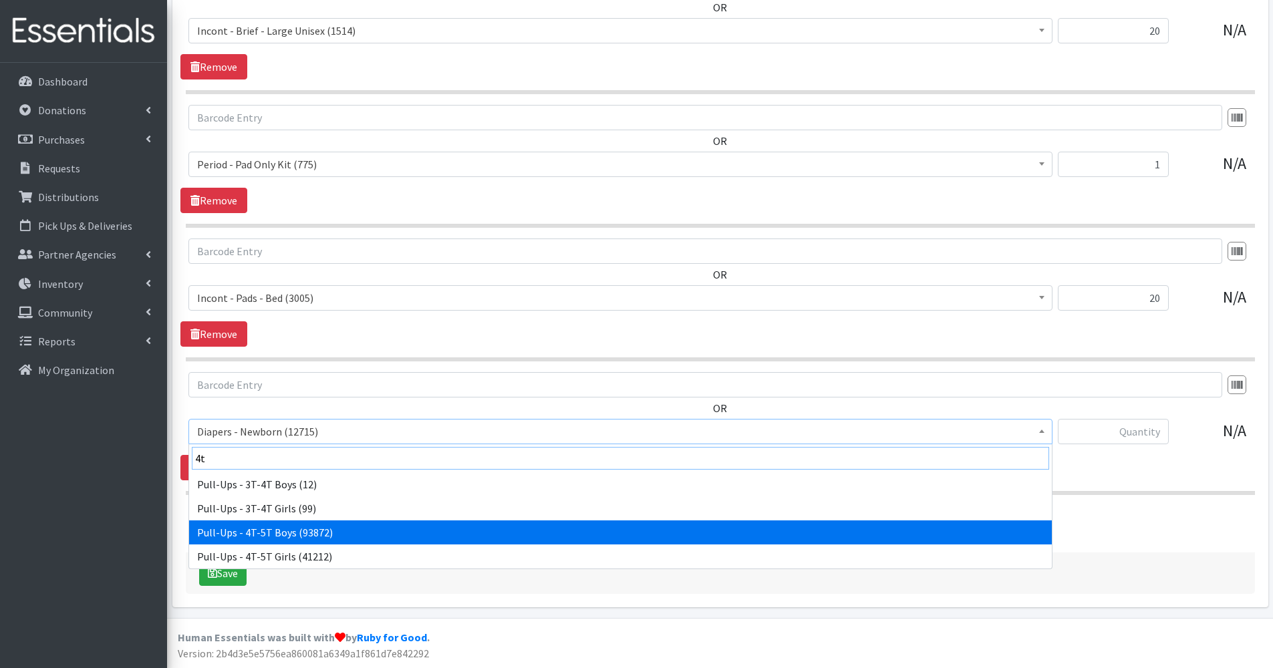
type input "4t"
select select "79"
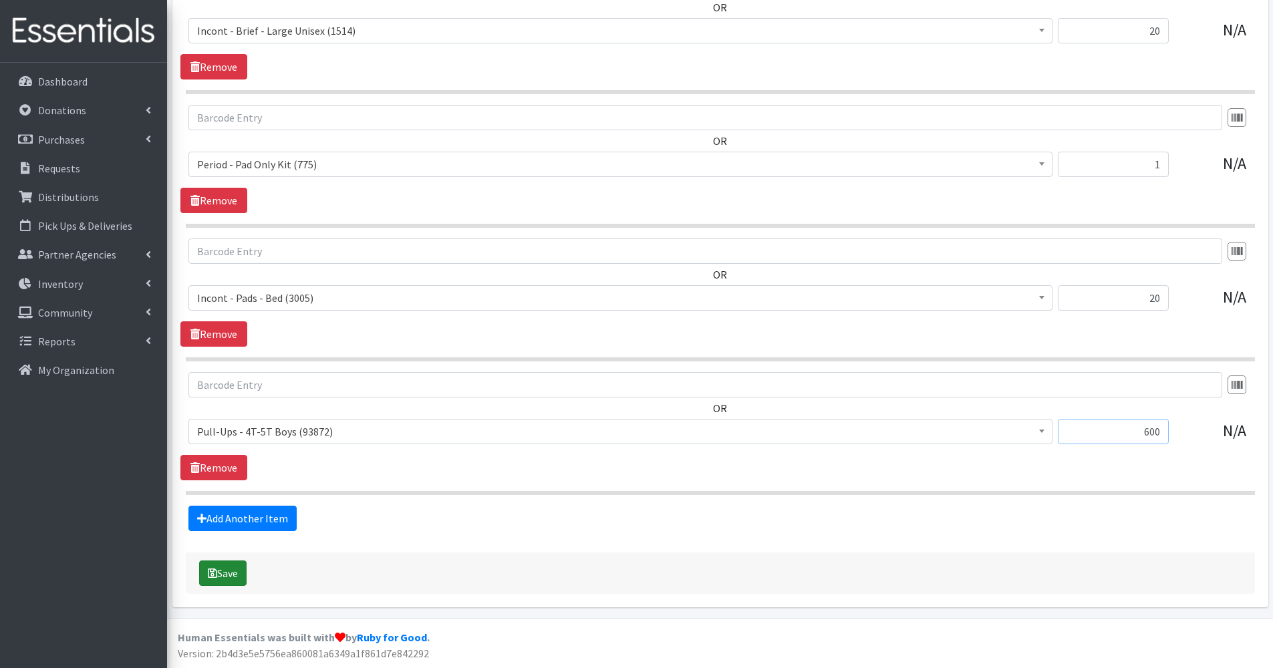
type input "600"
click at [235, 567] on button "Save" at bounding box center [222, 573] width 47 height 25
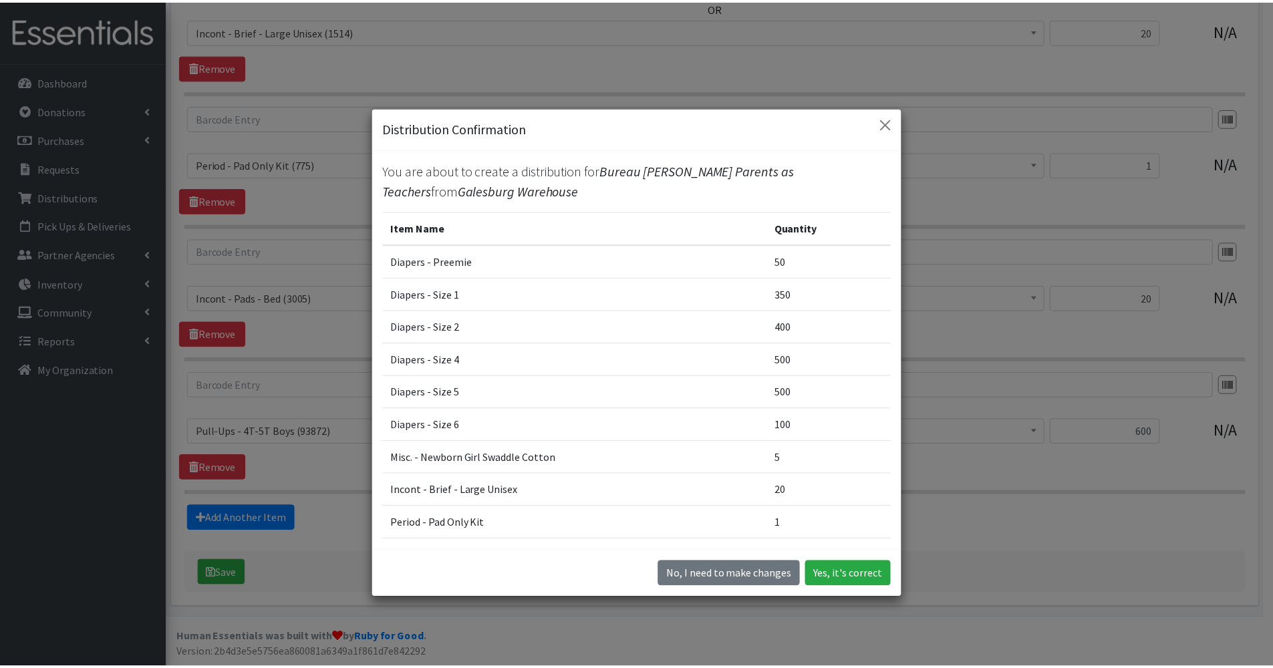
scroll to position [123, 0]
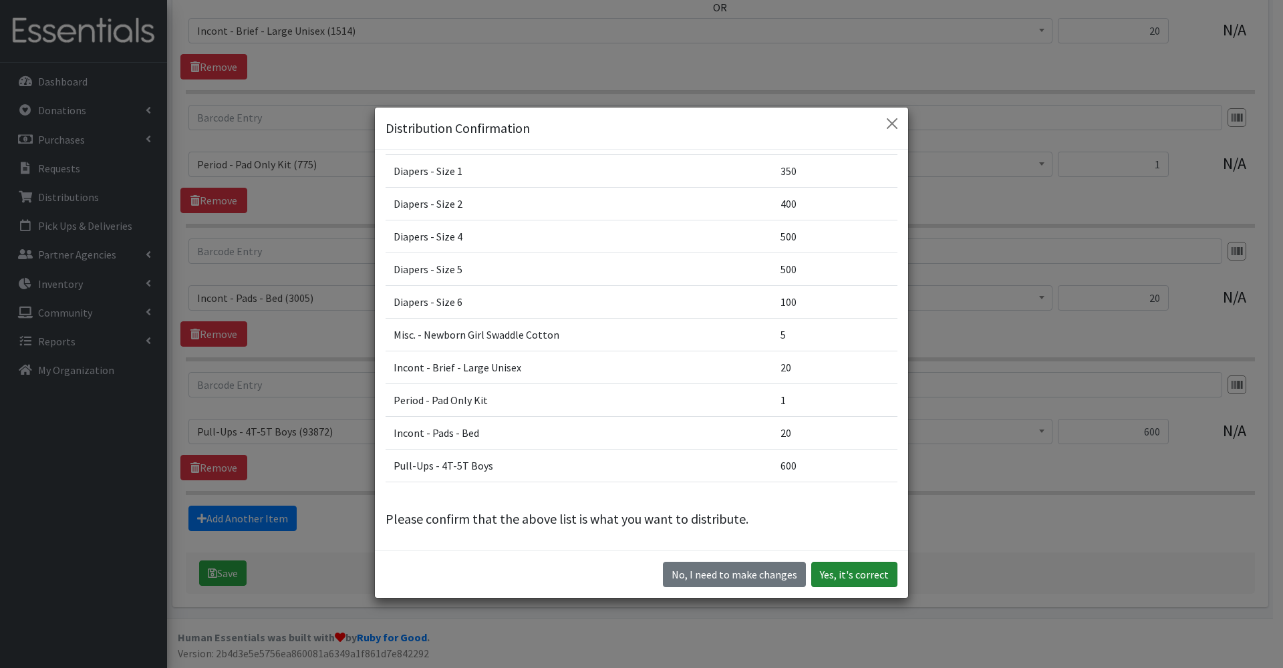
click at [851, 570] on button "Yes, it's correct" at bounding box center [854, 574] width 86 height 25
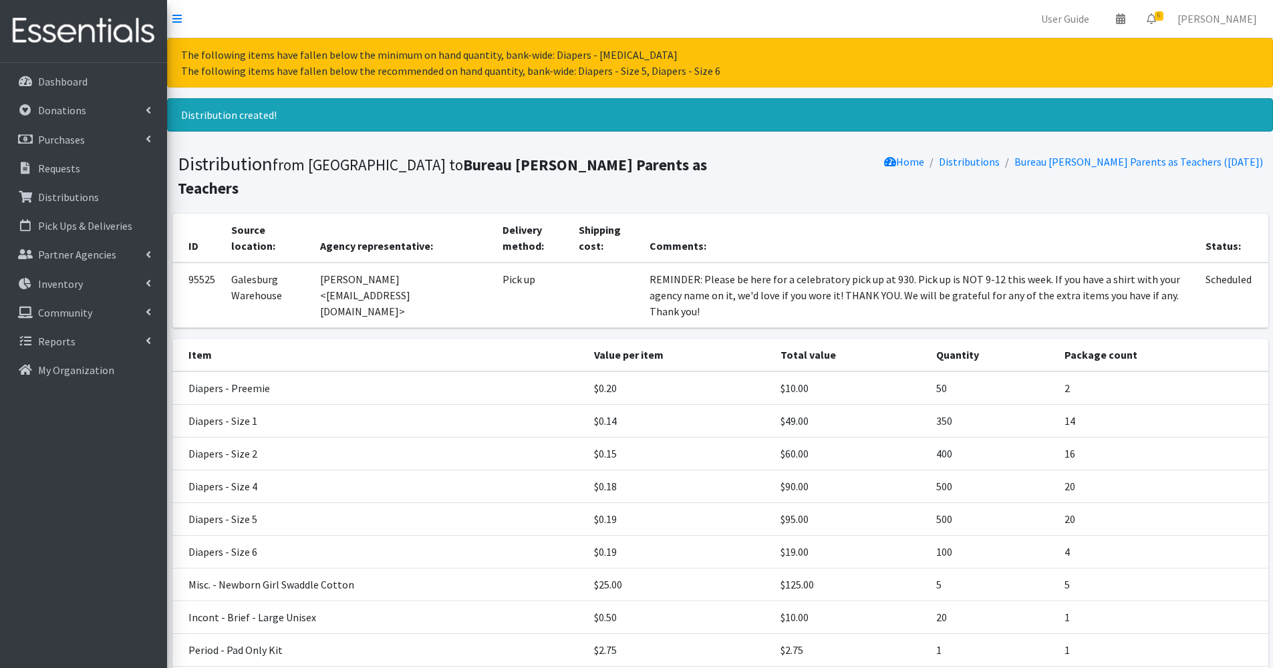
scroll to position [183, 0]
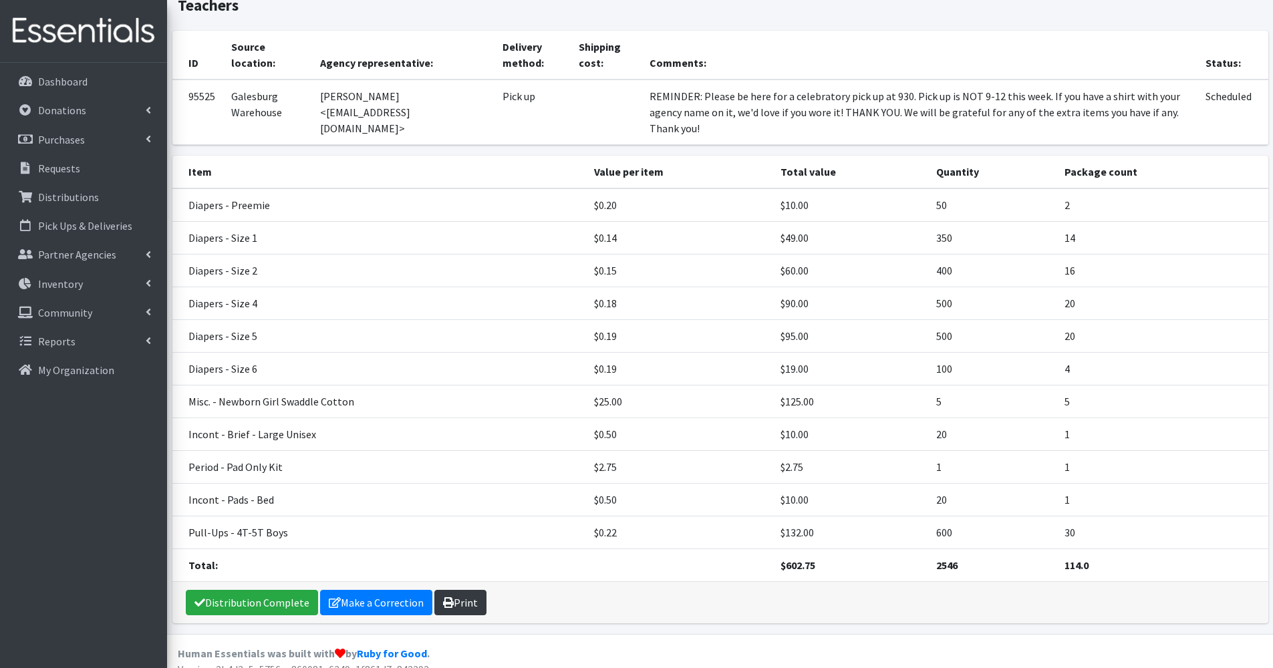
click at [456, 590] on link "Print" at bounding box center [460, 602] width 52 height 25
click at [70, 178] on link "Requests" at bounding box center [83, 168] width 156 height 27
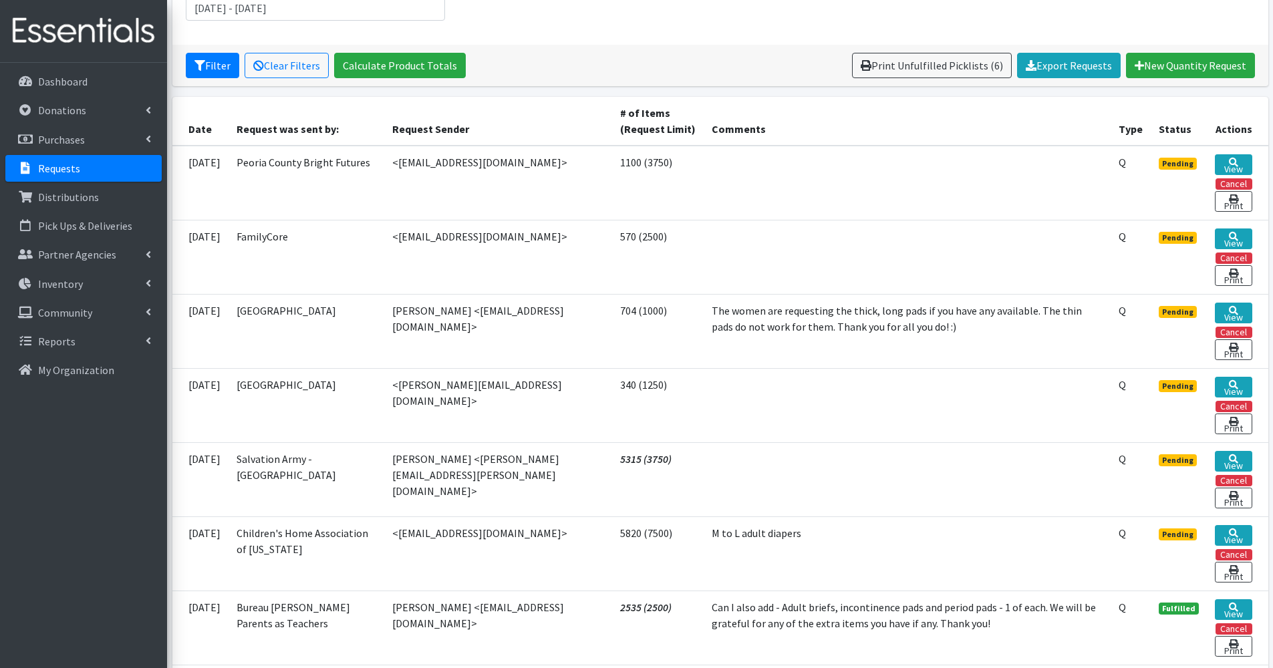
scroll to position [214, 0]
click at [1226, 167] on link "View" at bounding box center [1233, 165] width 37 height 21
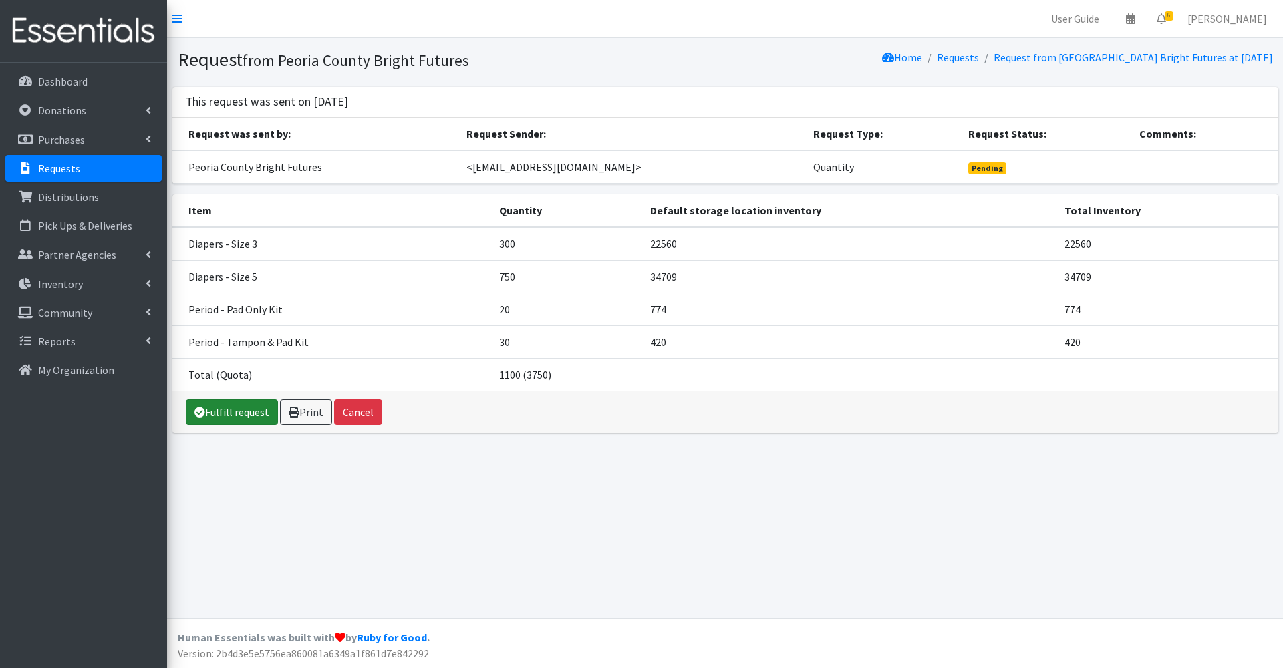
click at [244, 412] on link "Fulfill request" at bounding box center [232, 412] width 92 height 25
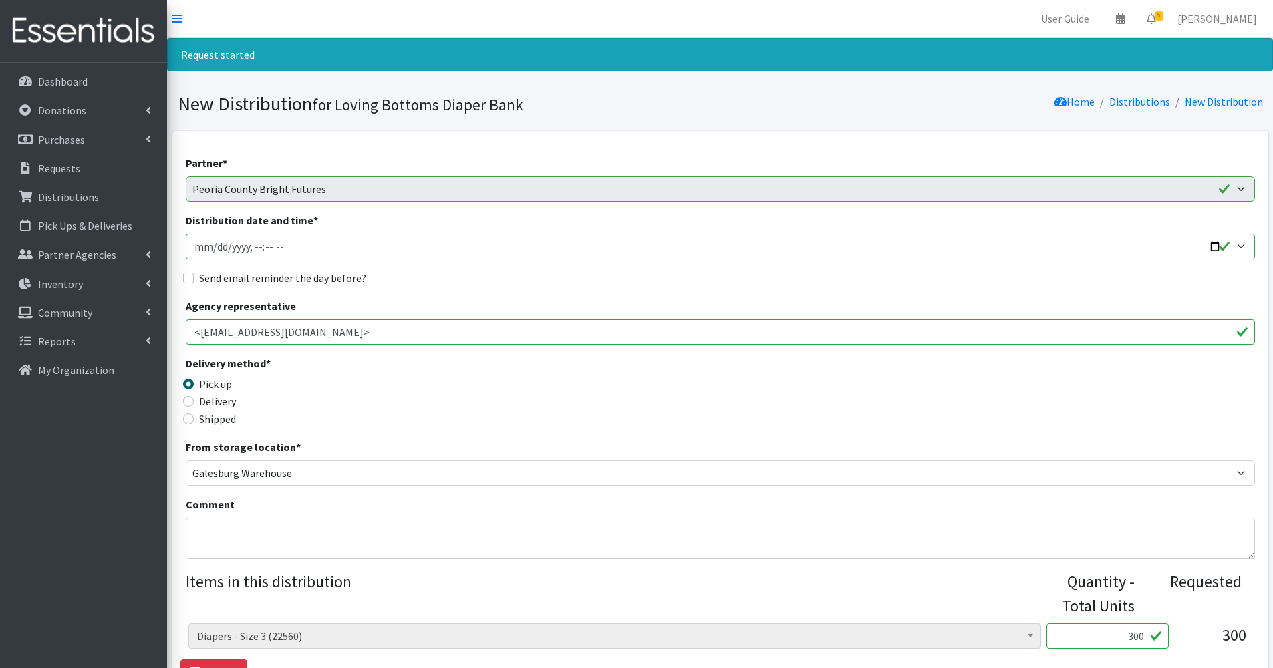
click at [216, 245] on input "Distribution date and time *" at bounding box center [720, 246] width 1069 height 25
click at [1211, 248] on input "Distribution date and time *" at bounding box center [720, 246] width 1069 height 25
type input "[DATE]T09:00"
click at [477, 291] on div "Partner * Abilities Plus Boots & Blessings Boys & Girls Club of Greater Peoria …" at bounding box center [720, 576] width 1069 height 842
click at [320, 278] on label "Send email reminder the day before?" at bounding box center [282, 278] width 167 height 16
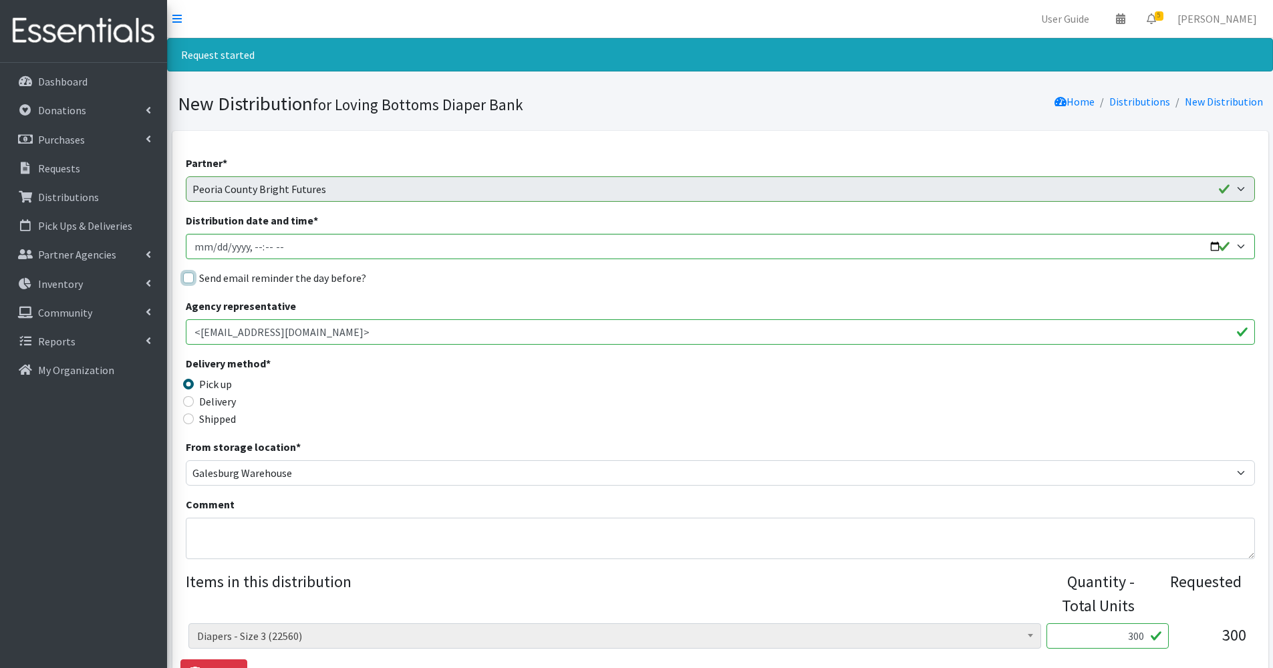
click at [194, 278] on input "Send email reminder the day before?" at bounding box center [188, 278] width 11 height 11
checkbox input "true"
click at [395, 279] on div "Send email reminder the day before?" at bounding box center [720, 278] width 1069 height 16
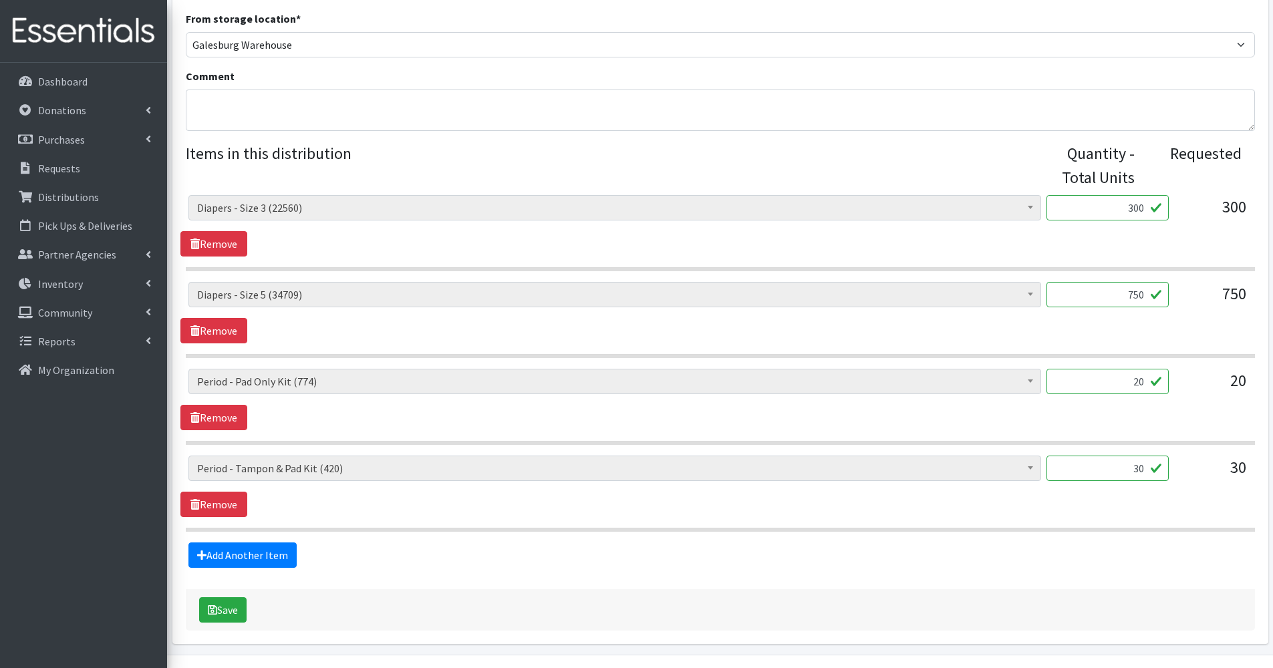
scroll to position [429, 0]
click at [229, 612] on button "Save" at bounding box center [222, 609] width 47 height 25
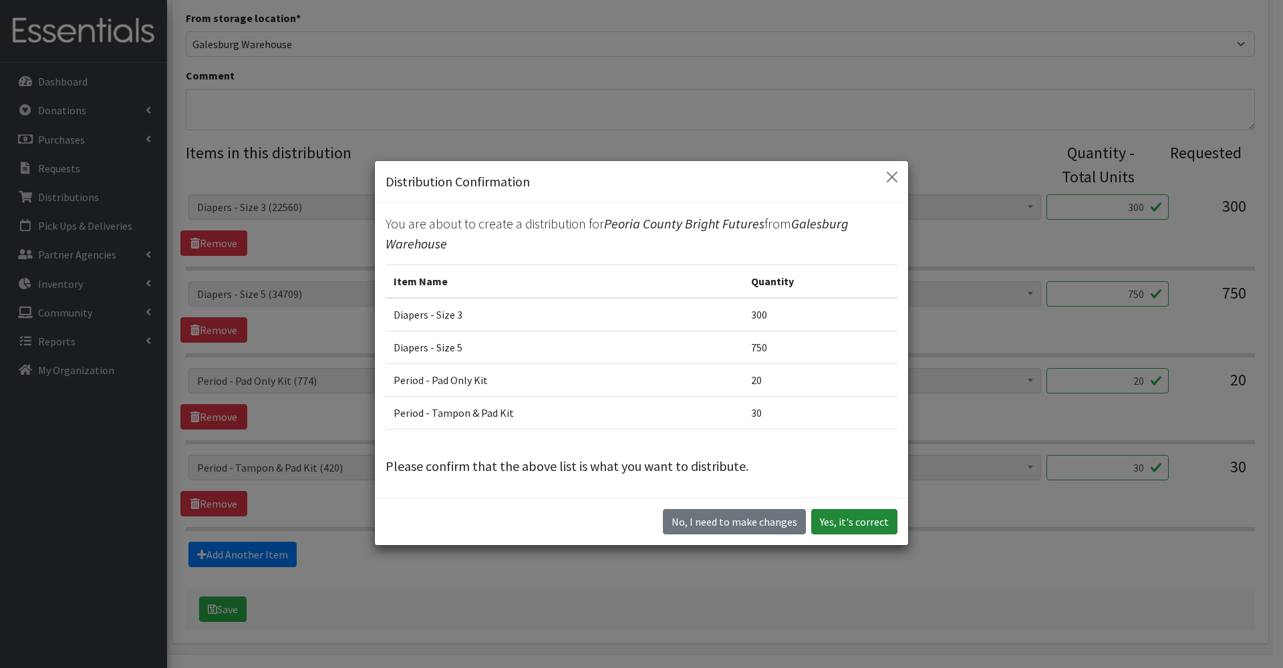
click at [815, 520] on button "Yes, it's correct" at bounding box center [854, 521] width 86 height 25
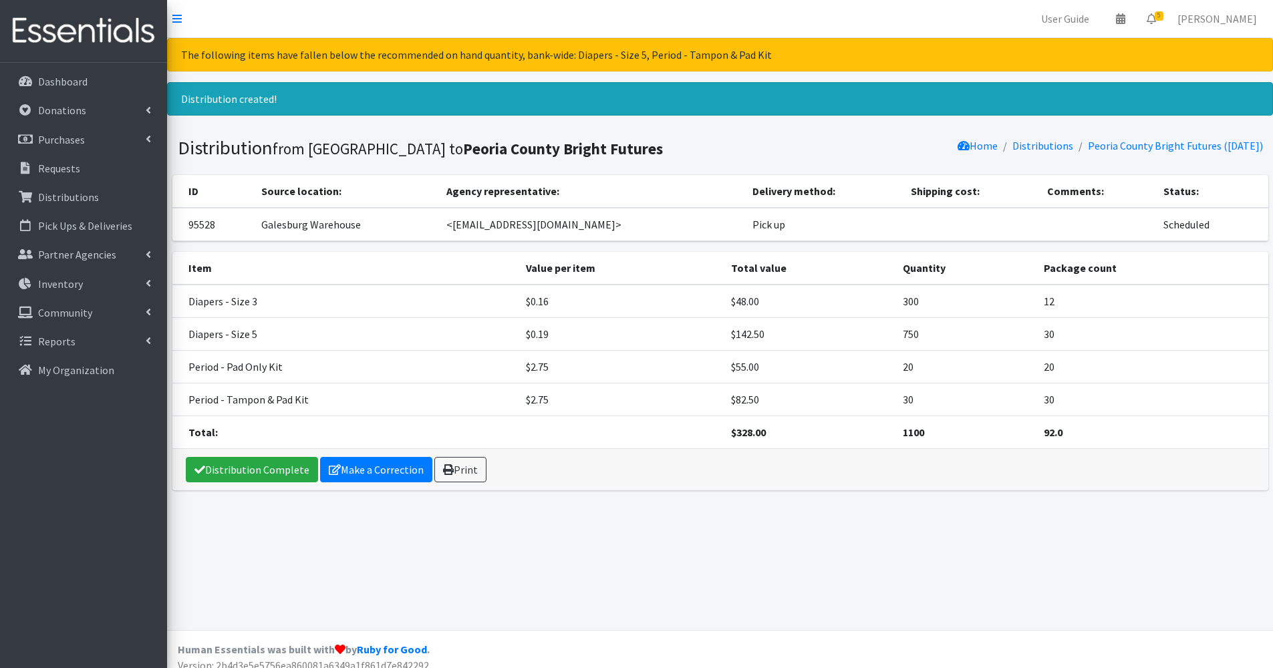
scroll to position [12, 0]
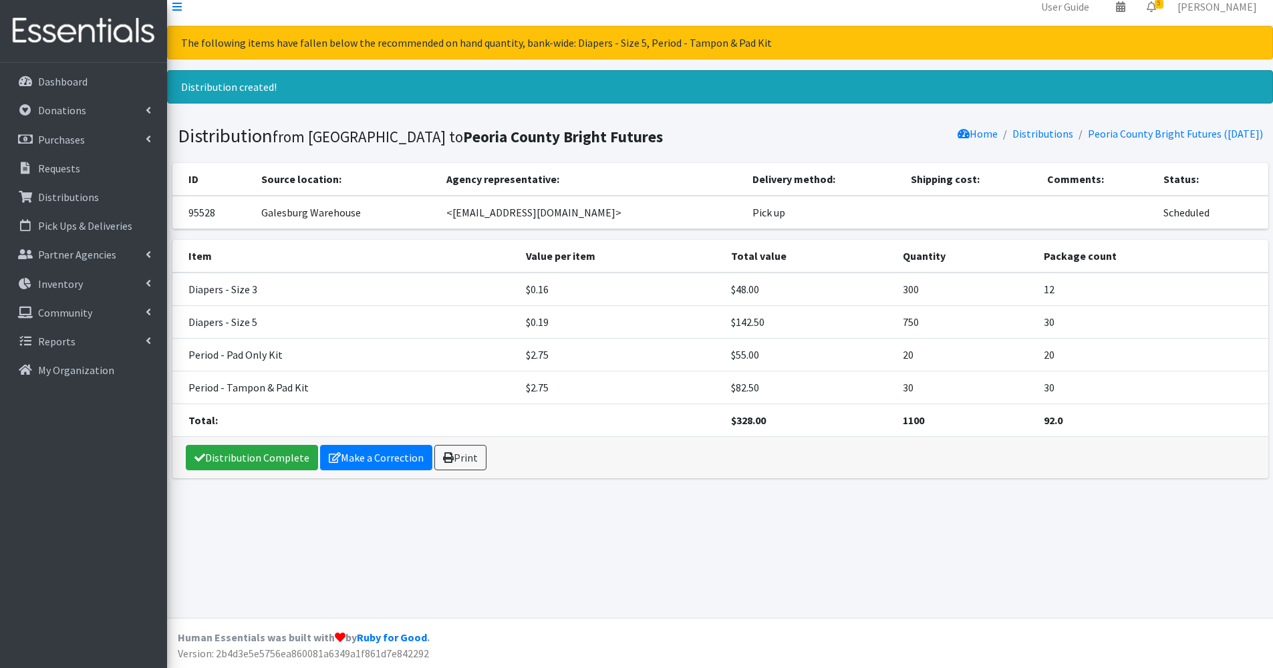
click at [481, 471] on div "Distribution Complete Make a Correction Print" at bounding box center [720, 457] width 1096 height 41
click at [473, 462] on link "Print" at bounding box center [460, 457] width 52 height 25
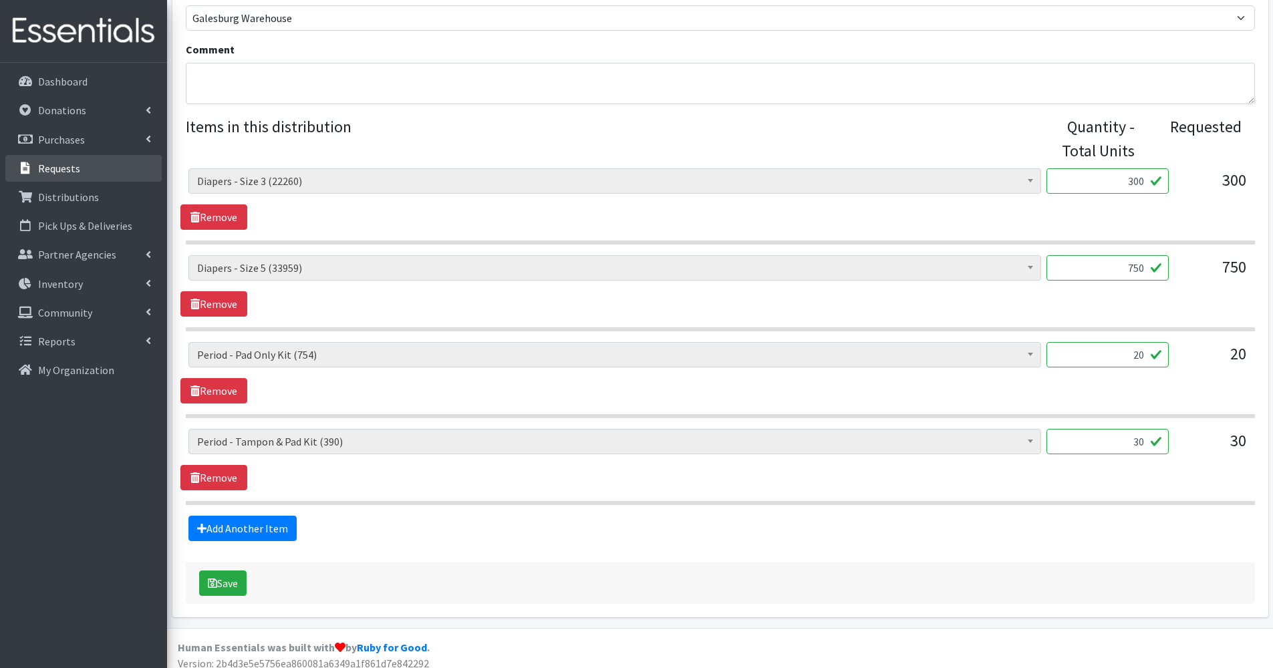
scroll to position [421, 0]
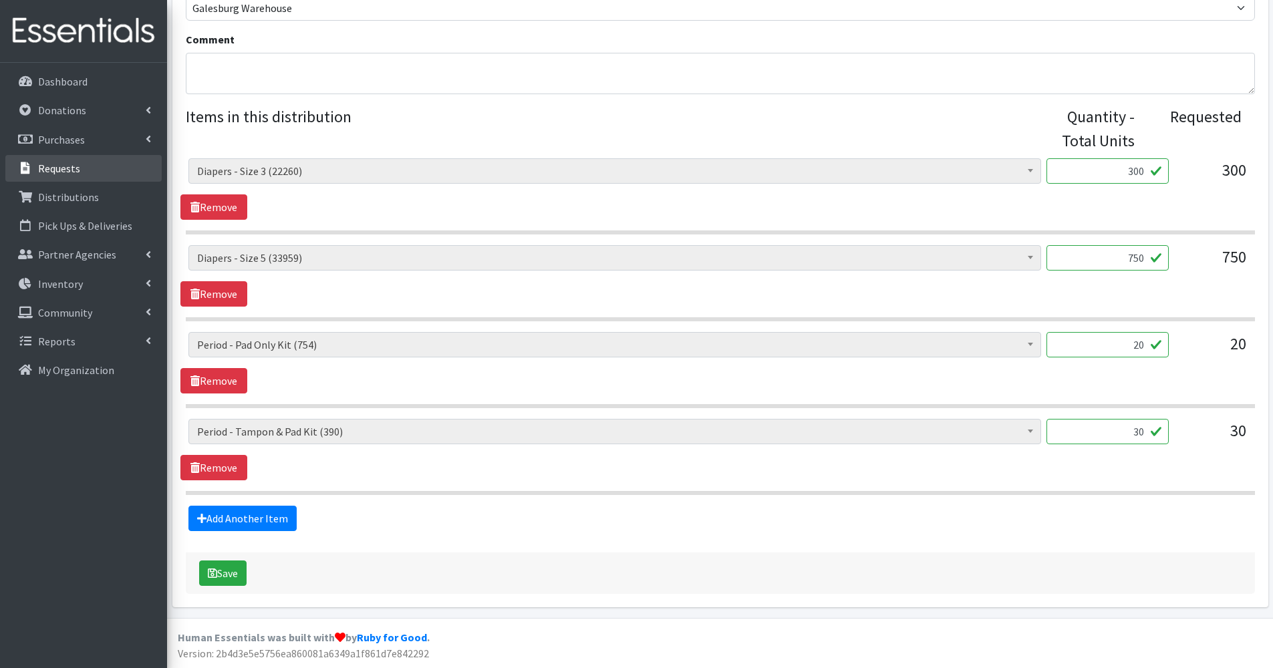
click at [98, 166] on link "Requests" at bounding box center [83, 168] width 156 height 27
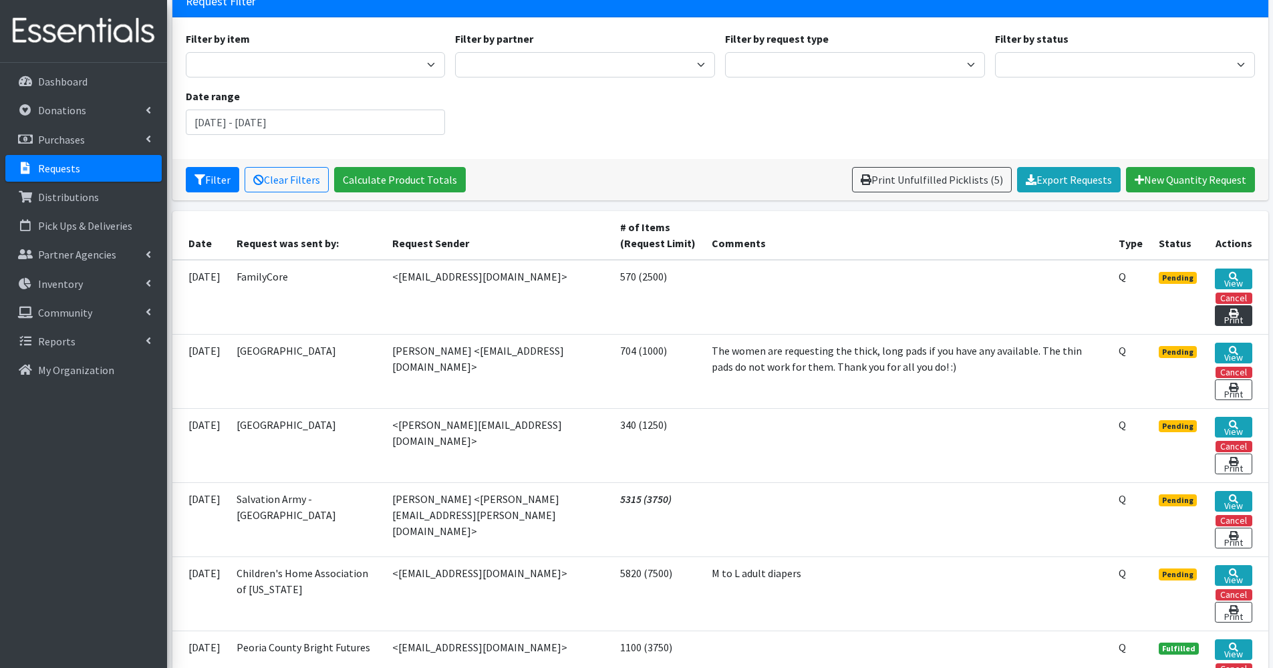
scroll to position [101, 0]
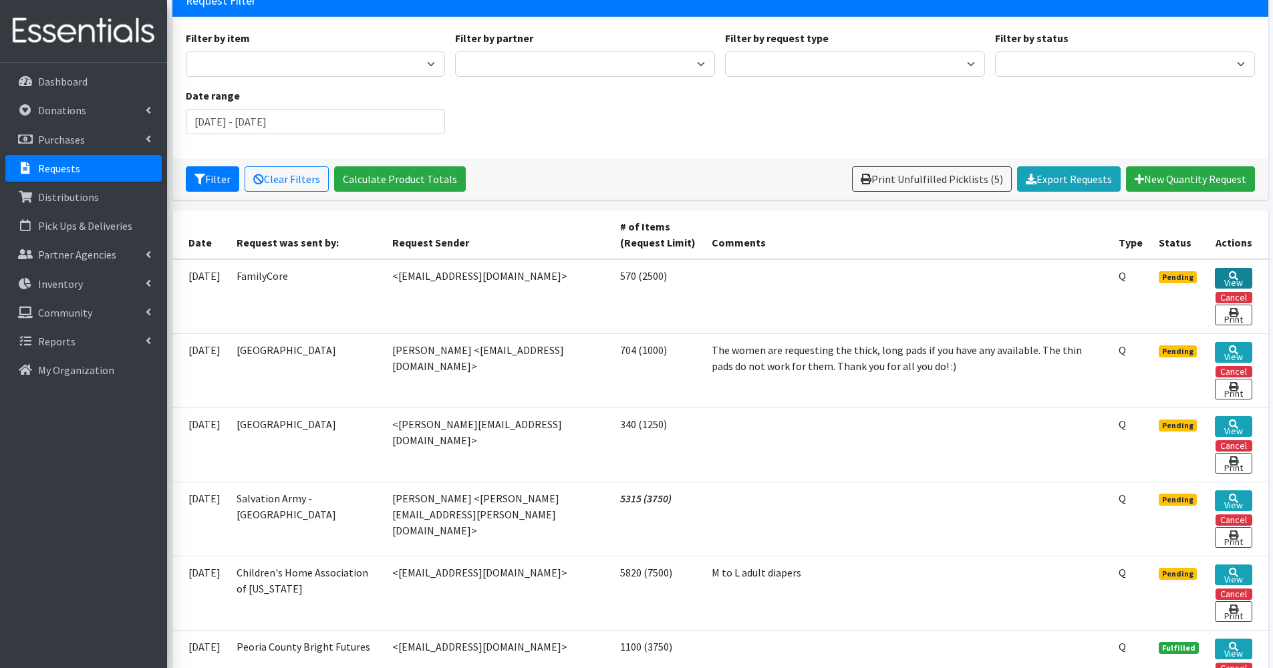
click at [1227, 275] on link "View" at bounding box center [1233, 278] width 37 height 21
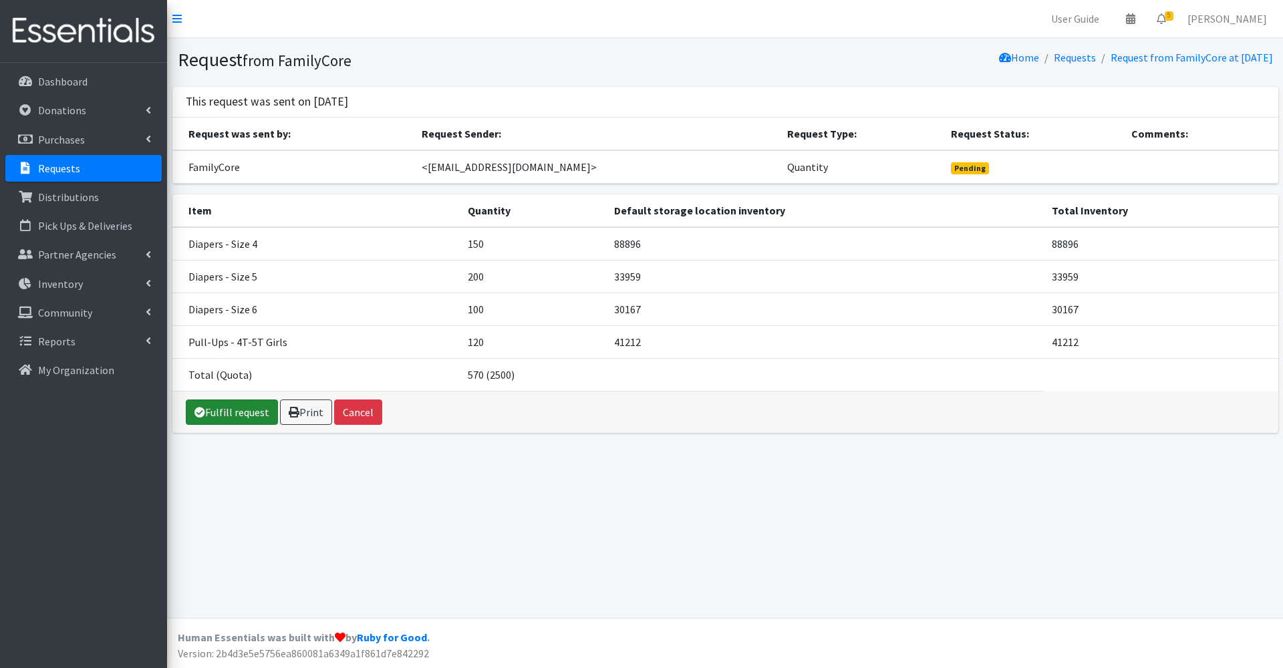
click at [227, 406] on link "Fulfill request" at bounding box center [232, 412] width 92 height 25
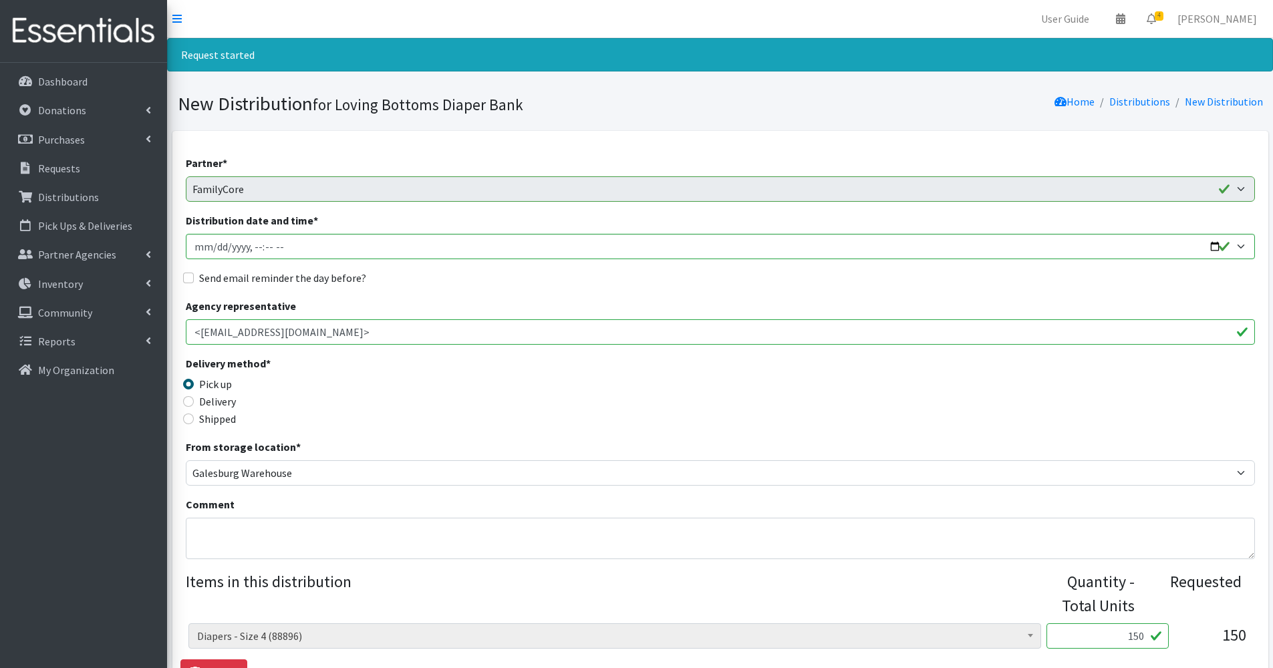
click at [221, 281] on label "Send email reminder the day before?" at bounding box center [282, 278] width 167 height 16
click at [194, 281] on input "Send email reminder the day before?" at bounding box center [188, 278] width 11 height 11
checkbox input "true"
click at [1221, 246] on input "Distribution date and time *" at bounding box center [720, 246] width 1069 height 25
type input "2025-09-10T09:01"
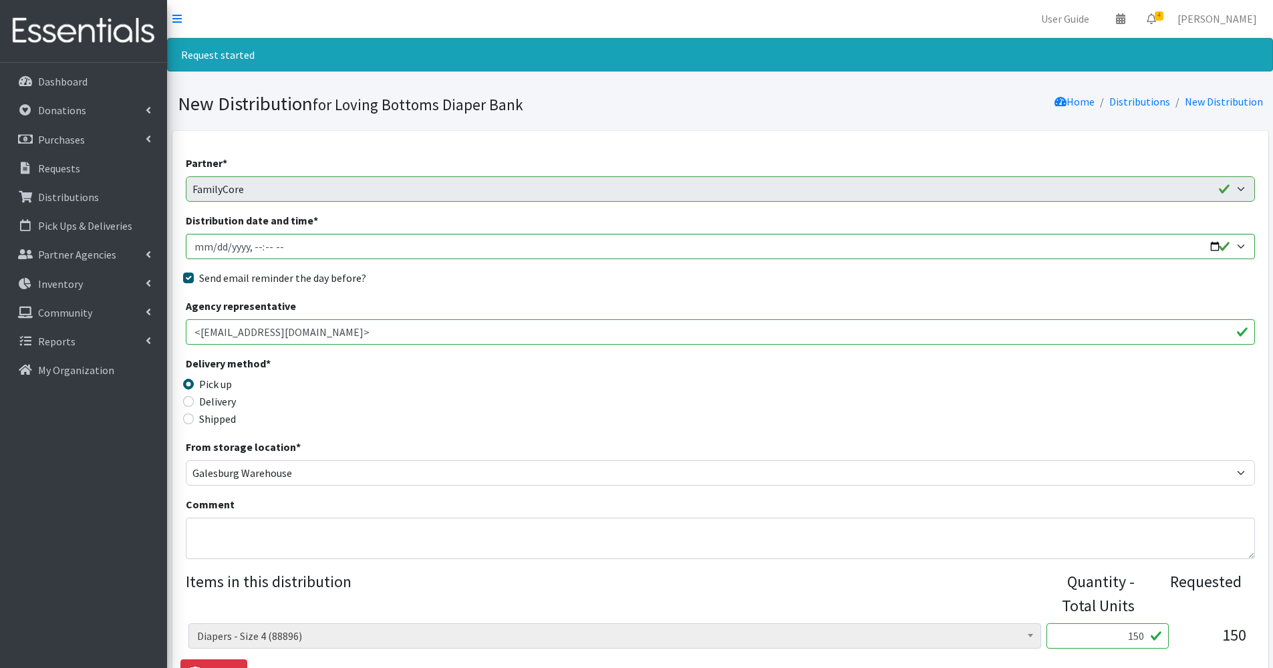
click at [491, 295] on div "Partner * Abilities Plus Boots & Blessings Boys & Girls Club of Greater Peoria …" at bounding box center [720, 576] width 1069 height 842
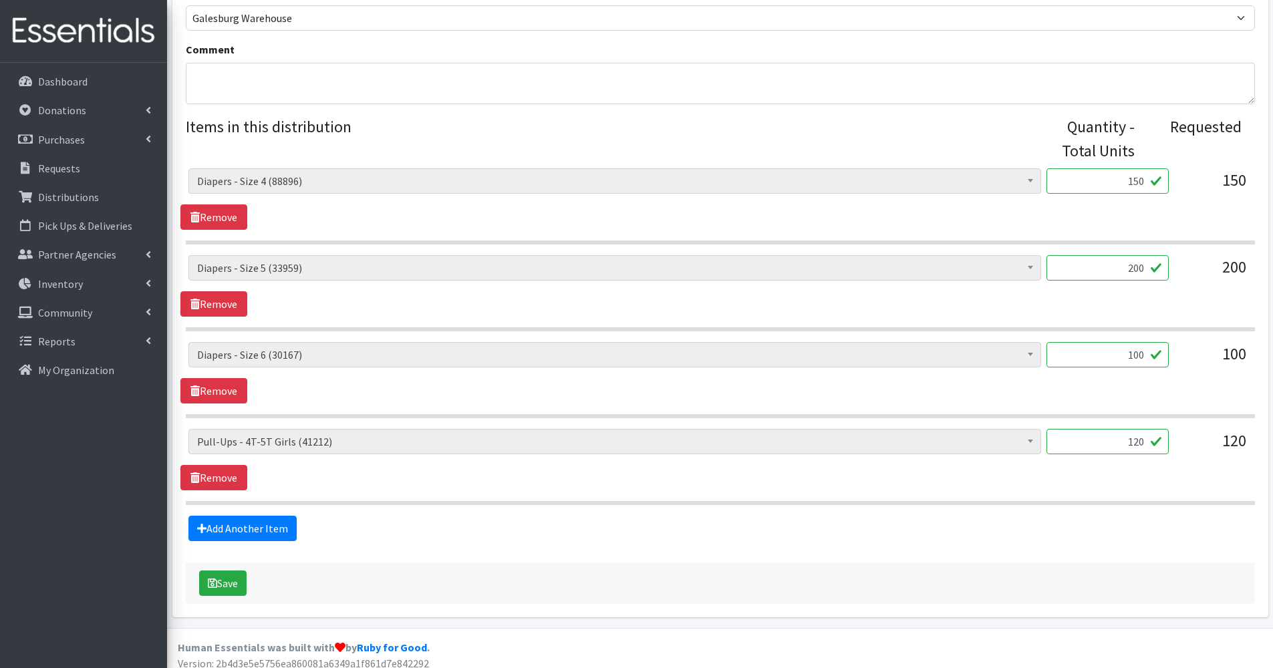
scroll to position [457, 0]
click at [239, 574] on button "Save" at bounding box center [222, 581] width 47 height 25
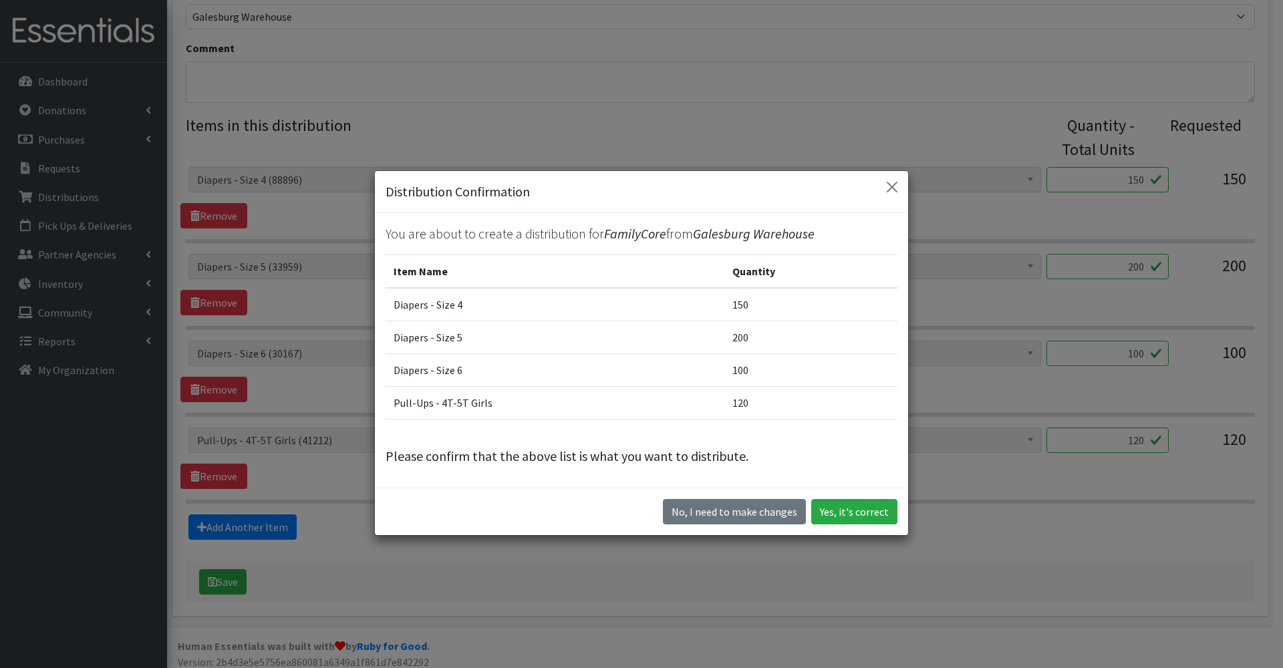
click at [832, 497] on div "No, I need to make changes Yes, it's correct" at bounding box center [641, 511] width 533 height 47
click at [834, 507] on button "Yes, it's correct" at bounding box center [854, 511] width 86 height 25
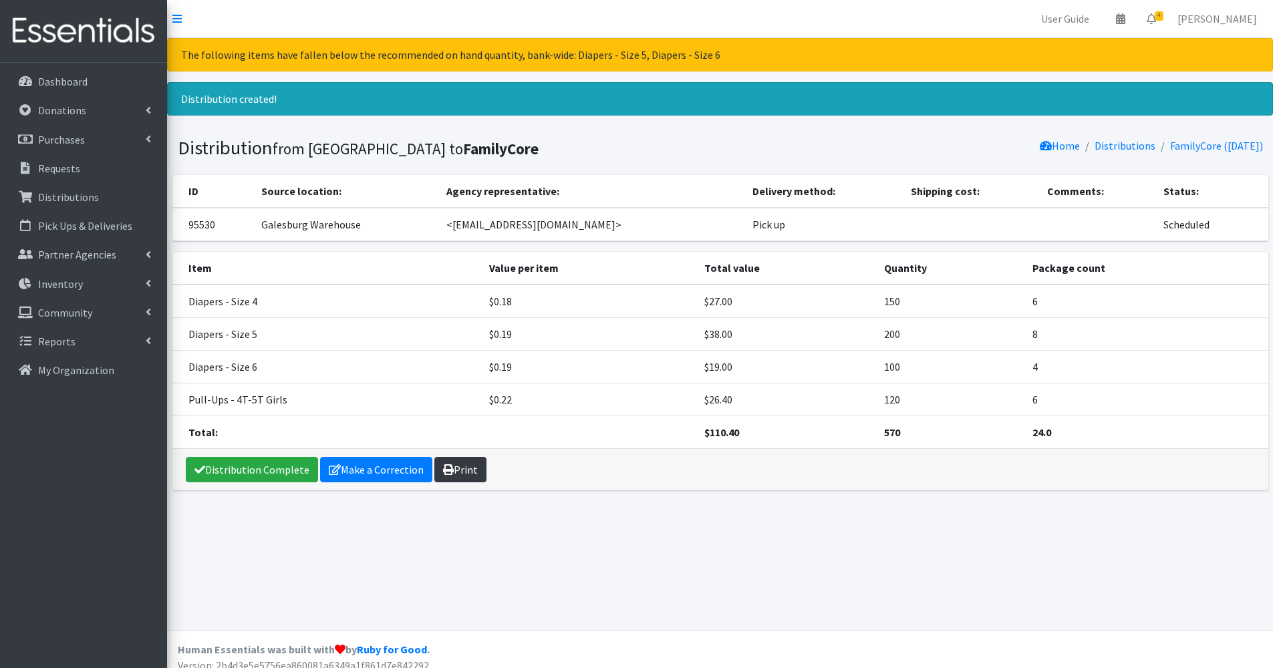
click at [453, 474] on link "Print" at bounding box center [460, 469] width 52 height 25
click at [84, 176] on link "Requests" at bounding box center [83, 168] width 156 height 27
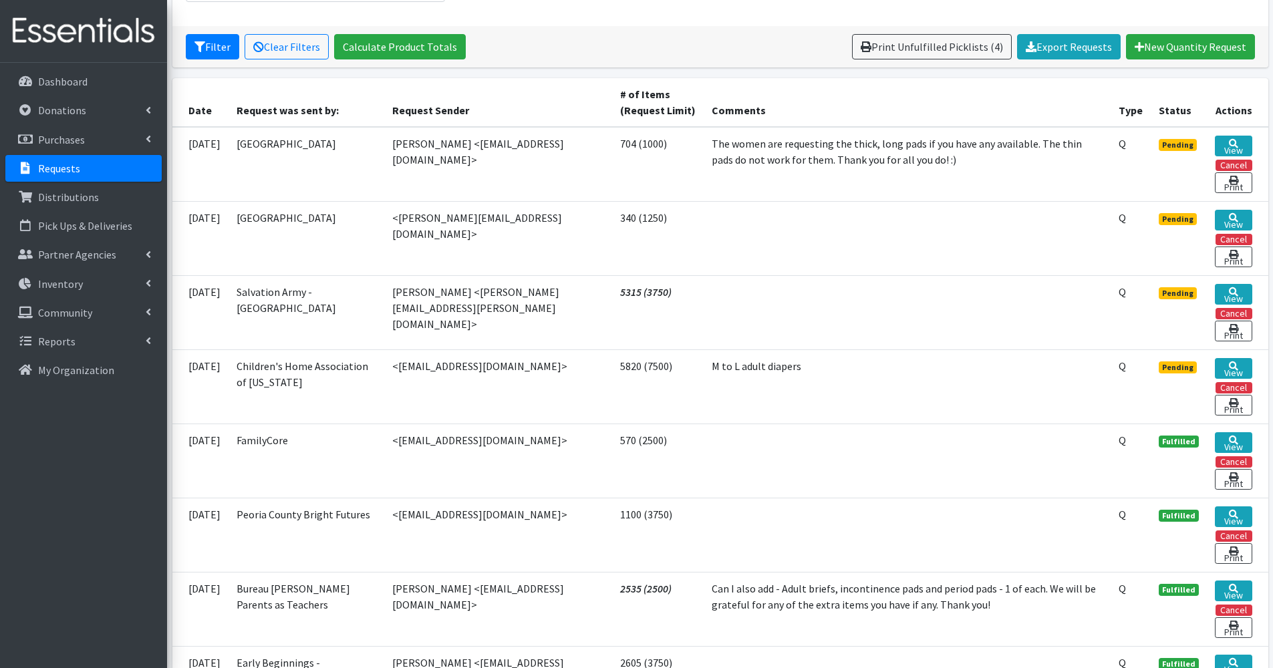
scroll to position [234, 0]
click at [1226, 217] on link "View" at bounding box center [1233, 219] width 37 height 21
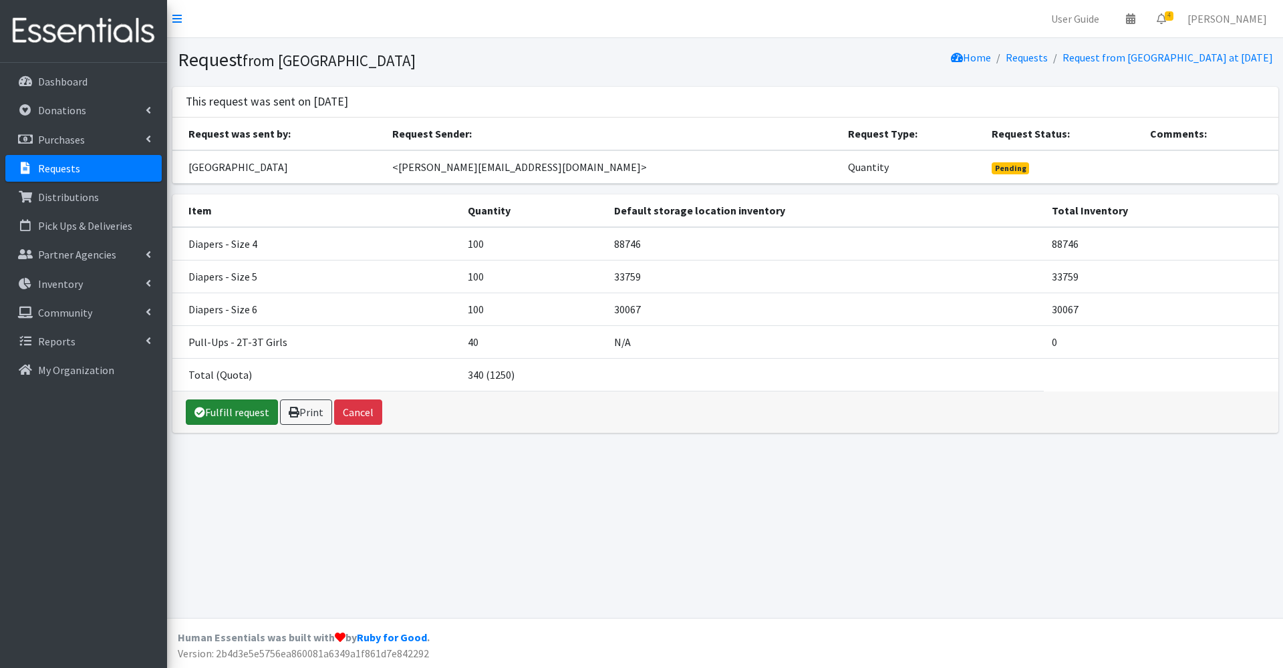
click at [241, 408] on link "Fulfill request" at bounding box center [232, 412] width 92 height 25
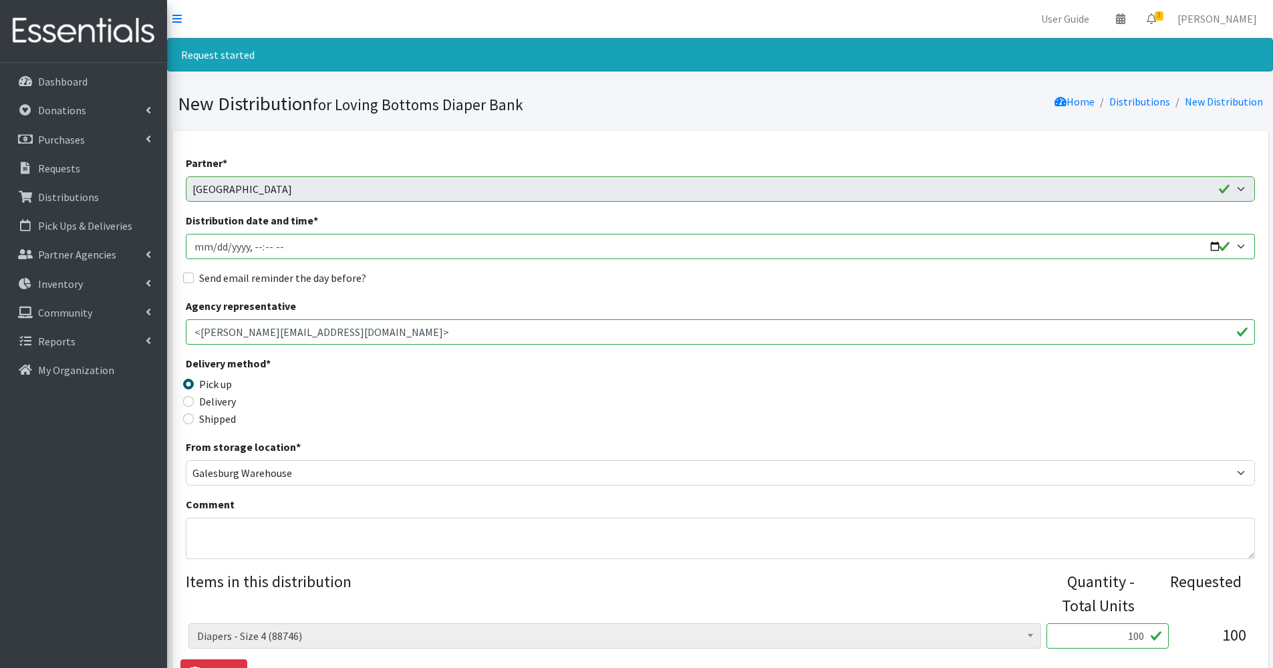
click at [1215, 244] on input "Distribution date and time *" at bounding box center [720, 246] width 1069 height 25
type input "2025-09-17T09:01"
click at [464, 292] on div "Partner * Abilities Plus Boots & Blessings Boys & Girls Club of Greater Peoria …" at bounding box center [720, 576] width 1069 height 842
click at [269, 285] on label "Send email reminder the day before?" at bounding box center [282, 278] width 167 height 16
click at [194, 283] on input "Send email reminder the day before?" at bounding box center [188, 278] width 11 height 11
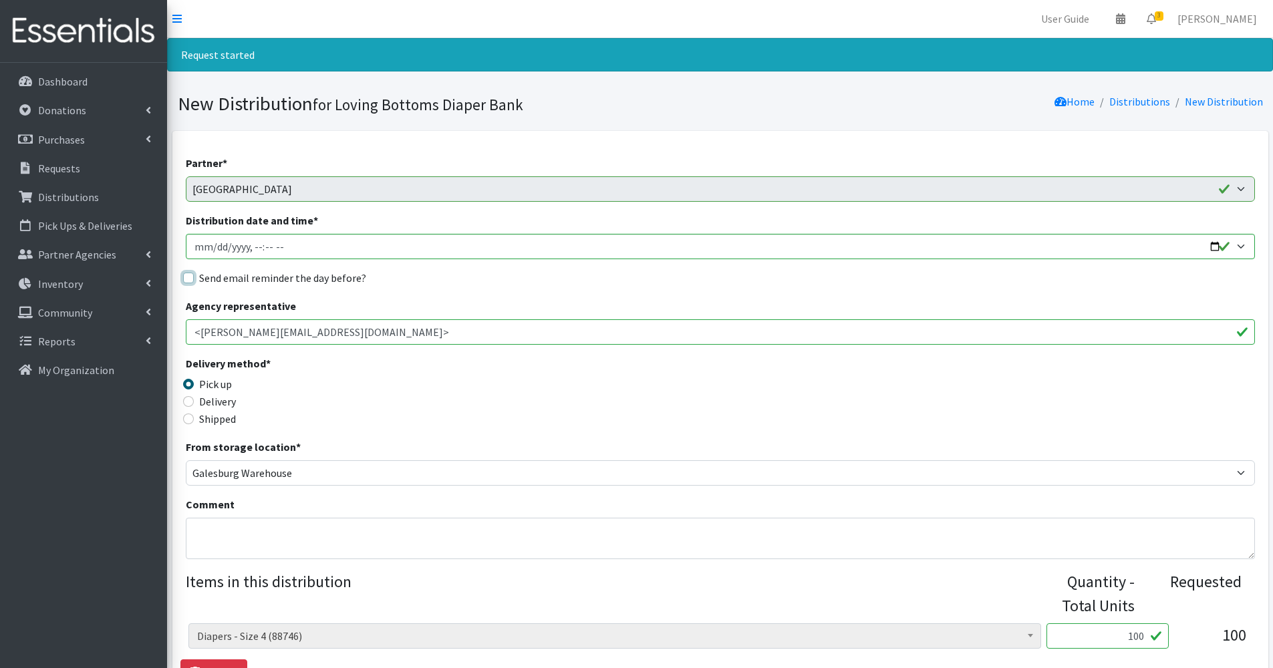
checkbox input "true"
click at [398, 384] on div "Pick up" at bounding box center [319, 384] width 267 height 16
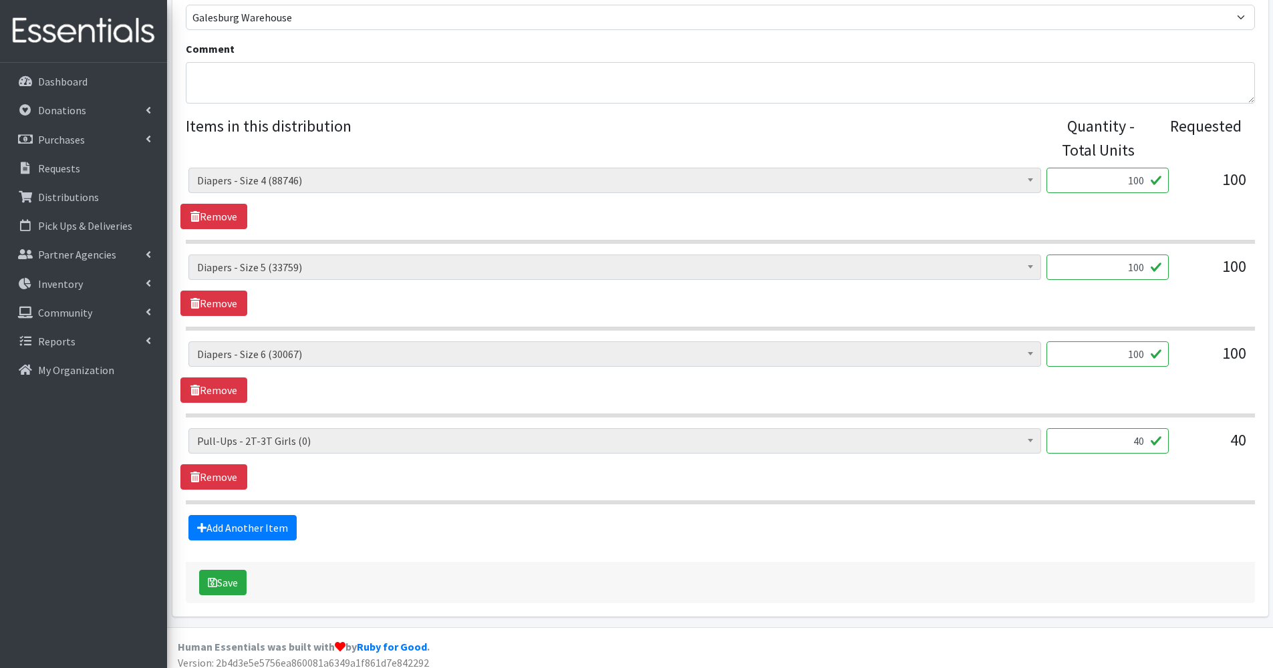
scroll to position [465, 0]
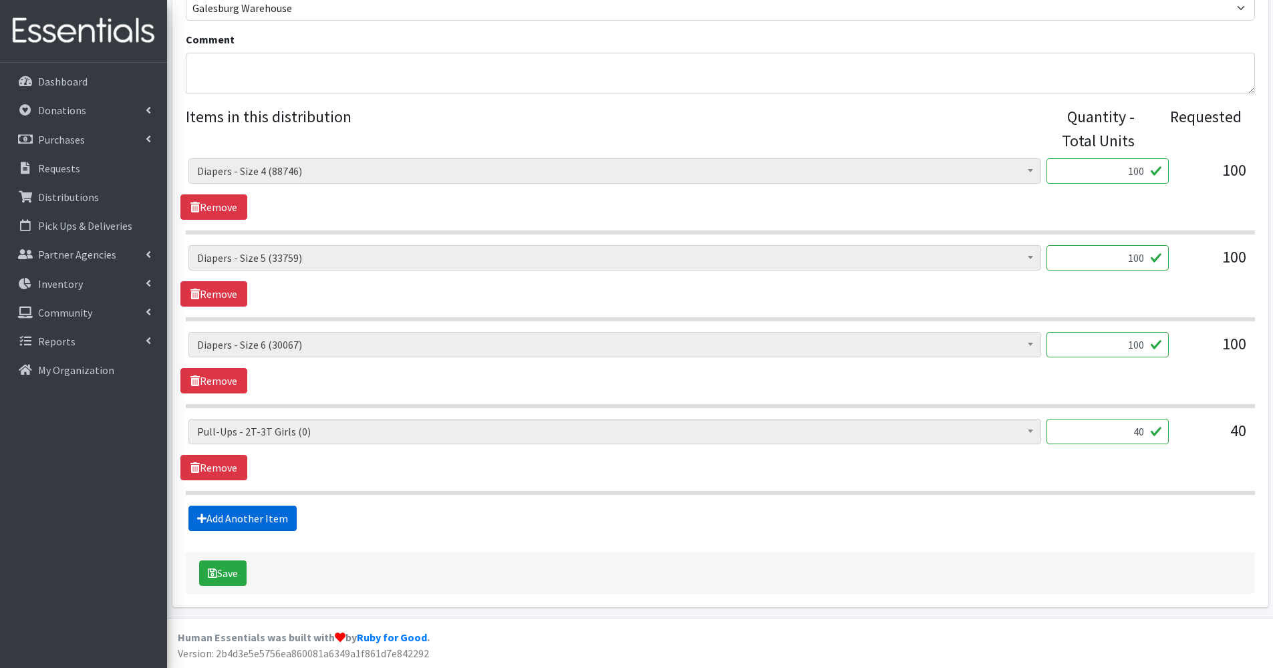
click at [246, 517] on link "Add Another Item" at bounding box center [242, 518] width 108 height 25
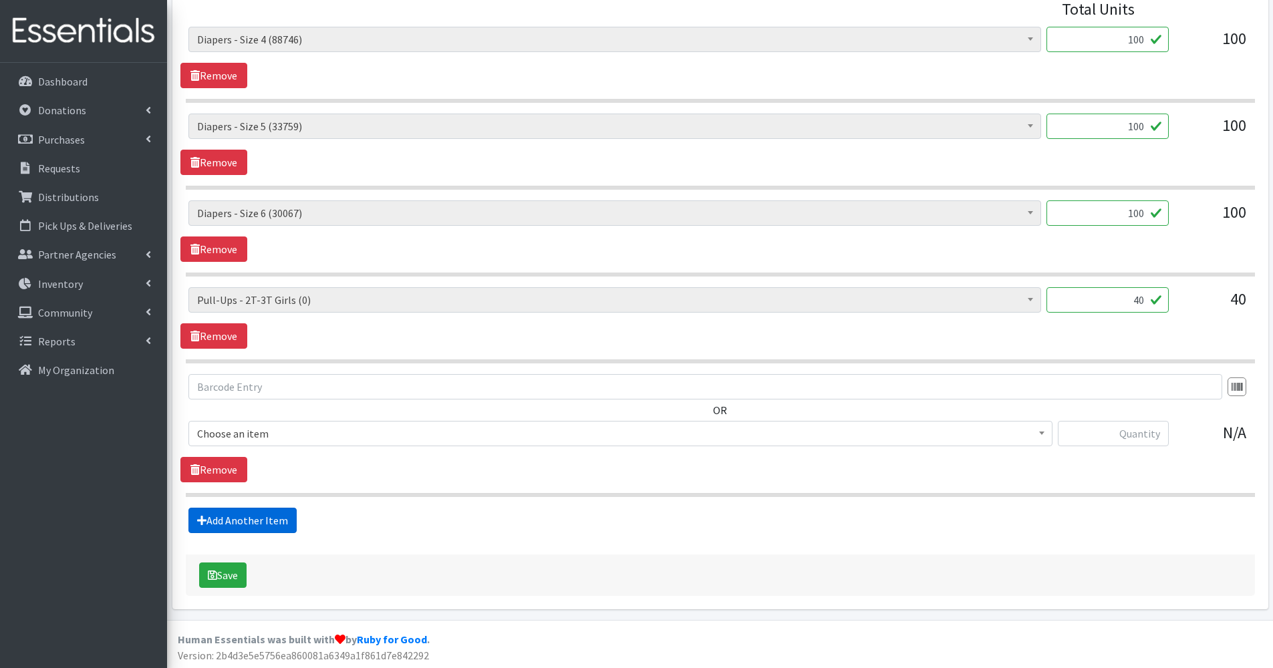
scroll to position [599, 0]
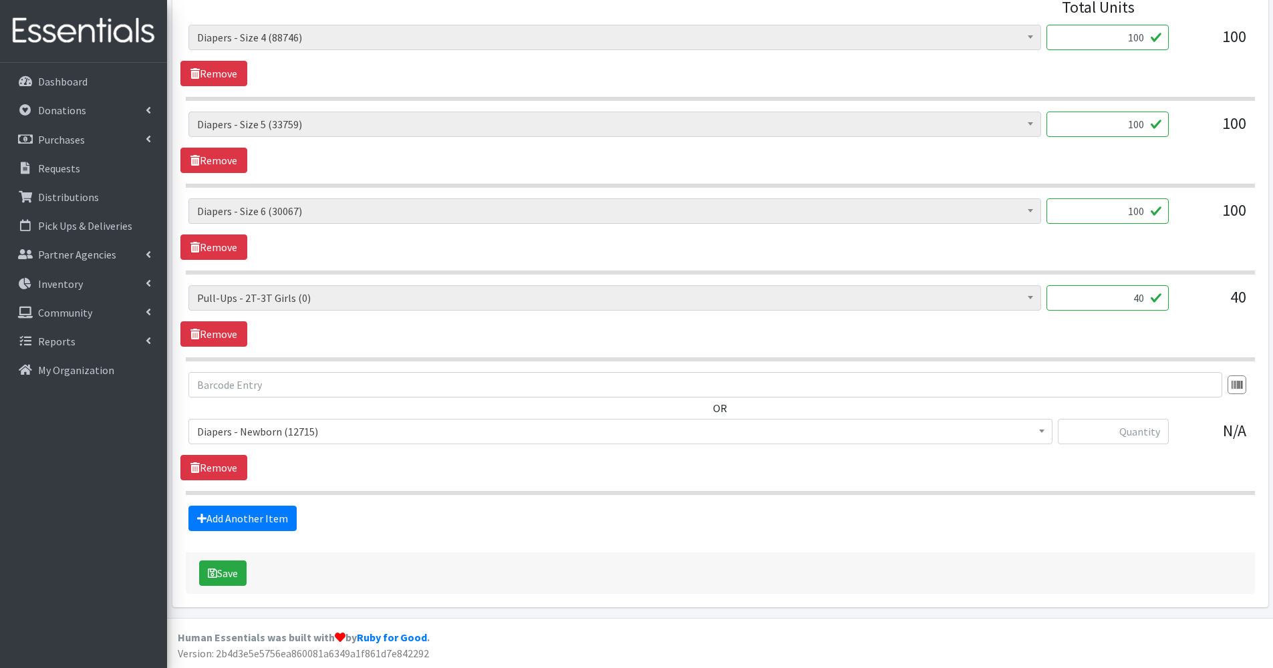
click at [271, 433] on span "Diapers - Newborn (12715)" at bounding box center [620, 431] width 847 height 19
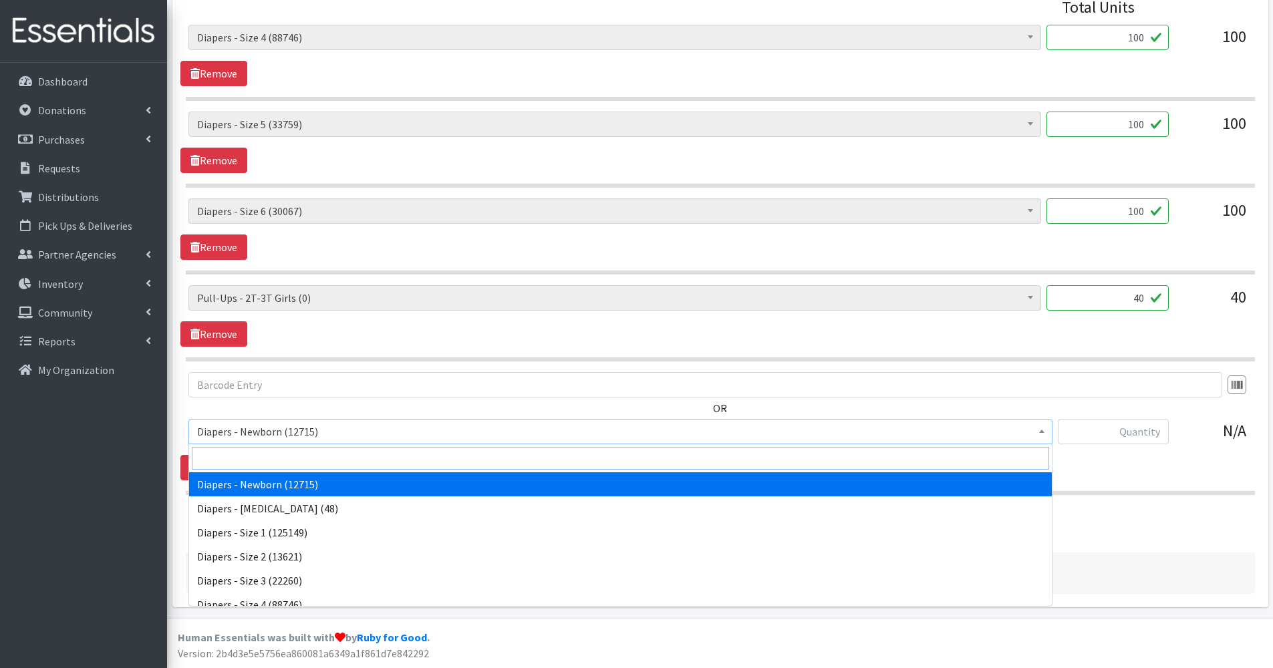
click at [267, 459] on input "search" at bounding box center [621, 458] width 858 height 23
type input "7"
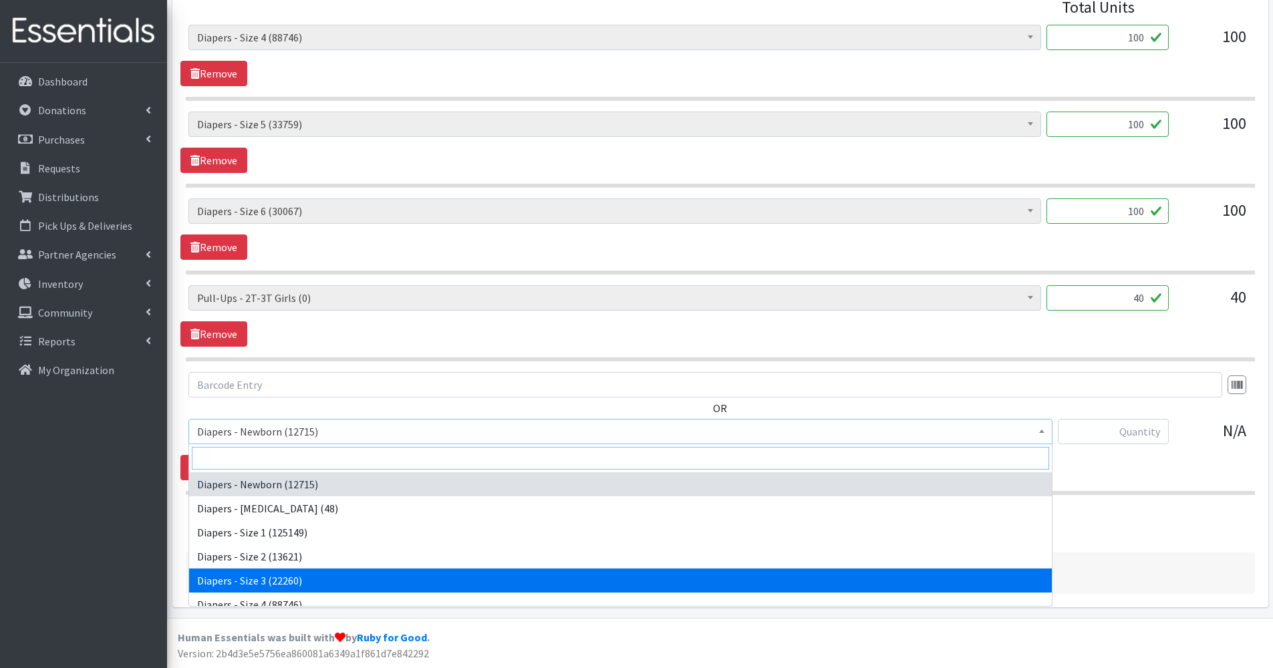
type input "8"
type input "7"
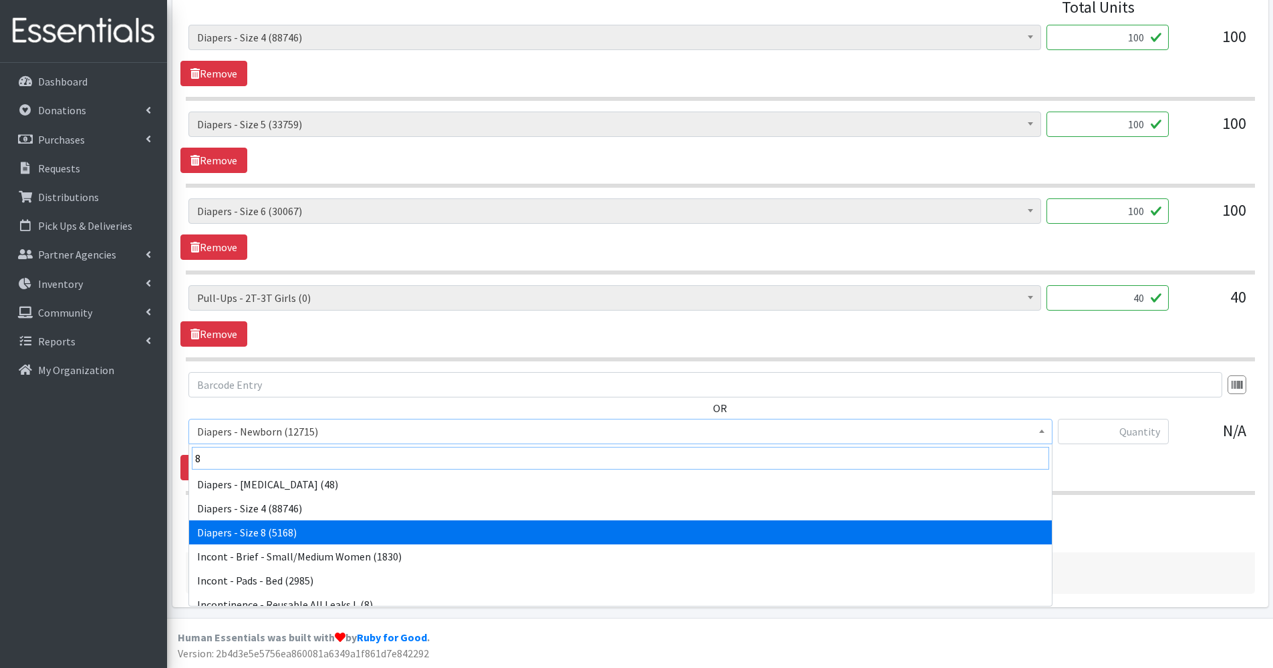
type input "8"
select select "15080"
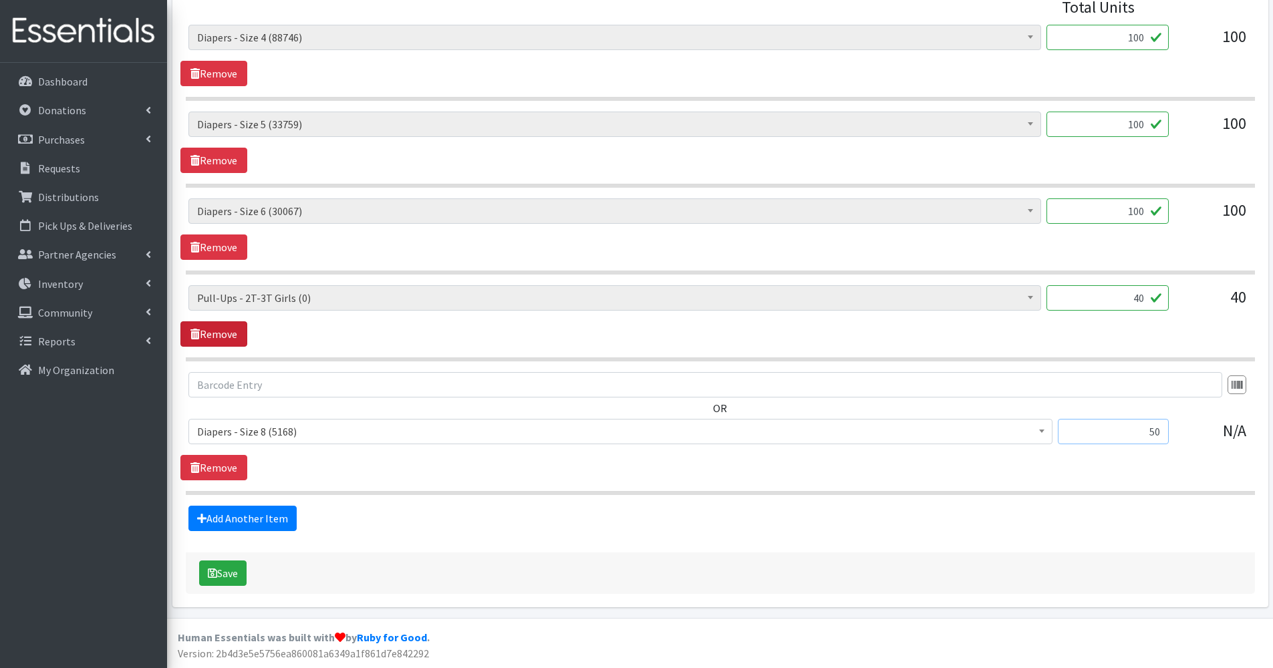
type input "50"
click at [225, 334] on link "Remove" at bounding box center [213, 334] width 67 height 25
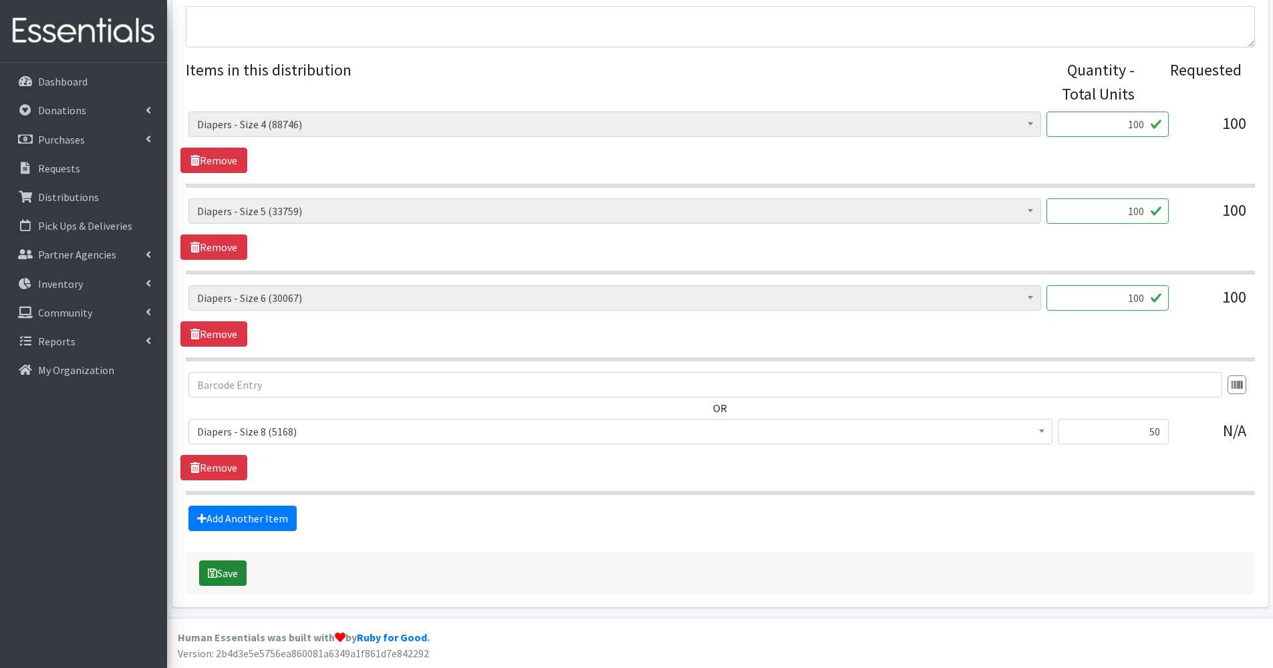
click at [231, 570] on button "Save" at bounding box center [222, 573] width 47 height 25
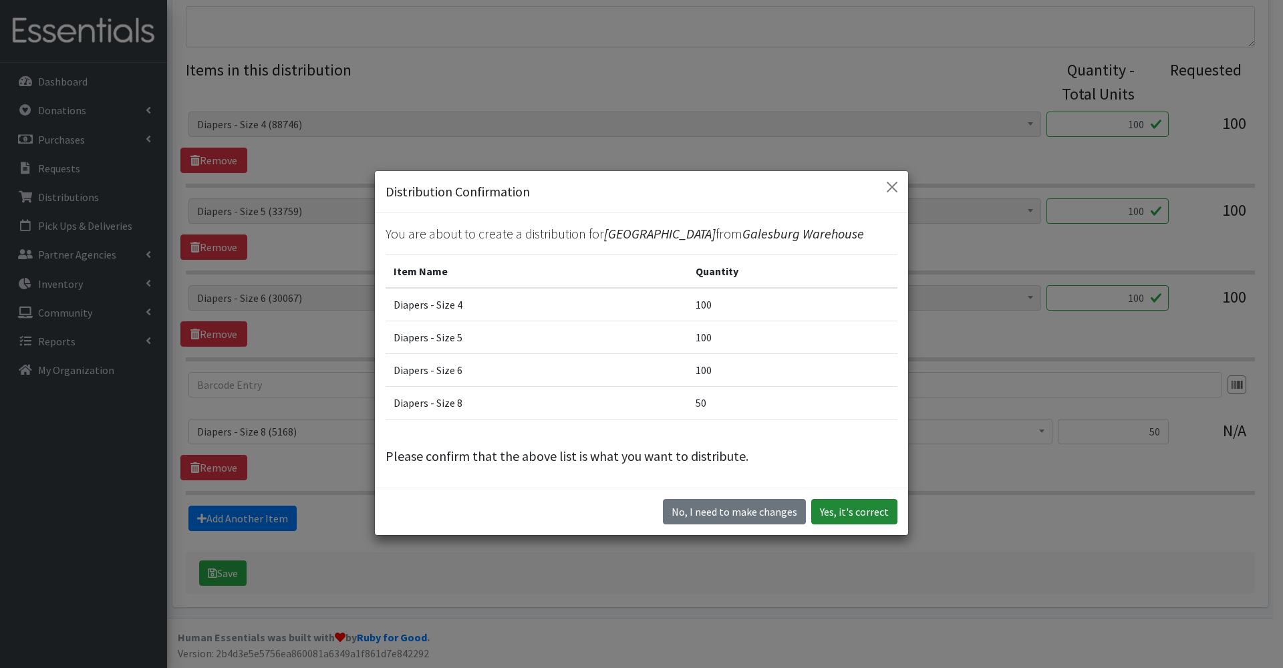
click at [864, 525] on button "Yes, it's correct" at bounding box center [854, 511] width 86 height 25
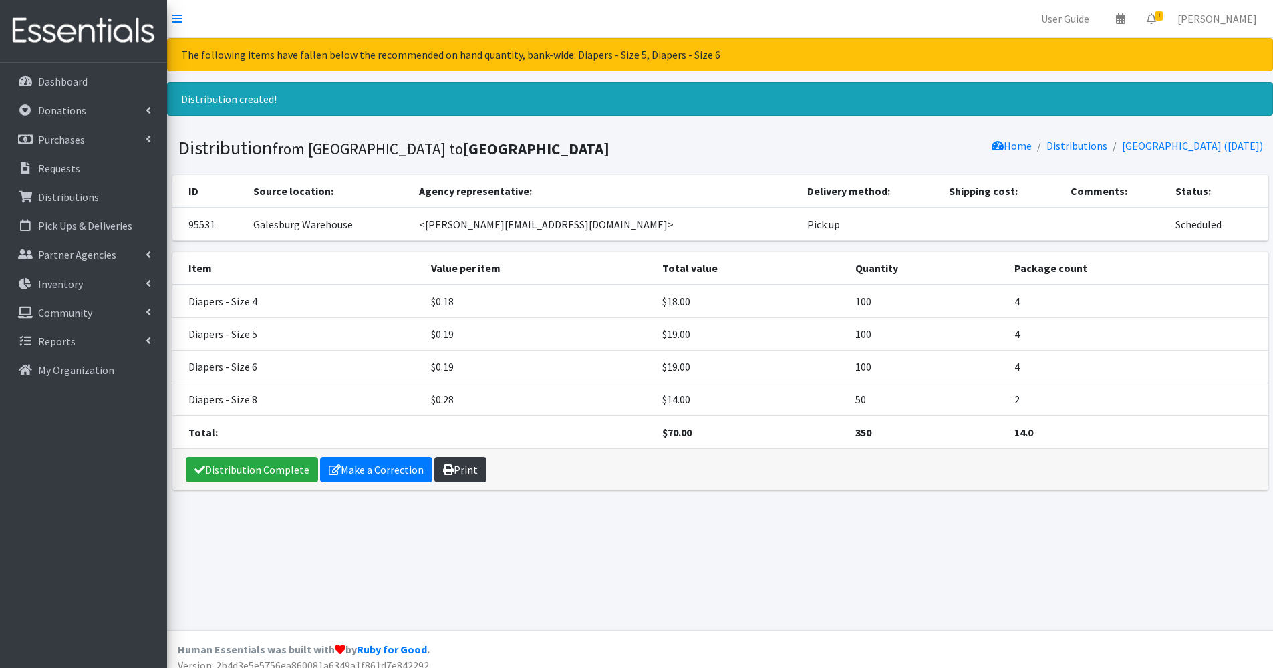
click at [458, 472] on link "Print" at bounding box center [460, 469] width 52 height 25
click at [51, 168] on p "Requests" at bounding box center [59, 168] width 42 height 13
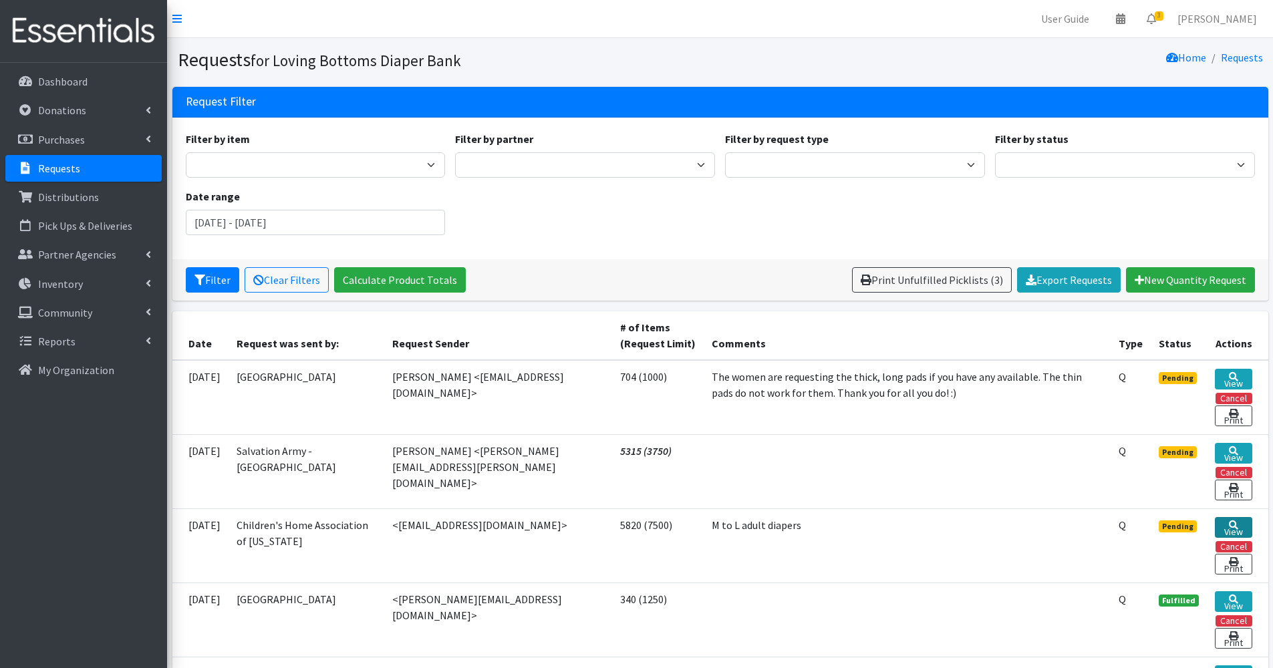
click at [1225, 529] on link "View" at bounding box center [1233, 527] width 37 height 21
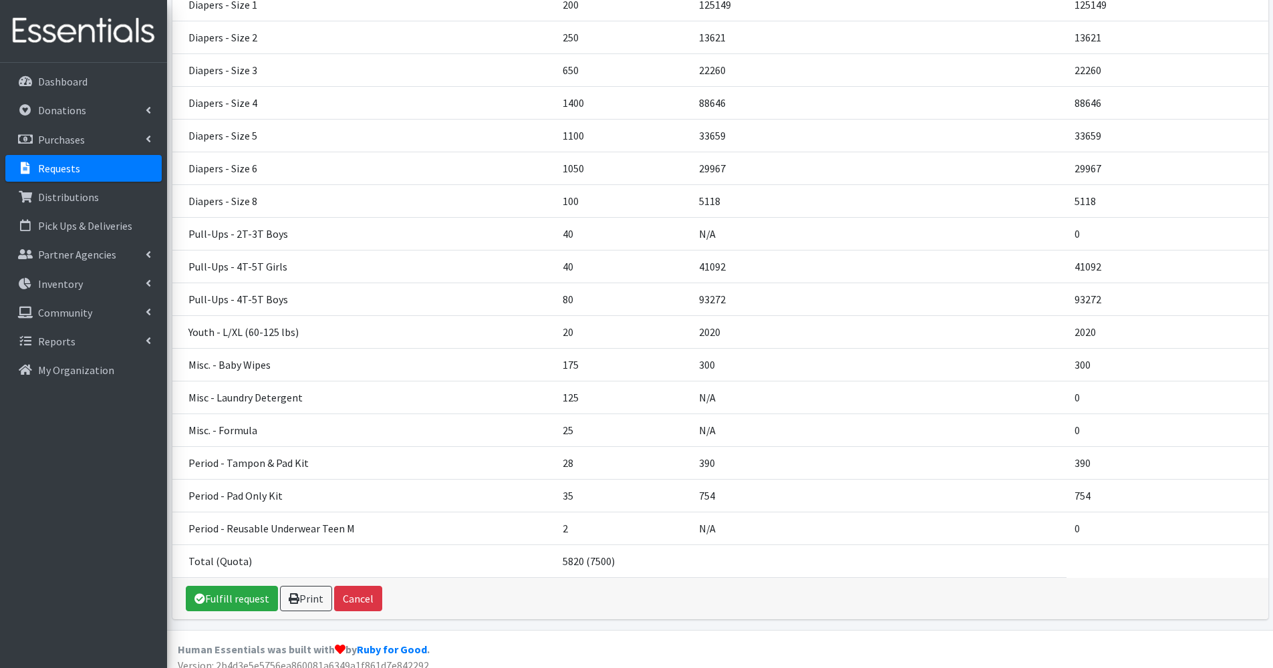
scroll to position [273, 0]
click at [220, 600] on link "Fulfill request" at bounding box center [232, 598] width 92 height 25
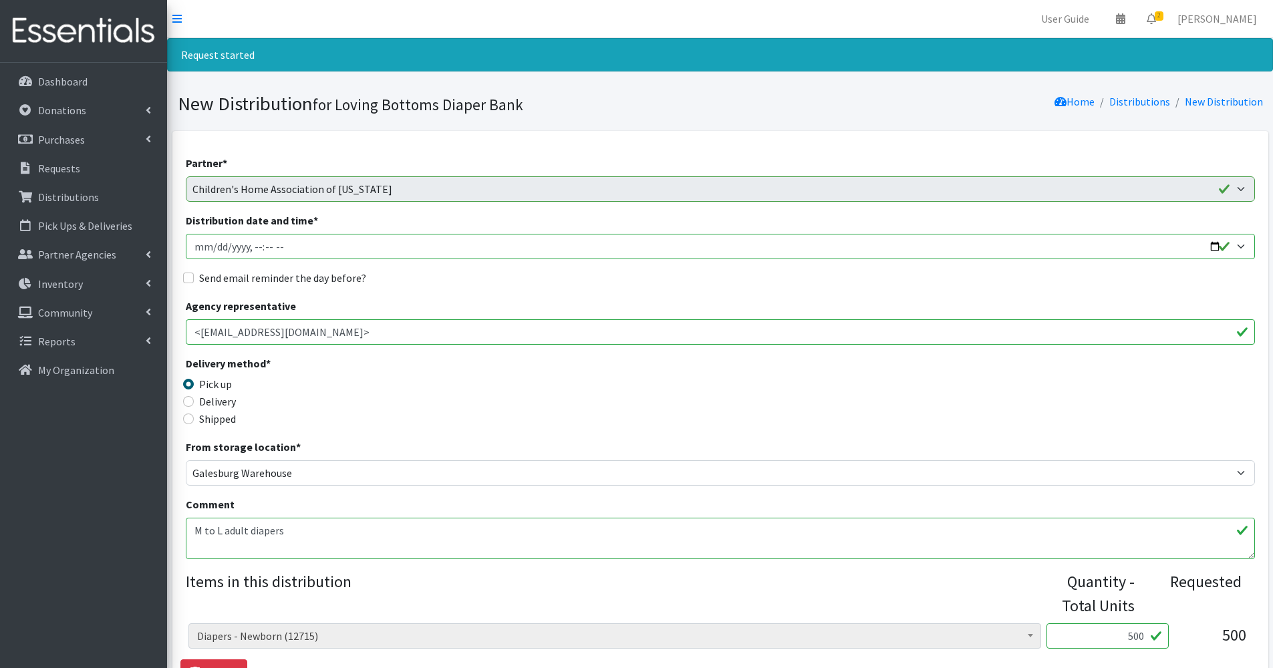
click at [1215, 252] on input "Distribution date and time *" at bounding box center [720, 246] width 1069 height 25
type input "2025-09-10T09:02"
click at [295, 279] on label "Send email reminder the day before?" at bounding box center [282, 278] width 167 height 16
click at [194, 279] on input "Send email reminder the day before?" at bounding box center [188, 278] width 11 height 11
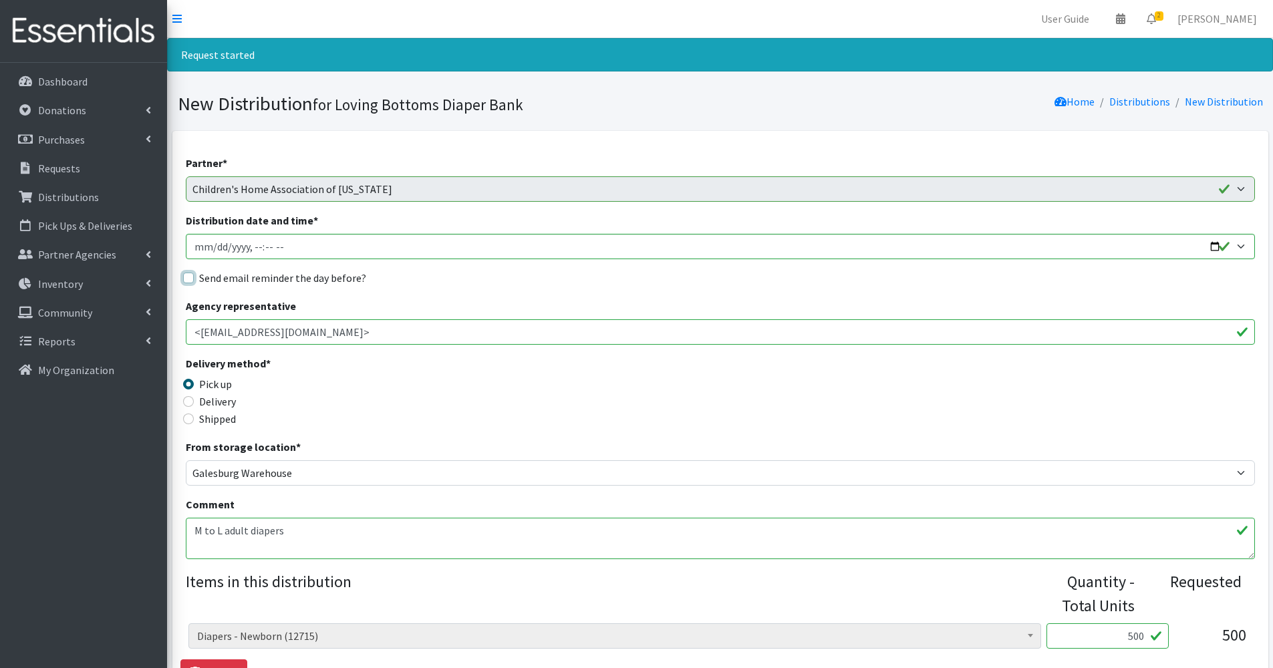
checkbox input "true"
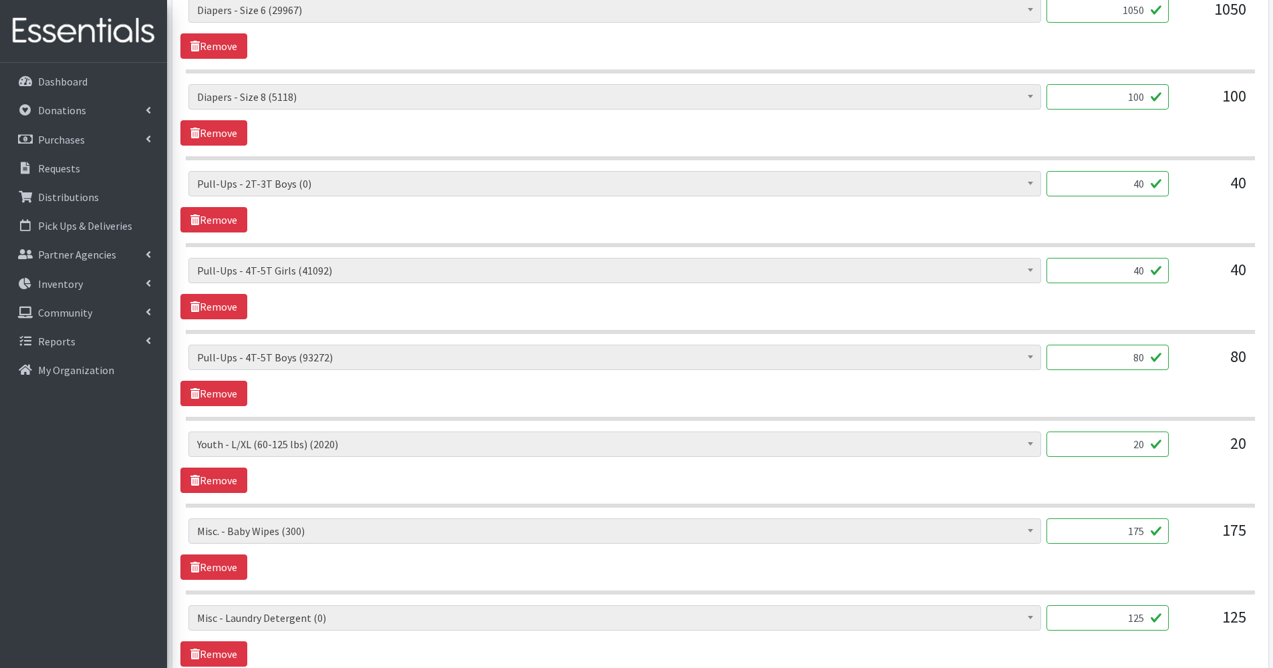
scroll to position [1148, 0]
drag, startPoint x: 1122, startPoint y: 359, endPoint x: 1162, endPoint y: 367, distance: 40.9
click at [1162, 367] on input "80" at bounding box center [1108, 356] width 122 height 25
type input "120"
click at [230, 224] on link "Remove" at bounding box center [213, 219] width 67 height 25
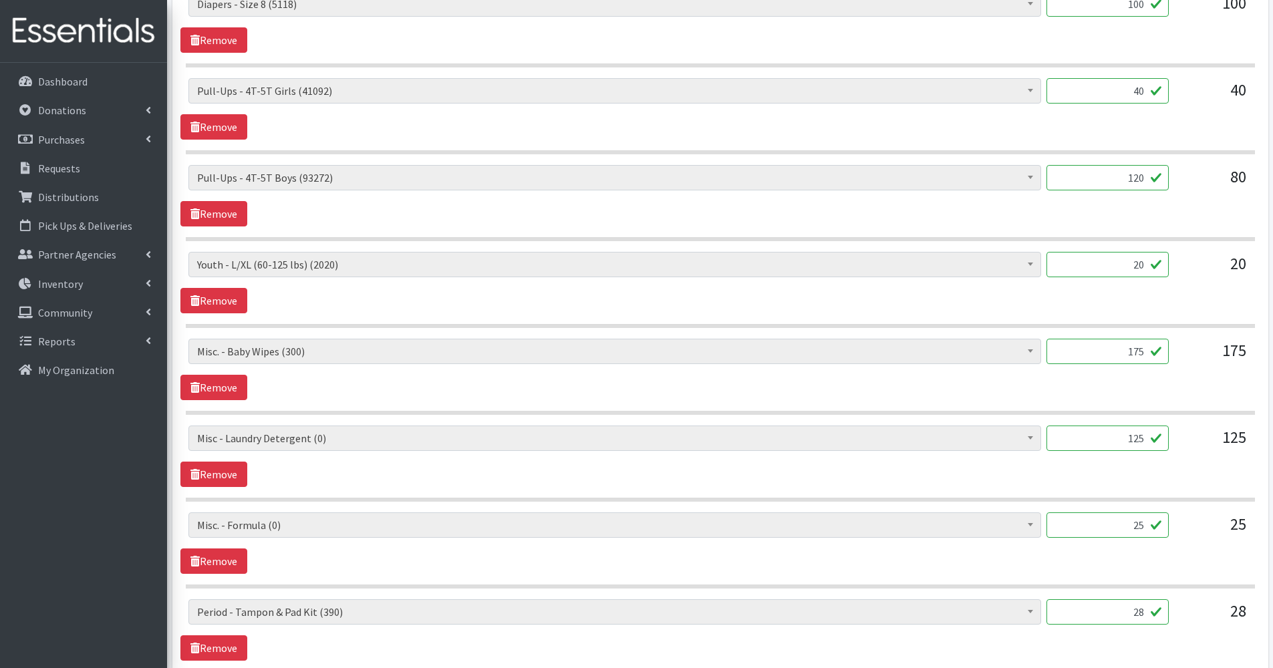
scroll to position [1243, 0]
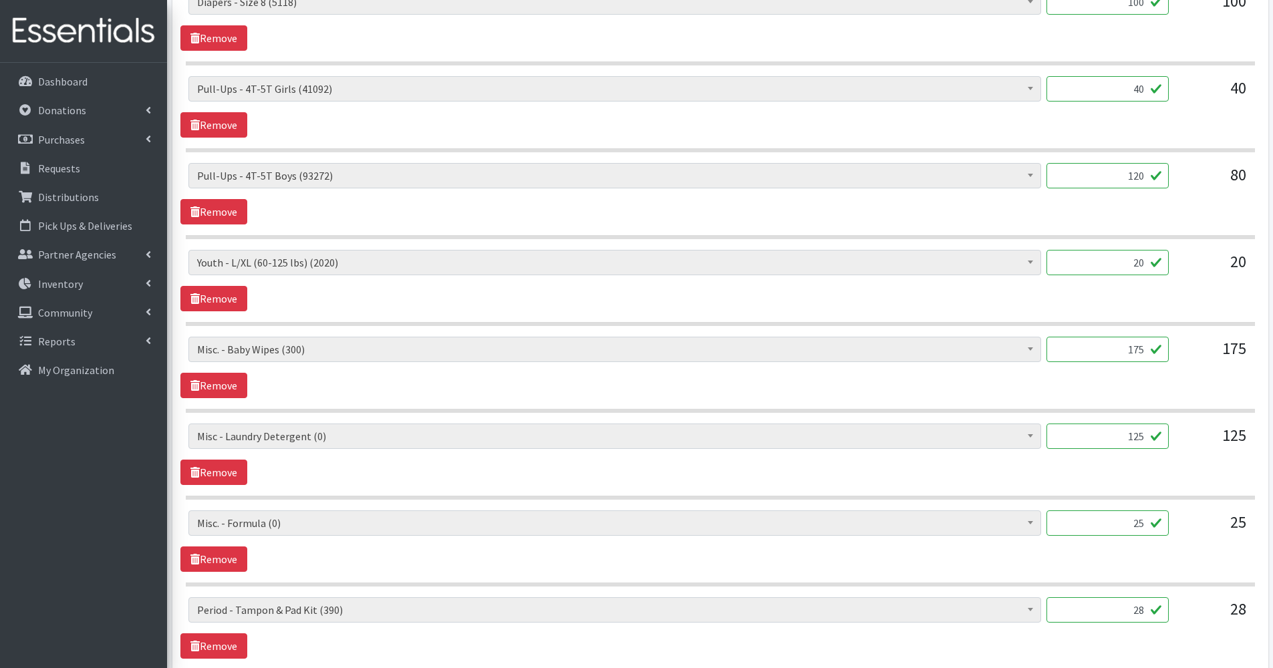
drag, startPoint x: 1127, startPoint y: 350, endPoint x: 1202, endPoint y: 362, distance: 75.8
click at [1202, 362] on div "Diapers - Newborn (12715) Diapers - Preemie (48) Diapers - Size 1 (125149) Diap…" at bounding box center [719, 355] width 1063 height 36
type input "32"
click at [1084, 390] on div "Diapers - Newborn (12715) Diapers - Preemie (48) Diapers - Size 1 (125149) Diap…" at bounding box center [720, 367] width 1080 height 61
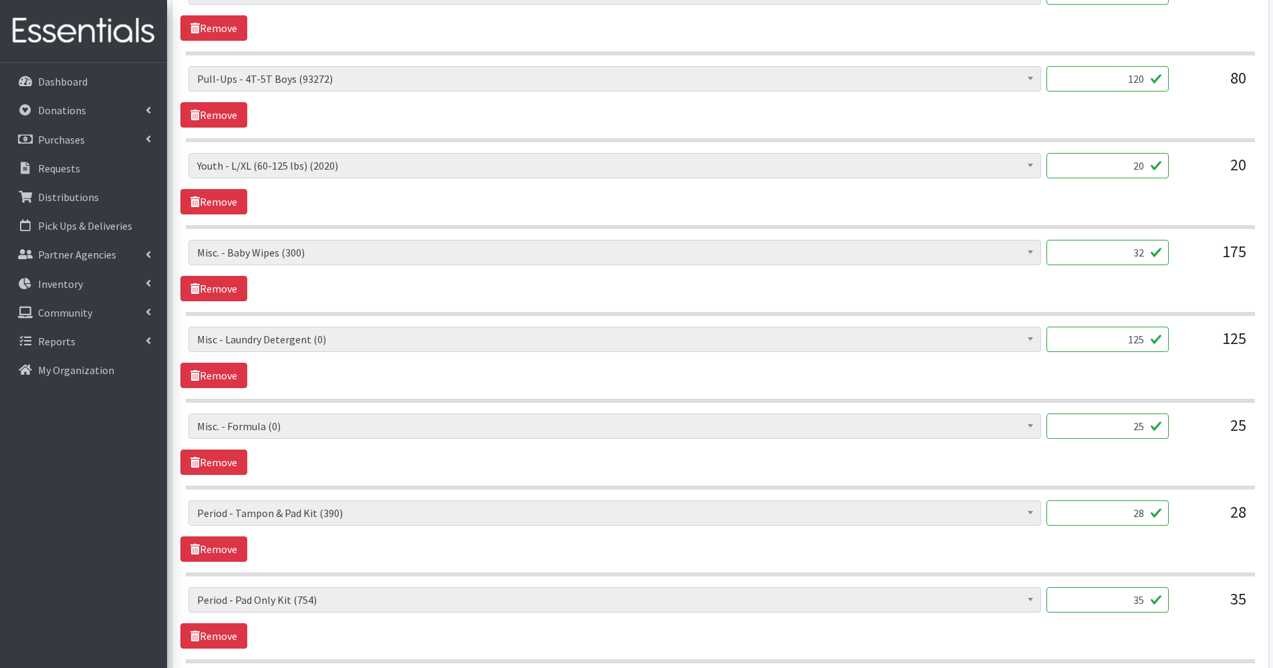
scroll to position [1342, 0]
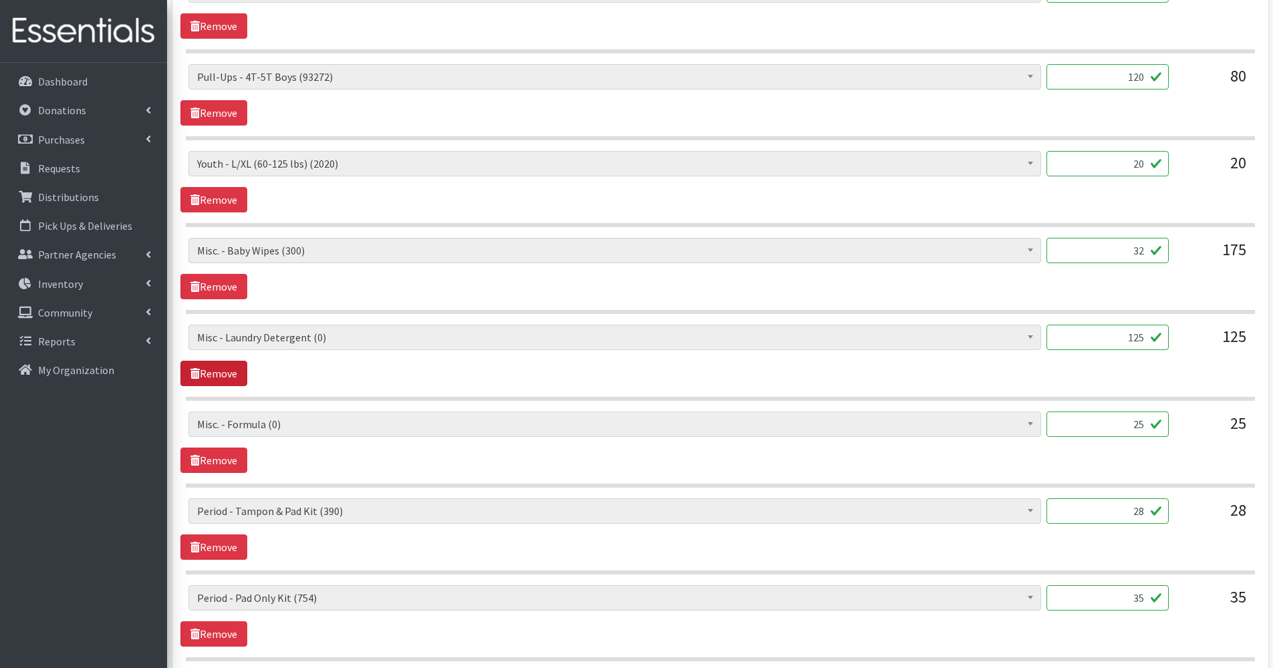
click at [239, 377] on link "Remove" at bounding box center [213, 373] width 67 height 25
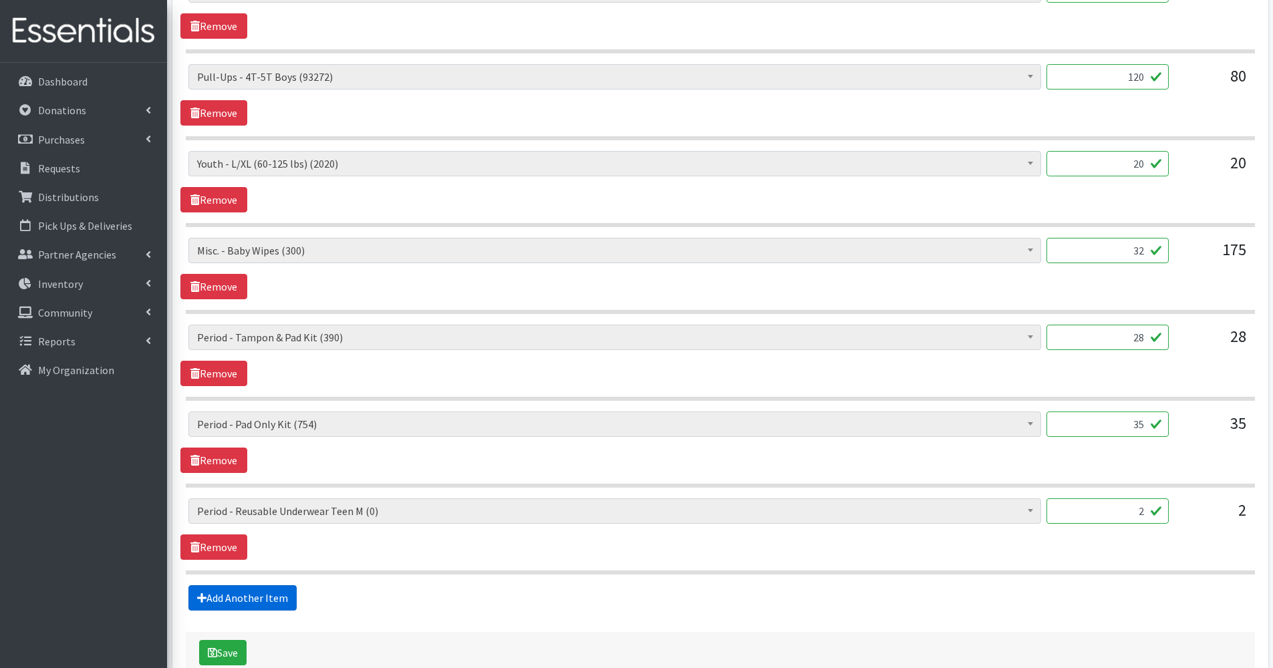
click at [257, 588] on link "Add Another Item" at bounding box center [242, 598] width 108 height 25
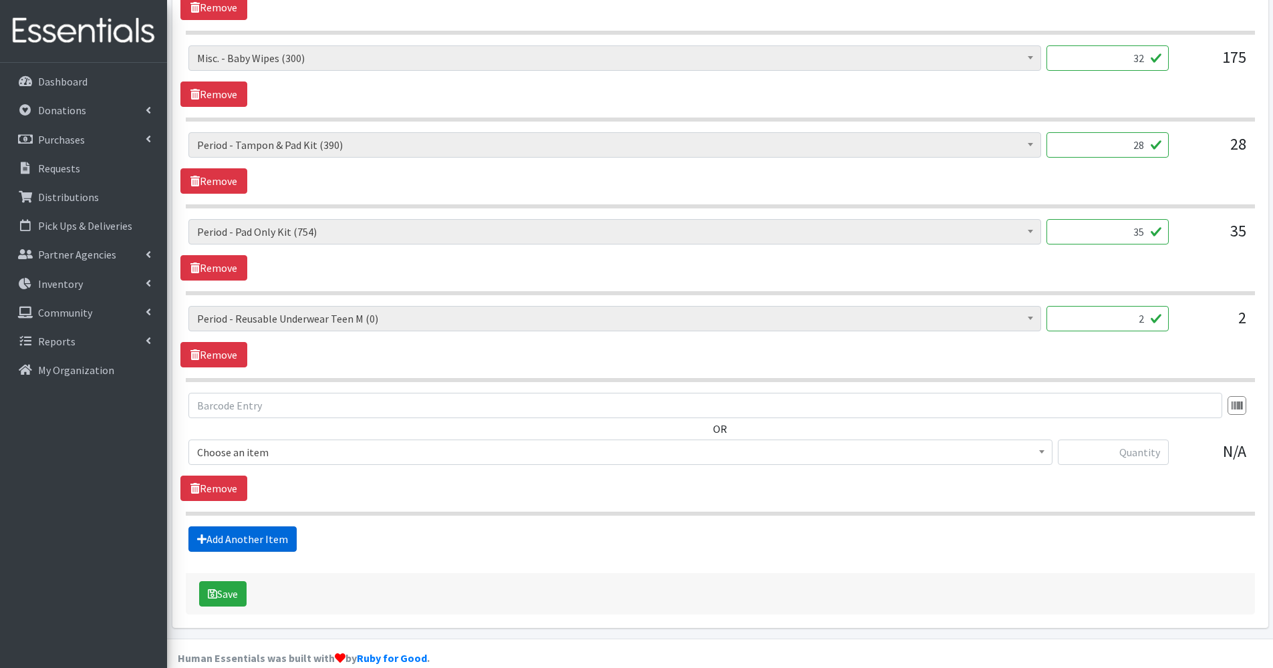
scroll to position [1555, 0]
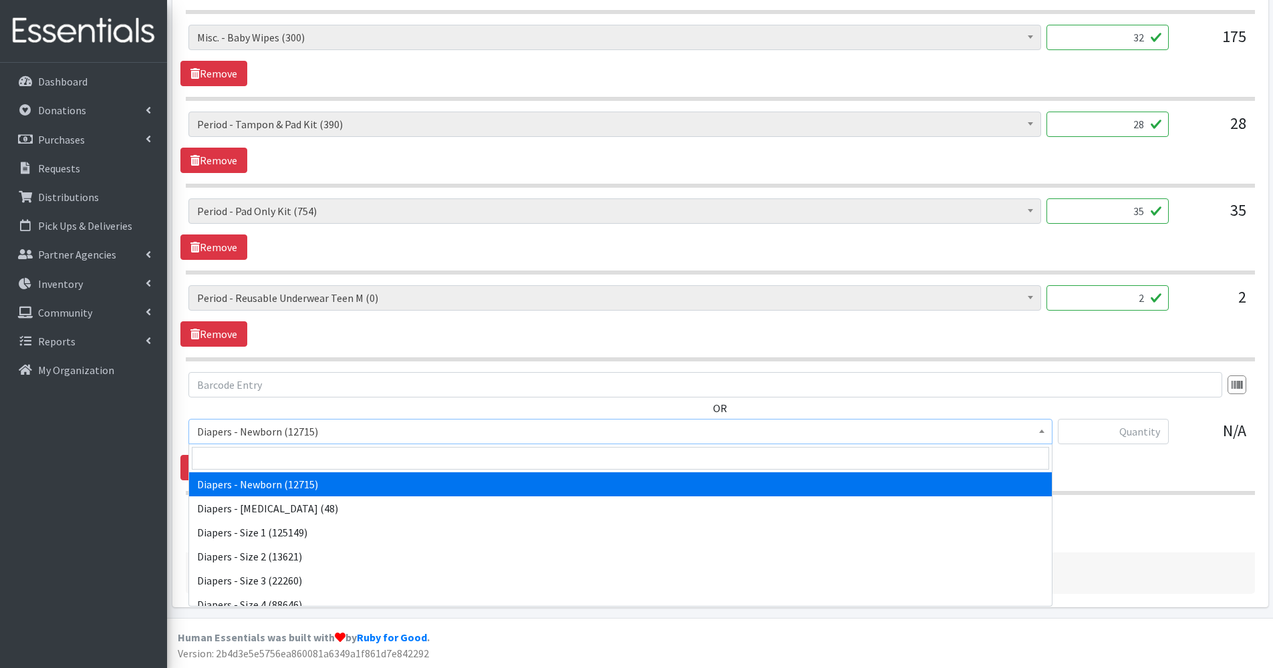
click at [273, 433] on span "Diapers - Newborn (12715)" at bounding box center [620, 431] width 847 height 19
click at [263, 461] on input "search" at bounding box center [621, 458] width 858 height 23
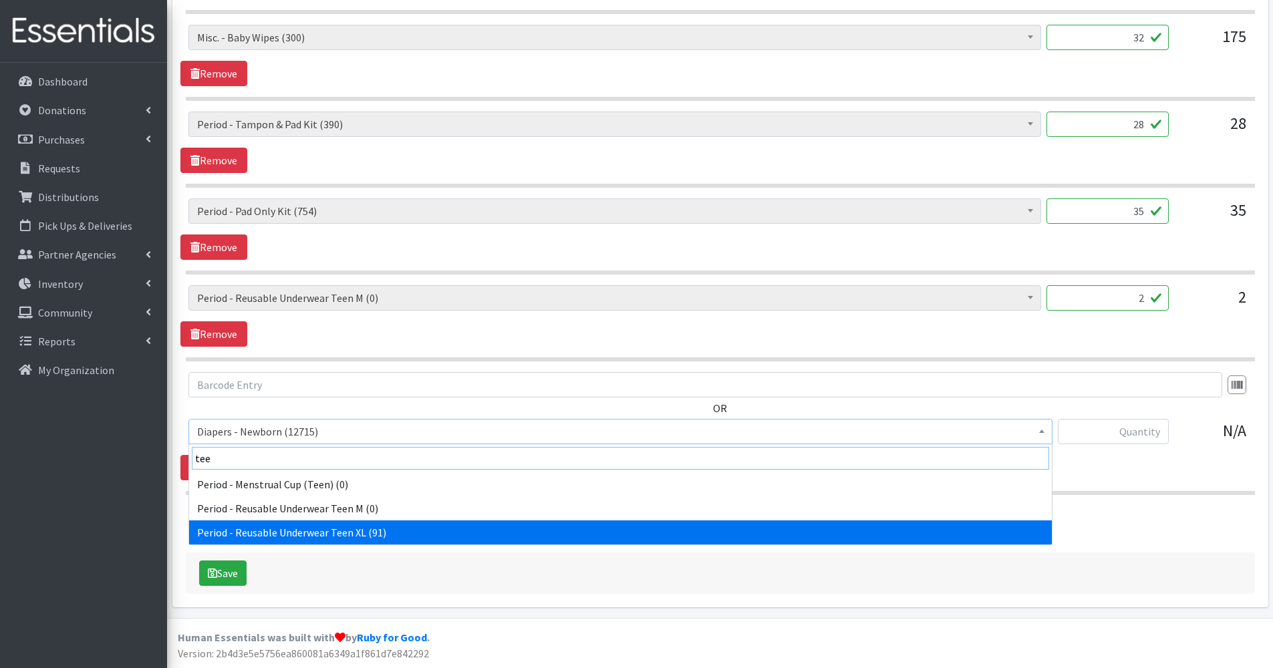
type input "tee"
select select "14367"
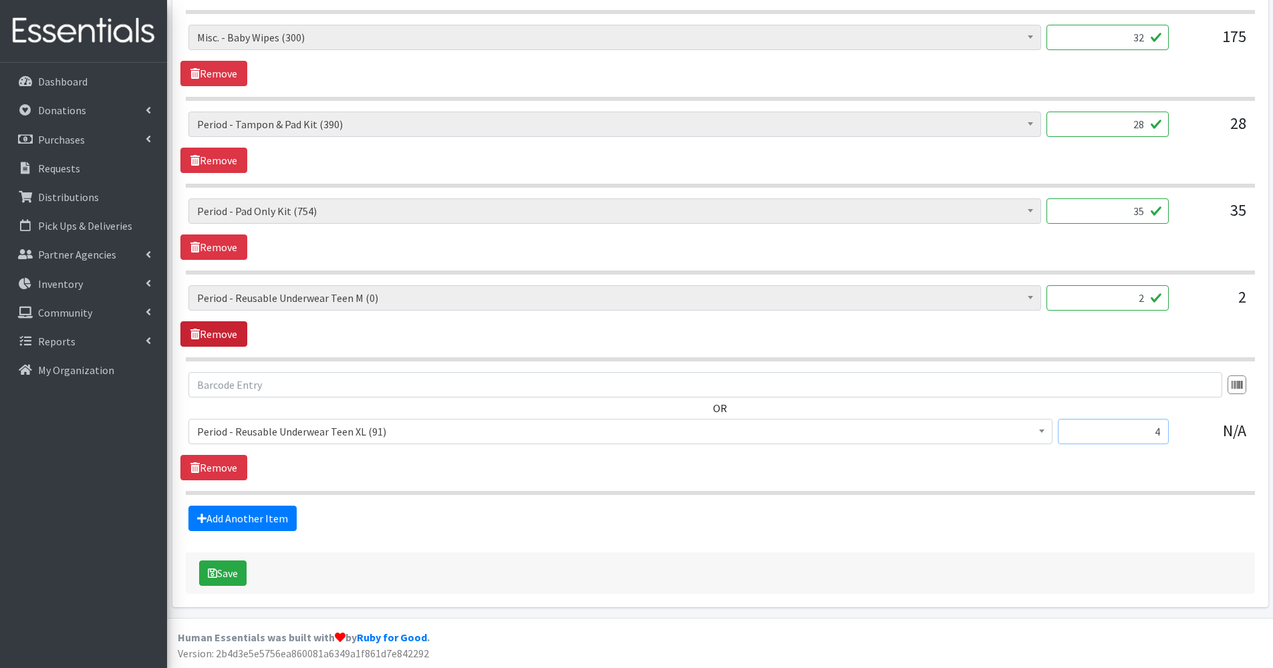
type input "4"
click at [215, 336] on link "Remove" at bounding box center [213, 334] width 67 height 25
click at [235, 565] on button "Save" at bounding box center [222, 573] width 47 height 25
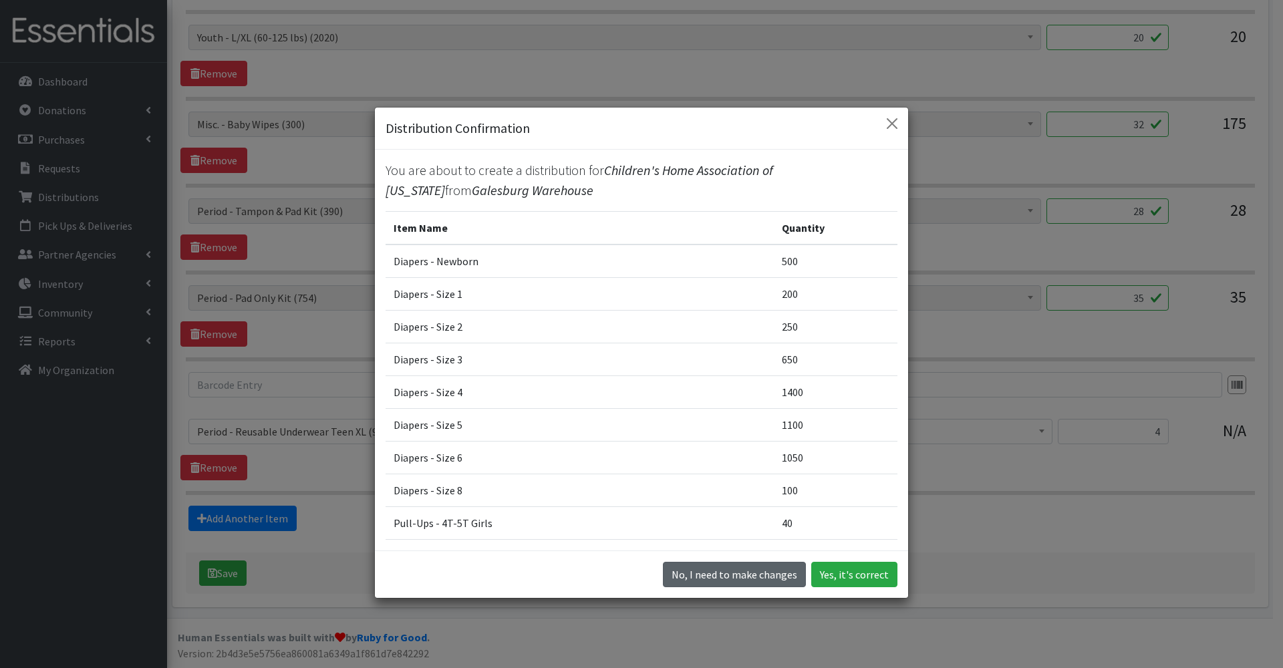
click at [749, 581] on button "No, I need to make changes" at bounding box center [734, 574] width 143 height 25
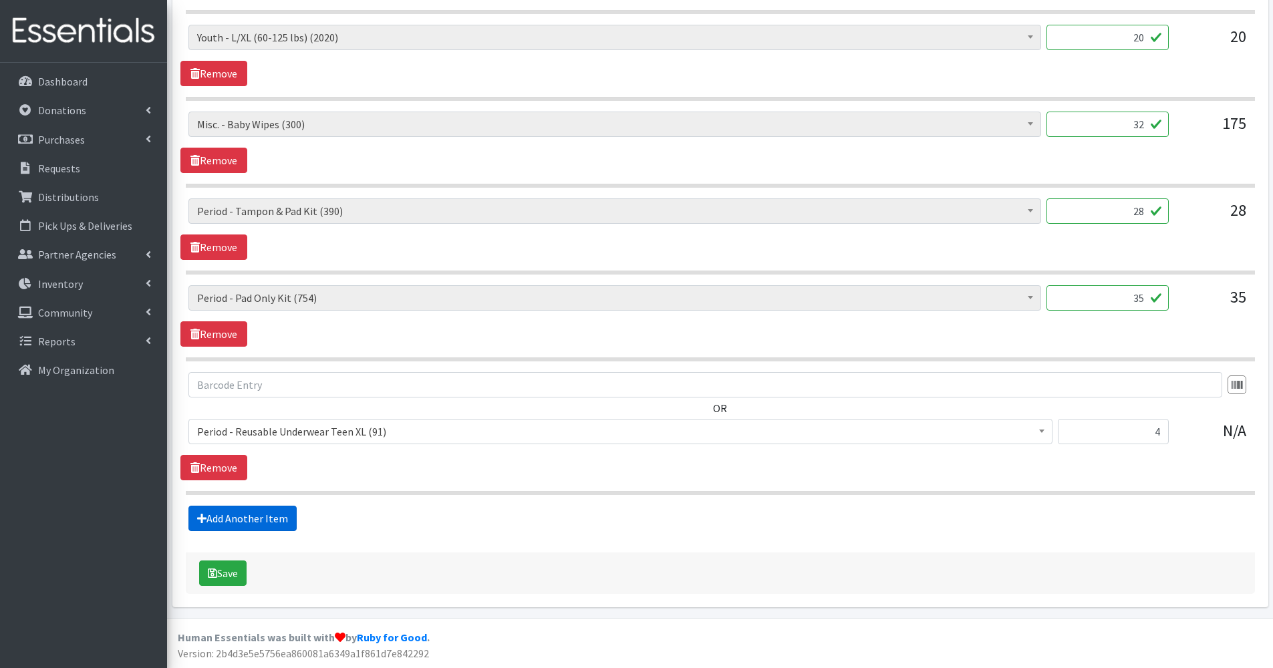
click at [241, 518] on link "Add Another Item" at bounding box center [242, 518] width 108 height 25
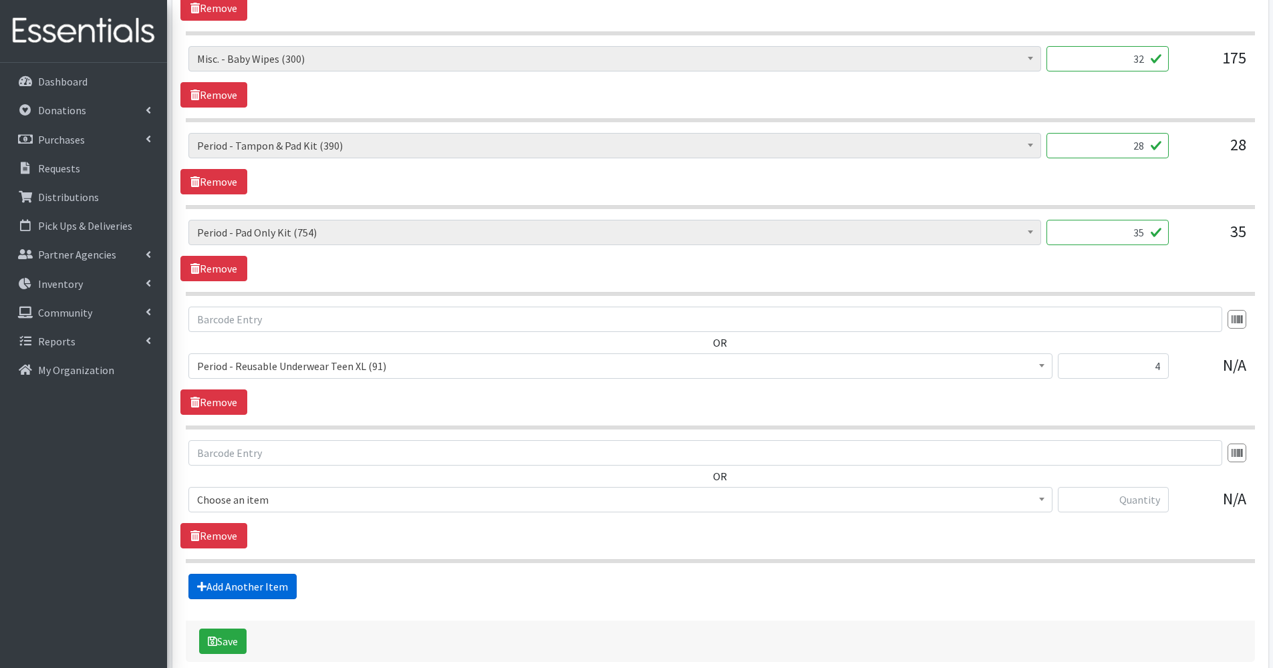
scroll to position [1602, 0]
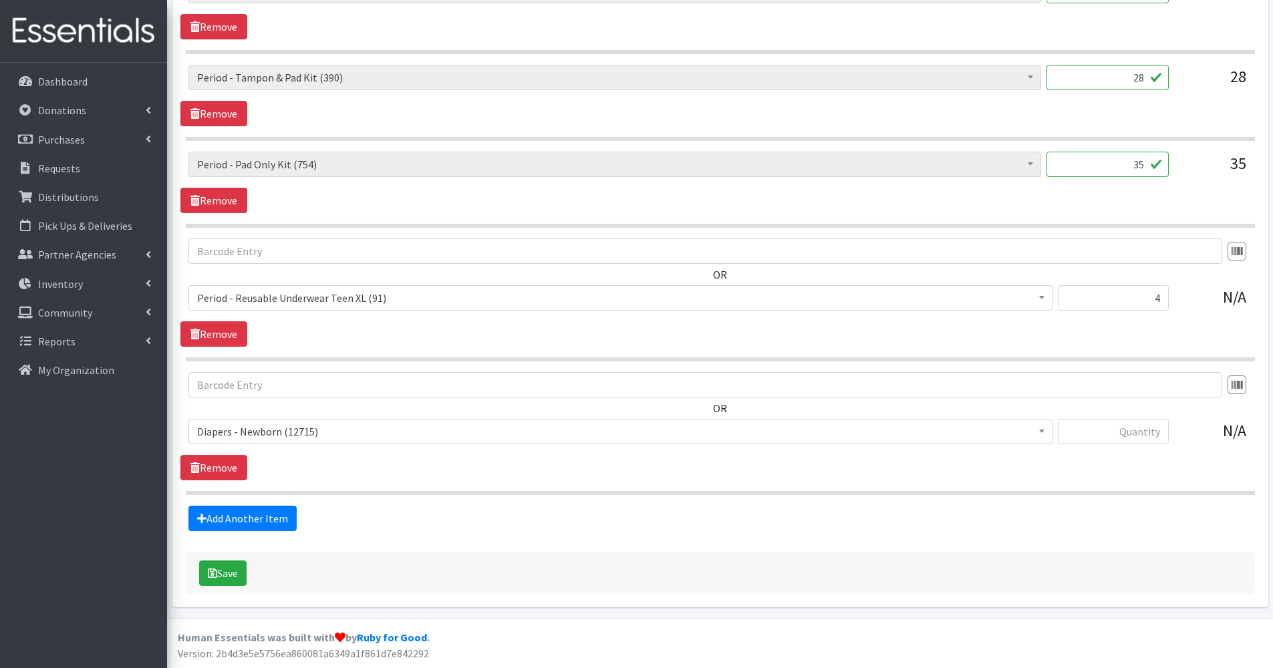
click at [240, 424] on span "Diapers - Newborn (12715)" at bounding box center [620, 431] width 847 height 19
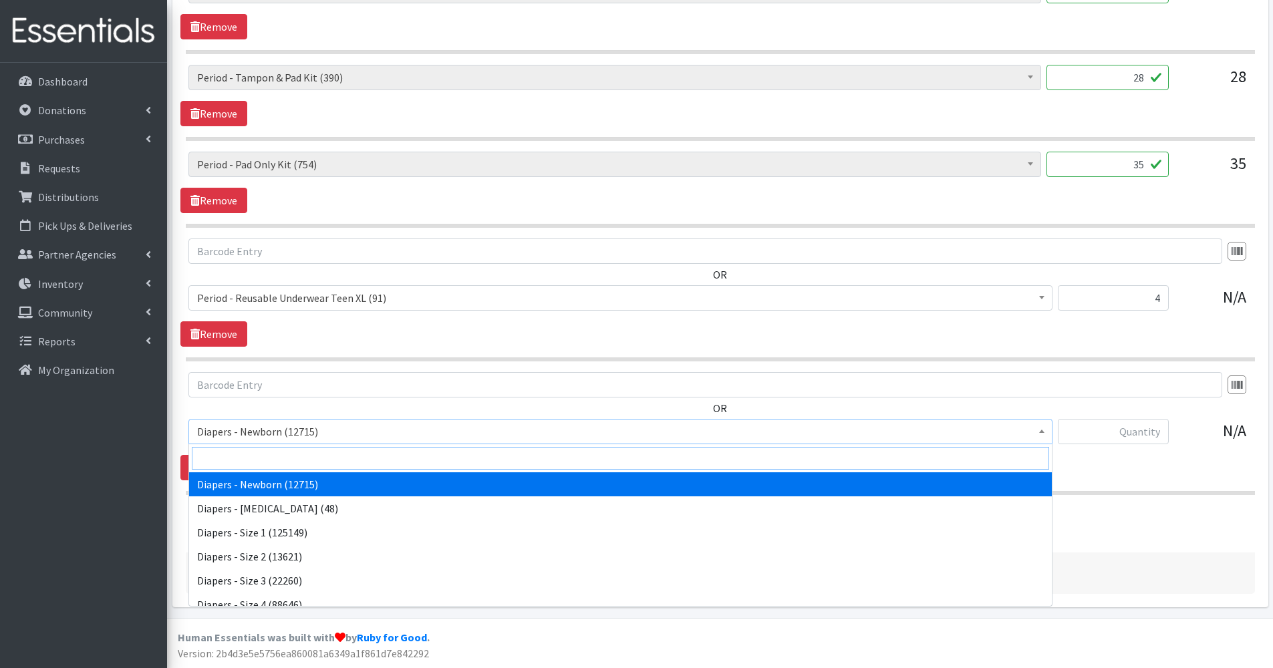
click at [250, 454] on input "search" at bounding box center [621, 458] width 858 height 23
type input "m"
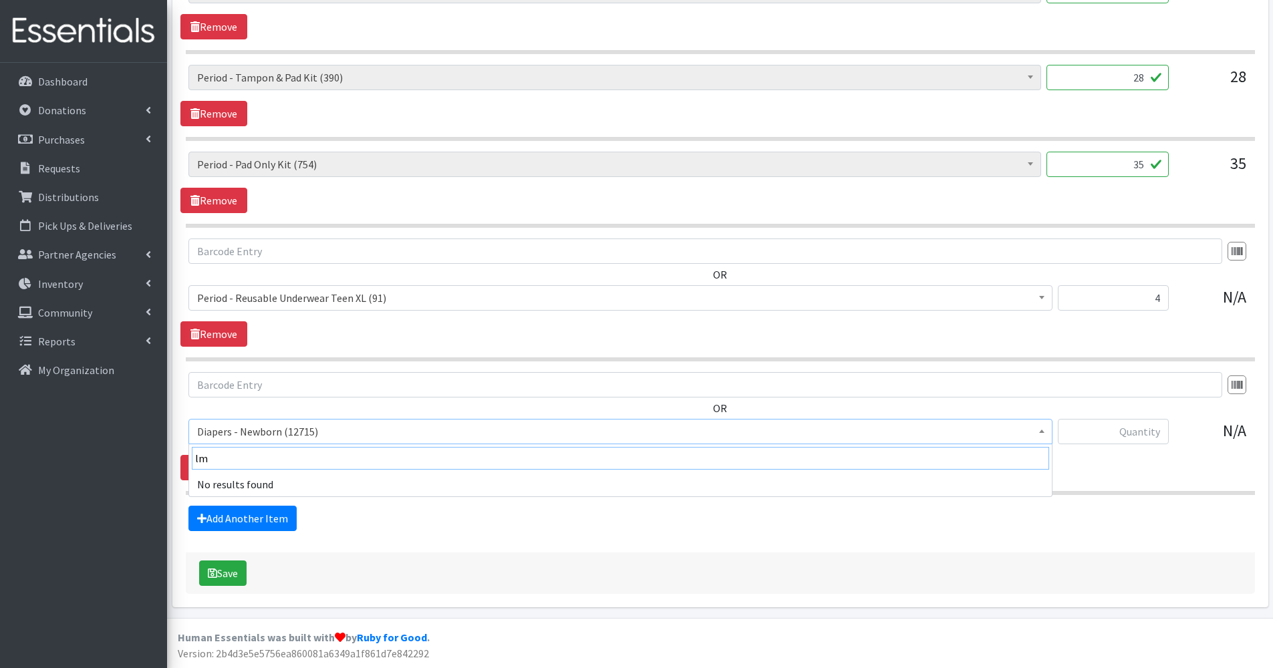
type input "l"
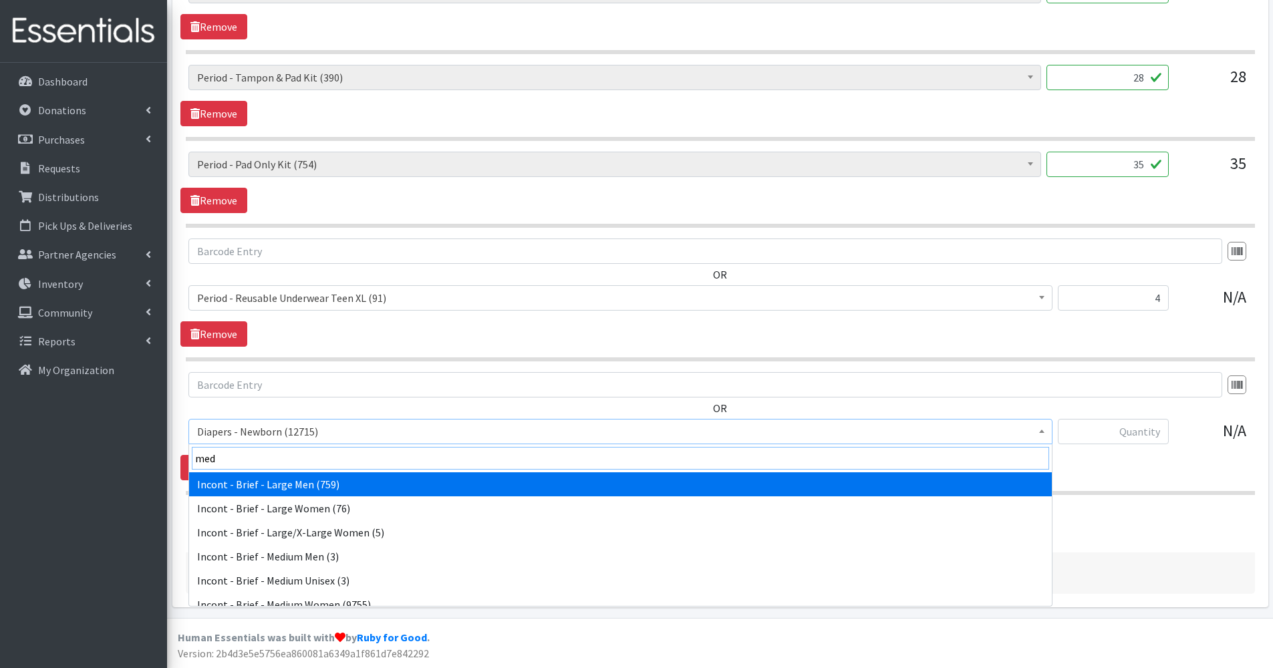
type input "medi"
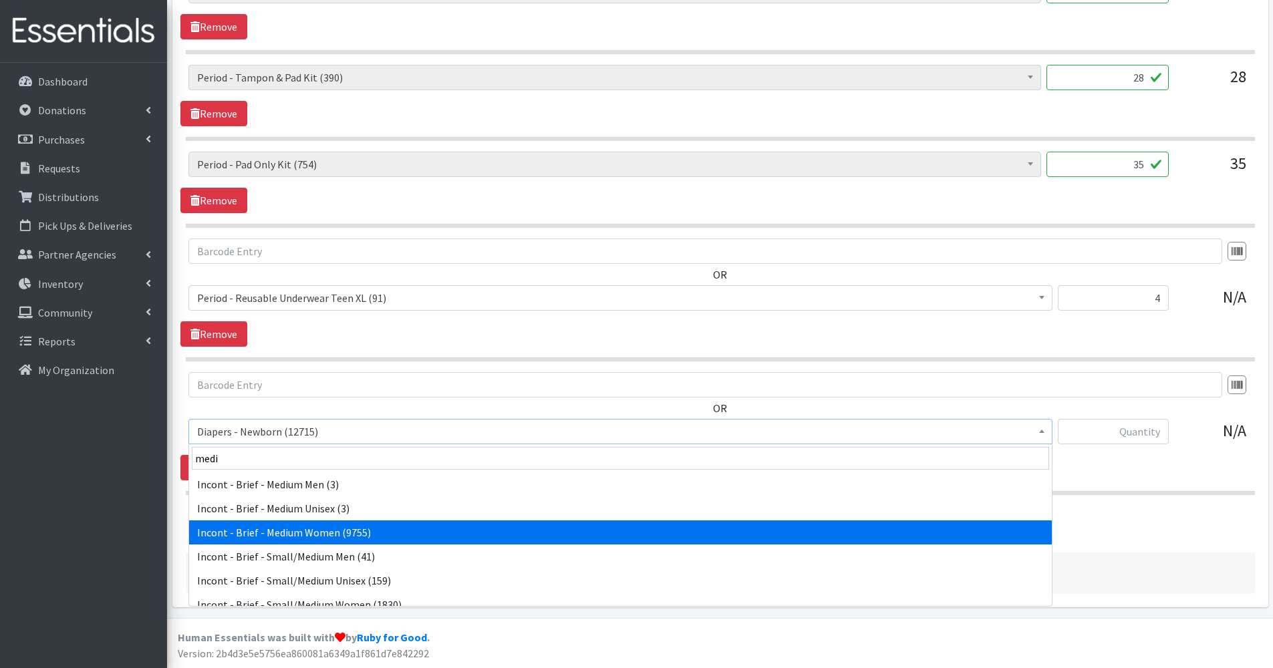
select select "12733"
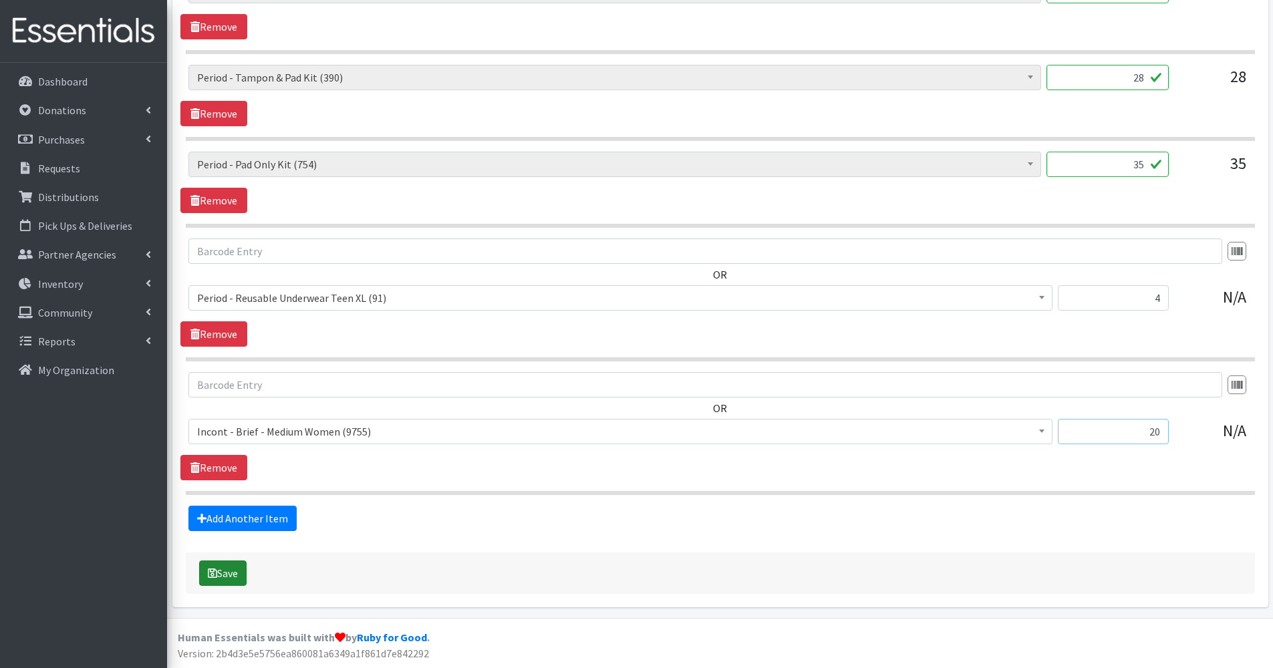
type input "20"
click at [226, 581] on button "Save" at bounding box center [222, 573] width 47 height 25
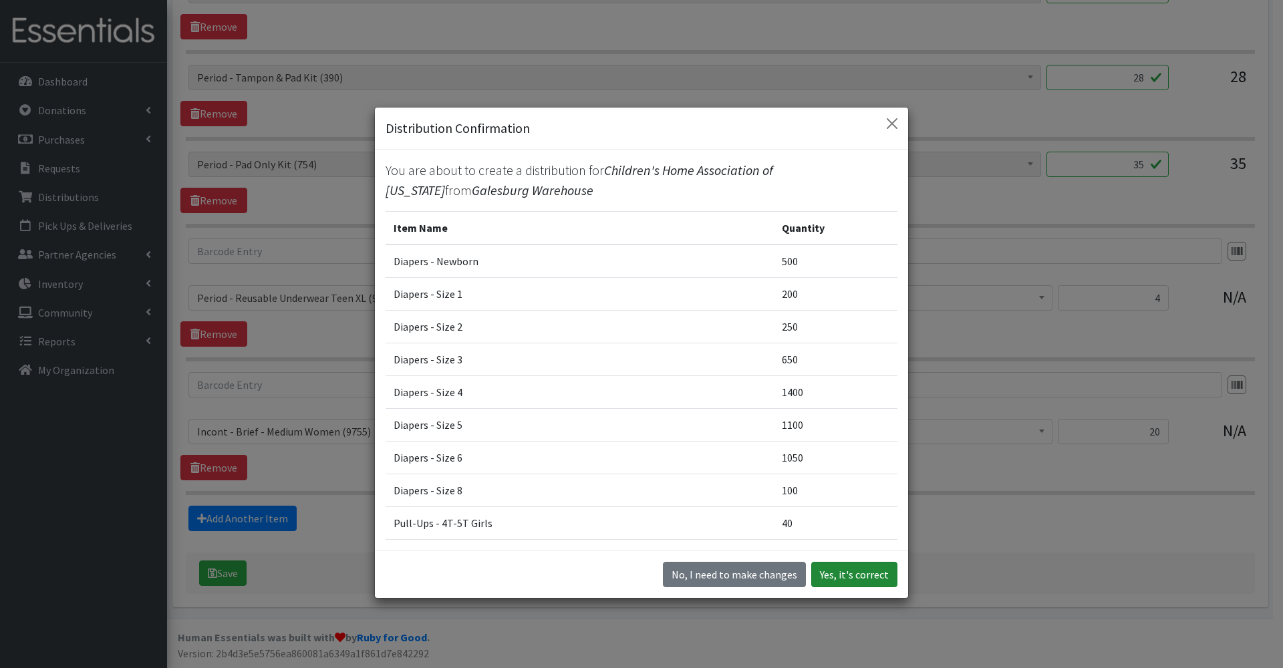
click at [847, 576] on button "Yes, it's correct" at bounding box center [854, 574] width 86 height 25
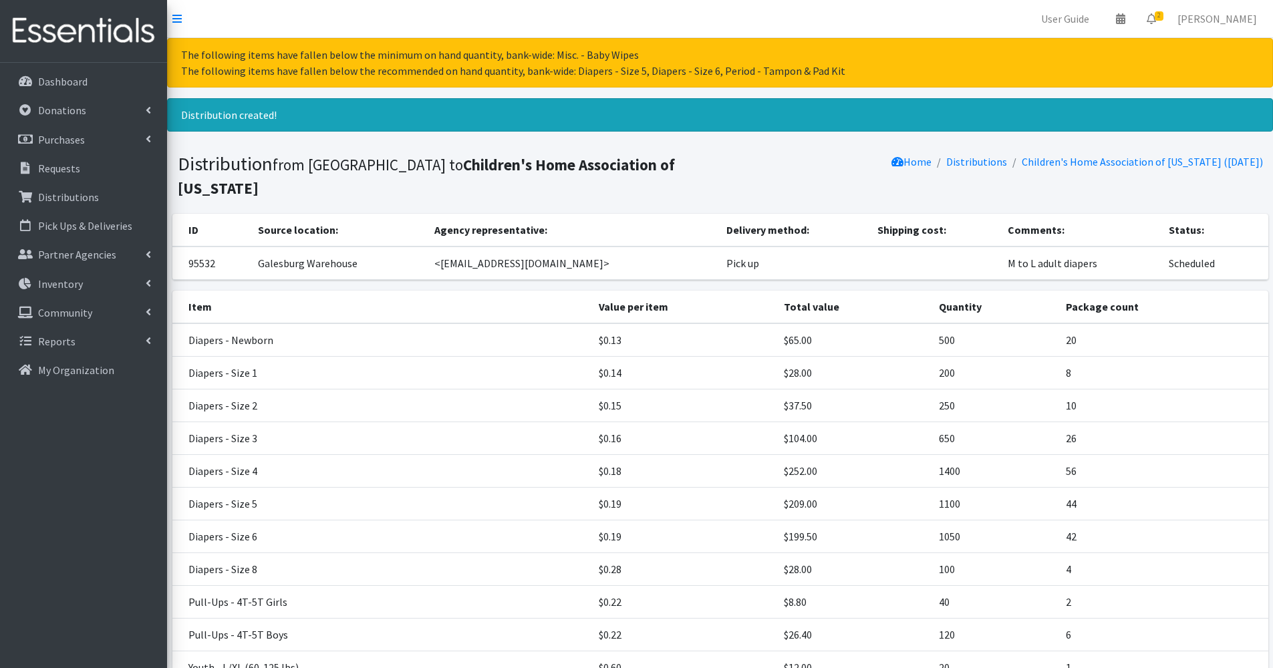
scroll to position [315, 0]
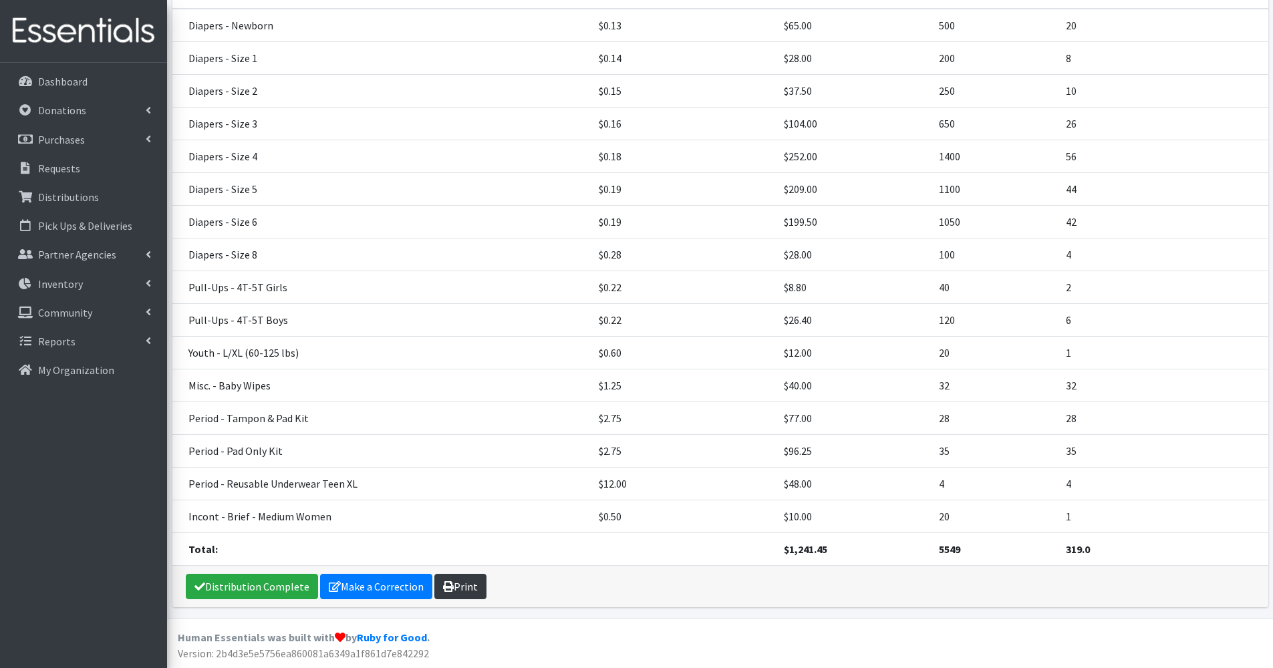
click at [452, 590] on link "Print" at bounding box center [460, 586] width 52 height 25
click at [67, 164] on p "Requests" at bounding box center [59, 168] width 42 height 13
